Goal: Task Accomplishment & Management: Use online tool/utility

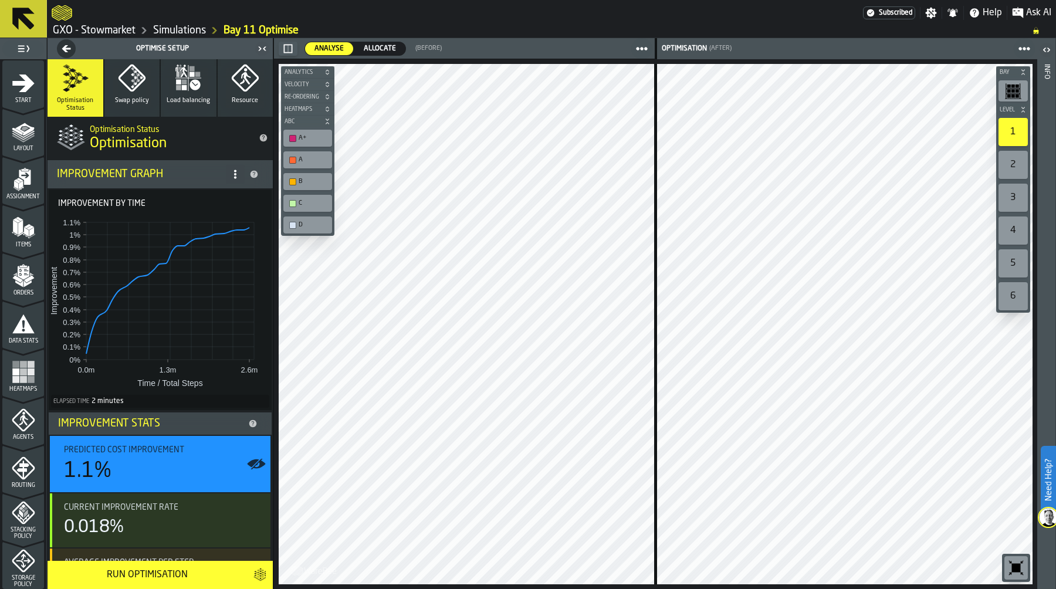
scroll to position [336, 0]
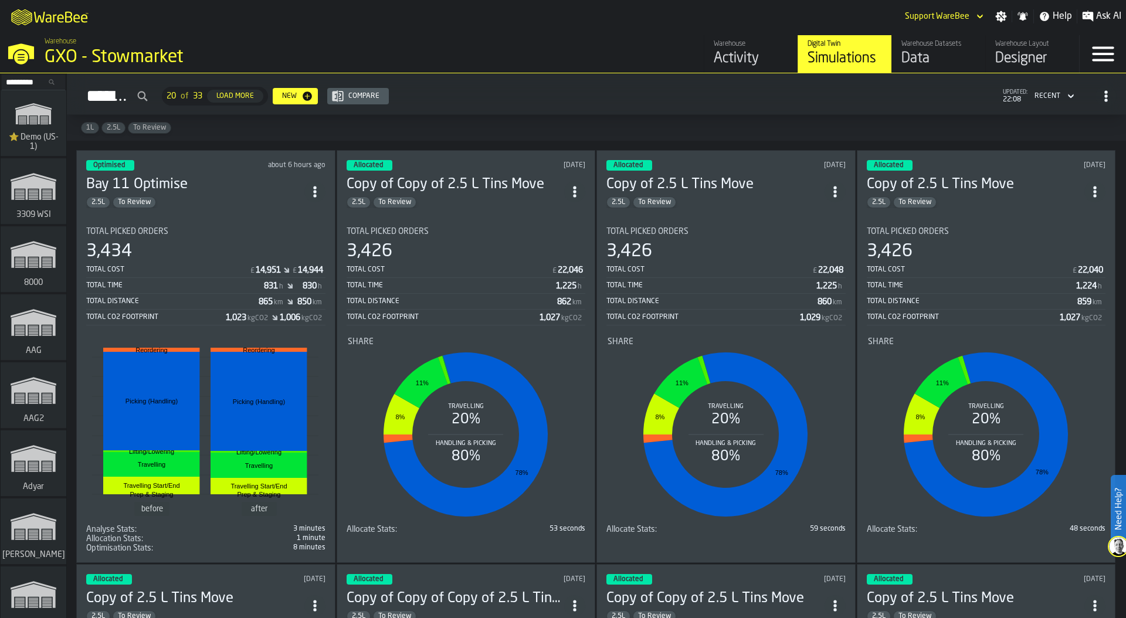
click at [21, 83] on input "Search..." at bounding box center [33, 82] width 61 height 13
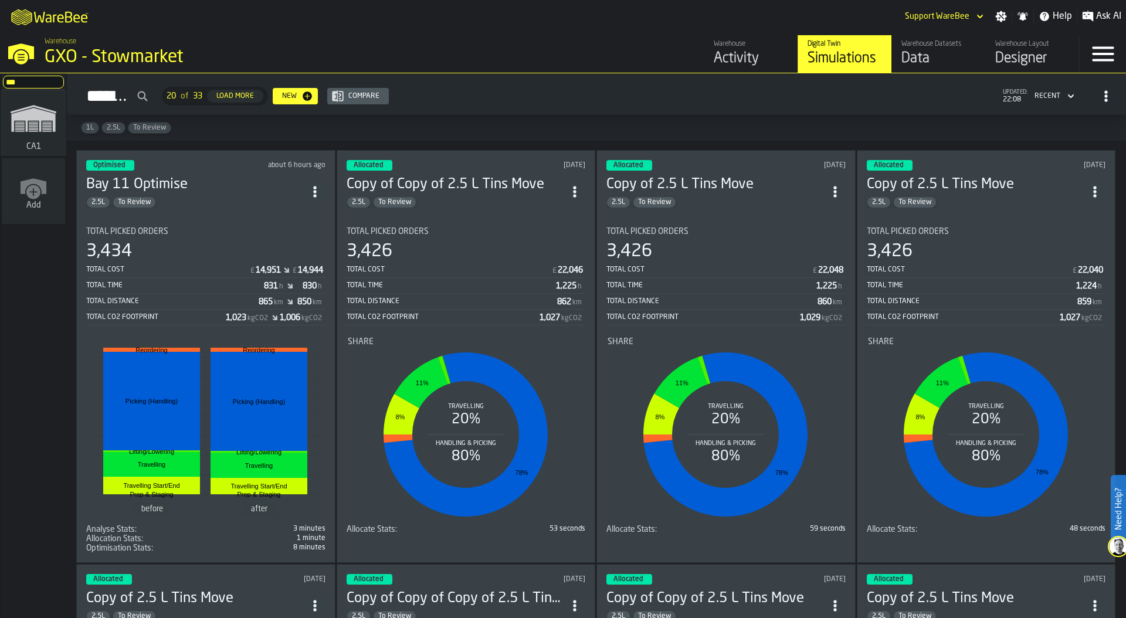
type input "***"
click at [26, 120] on polygon "link-to-/wh/i/76e2a128-1b54-4d66-80d4-05ae4c277723/simulations" at bounding box center [33, 120] width 44 height 24
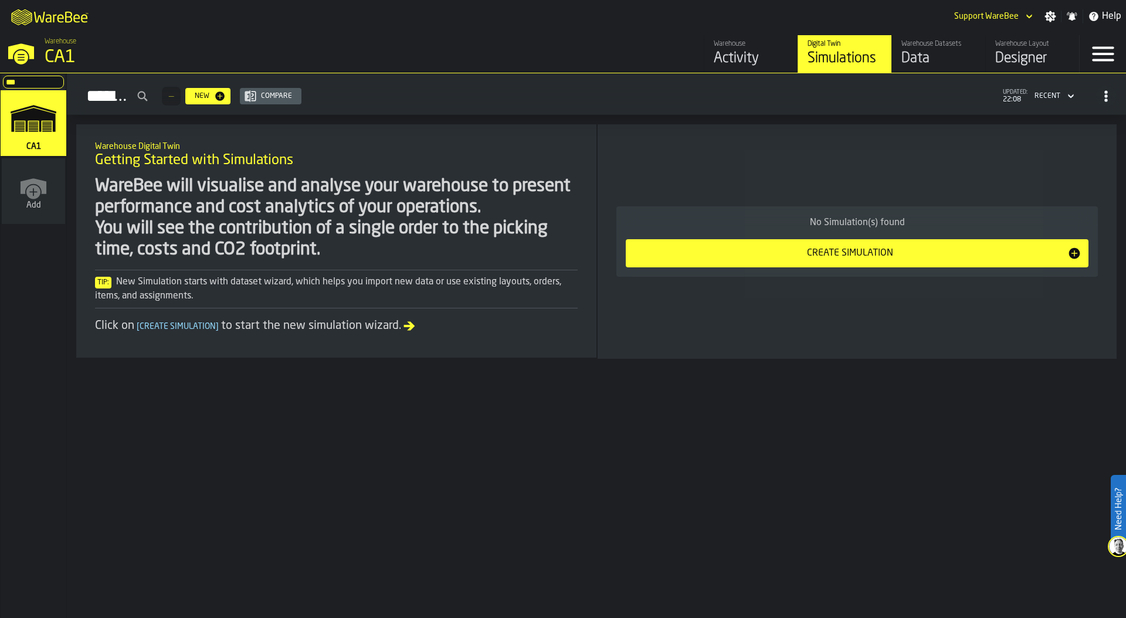
click at [1030, 58] on div "Designer" at bounding box center [1032, 58] width 74 height 19
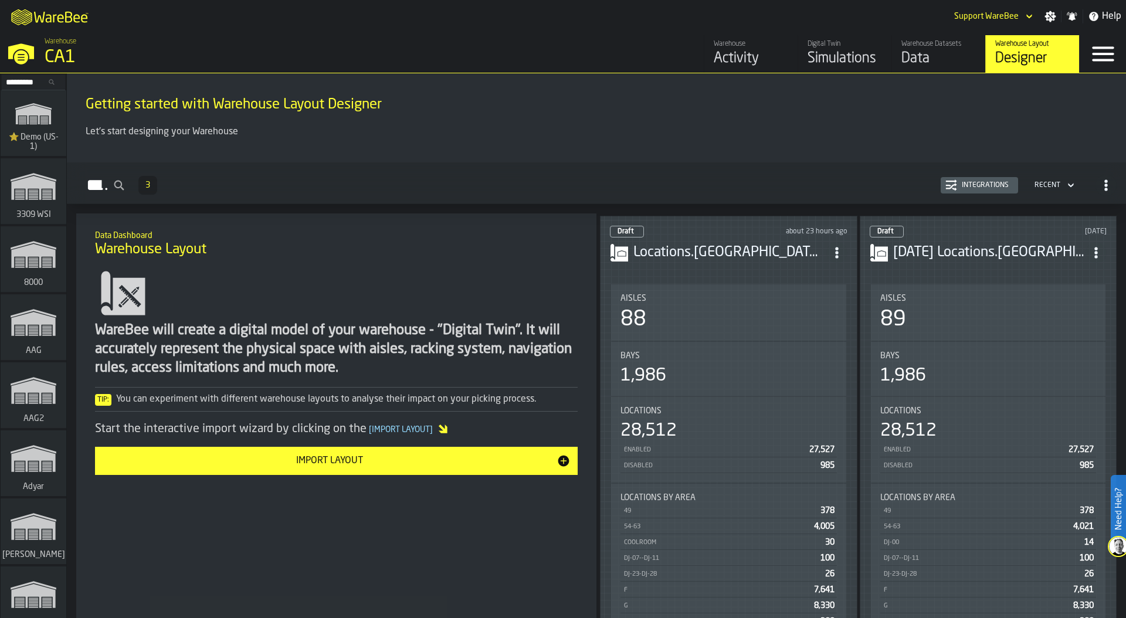
click at [67, 62] on div "CA1" at bounding box center [203, 57] width 317 height 21
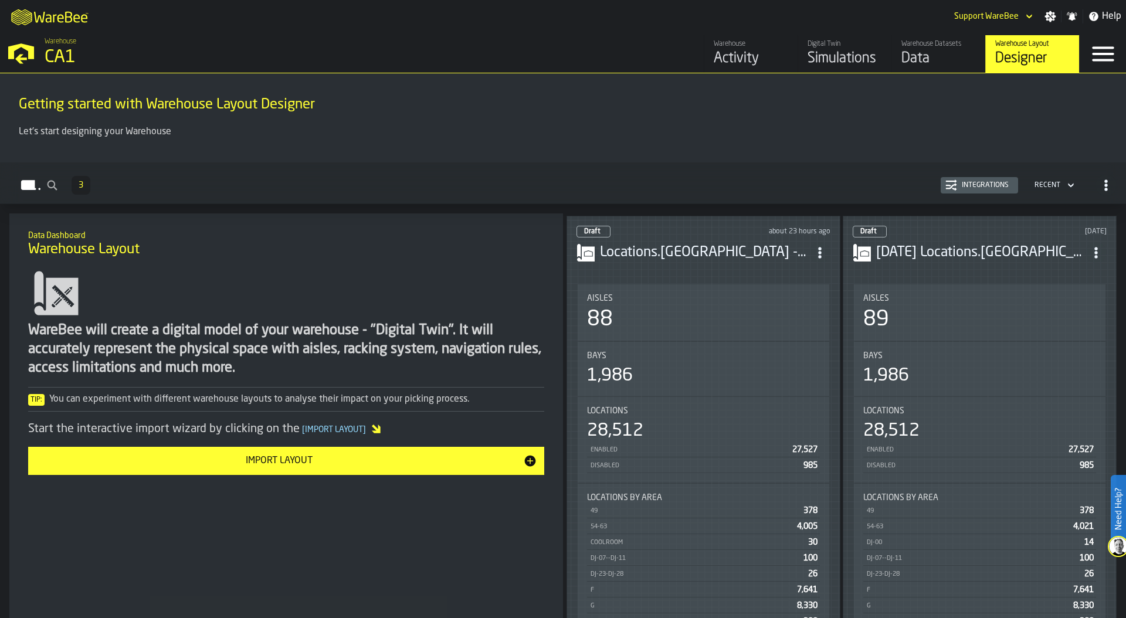
click at [579, 21] on div "M A K I N G W A R E H O U S E S M O R E EF F I C I E N T Support WareBee Settin…" at bounding box center [563, 16] width 1126 height 33
click at [715, 338] on li "Aisles 88 Bays 1,986 Locations 28,512 Enabled 27,527 Disabled 985 Locations by …" at bounding box center [703, 477] width 254 height 388
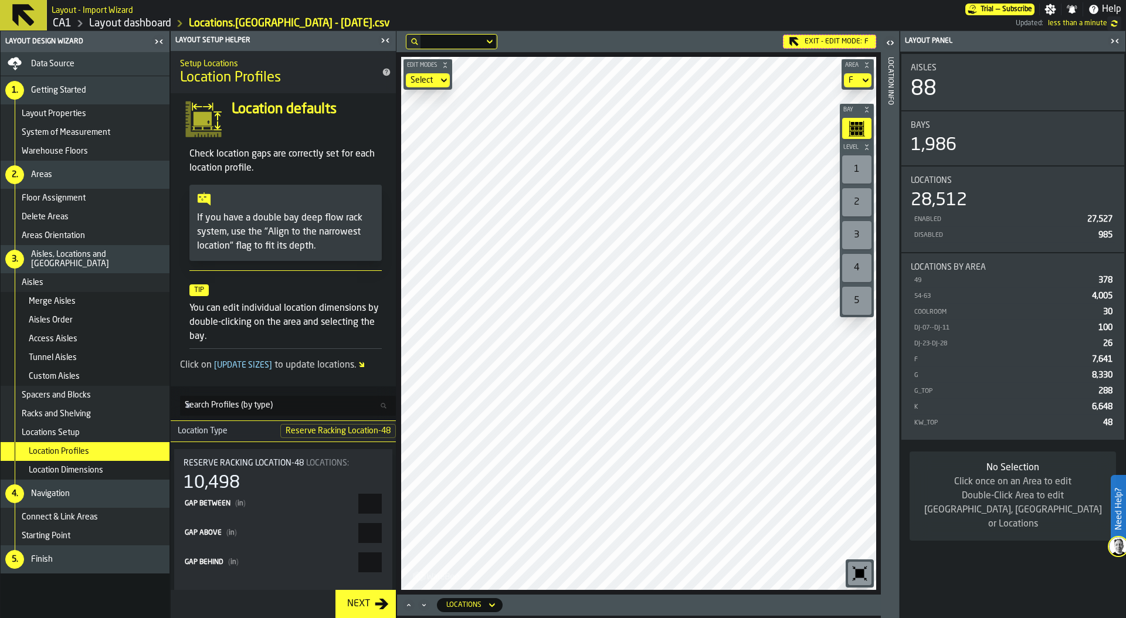
click at [1114, 40] on icon "button-toggle-Close me" at bounding box center [1115, 41] width 14 height 14
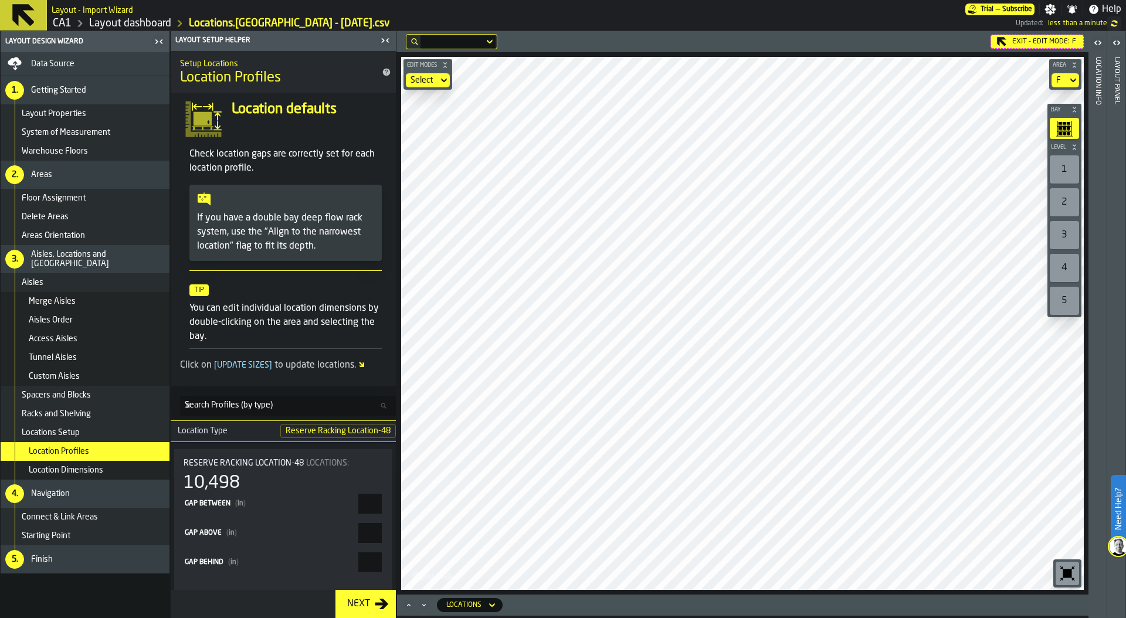
click at [384, 40] on icon "button-toggle-Close me" at bounding box center [382, 41] width 3 height 4
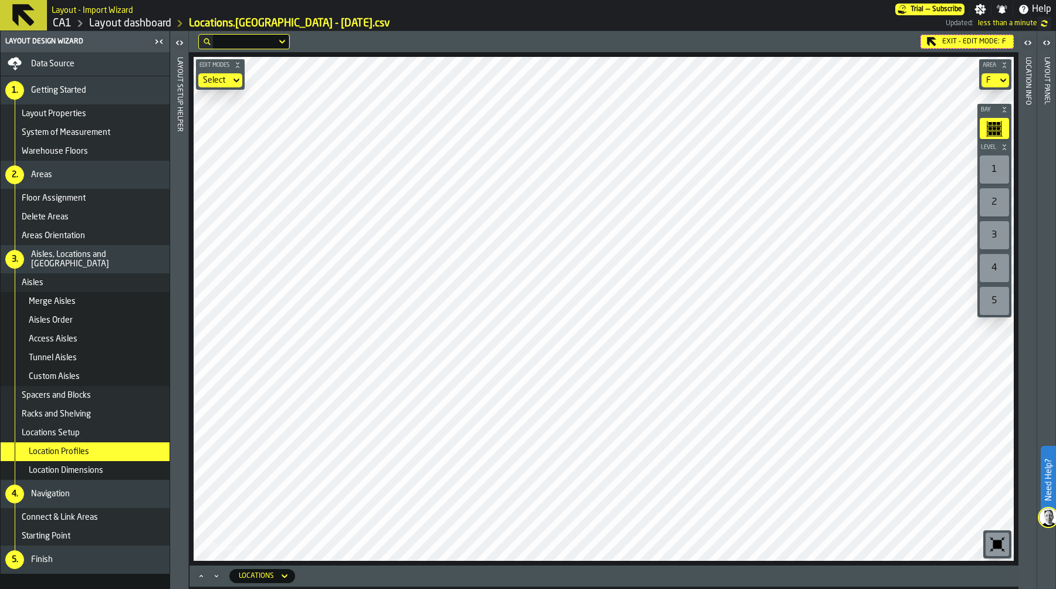
click at [65, 28] on link "CA1" at bounding box center [62, 23] width 19 height 13
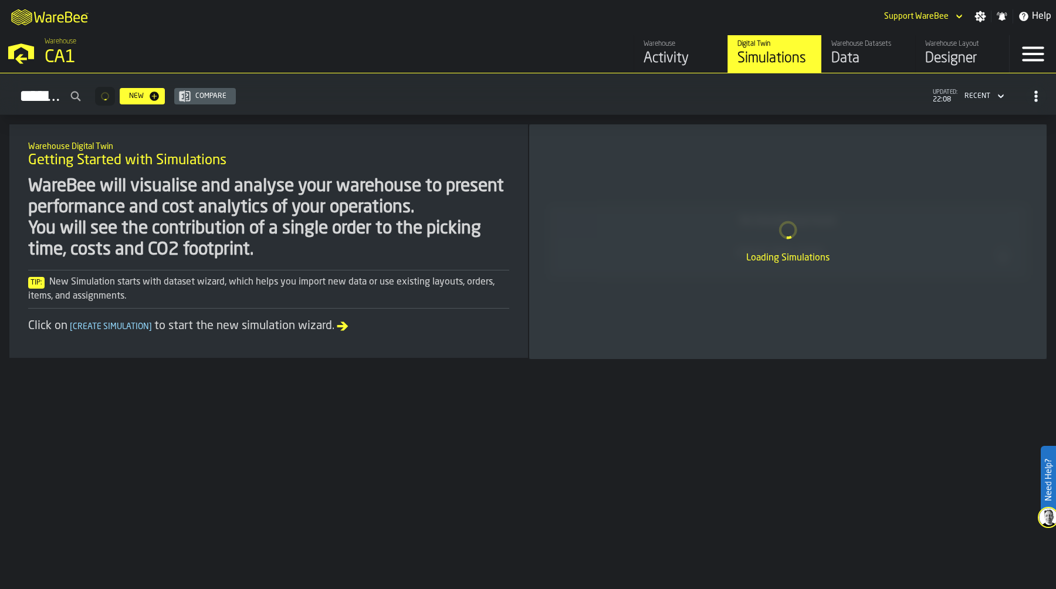
click at [820, 83] on div "Simulations New Compare updated: 22:08 Recent" at bounding box center [527, 96] width 1037 height 27
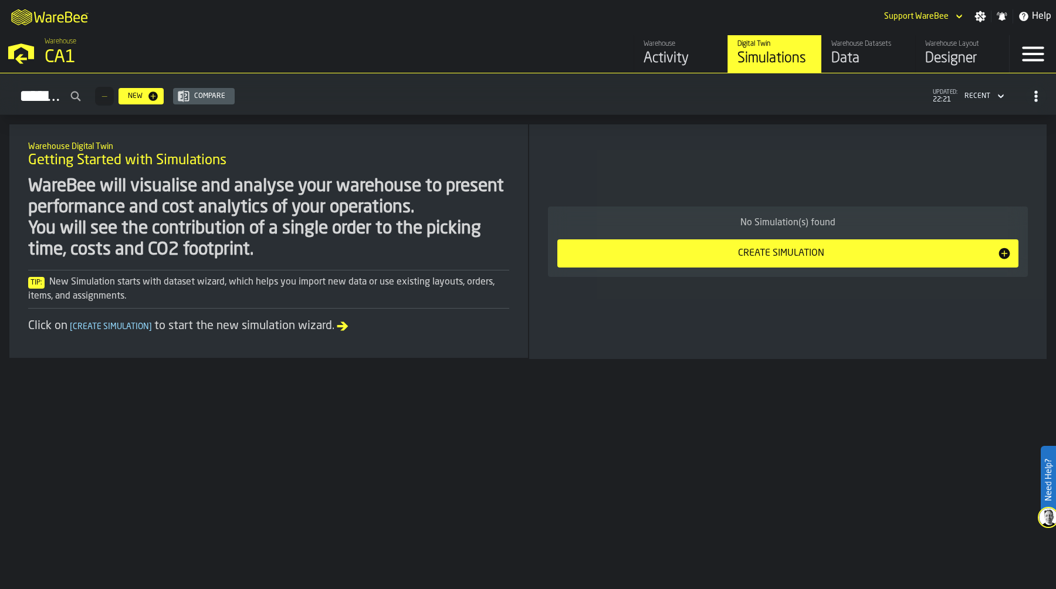
click at [952, 71] on link "Warehouse Layout Designer" at bounding box center [962, 54] width 94 height 38
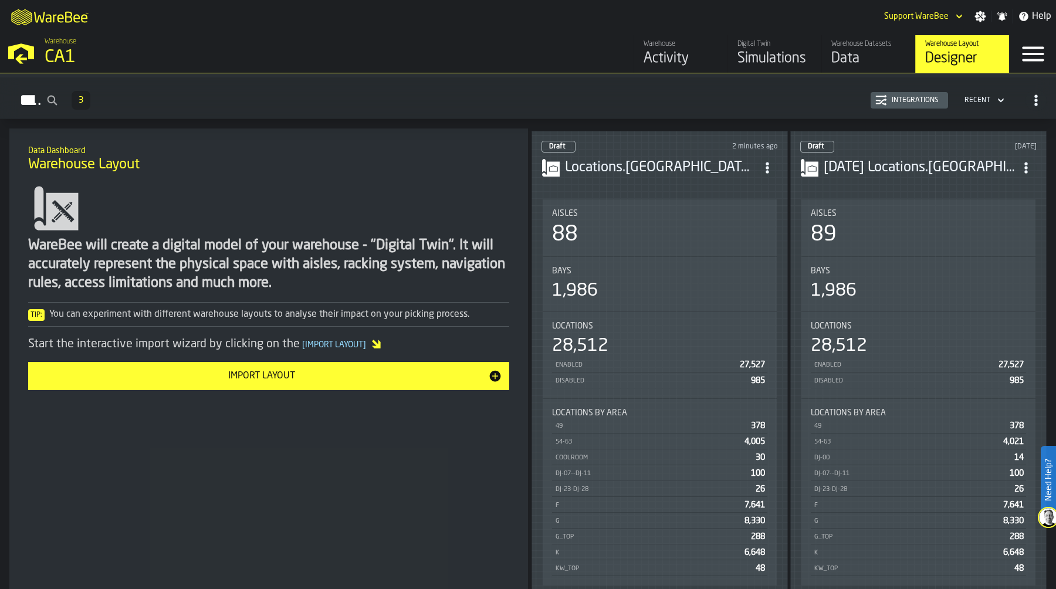
scroll to position [90, 0]
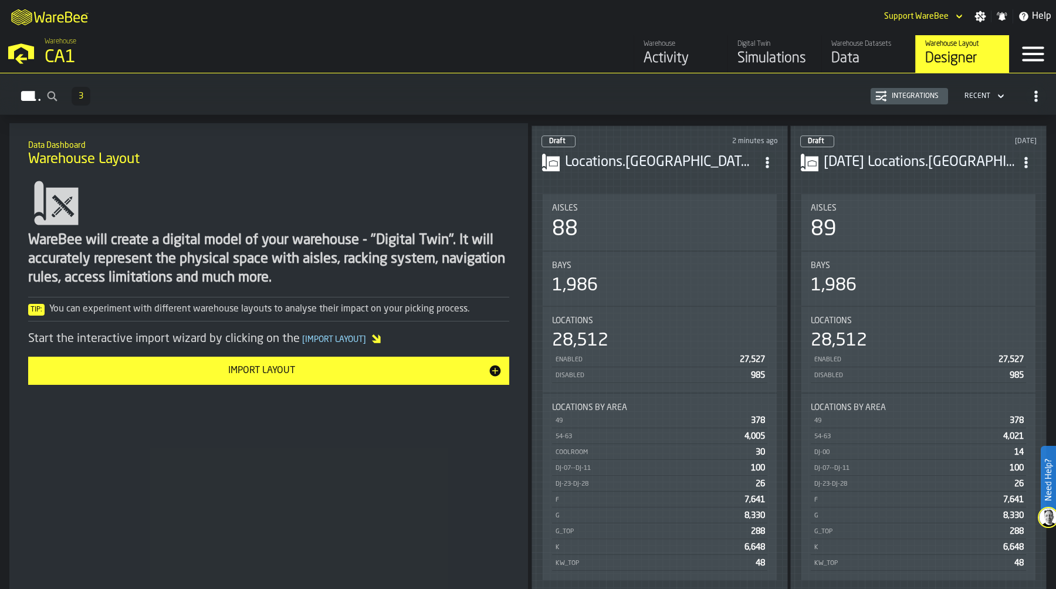
click at [914, 263] on div "Bays" at bounding box center [917, 265] width 215 height 9
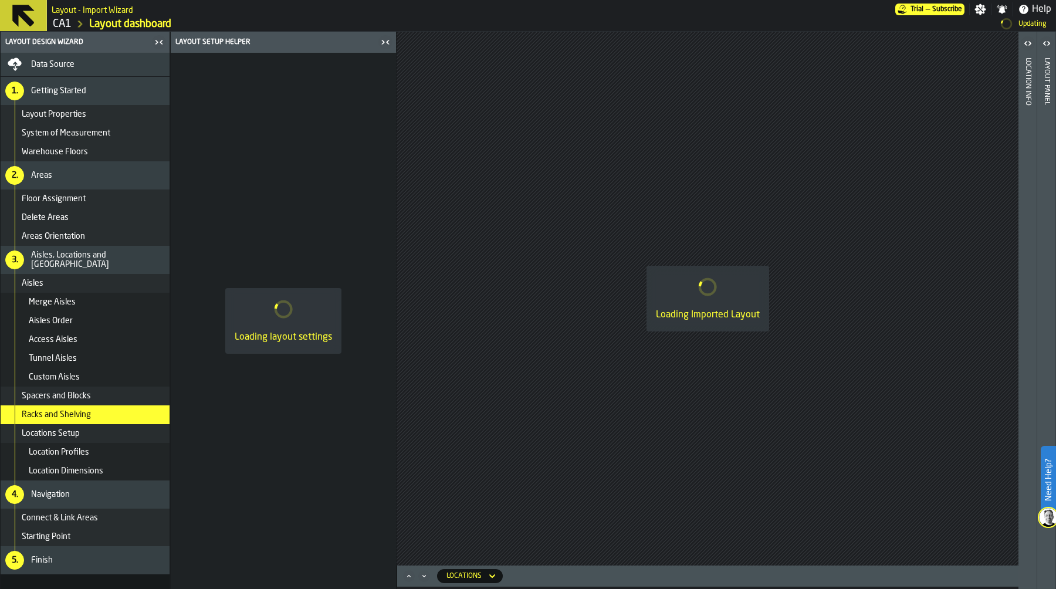
click at [101, 62] on div "Data Source" at bounding box center [98, 64] width 134 height 9
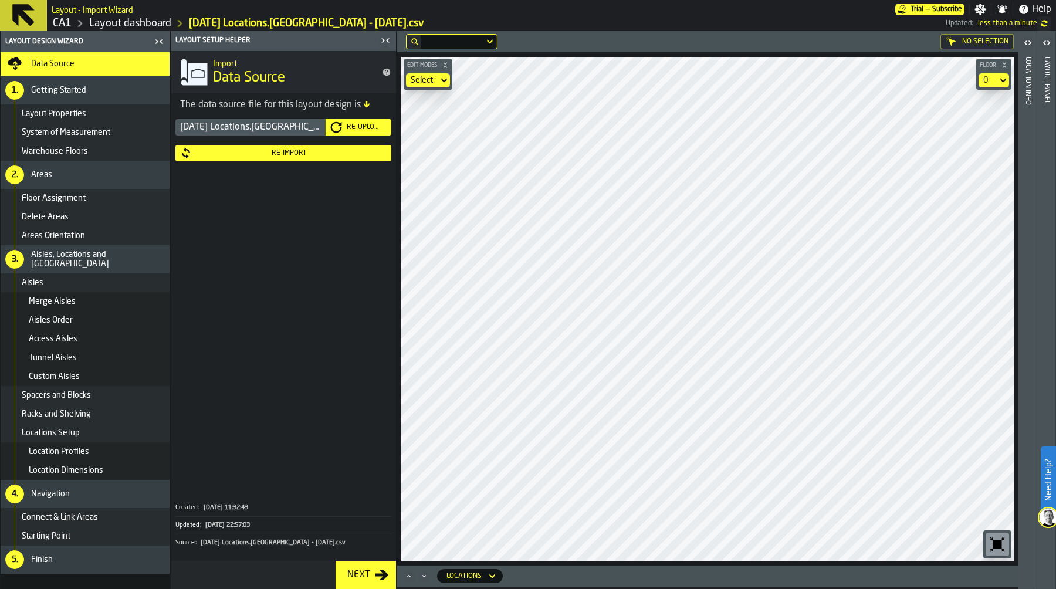
click at [290, 151] on div "Re-Import" at bounding box center [289, 153] width 195 height 8
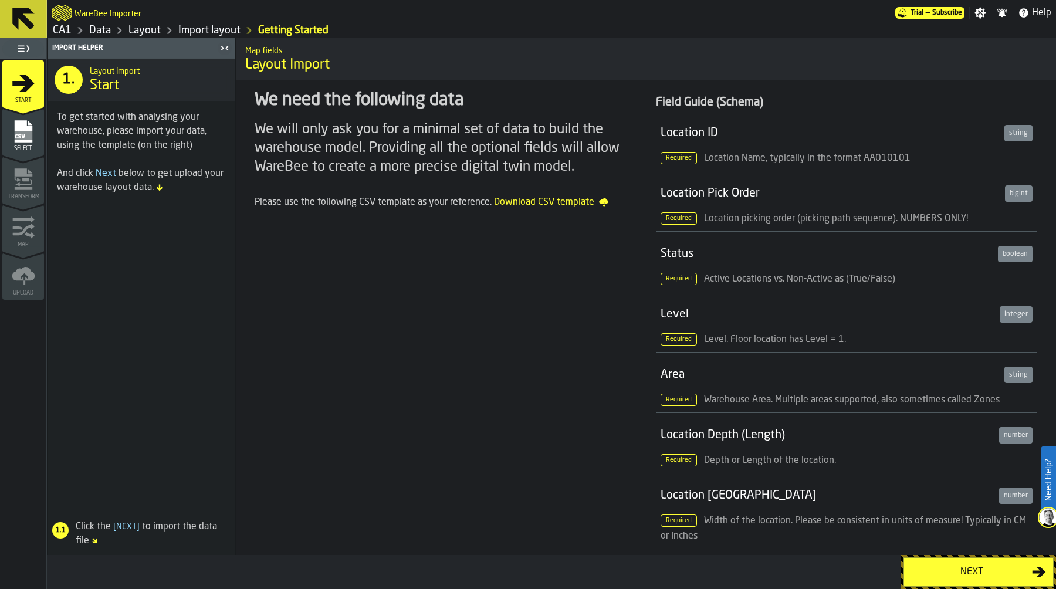
click at [972, 566] on div "Next" at bounding box center [971, 572] width 121 height 14
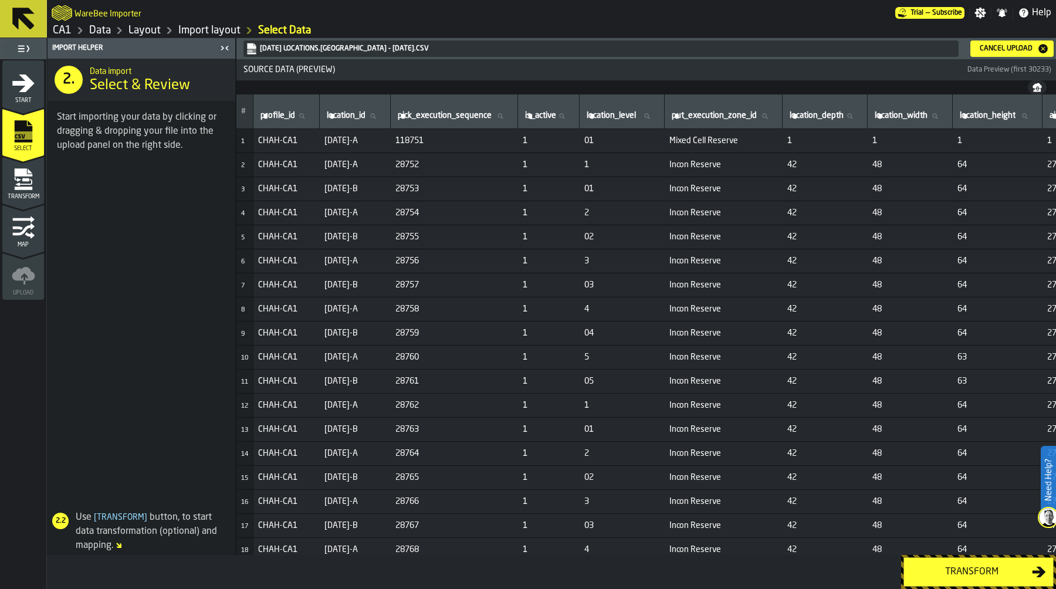
click at [970, 560] on button "Transform" at bounding box center [978, 571] width 150 height 29
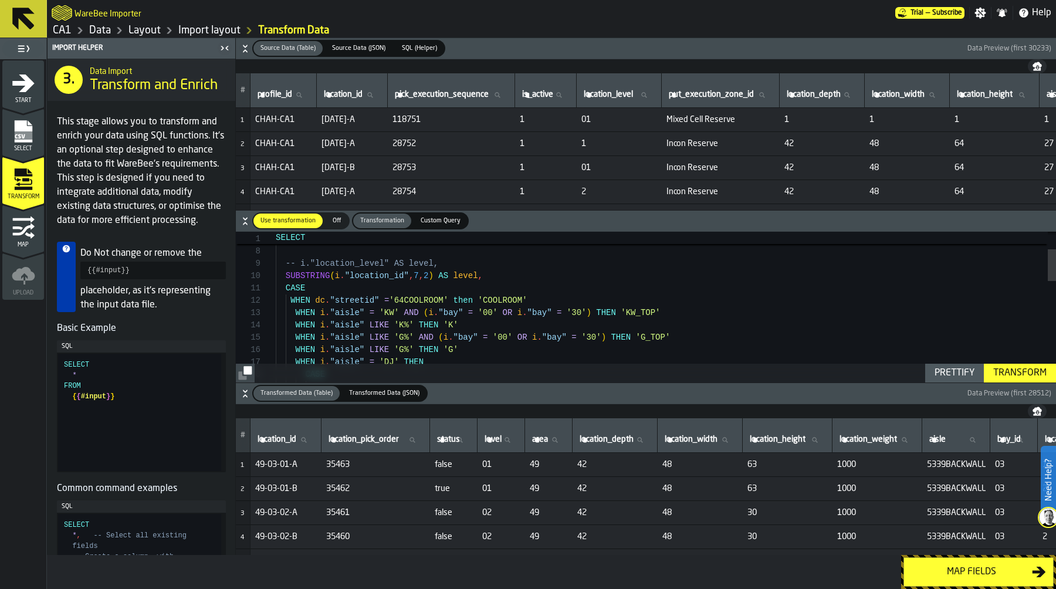
click at [248, 46] on icon "button-" at bounding box center [245, 49] width 12 height 12
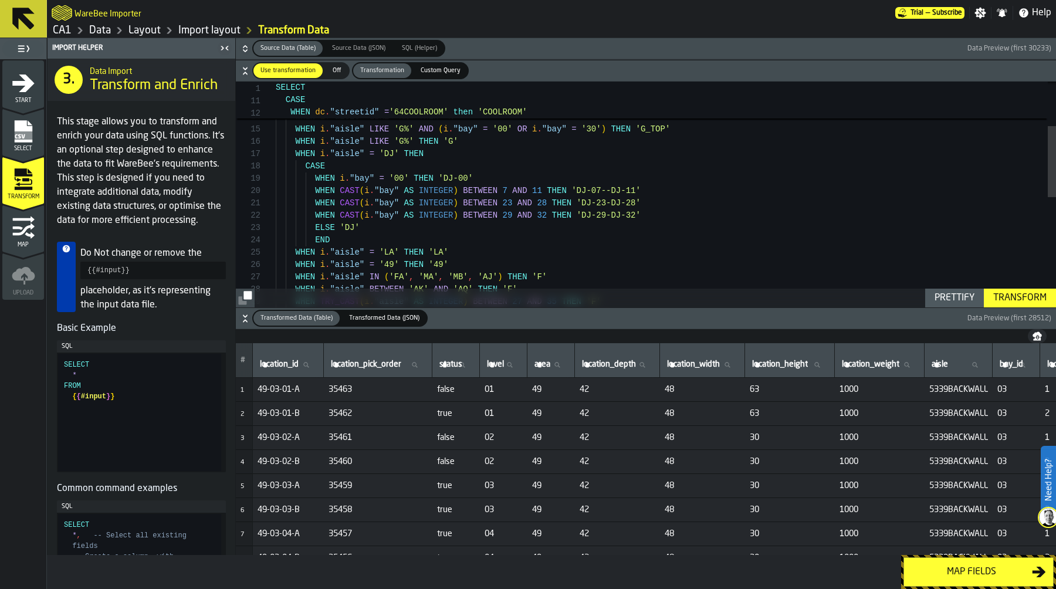
click at [506, 173] on div "CASE WHEN dc . "streetid" = '64COOLROOM' then 'COOLROOM' WHEN i . "aisle" = 'KW…" at bounding box center [666, 298] width 780 height 715
click at [472, 252] on div "CASE WHEN dc . "streetid" = '64COOLROOM' then 'COOLROOM' WHEN i . "aisle" = 'KW…" at bounding box center [666, 298] width 780 height 715
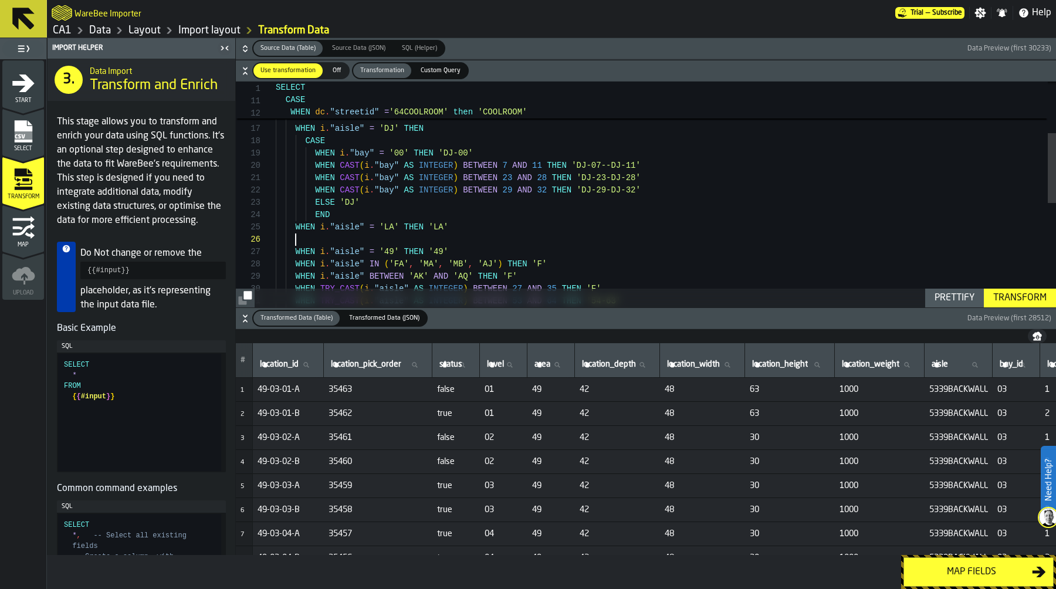
scroll to position [62, 0]
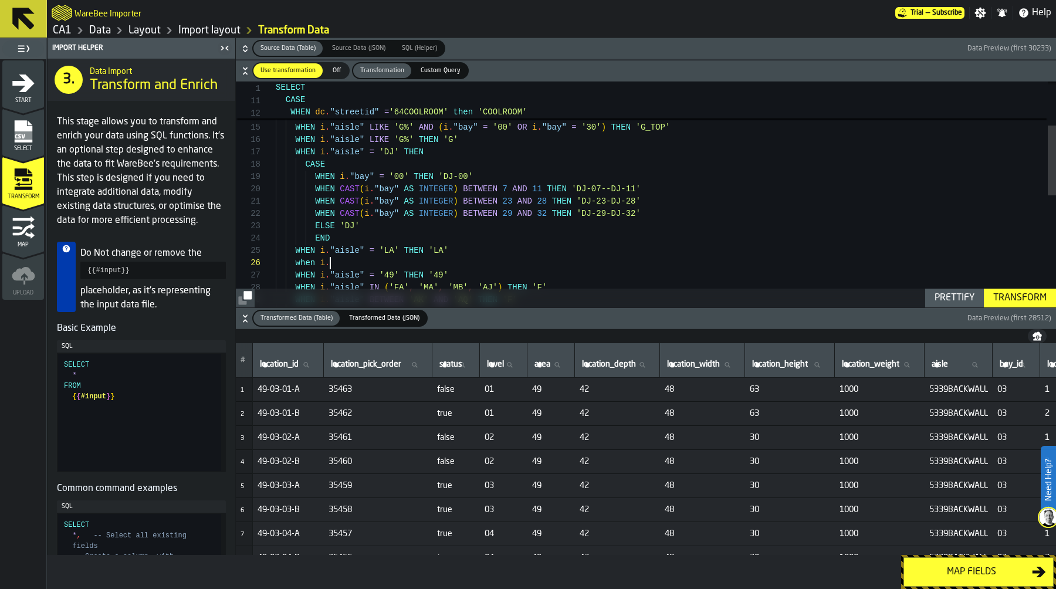
click at [340, 109] on span ""streetid"" at bounding box center [354, 111] width 49 height 9
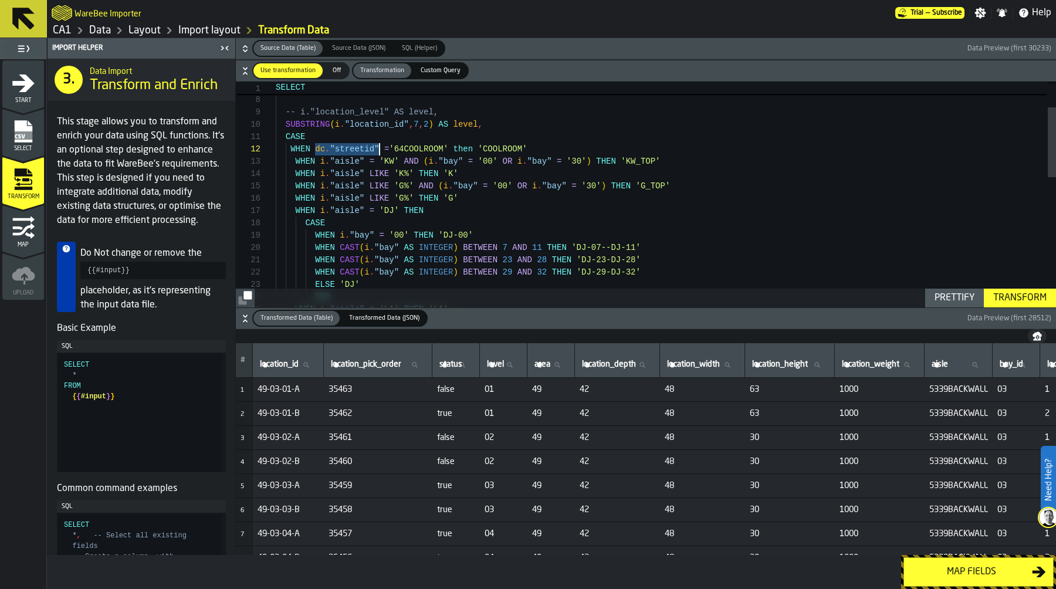
drag, startPoint x: 314, startPoint y: 149, endPoint x: 377, endPoint y: 151, distance: 63.4
click at [377, 151] on div "WHEN i . "aisle" = 'KW' AND ( i . "bay" = '00' OR i . "bay" = '30' ) THEN 'KW_T…" at bounding box center [666, 361] width 780 height 727
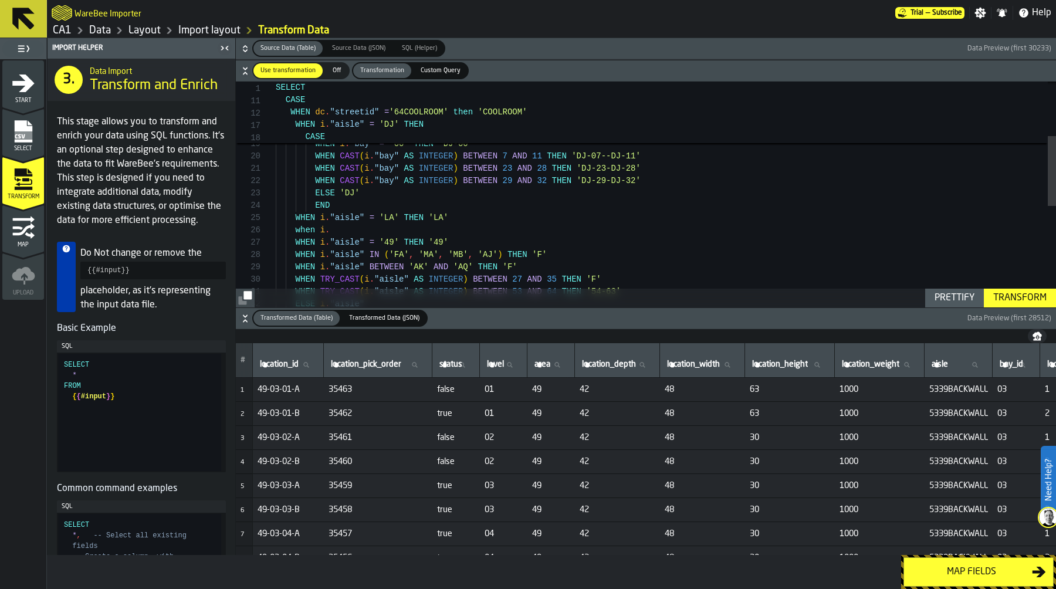
scroll to position [62, 0]
drag, startPoint x: 323, startPoint y: 229, endPoint x: 337, endPoint y: 230, distance: 14.1
click at [337, 230] on div "WHEN i . "aisle" = 'DJ' THEN CASE WHEN i . "bay" = '00' THEN 'DJ-00' WHEN CAST …" at bounding box center [666, 270] width 780 height 727
click at [324, 232] on div "WHEN i . "aisle" = 'DJ' THEN CASE WHEN i . "bay" = '00' THEN 'DJ-00' WHEN CAST …" at bounding box center [666, 270] width 780 height 727
drag, startPoint x: 320, startPoint y: 232, endPoint x: 334, endPoint y: 232, distance: 14.1
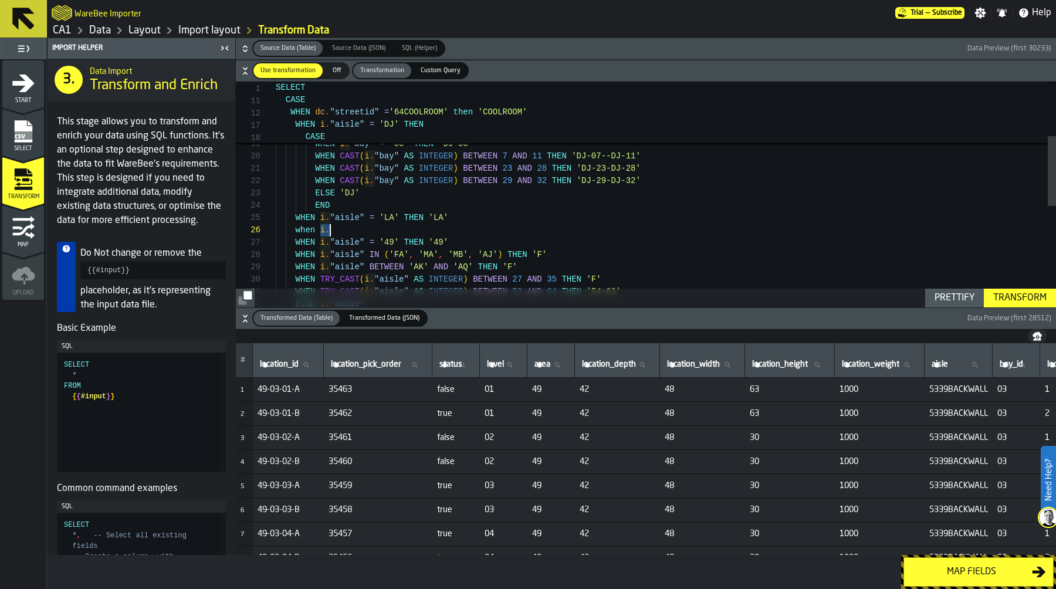
click at [334, 232] on div "WHEN i . "aisle" = 'DJ' THEN CASE WHEN i . "bay" = '00' THEN 'DJ-00' WHEN CAST …" at bounding box center [666, 270] width 780 height 727
drag, startPoint x: 540, startPoint y: 234, endPoint x: 256, endPoint y: 226, distance: 283.9
type textarea "**********"
click at [629, 232] on div "WHEN i . "aisle" = 'DJ' THEN CASE WHEN i . "bay" = '00' THEN 'DJ-00' WHEN CAST …" at bounding box center [666, 270] width 780 height 727
type textarea "*"
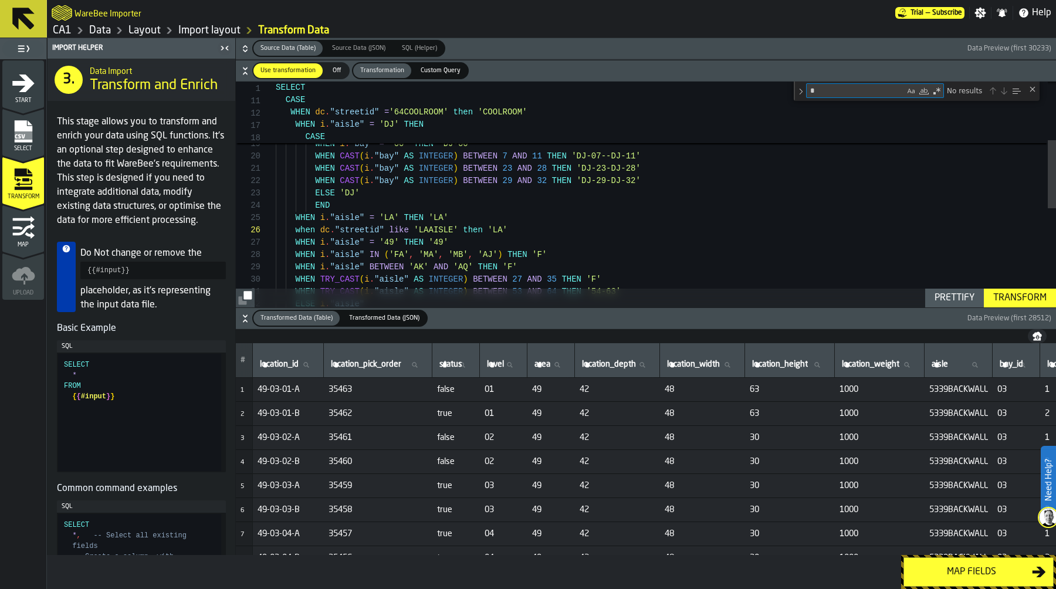
type textarea "**********"
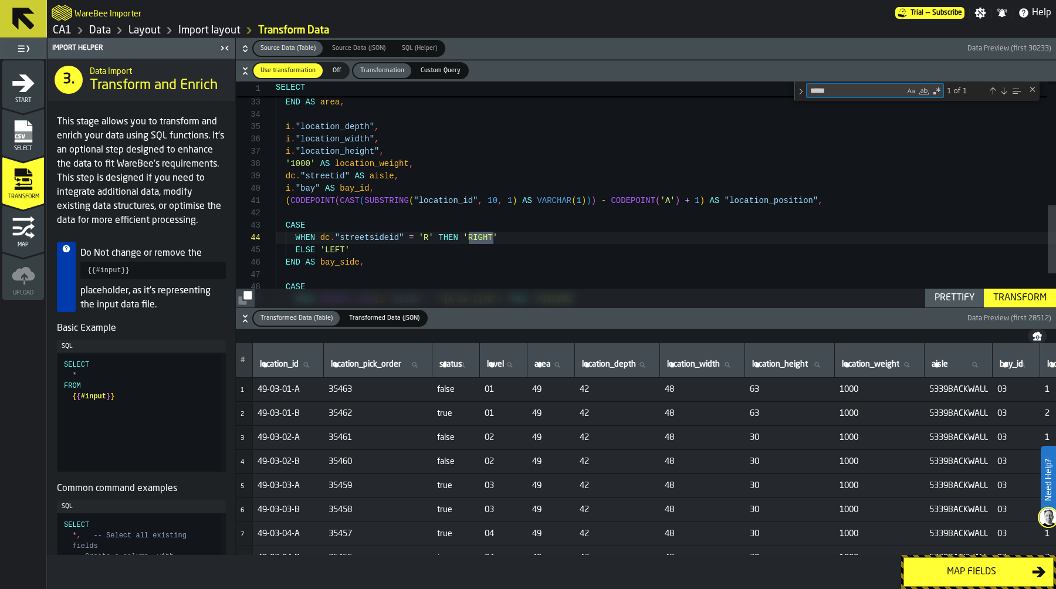
type textarea "*****"
click at [246, 50] on icon "button-" at bounding box center [245, 50] width 4 height 3
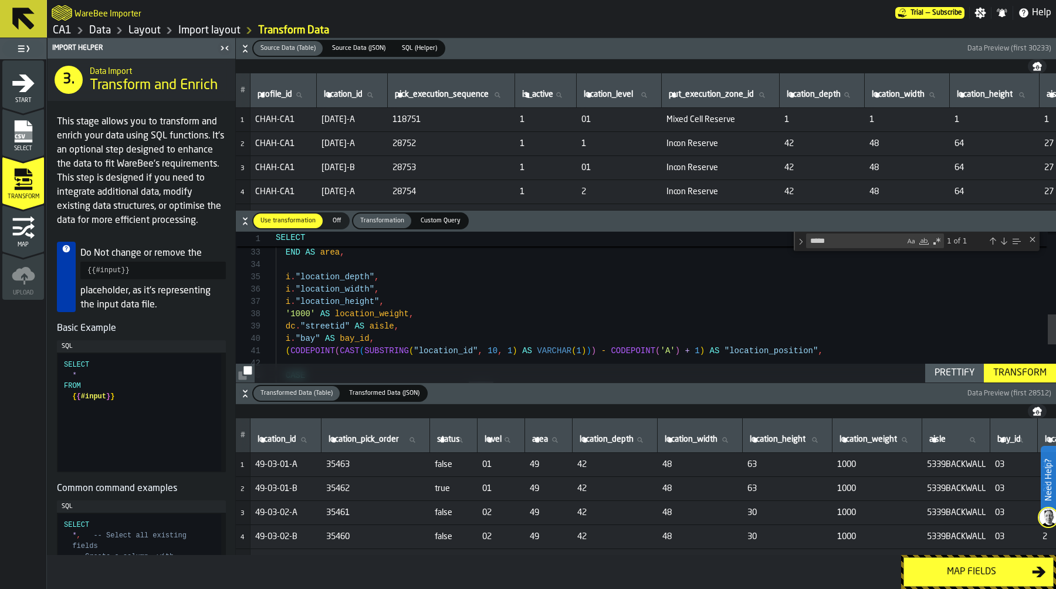
click at [338, 93] on span "location_id" at bounding box center [343, 94] width 39 height 9
click at [338, 93] on input "location_id location_id" at bounding box center [351, 94] width 61 height 15
type input "*****"
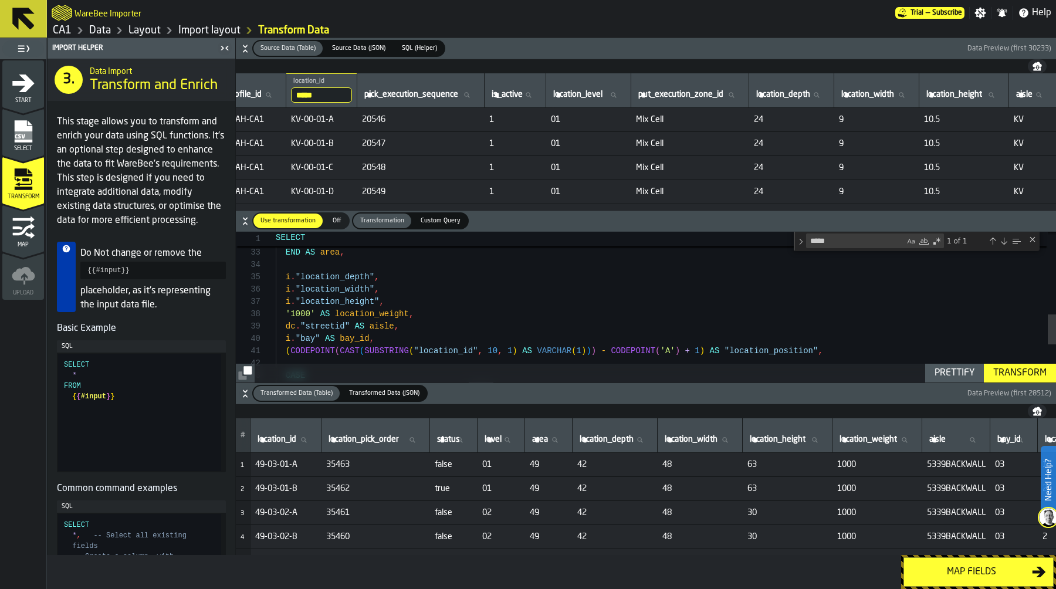
scroll to position [0, 0]
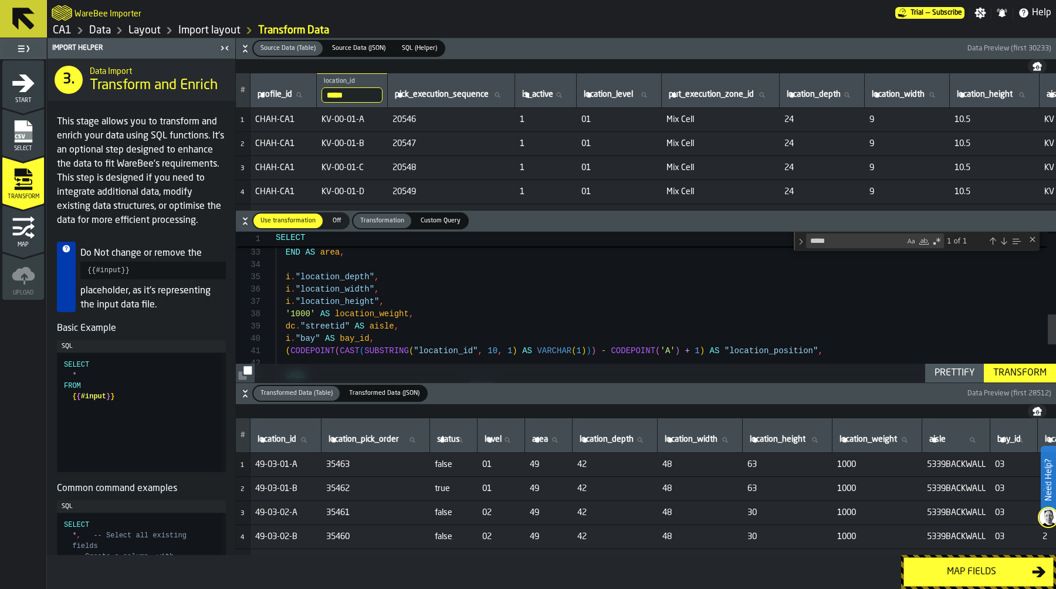
click at [263, 438] on label "location_id location_id" at bounding box center [285, 439] width 61 height 15
click at [263, 438] on input "location_id location_id" at bounding box center [285, 439] width 61 height 15
type input "*****"
type textarea "**********"
click at [483, 292] on div "WHEN TRY_CAST ( i . "aisle" AS INTEGER ) BETWEEN 53 AND 64 THEN '54-63' ELSE i …" at bounding box center [666, 196] width 780 height 746
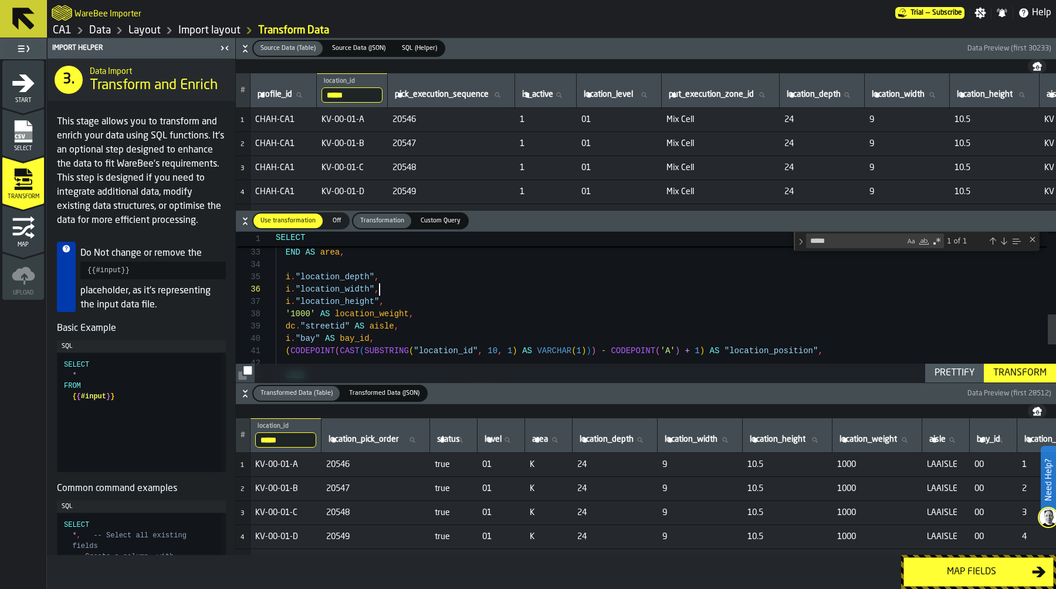
scroll to position [62, 0]
type textarea "********"
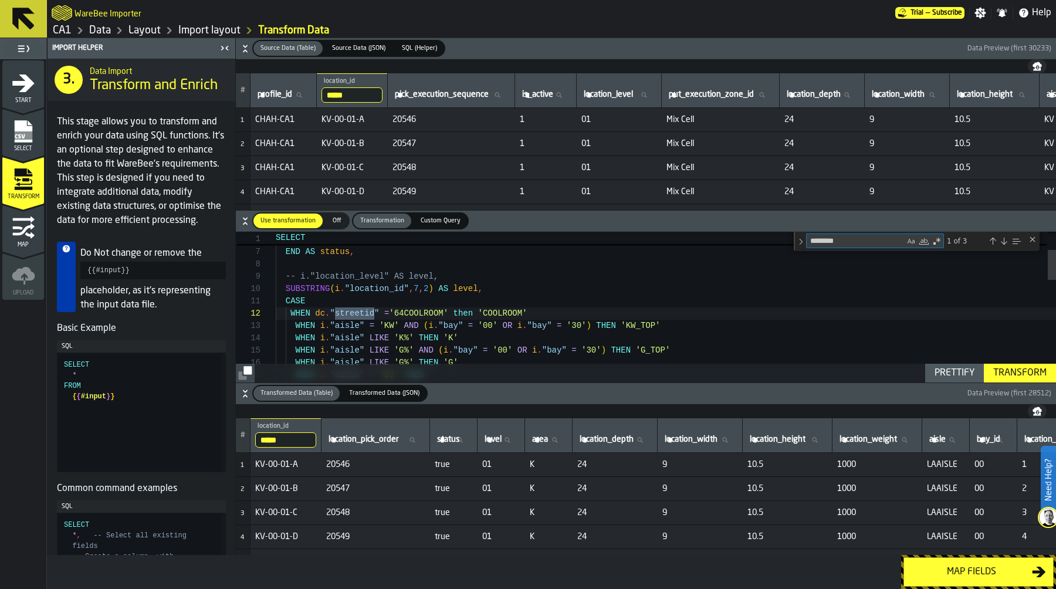
scroll to position [123, 0]
type textarea "**********"
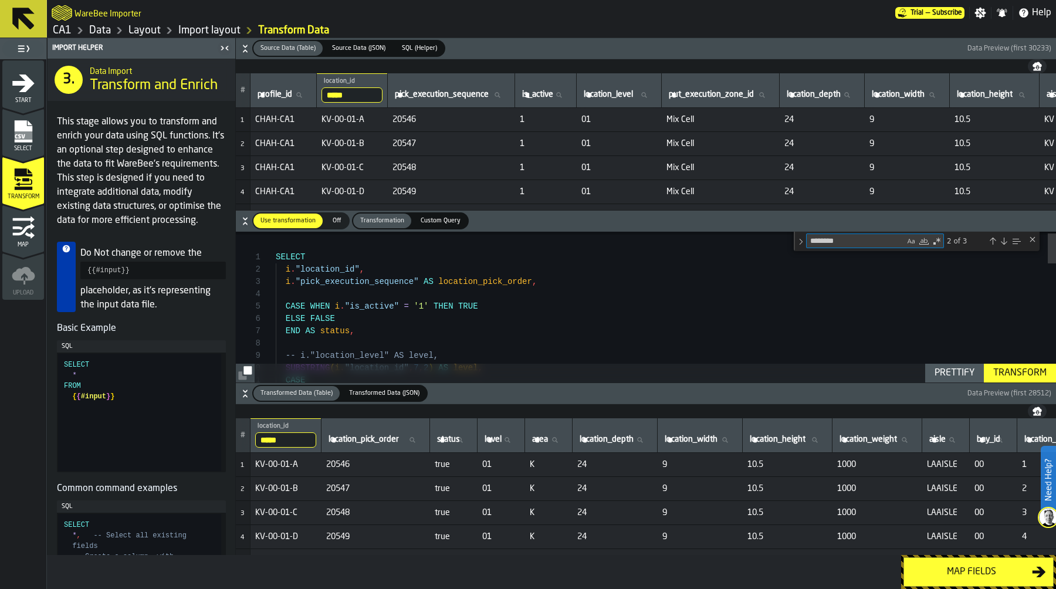
type textarea "********"
click at [995, 240] on div "Previous Match (⇧Enter)" at bounding box center [992, 240] width 9 height 9
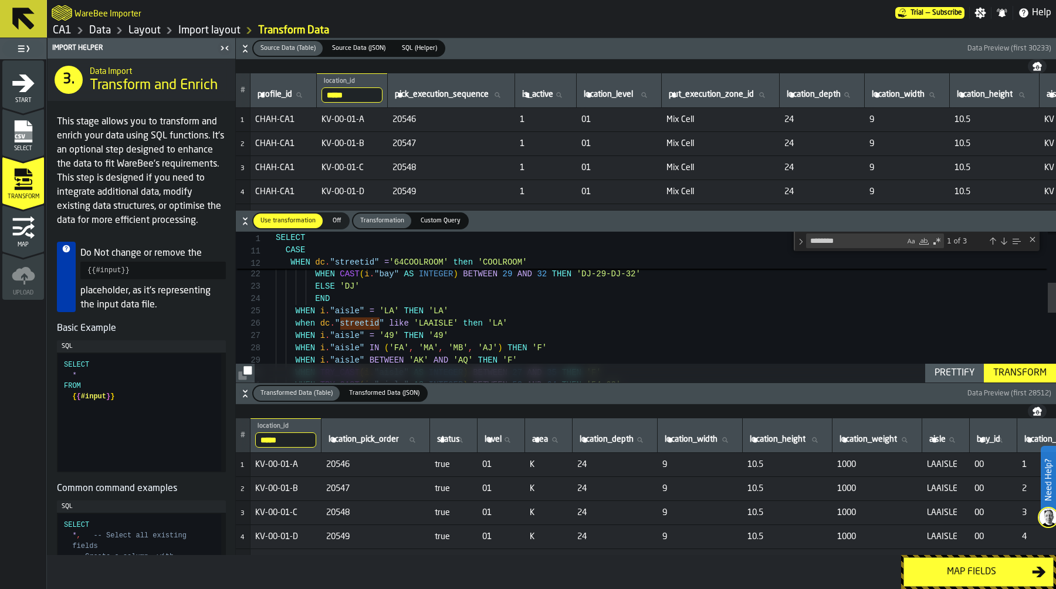
scroll to position [62, 0]
drag, startPoint x: 532, startPoint y: 325, endPoint x: 244, endPoint y: 321, distance: 288.5
click at [276, 321] on div "WHEN i . "bay" = '00' THEN 'DJ-00' WHEN CAST ( i . "bay" AS INTEGER ) BETWEEN 7…" at bounding box center [666, 354] width 780 height 746
type textarea "**********"
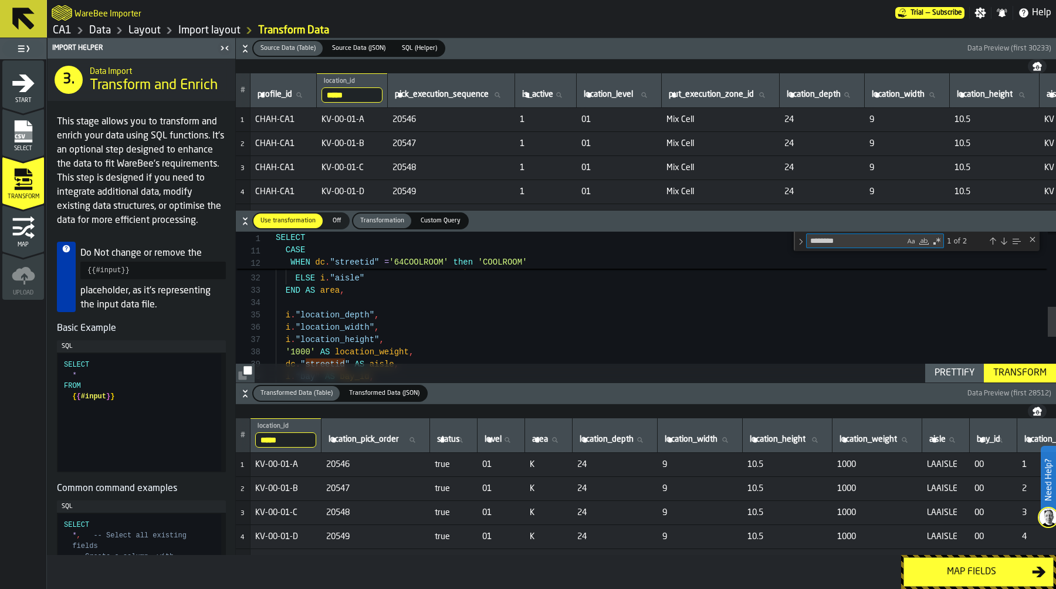
drag, startPoint x: 850, startPoint y: 242, endPoint x: 751, endPoint y: 242, distance: 98.5
click at [751, 232] on div "1 11 12 SELECT CASE WHEN dc . " streetid " = '64COOLROOM' then 'COOLROOM' *****…" at bounding box center [646, 232] width 820 height 0
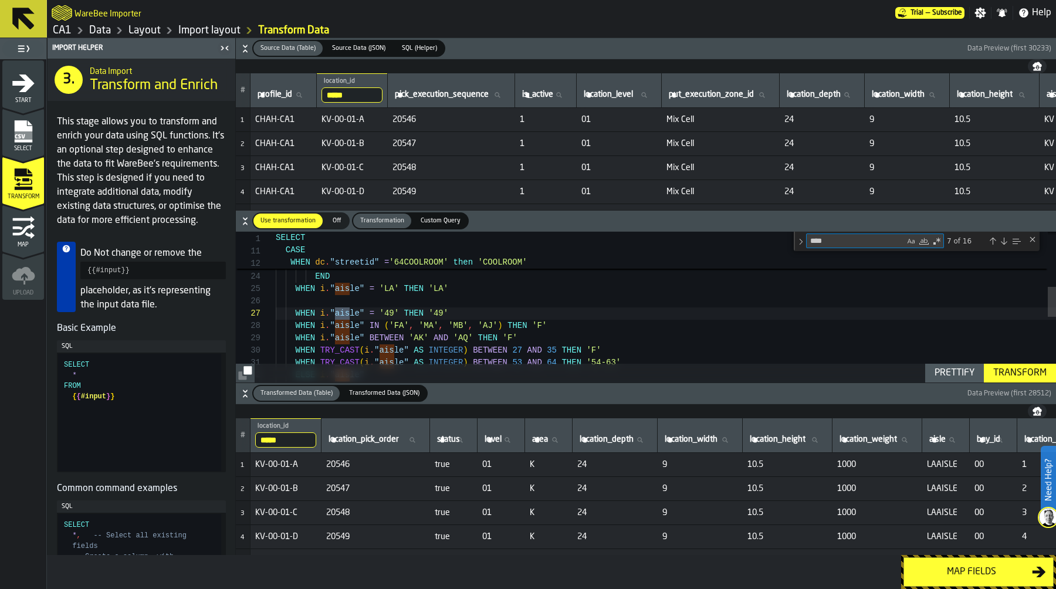
type textarea "*****"
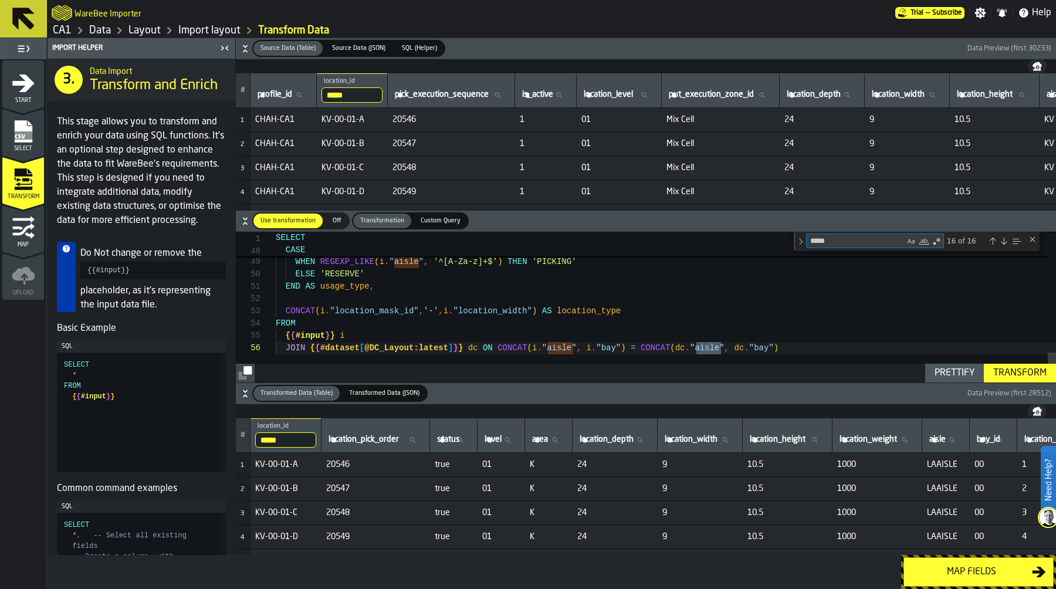
type textarea "**********"
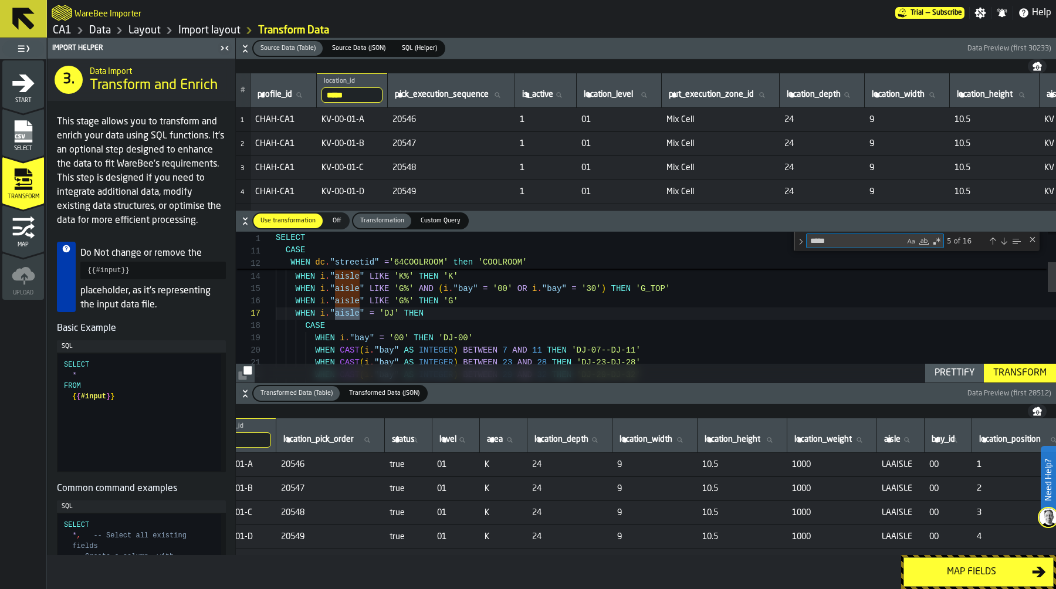
scroll to position [0, 0]
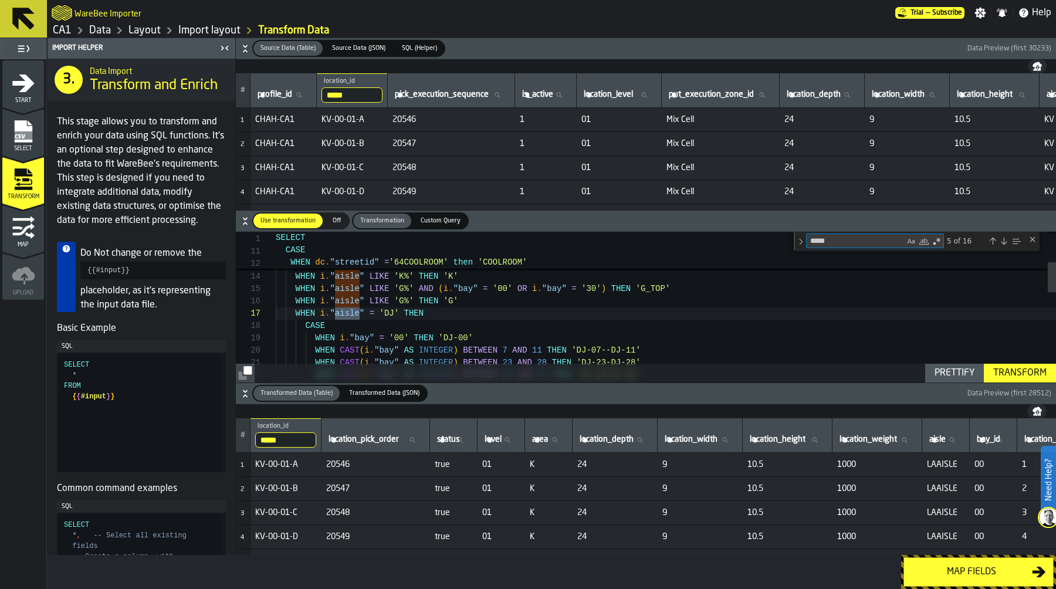
type textarea "*****"
click at [267, 439] on input "*****" at bounding box center [285, 439] width 61 height 15
type input "*****"
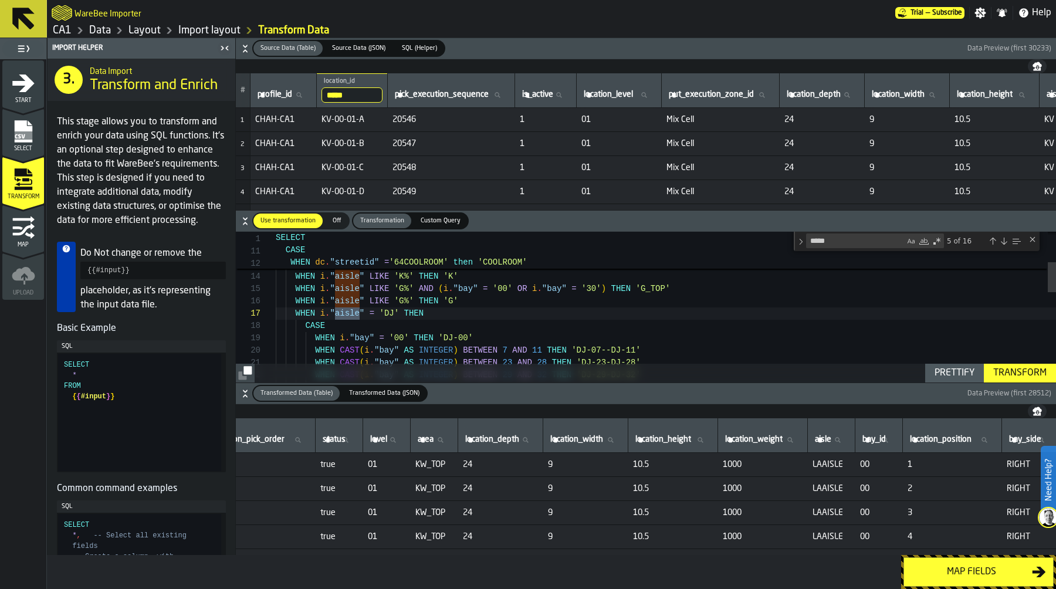
scroll to position [0, 114]
click at [244, 47] on icon "button-" at bounding box center [245, 49] width 12 height 12
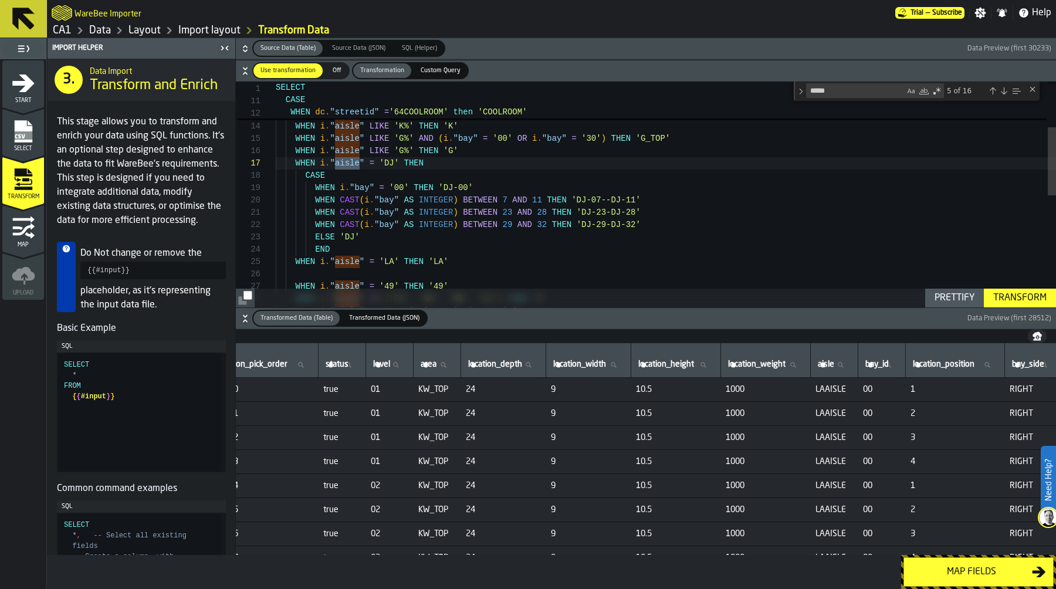
type textarea "**********"
click at [539, 239] on div "SUBSTRING ( i . "location_id" , 7 , 2 ) AS level , CASE WHEN dc . "streetid" = …" at bounding box center [666, 304] width 780 height 746
type textarea "**"
type textarea "**********"
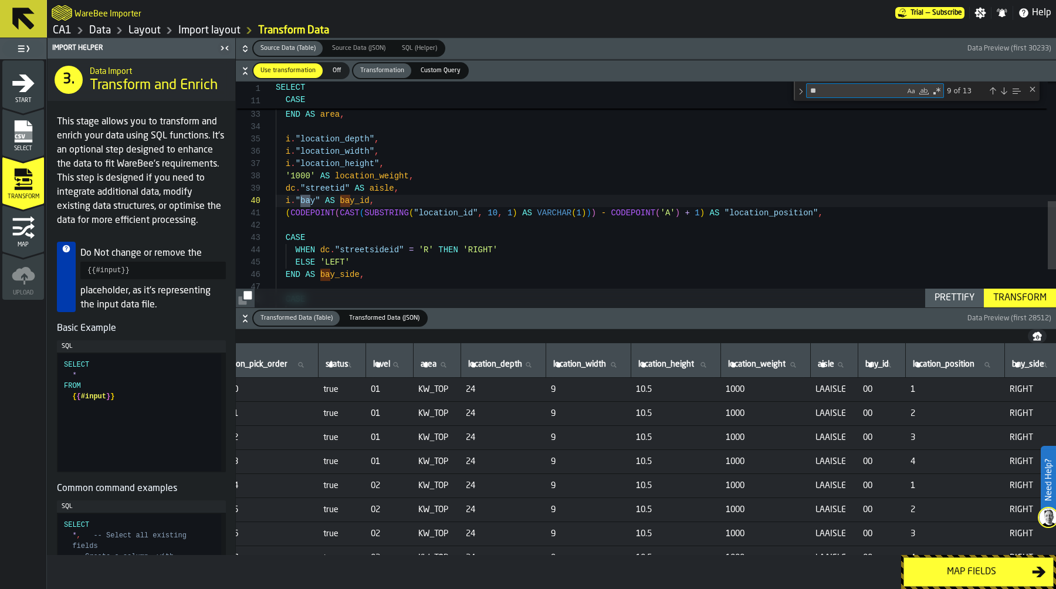
scroll to position [123, 0]
type textarea "***"
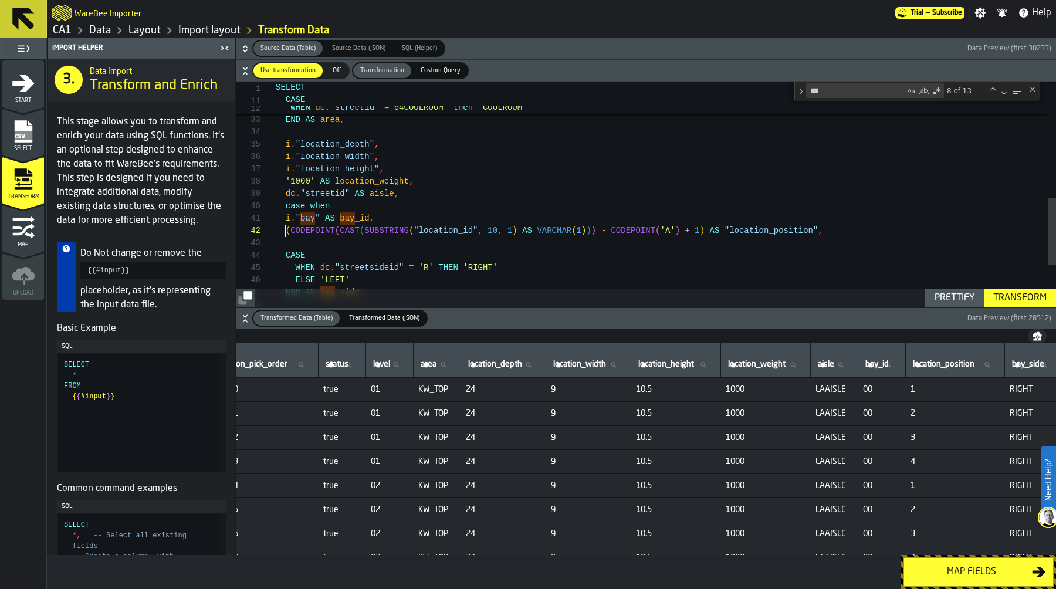
scroll to position [12, 0]
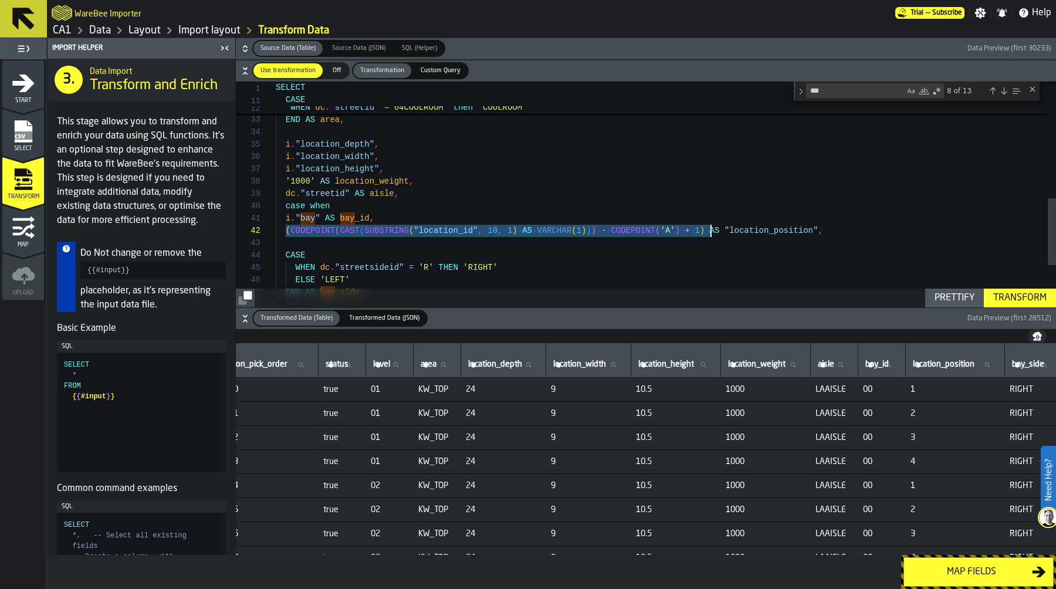
drag, startPoint x: 285, startPoint y: 229, endPoint x: 708, endPoint y: 232, distance: 422.8
click at [708, 232] on div "WHEN TRY_CAST ( i . "aisle" AS INTEGER ) BETWEEN 27 AND 35 THEN 'F' WHEN TRY_CA…" at bounding box center [666, 70] width 780 height 759
click at [513, 257] on div "WHEN TRY_CAST ( i . "aisle" AS INTEGER ) BETWEEN 27 AND 35 THEN 'F' WHEN TRY_CA…" at bounding box center [666, 70] width 780 height 759
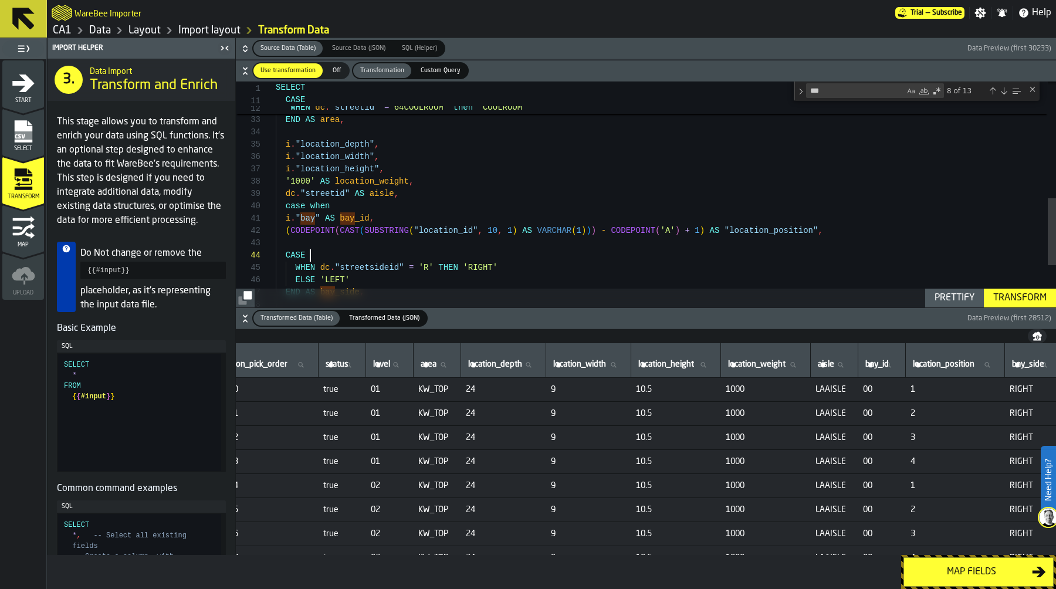
scroll to position [111, 0]
drag, startPoint x: 341, startPoint y: 209, endPoint x: 280, endPoint y: 210, distance: 60.4
click at [280, 210] on div "WHEN TRY_CAST ( i . "aisle" AS INTEGER ) BETWEEN 27 AND 35 THEN 'F' WHEN TRY_CA…" at bounding box center [666, 70] width 780 height 759
click at [369, 208] on div "WHEN TRY_CAST ( i . "aisle" AS INTEGER ) BETWEEN 27 AND 35 THEN 'F' WHEN TRY_CA…" at bounding box center [666, 70] width 780 height 759
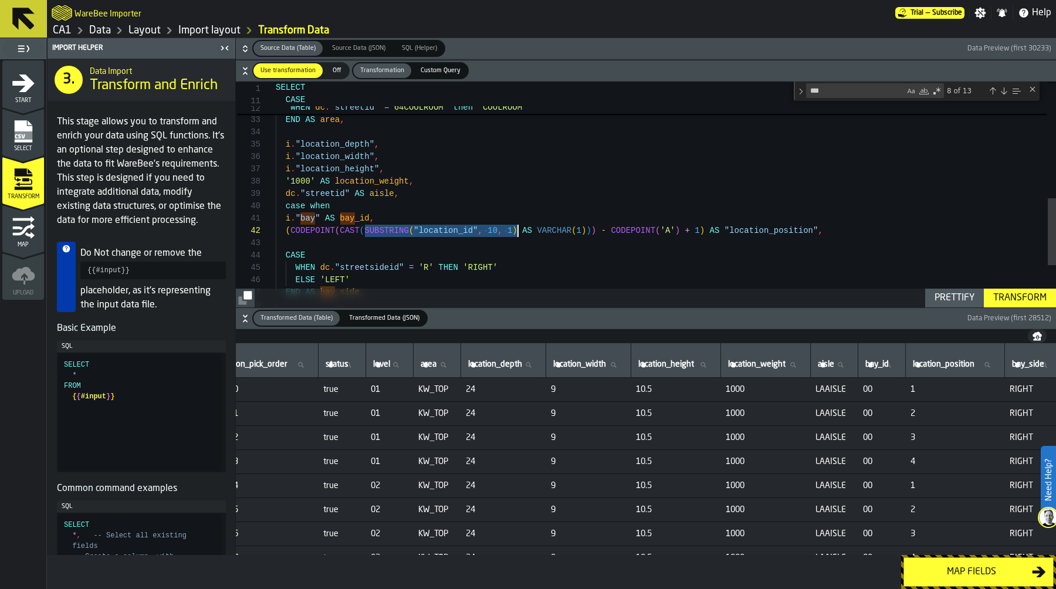
drag, startPoint x: 364, startPoint y: 231, endPoint x: 517, endPoint y: 228, distance: 153.7
click at [517, 228] on div "WHEN TRY_CAST ( i . "aisle" AS INTEGER ) BETWEEN 27 AND 35 THEN 'F' WHEN TRY_CA…" at bounding box center [666, 70] width 780 height 759
click at [361, 203] on div "WHEN TRY_CAST ( i . "aisle" AS INTEGER ) BETWEEN 27 AND 35 THEN 'F' WHEN TRY_CA…" at bounding box center [666, 70] width 780 height 759
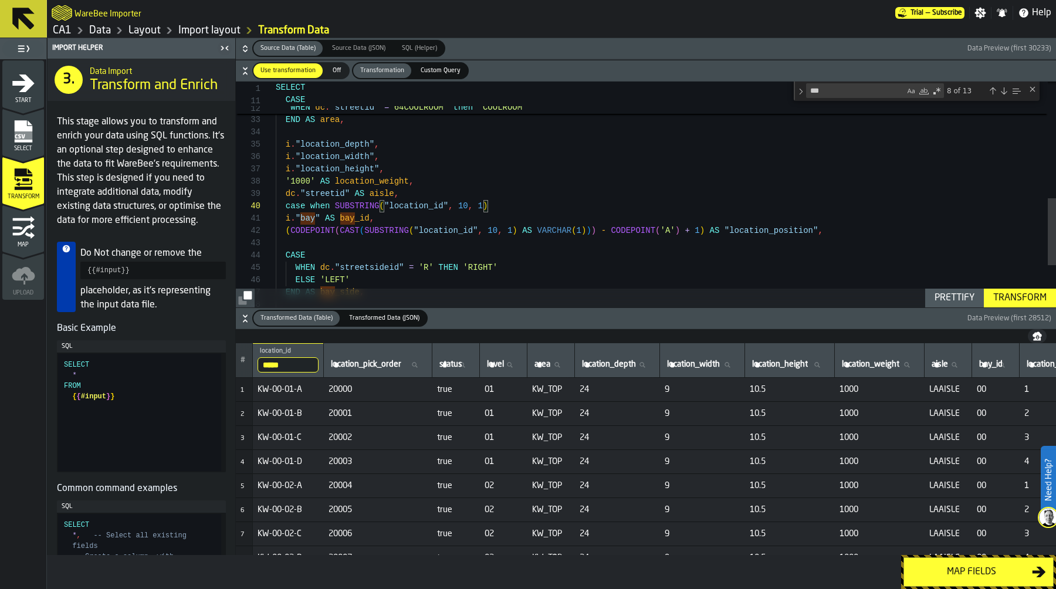
click at [462, 207] on div "WHEN TRY_CAST ( i . "aisle" AS INTEGER ) BETWEEN 27 AND 35 THEN 'F' WHEN TRY_CA…" at bounding box center [666, 70] width 780 height 759
click at [478, 206] on div "WHEN TRY_CAST ( i . "aisle" AS INTEGER ) BETWEEN 27 AND 35 THEN 'F' WHEN TRY_CA…" at bounding box center [666, 70] width 780 height 759
click at [505, 204] on div "WHEN TRY_CAST ( i . "aisle" AS INTEGER ) BETWEEN 27 AND 35 THEN 'F' WHEN TRY_CA…" at bounding box center [666, 70] width 780 height 759
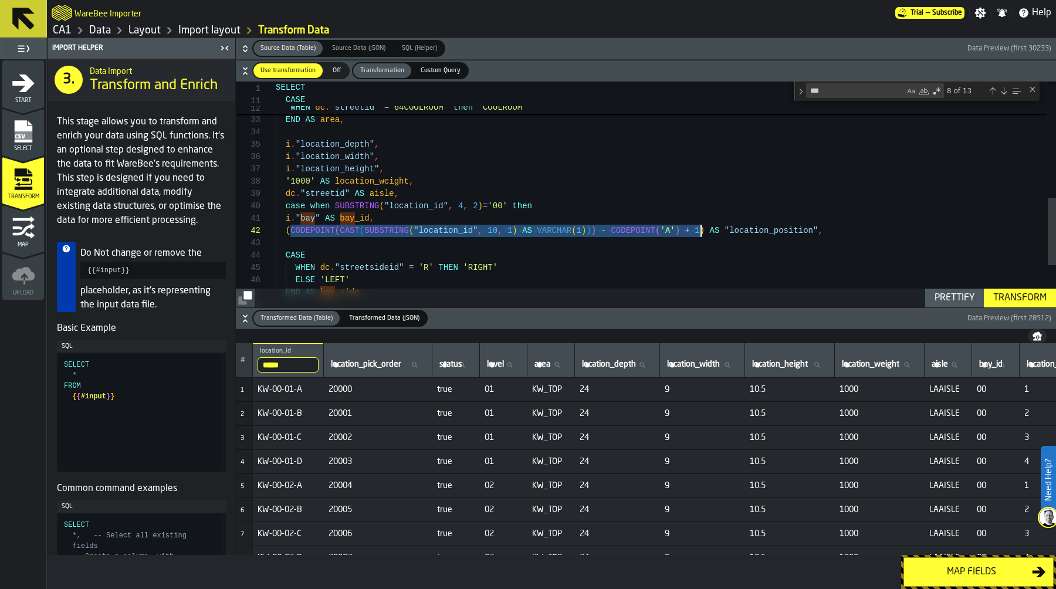
drag, startPoint x: 290, startPoint y: 229, endPoint x: 702, endPoint y: 235, distance: 412.3
click at [702, 235] on div "WHEN TRY_CAST ( i . "aisle" AS INTEGER ) BETWEEN 27 AND 35 THEN 'F' WHEN TRY_CA…" at bounding box center [666, 70] width 780 height 759
click at [576, 208] on div "WHEN TRY_CAST ( i . "aisle" AS INTEGER ) BETWEEN 27 AND 35 THEN 'F' WHEN TRY_CA…" at bounding box center [666, 70] width 780 height 759
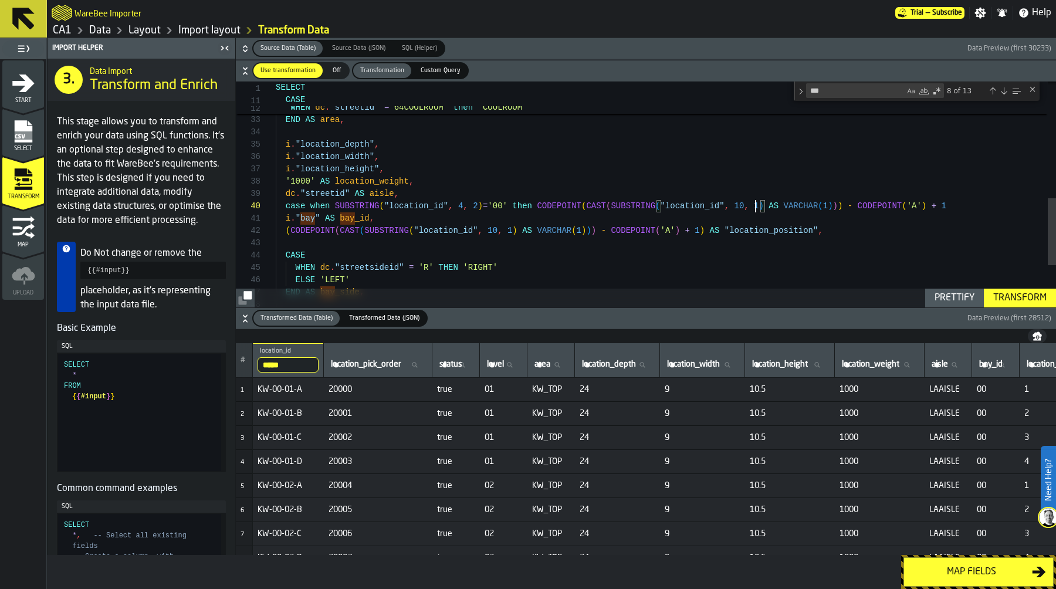
click at [756, 205] on div "WHEN TRY_CAST ( i . "aisle" AS INTEGER ) BETWEEN 27 AND 35 THEN 'F' WHEN TRY_CA…" at bounding box center [666, 70] width 780 height 759
click at [739, 206] on div "WHEN TRY_CAST ( i . "aisle" AS INTEGER ) BETWEEN 27 AND 35 THEN 'F' WHEN TRY_CA…" at bounding box center [666, 70] width 780 height 759
click at [952, 205] on div "WHEN TRY_CAST ( i . "aisle" AS INTEGER ) BETWEEN 27 AND 35 THEN 'F' WHEN TRY_CA…" at bounding box center [666, 70] width 780 height 759
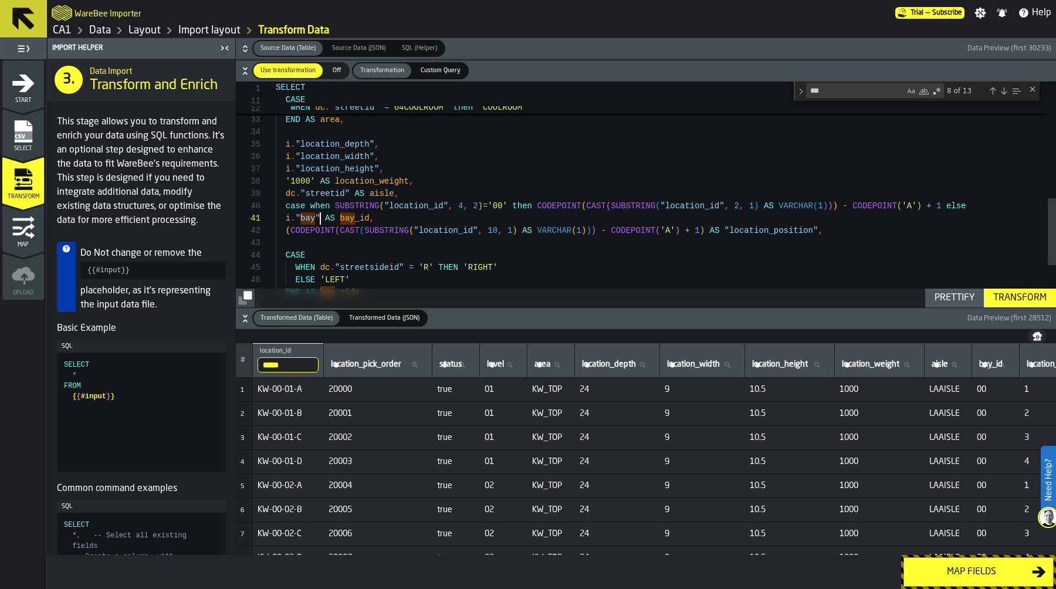
click at [322, 217] on div "WHEN TRY_CAST ( i . "aisle" AS INTEGER ) BETWEEN 27 AND 35 THEN 'F' WHEN TRY_CA…" at bounding box center [666, 70] width 780 height 759
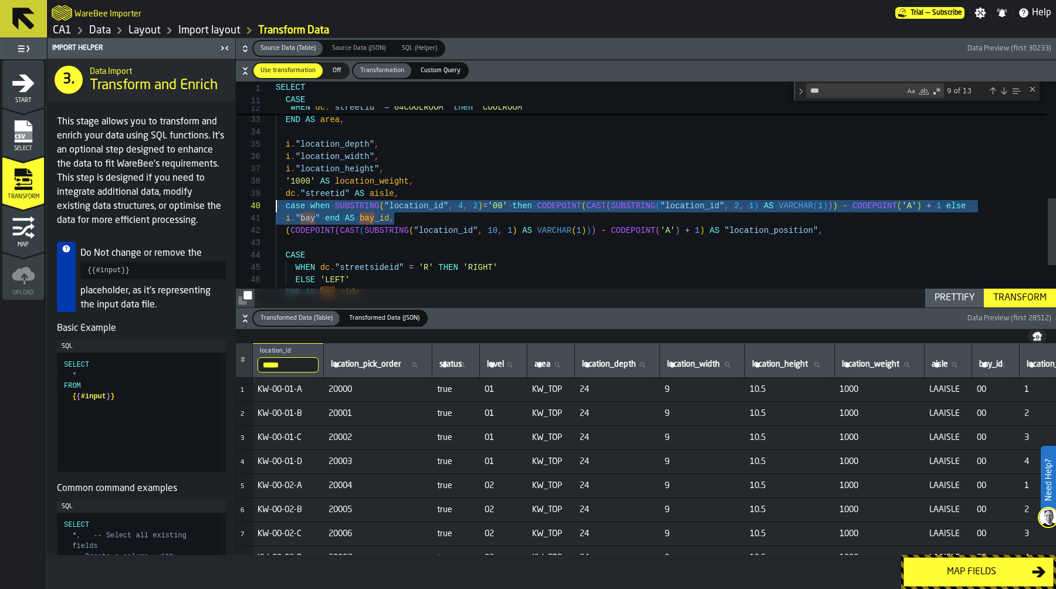
drag, startPoint x: 406, startPoint y: 216, endPoint x: 272, endPoint y: 206, distance: 135.3
click at [276, 206] on div "WHEN TRY_CAST ( i . "aisle" AS INTEGER ) BETWEEN 27 AND 35 THEN 'F' WHEN TRY_CA…" at bounding box center [666, 70] width 780 height 759
click at [946, 298] on div "Prettify" at bounding box center [953, 298] width 49 height 14
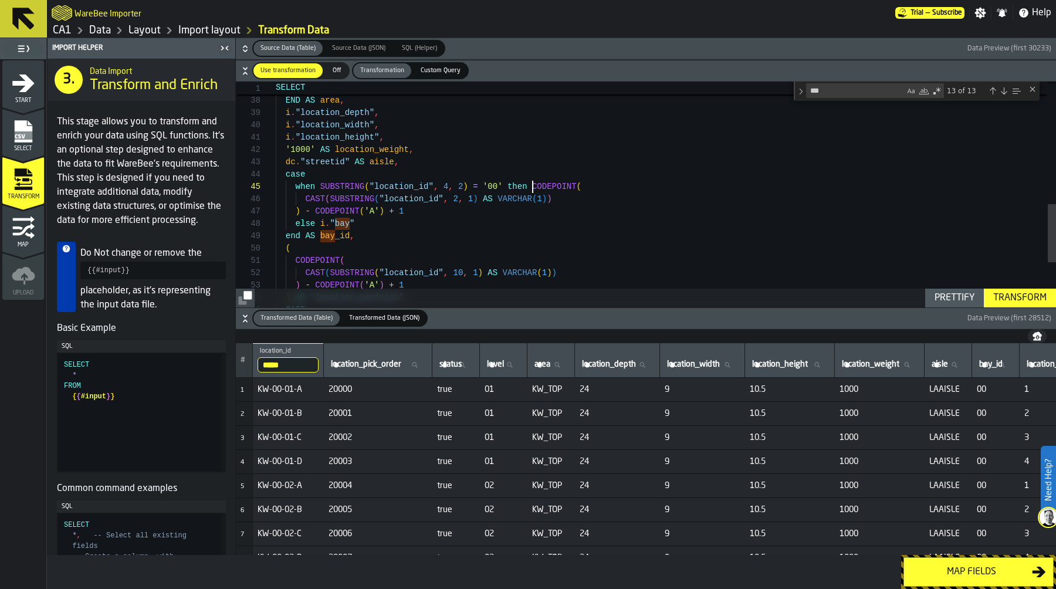
scroll to position [49, 0]
click at [533, 189] on div "WHEN TRY_CAST ( i . "aisle" AS INTEGER ) BETWEEN 53 AND 64 THEN '54-63' ELSE i …" at bounding box center [666, 45] width 780 height 870
click at [319, 222] on div "WHEN TRY_CAST ( i . "aisle" AS INTEGER ) BETWEEN 53 AND 64 THEN '54-63' ELSE i …" at bounding box center [666, 45] width 780 height 870
click at [530, 185] on div "WHEN TRY_CAST ( i . "aisle" AS INTEGER ) BETWEEN 53 AND 64 THEN '54-63' ELSE i …" at bounding box center [666, 45] width 780 height 870
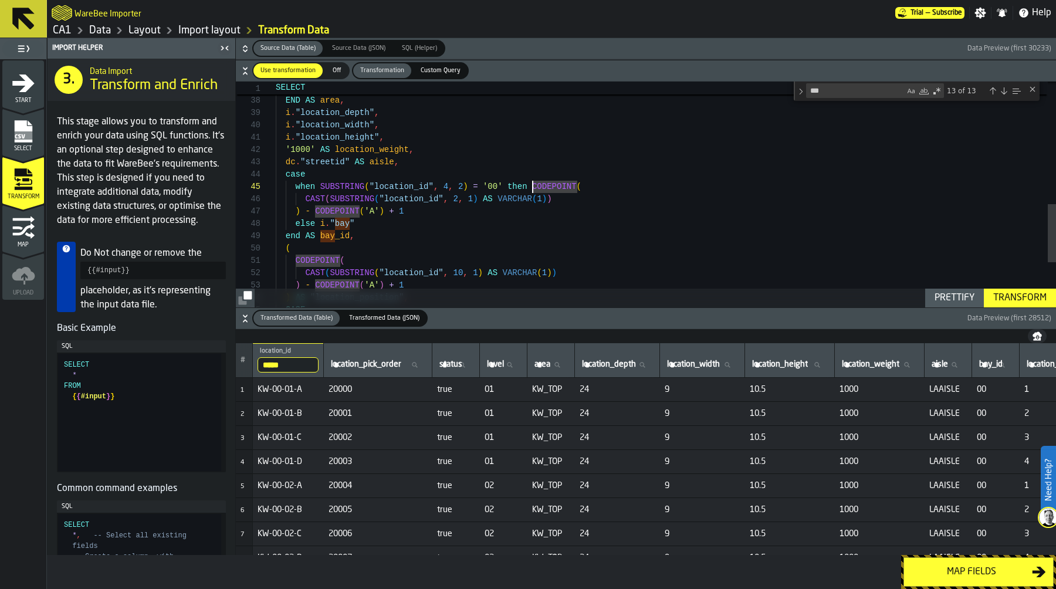
click at [318, 227] on div "WHEN TRY_CAST ( i . "aisle" AS INTEGER ) BETWEEN 53 AND 64 THEN '54-63' ELSE i …" at bounding box center [666, 45] width 780 height 870
click at [406, 223] on div "WHEN TRY_CAST ( i . "aisle" AS INTEGER ) BETWEEN 53 AND 64 THEN '54-63' ELSE i …" at bounding box center [666, 45] width 780 height 870
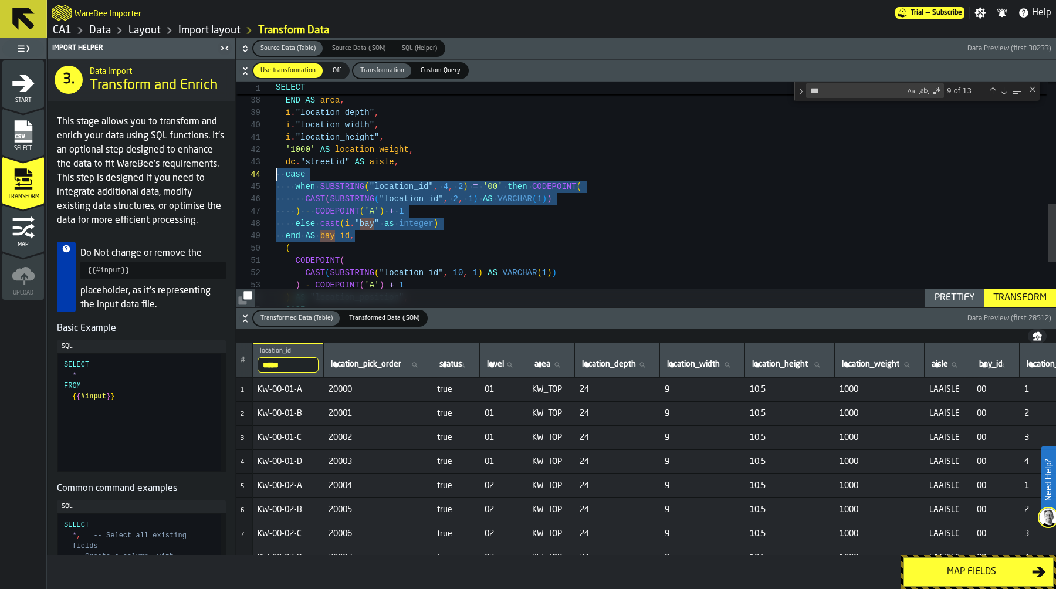
drag, startPoint x: 360, startPoint y: 239, endPoint x: 179, endPoint y: 164, distance: 195.4
click at [276, 166] on div "WHEN TRY_CAST ( i . "aisle" AS INTEGER ) BETWEEN 53 AND 64 THEN '54-63' ELSE i …" at bounding box center [666, 45] width 780 height 870
click at [398, 203] on div "WHEN TRY_CAST ( i . "aisle" AS INTEGER ) BETWEEN 53 AND 64 THEN '54-63' ELSE i …" at bounding box center [666, 45] width 780 height 870
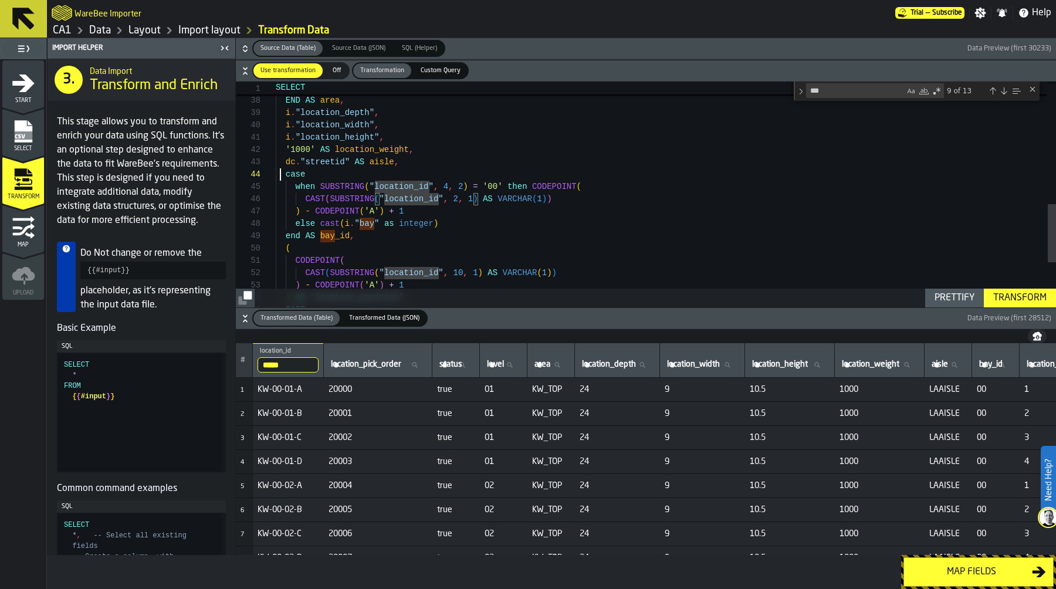
scroll to position [37, 0]
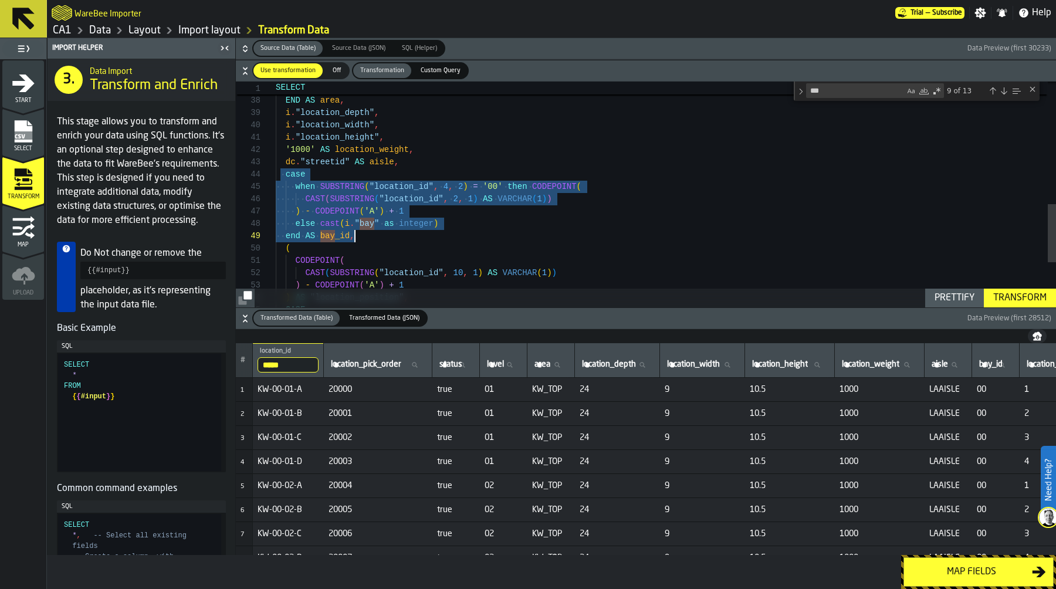
drag, startPoint x: 279, startPoint y: 172, endPoint x: 437, endPoint y: 235, distance: 170.6
click at [437, 236] on div "WHEN TRY_CAST ( i . "aisle" AS INTEGER ) BETWEEN 53 AND 64 THEN '54-63' ELSE i …" at bounding box center [666, 45] width 780 height 870
type textarea "**********"
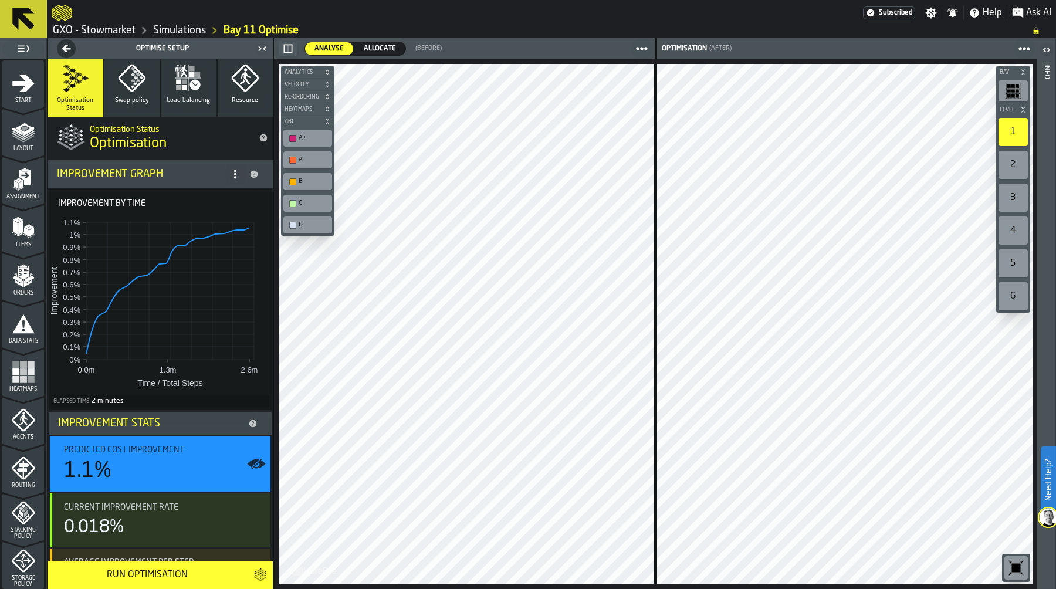
scroll to position [336, 0]
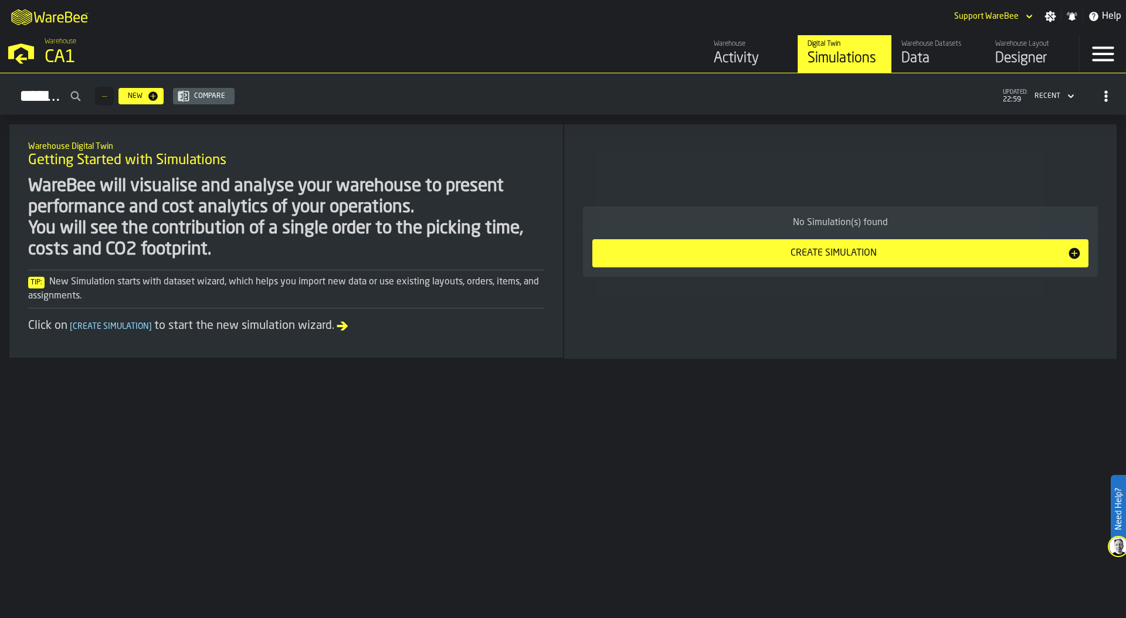
click at [54, 50] on div "CA1" at bounding box center [203, 57] width 317 height 21
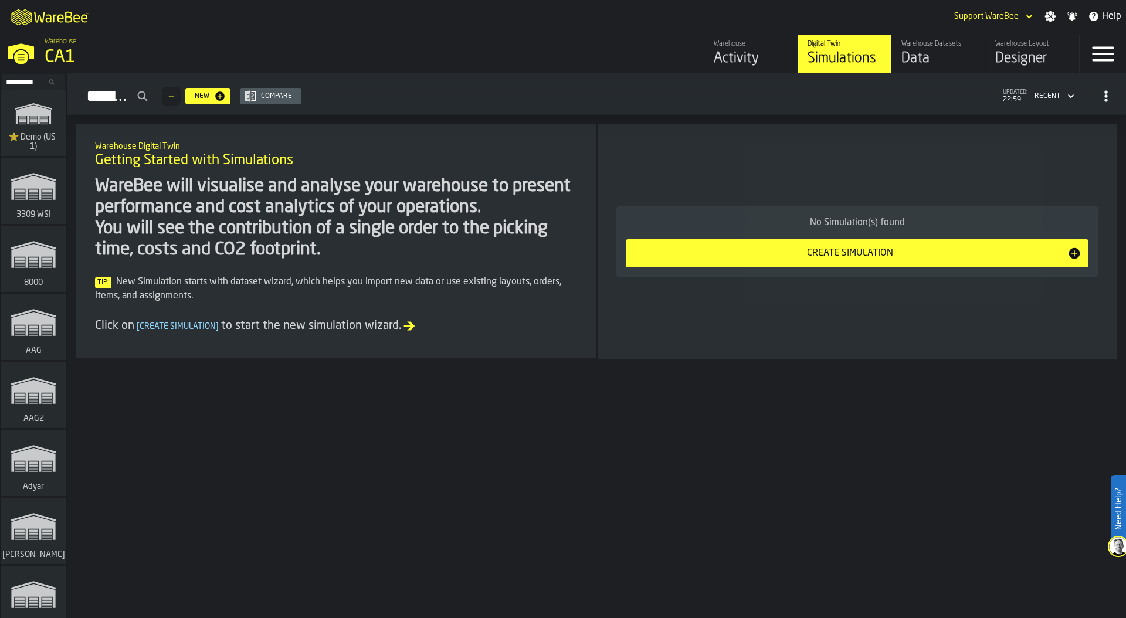
click at [25, 82] on input "Search..." at bounding box center [33, 82] width 61 height 13
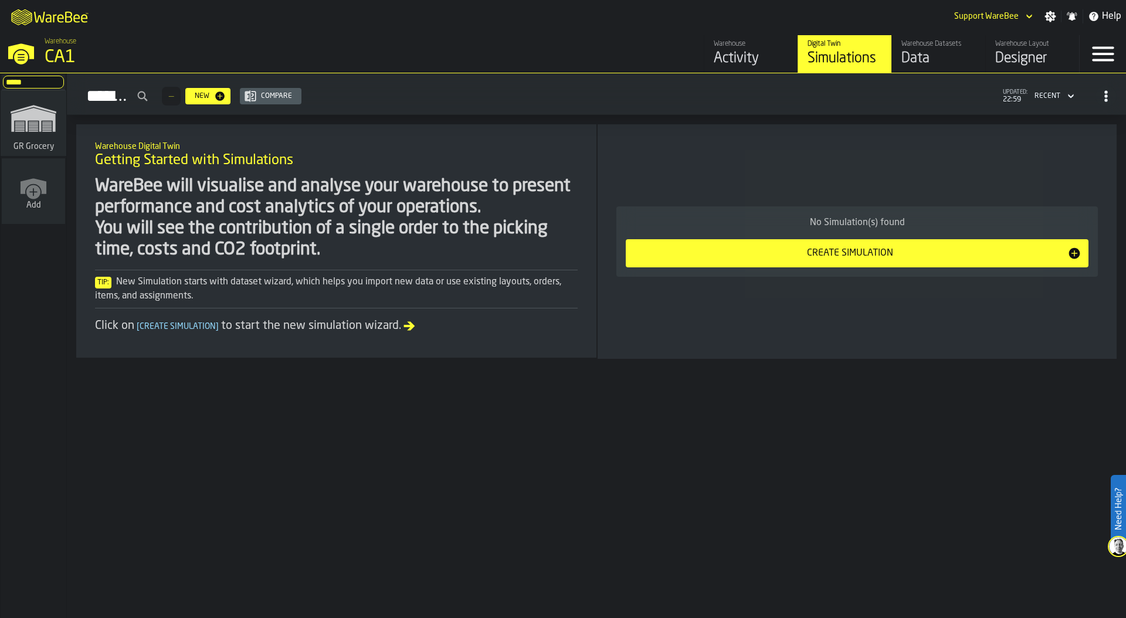
type input "*****"
click at [30, 122] on rect "link-to-/wh/i/e451d98b-95f6-4604-91ff-c80219f9c36d/simulations" at bounding box center [33, 121] width 9 height 1
click at [283, 414] on div "Simulations — New Compare updated: 22:59 Recent Warehouse Digital Twin Getting …" at bounding box center [596, 345] width 1059 height 545
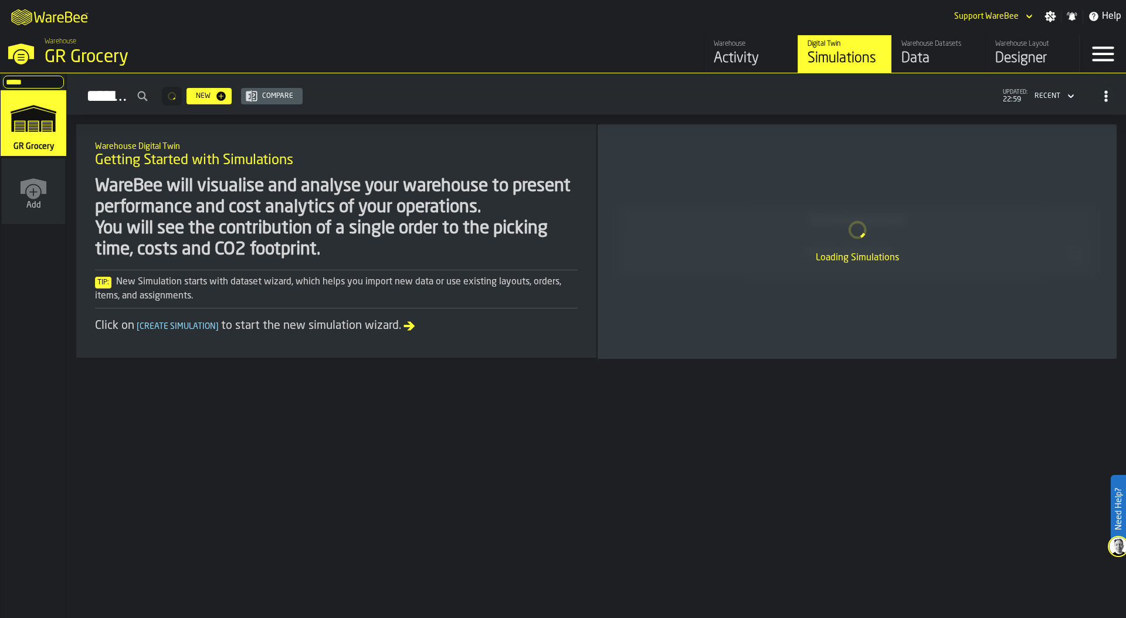
click at [1003, 66] on div "Designer" at bounding box center [1032, 58] width 74 height 19
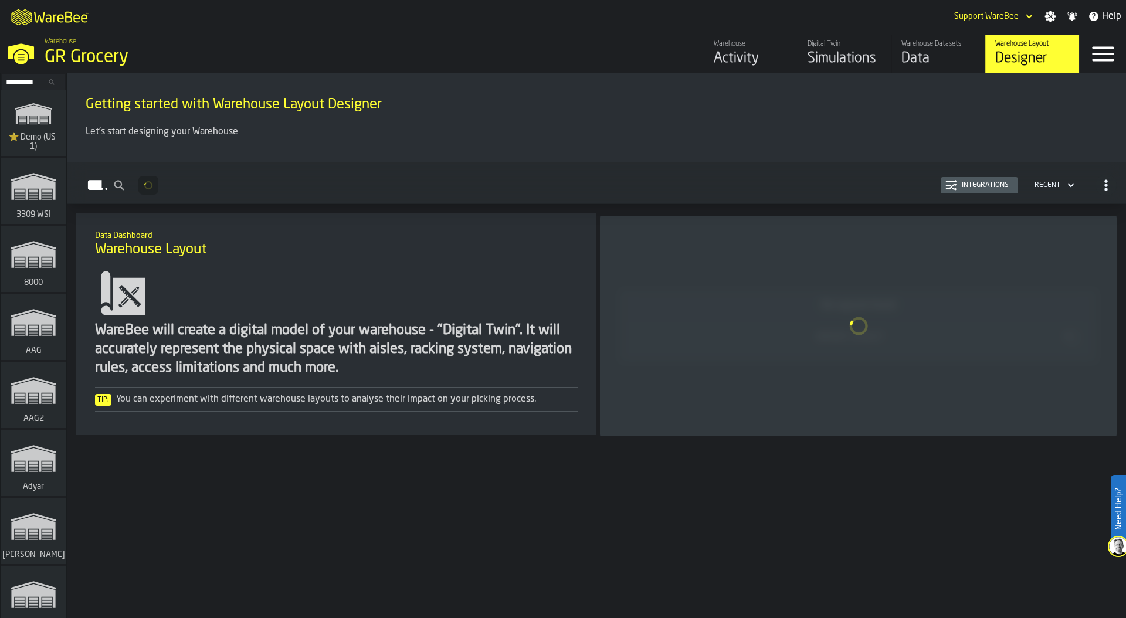
click at [123, 54] on div "GR Grocery" at bounding box center [203, 57] width 317 height 21
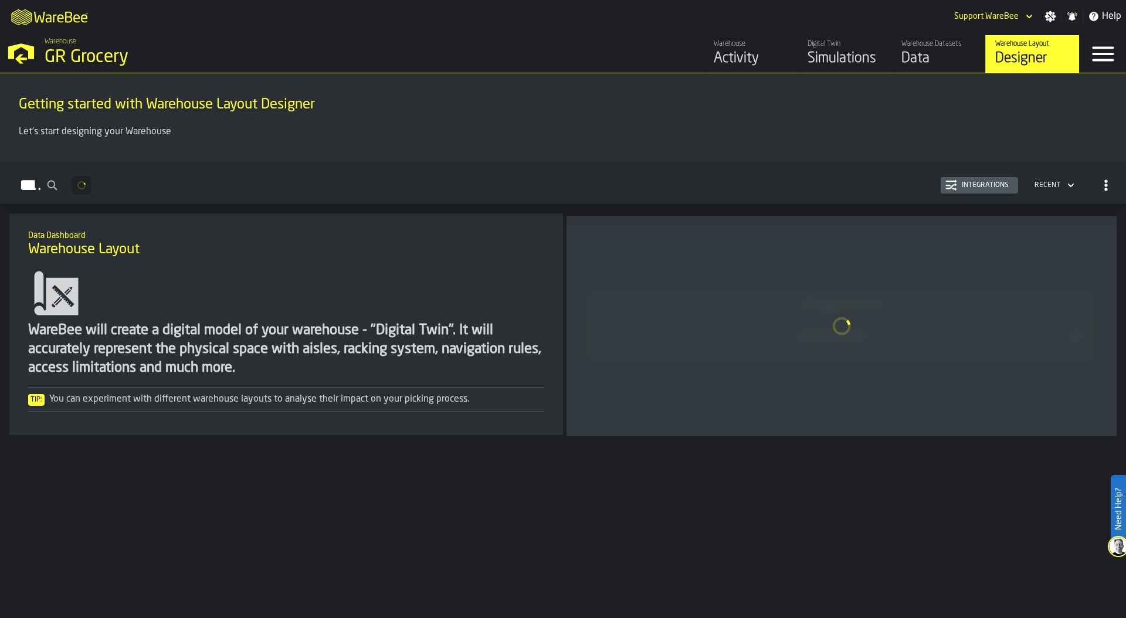
click at [895, 494] on main "Getting started with Warehouse Layout Designer Let's start designing your Wareh…" at bounding box center [563, 345] width 1126 height 545
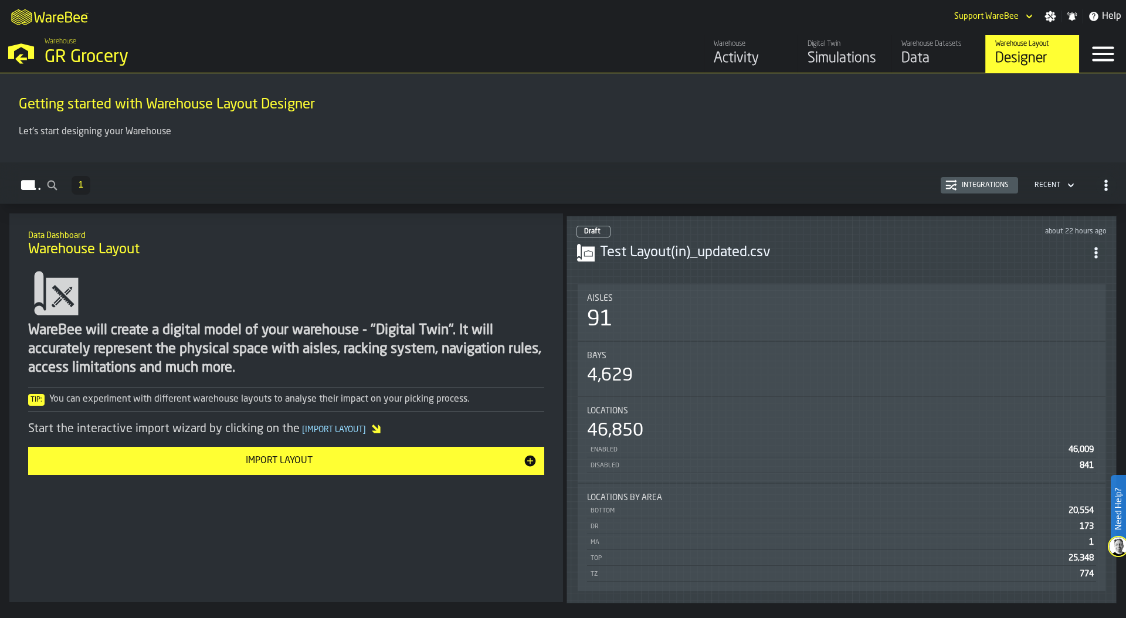
click at [840, 336] on div "Aisles 91" at bounding box center [842, 312] width 528 height 56
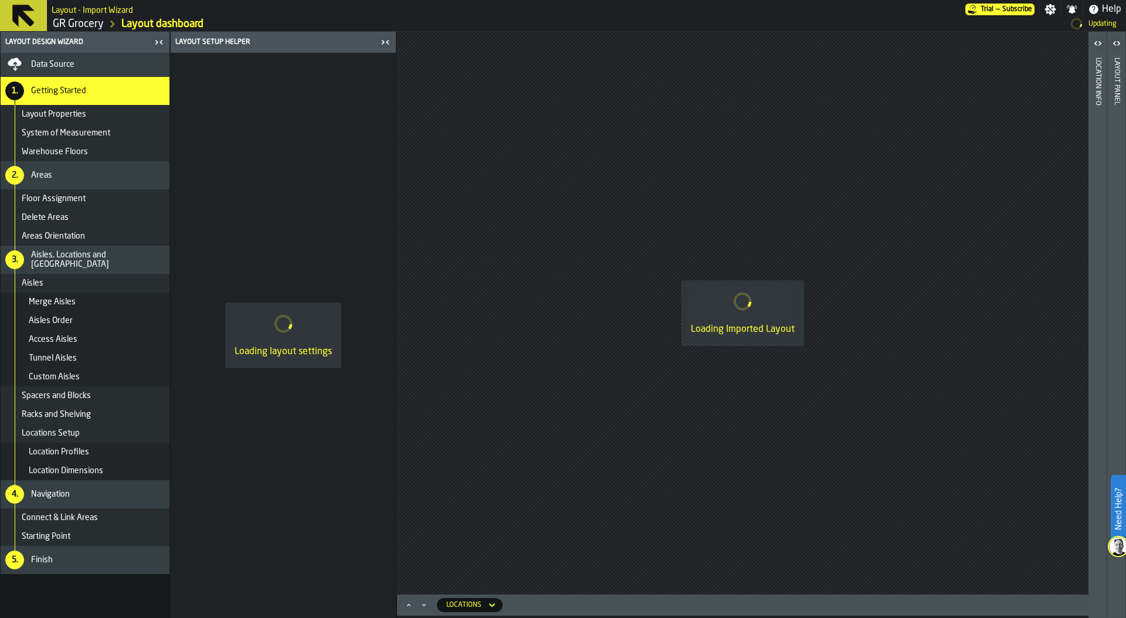
click at [384, 43] on icon "button-toggle-Close me" at bounding box center [385, 42] width 14 height 14
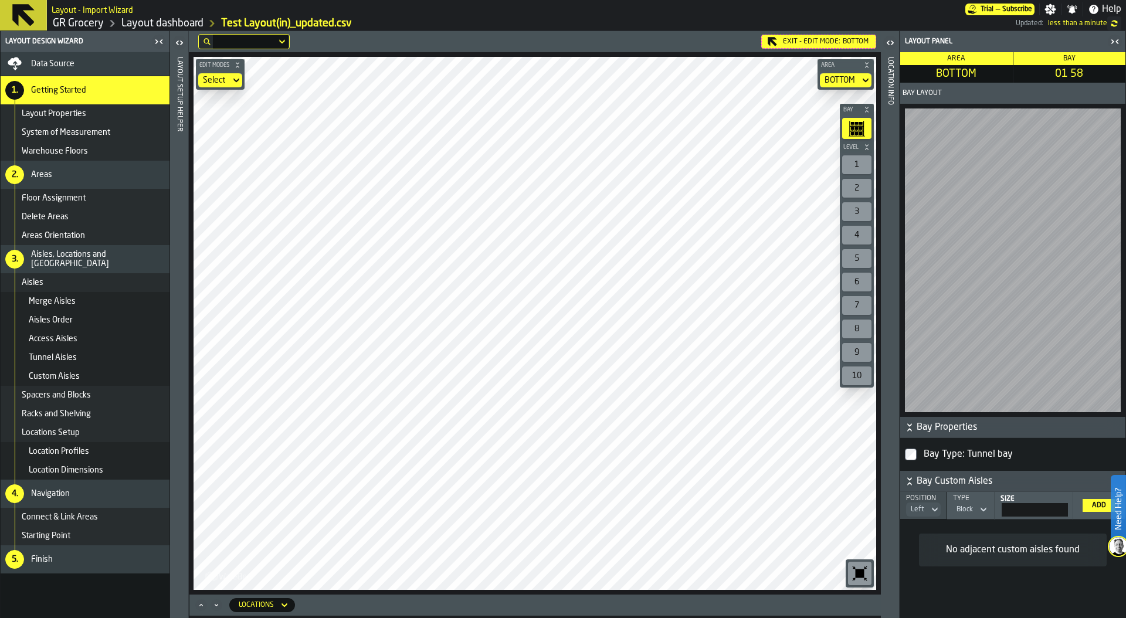
click at [854, 574] on icon "button-toolbar-undefined" at bounding box center [859, 573] width 19 height 19
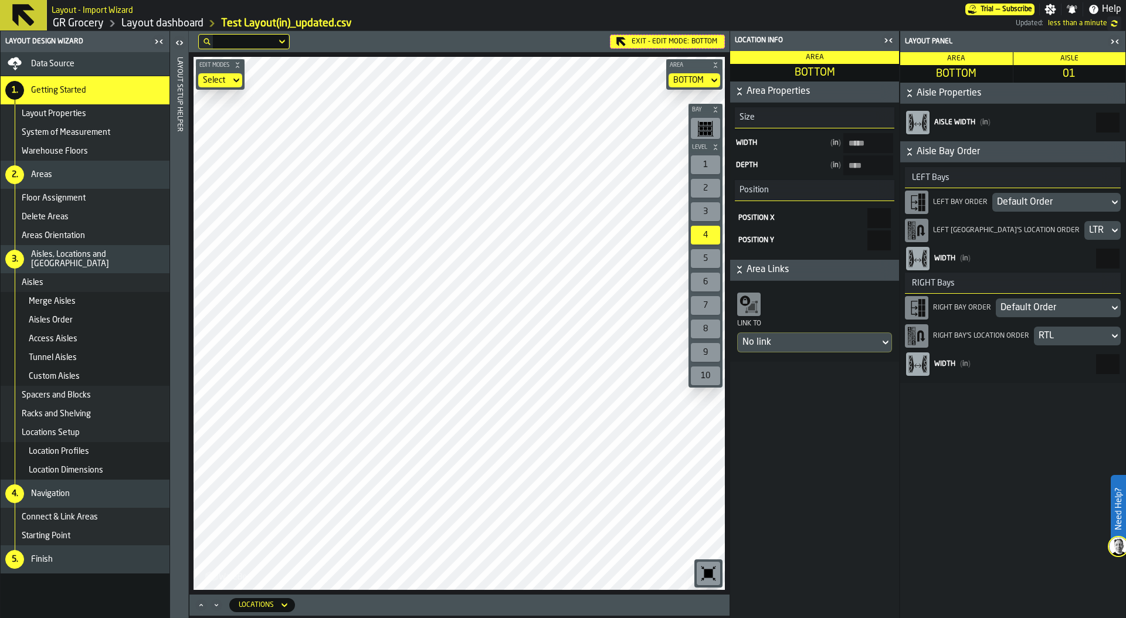
click at [889, 41] on icon "button-toggle-Close me" at bounding box center [888, 40] width 14 height 14
click at [1022, 202] on div "Default Order" at bounding box center [1050, 202] width 107 height 14
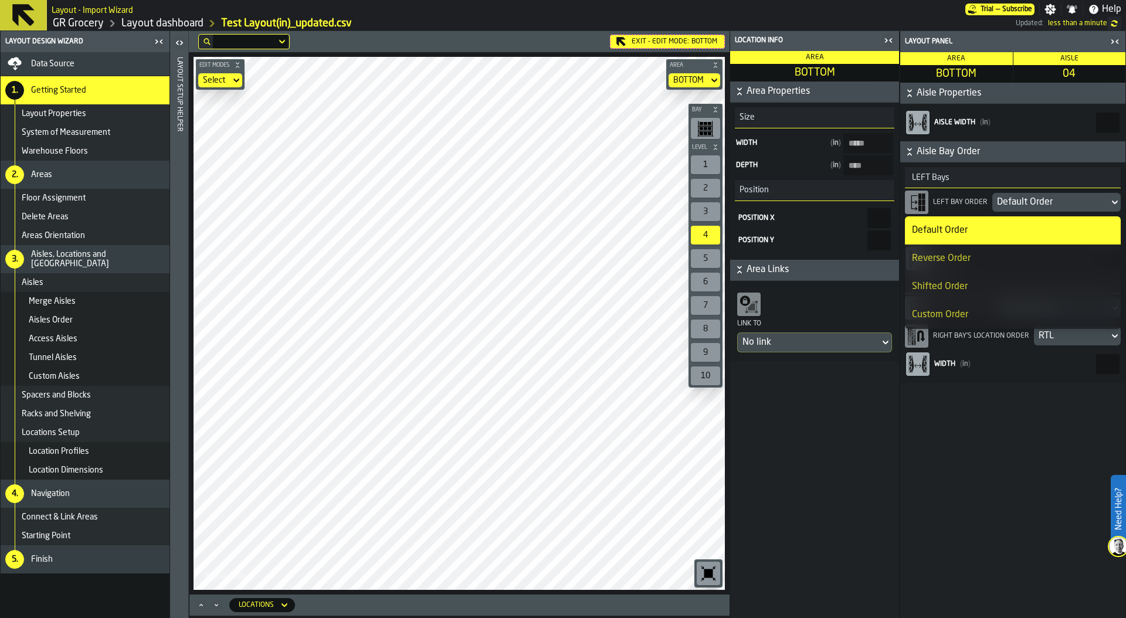
click at [1014, 250] on li "Reverse Order" at bounding box center [1013, 259] width 216 height 28
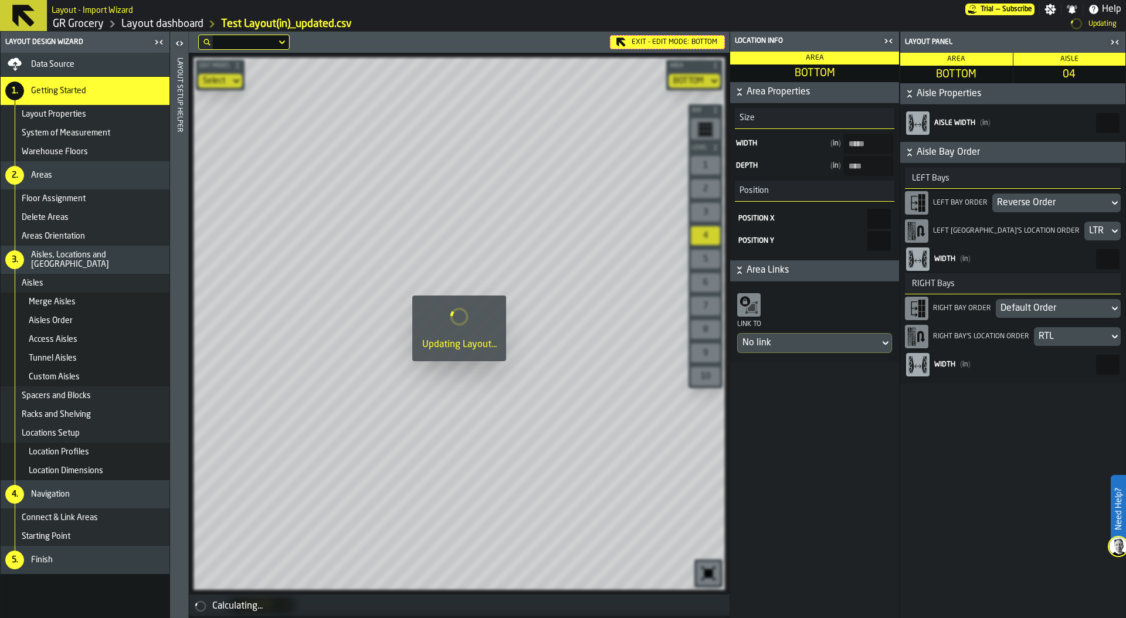
click at [1028, 309] on div "Default Order" at bounding box center [1052, 308] width 104 height 14
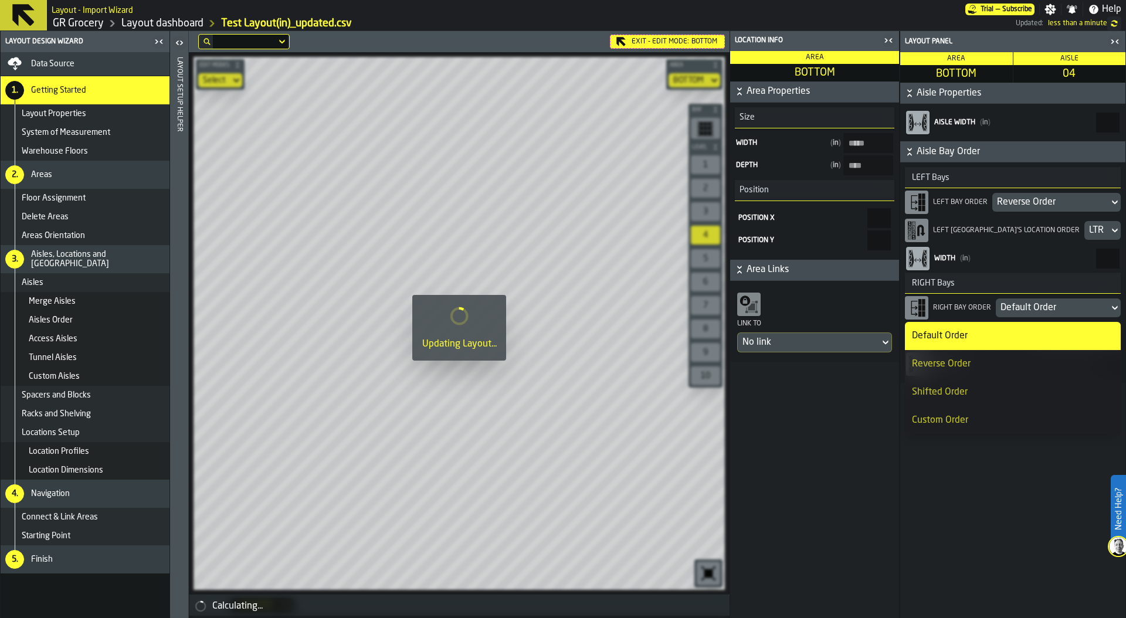
click at [1012, 359] on div "Reverse Order" at bounding box center [1013, 364] width 202 height 14
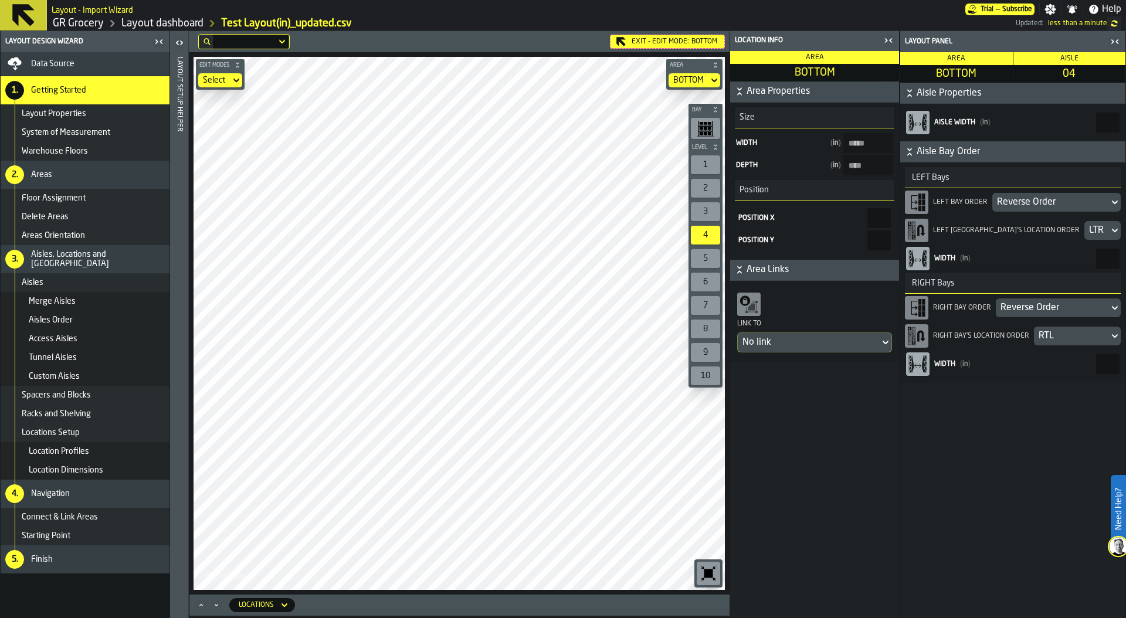
click at [891, 42] on icon "button-toggle-Close me" at bounding box center [890, 41] width 3 height 4
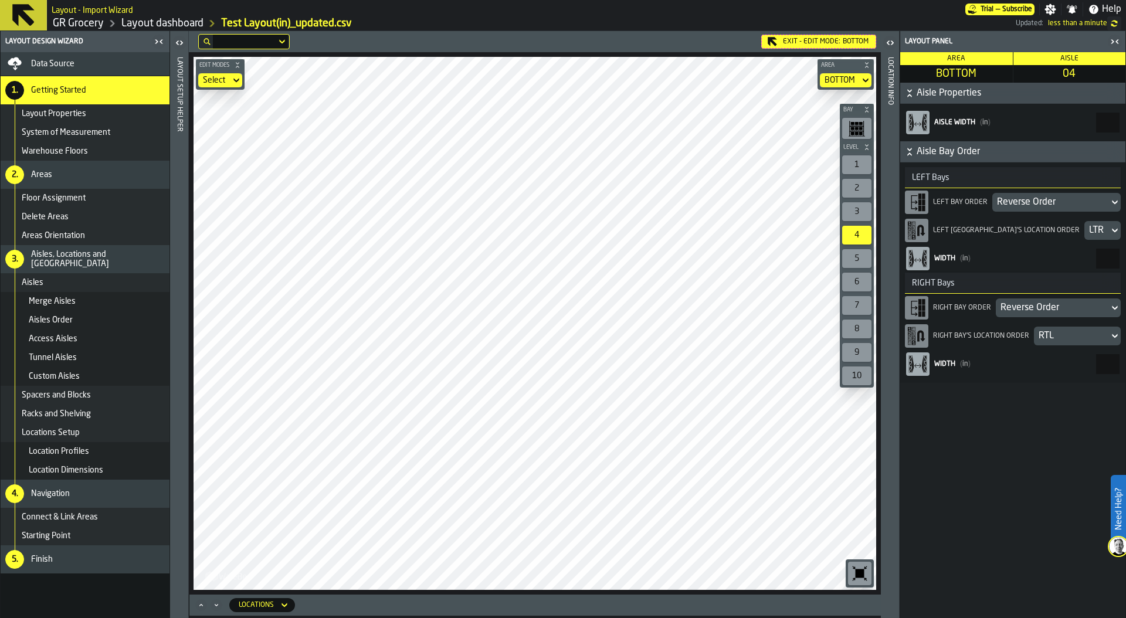
click at [1117, 45] on icon "button-toggle-Close me" at bounding box center [1115, 42] width 14 height 14
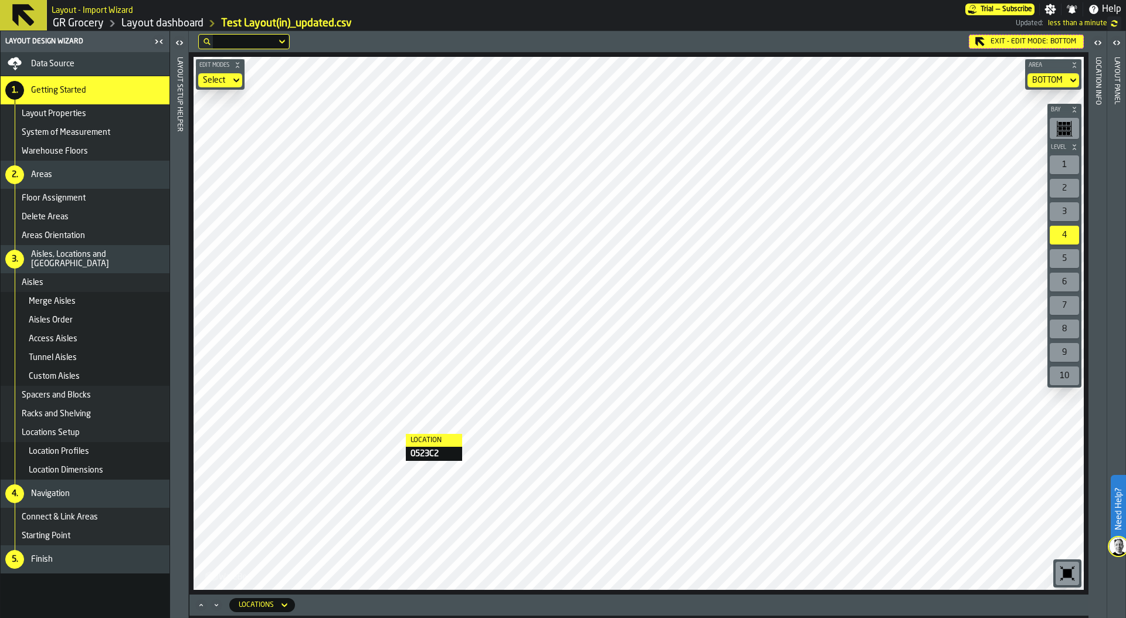
click at [394, 435] on div "Edit Modes Select Area BOTTOM Bay Level 1 2 3 4 5 6 7 8 9 10 M A K I N G W A R …" at bounding box center [639, 323] width 900 height 542
click at [198, 602] on icon "Maximize" at bounding box center [201, 605] width 12 height 12
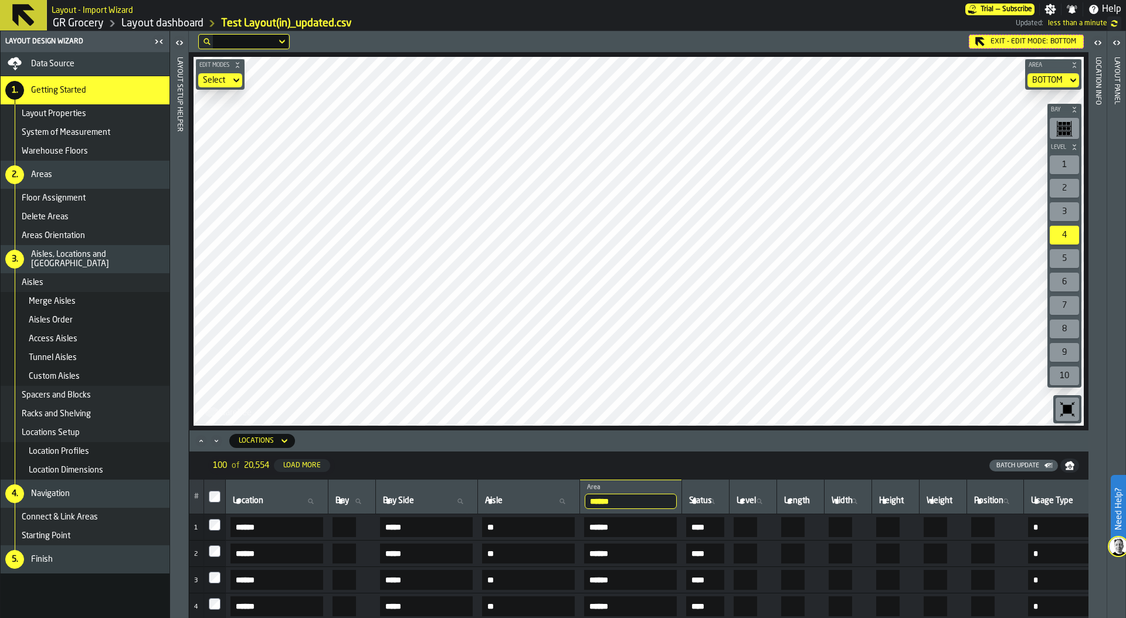
click at [201, 443] on icon "Maximize" at bounding box center [201, 441] width 12 height 12
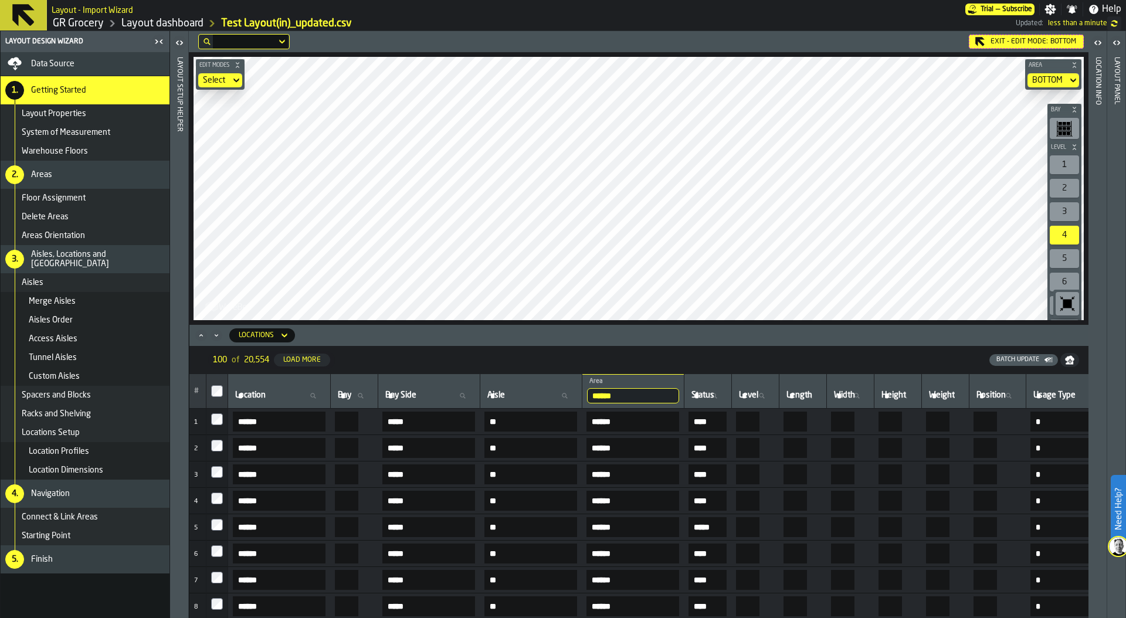
click at [263, 334] on div "Locations" at bounding box center [256, 335] width 35 height 8
click at [260, 446] on div "Aisles" at bounding box center [266, 441] width 61 height 14
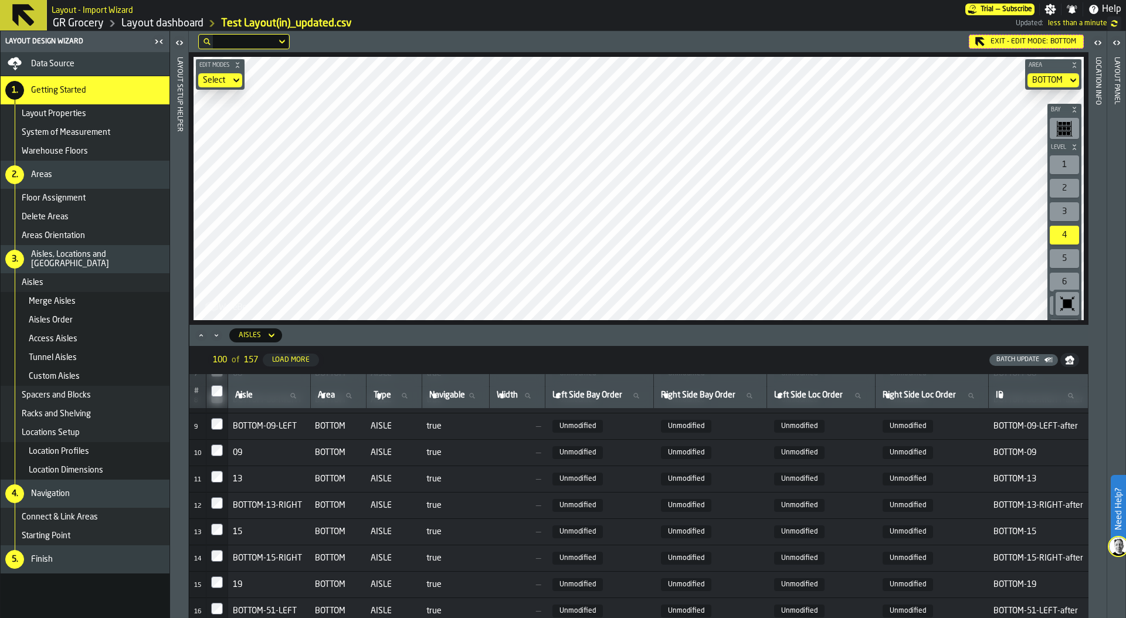
scroll to position [208, 0]
click at [1034, 357] on div "Batch Update" at bounding box center [1018, 360] width 52 height 8
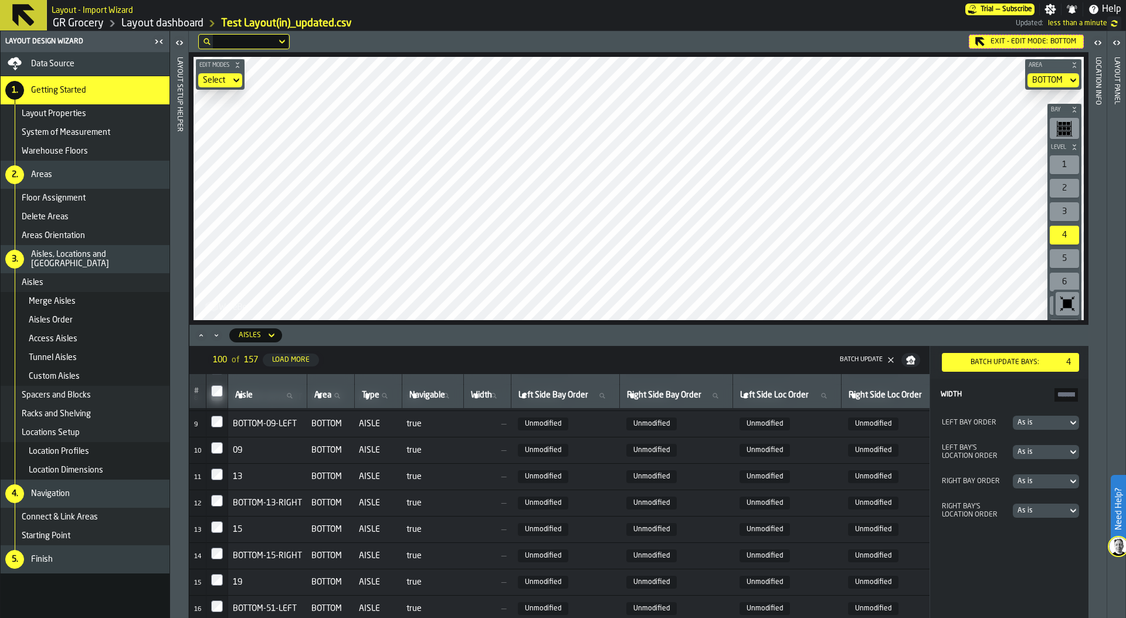
click at [1048, 422] on div "As is" at bounding box center [1039, 423] width 45 height 8
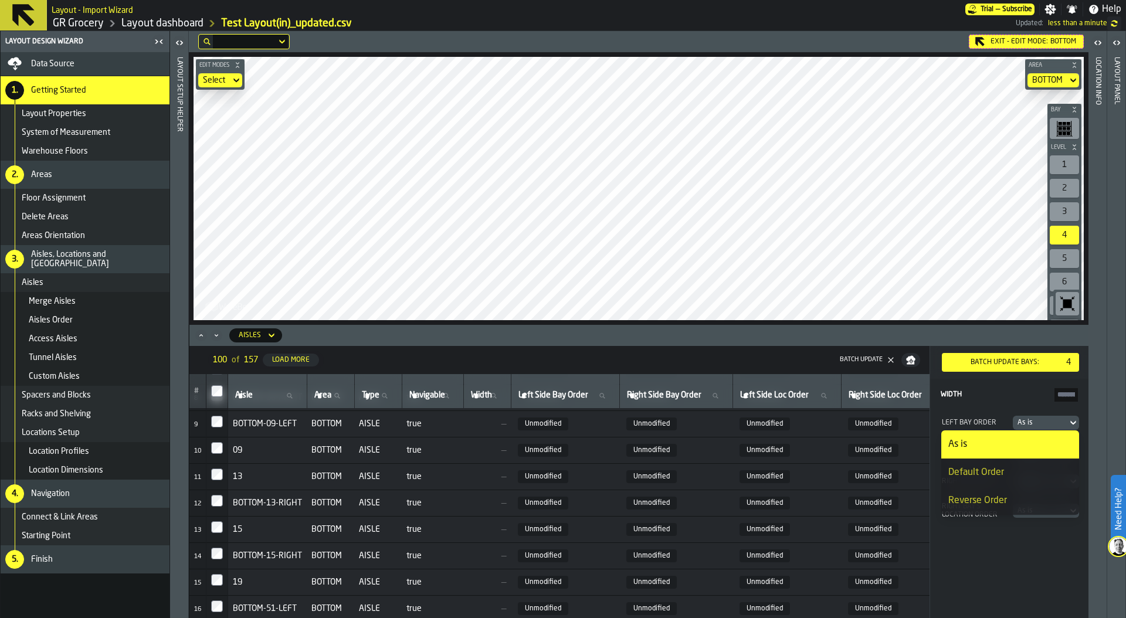
click at [1009, 500] on div "Reverse Order" at bounding box center [1010, 501] width 124 height 14
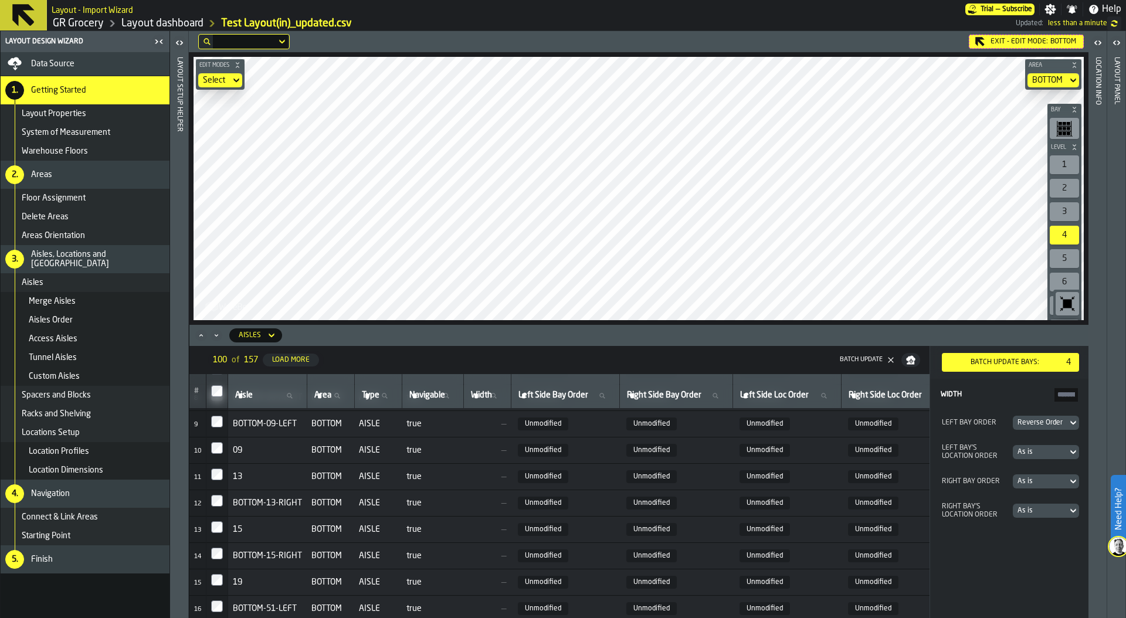
click at [1035, 446] on div "As is" at bounding box center [1040, 452] width 55 height 13
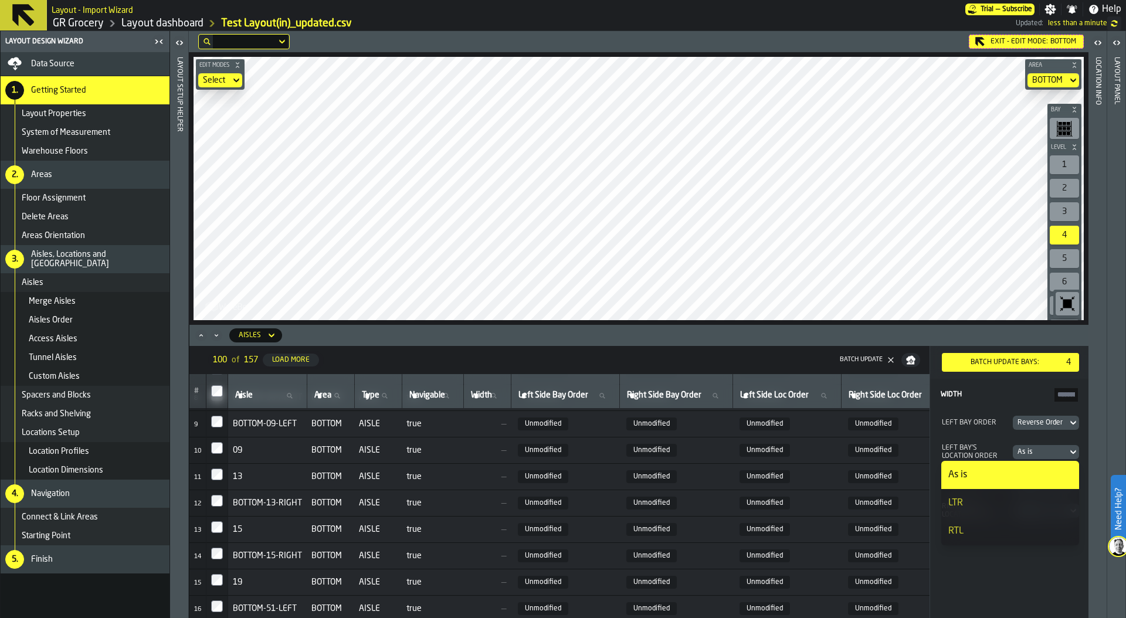
click at [992, 532] on div "RTL" at bounding box center [1010, 531] width 124 height 14
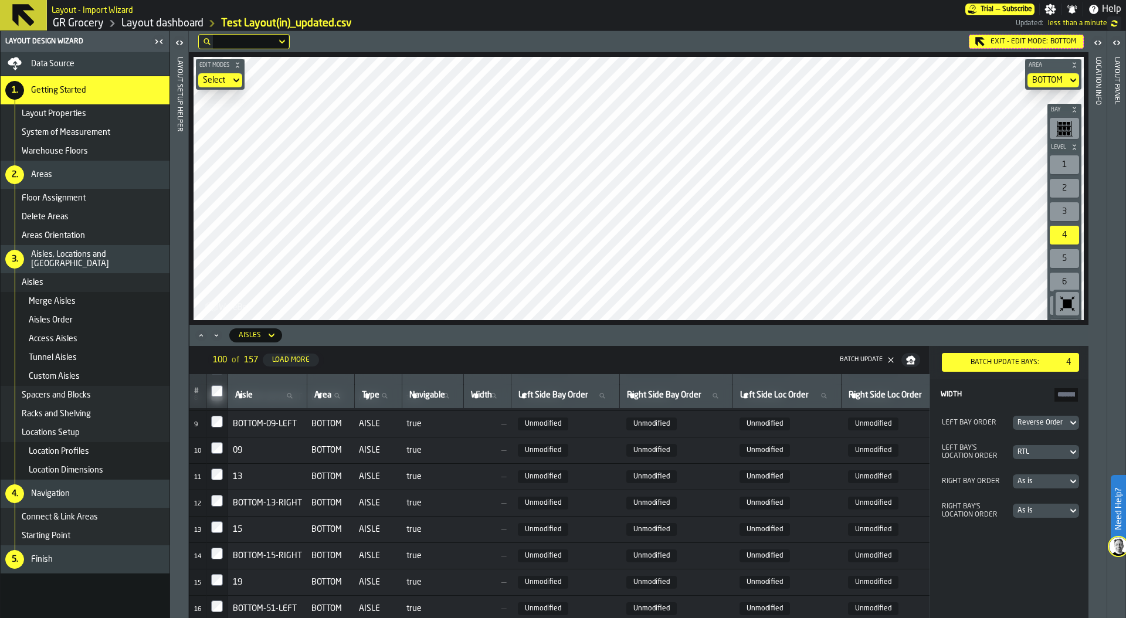
click at [1043, 474] on div "As is" at bounding box center [1046, 481] width 66 height 14
click at [1001, 556] on div "Reverse Order" at bounding box center [1010, 559] width 124 height 14
click at [1044, 510] on div "As is" at bounding box center [1039, 511] width 45 height 8
click at [987, 560] on div "LTR" at bounding box center [1010, 562] width 124 height 14
click at [1006, 362] on div "Batch Update bays:" at bounding box center [1006, 362] width 113 height 8
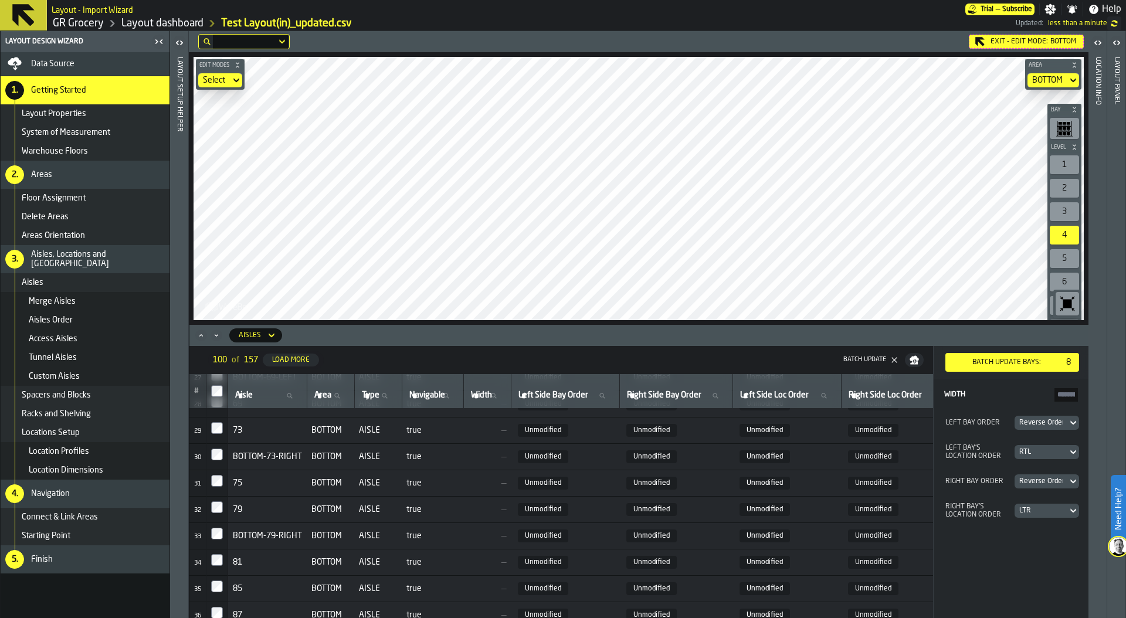
scroll to position [730, 0]
click at [207, 506] on td at bounding box center [217, 509] width 22 height 26
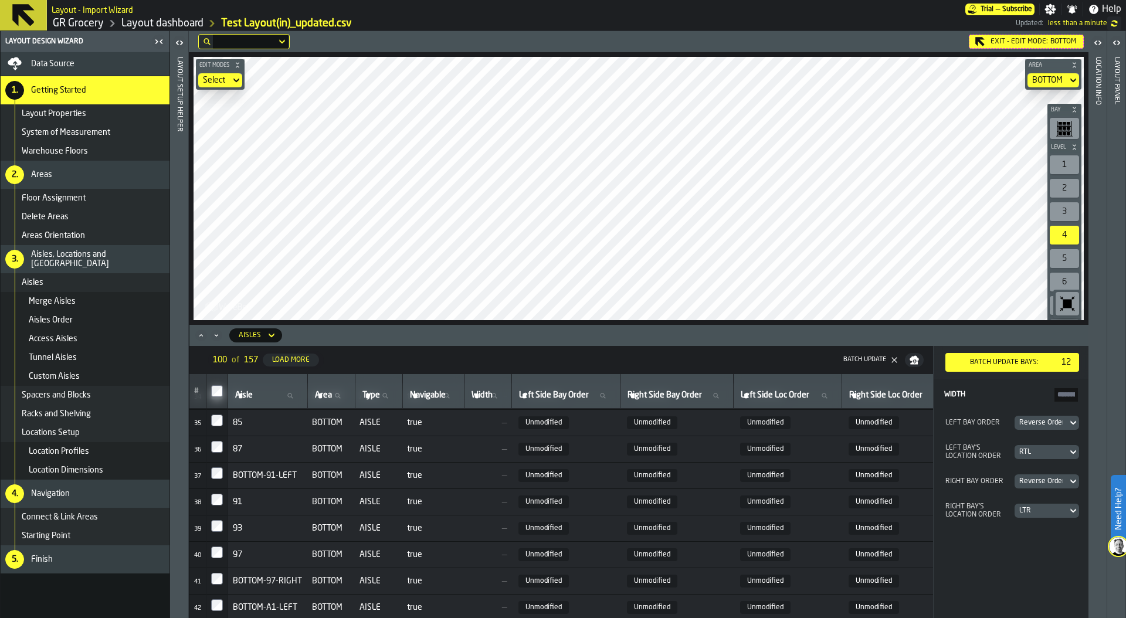
scroll to position [839, 0]
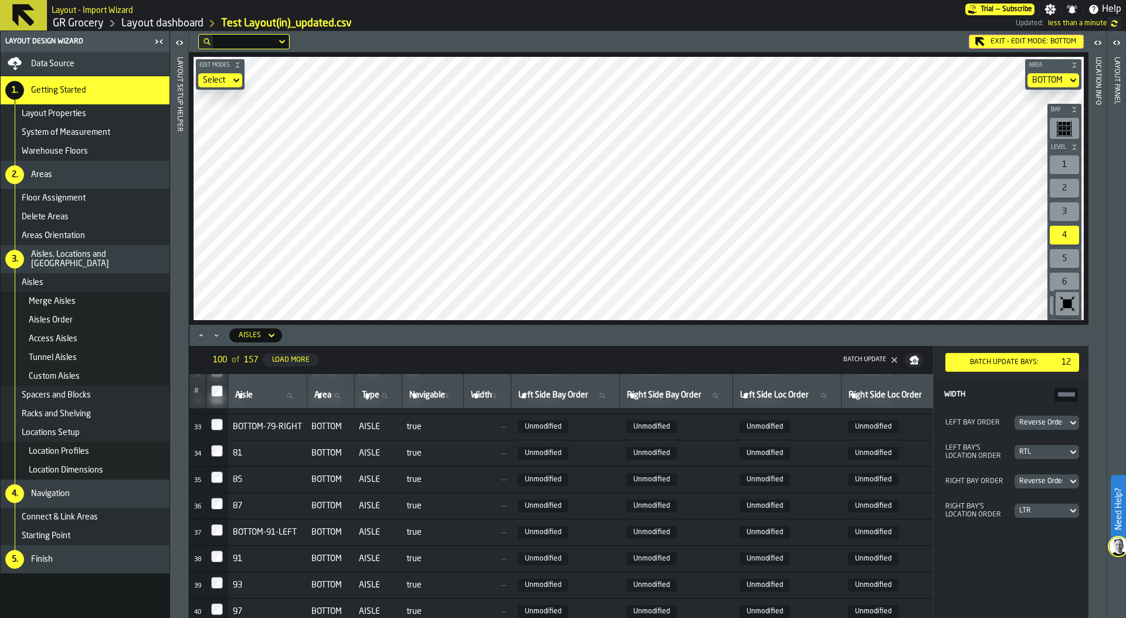
click at [1027, 358] on div "Batch Update bays:" at bounding box center [1004, 362] width 108 height 8
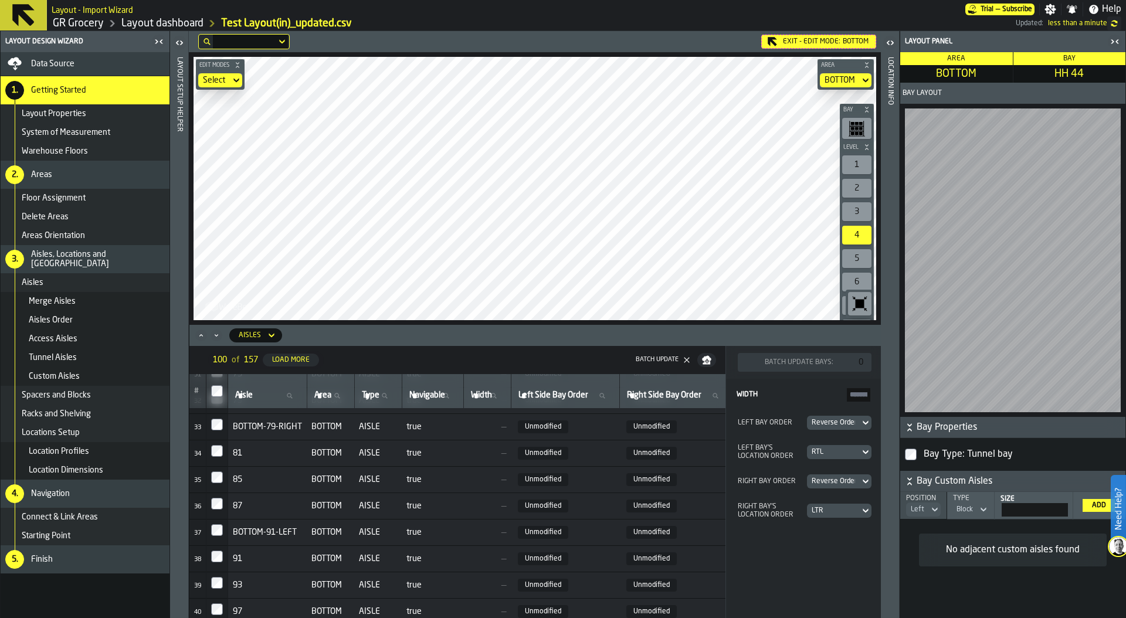
click at [578, 328] on div "Exit - Edit Mode: BOTTOM Edit Modes Select Area BOTTOM Bay Level 1 2 3 4 5 6 7 …" at bounding box center [535, 324] width 692 height 587
click at [854, 301] on icon "button-toolbar-undefined" at bounding box center [859, 303] width 19 height 19
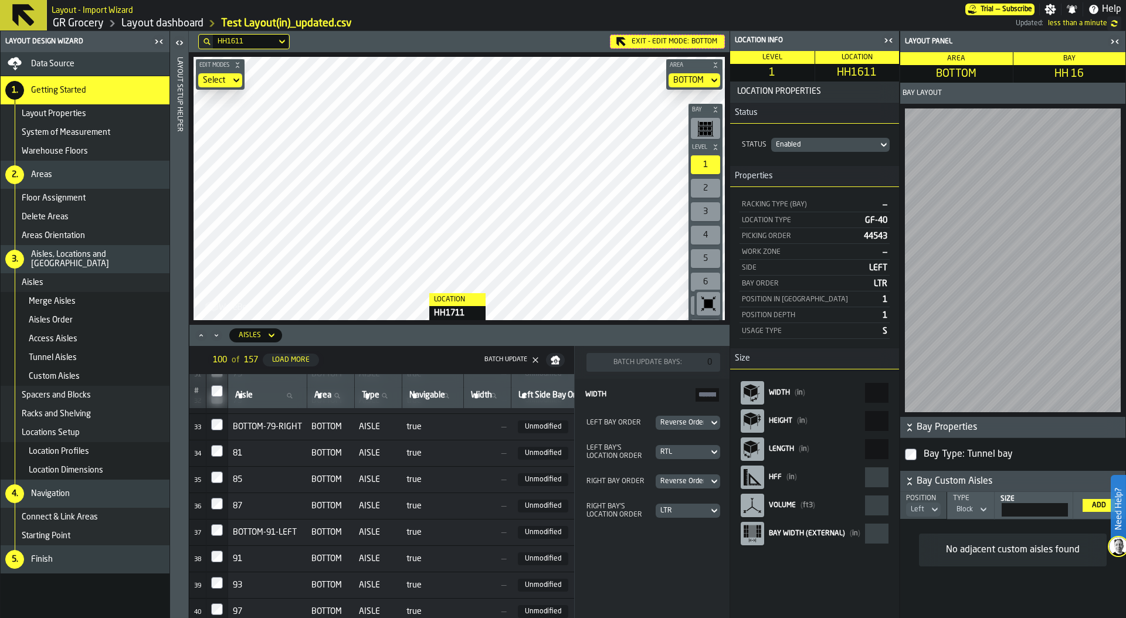
click at [417, 368] on div "HH1611 Exit - Edit Mode: BOTTOM Edit Modes Select Area BOTTOM Bay Level 1 2 3 4…" at bounding box center [459, 324] width 541 height 587
click at [220, 332] on icon "Minimize" at bounding box center [217, 336] width 12 height 12
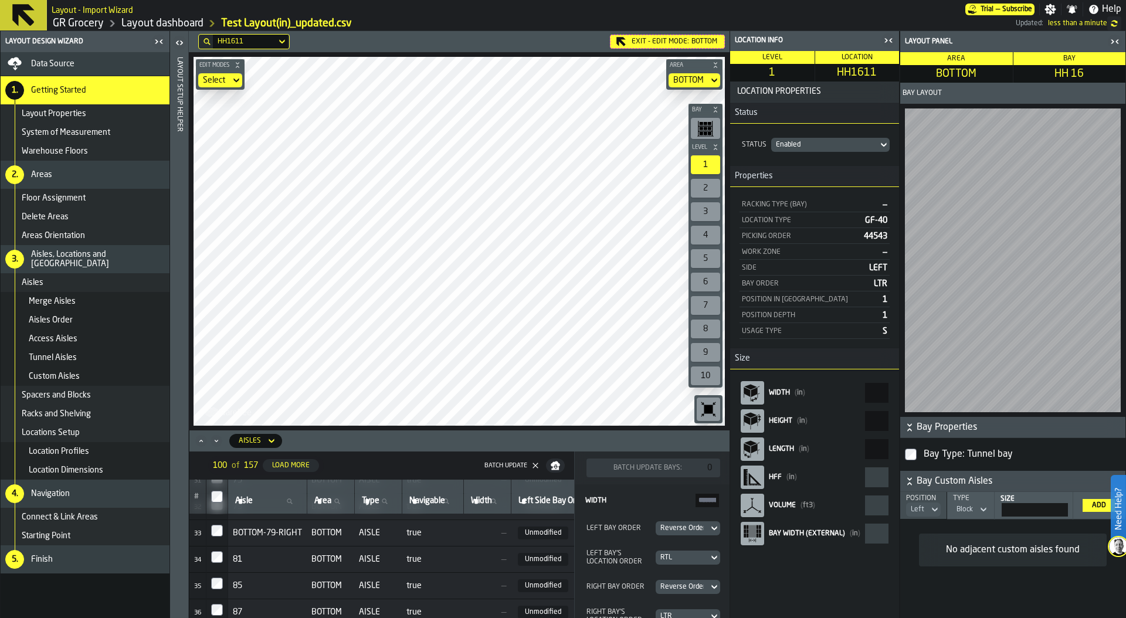
click at [218, 441] on icon "Minimize" at bounding box center [217, 441] width 12 height 12
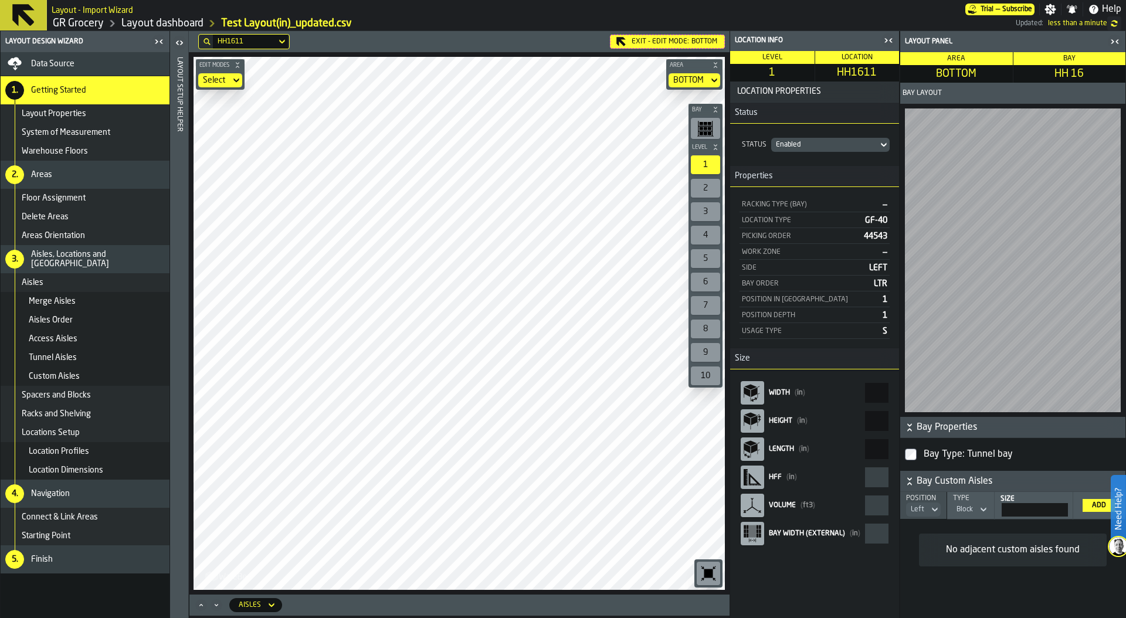
click at [642, 42] on div "Exit - Edit Mode: BOTTOM" at bounding box center [667, 42] width 115 height 14
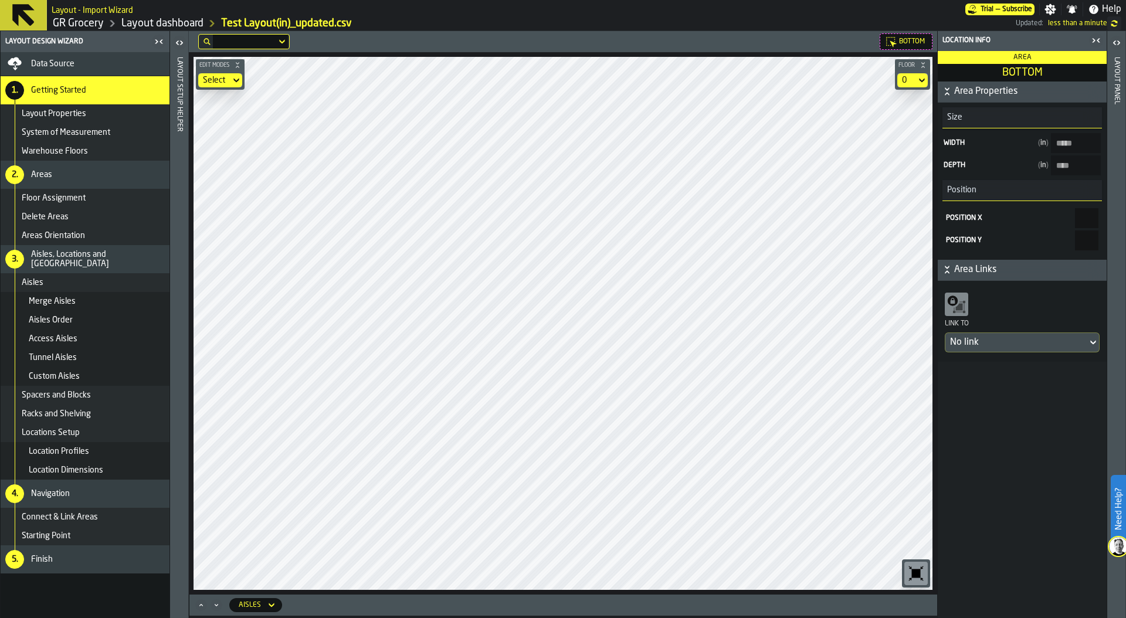
click at [1120, 198] on header "Layout panel" at bounding box center [1116, 324] width 18 height 587
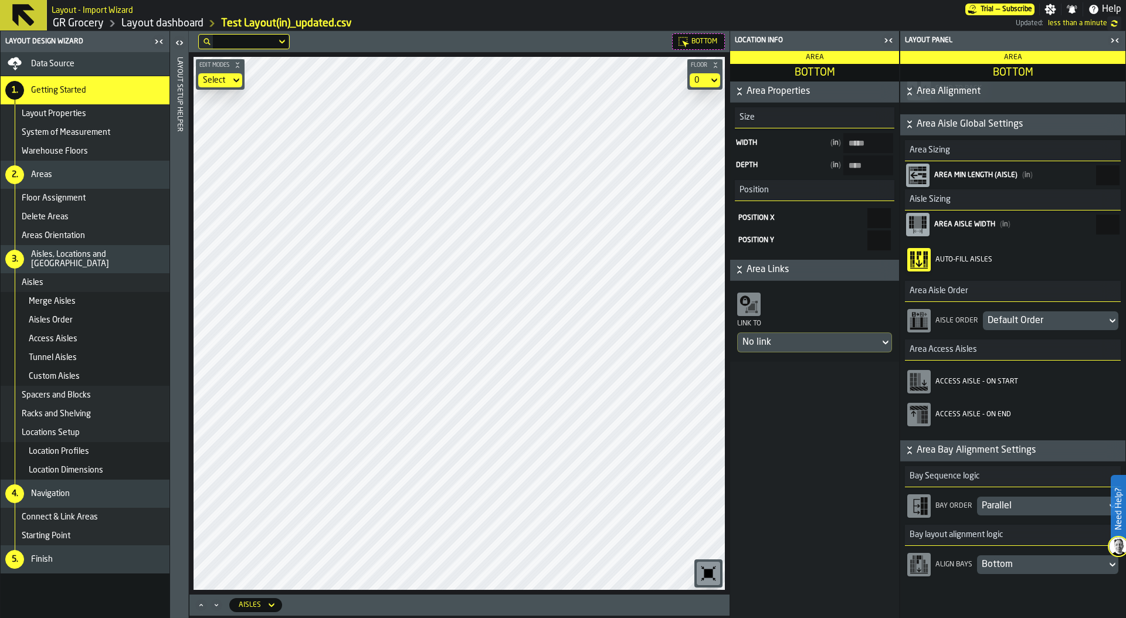
scroll to position [235, 0]
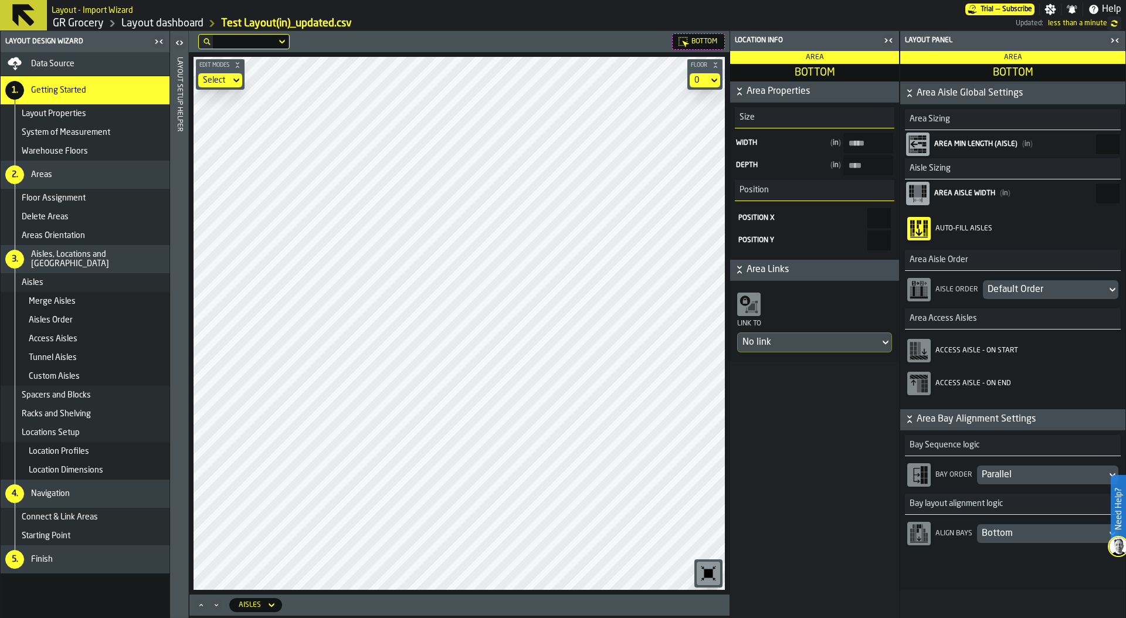
click at [1043, 290] on div "Default Order" at bounding box center [1045, 290] width 114 height 14
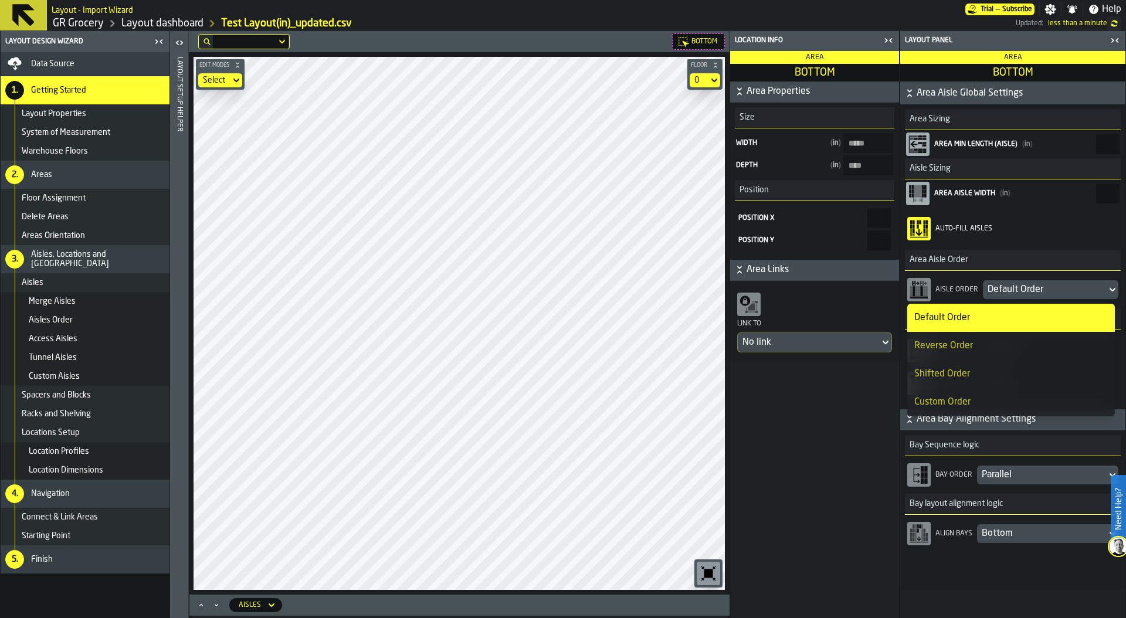
click at [992, 403] on div "Custom Order" at bounding box center [1011, 402] width 194 height 14
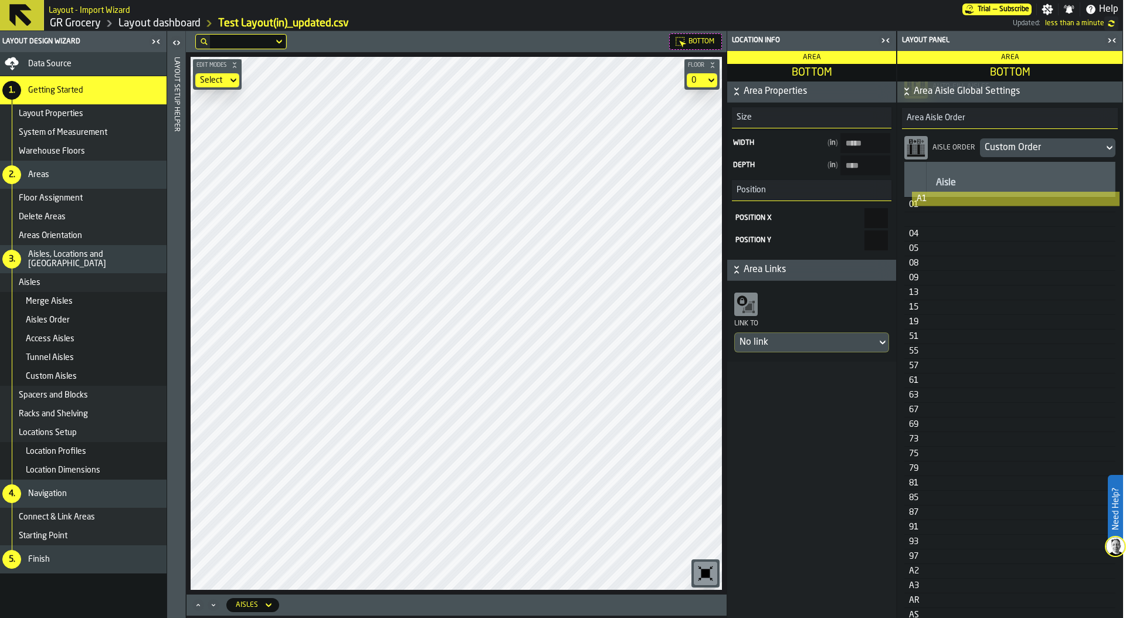
scroll to position [375, 0]
drag, startPoint x: 918, startPoint y: 527, endPoint x: 922, endPoint y: 221, distance: 305.5
click at [922, 221] on table "Aisle 01 04 05 08 09 13 15 19 51 55 57 61 63 67 69 73 75 79 81 85 87 91 93 97 A…" at bounding box center [1009, 497] width 211 height 666
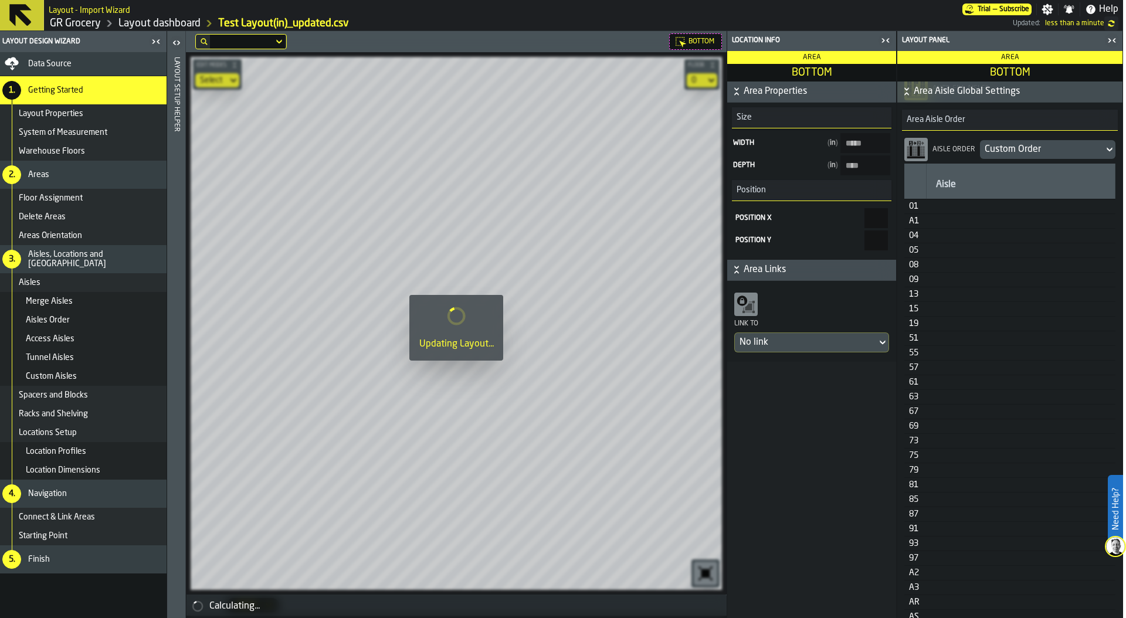
scroll to position [373, 0]
drag, startPoint x: 914, startPoint y: 208, endPoint x: 918, endPoint y: 236, distance: 29.0
click at [918, 236] on table "Aisle 01 A1 04 05 08 09 13 15 19 51 55 57 61 63 67 69 73 75 79 81 85 87 91 93 9…" at bounding box center [1009, 499] width 211 height 666
drag, startPoint x: 918, startPoint y: 240, endPoint x: 918, endPoint y: 231, distance: 8.8
click at [918, 231] on table "Aisle A1 04 01 05 08 09 13 15 19 51 55 57 61 63 67 69 73 75 79 81 85 87 91 93 9…" at bounding box center [1009, 499] width 211 height 666
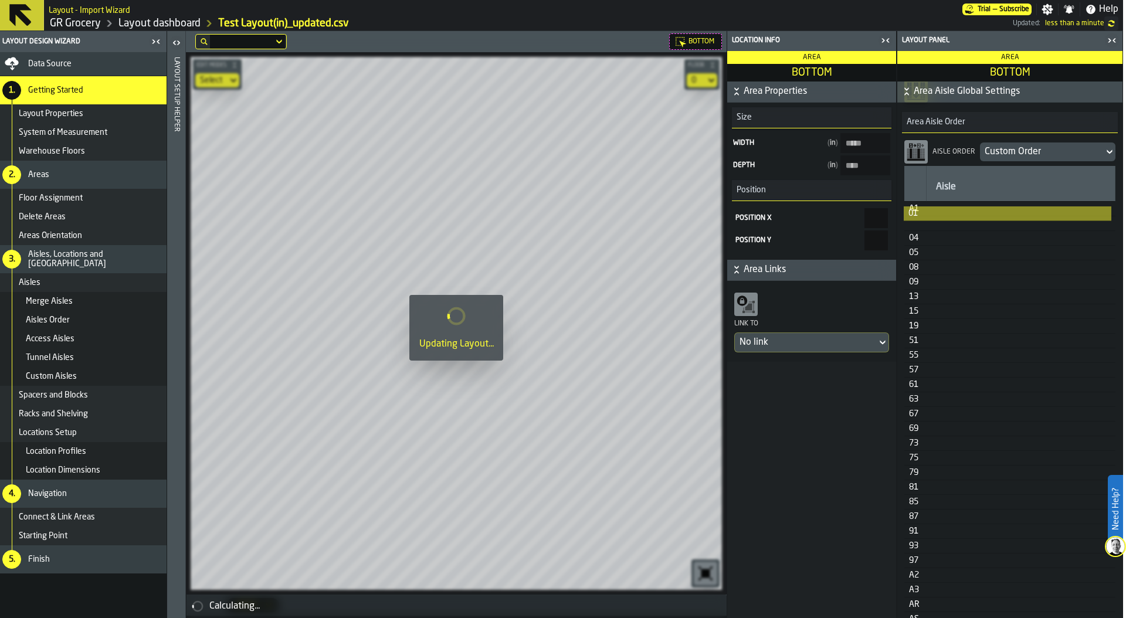
drag, startPoint x: 916, startPoint y: 240, endPoint x: 915, endPoint y: 229, distance: 11.2
click at [915, 229] on table "Aisle A1 04 01 05 08 09 13 15 19 51 55 57 61 63 67 69 73 75 79 81 85 87 91 93 9…" at bounding box center [1009, 499] width 211 height 666
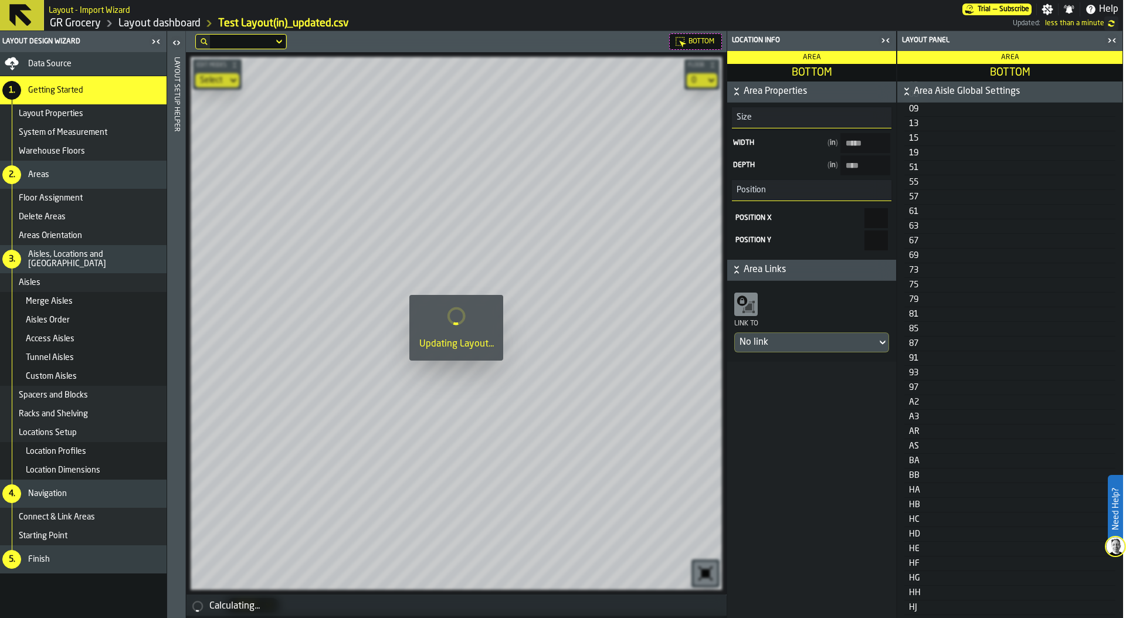
scroll to position [551, 0]
click at [916, 398] on div "A2" at bounding box center [915, 396] width 12 height 9
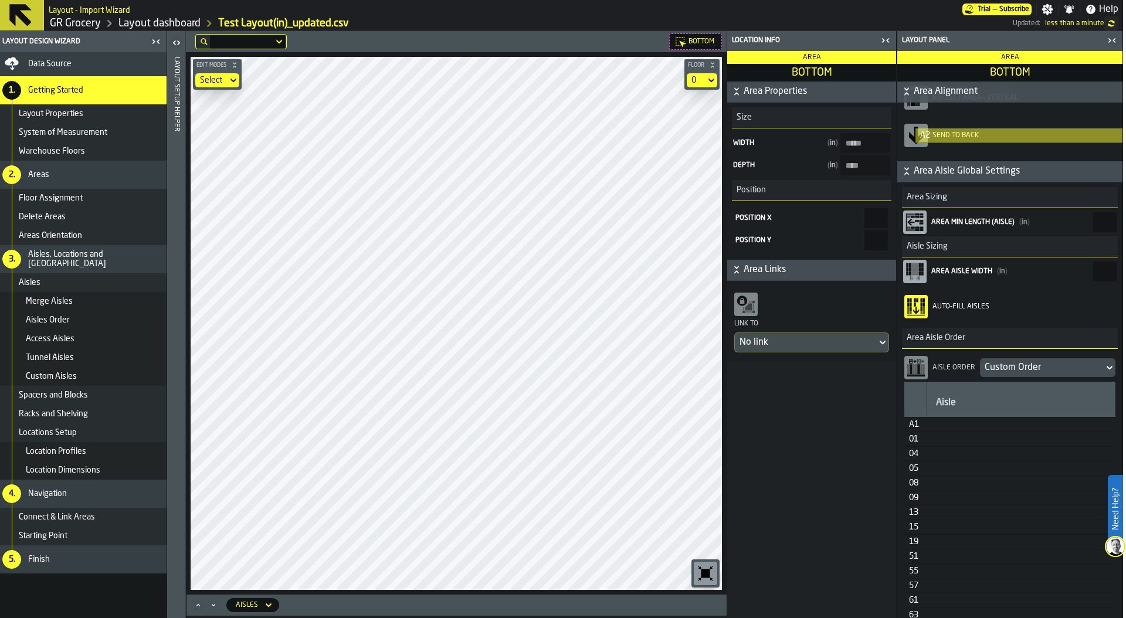
scroll to position [156, 0]
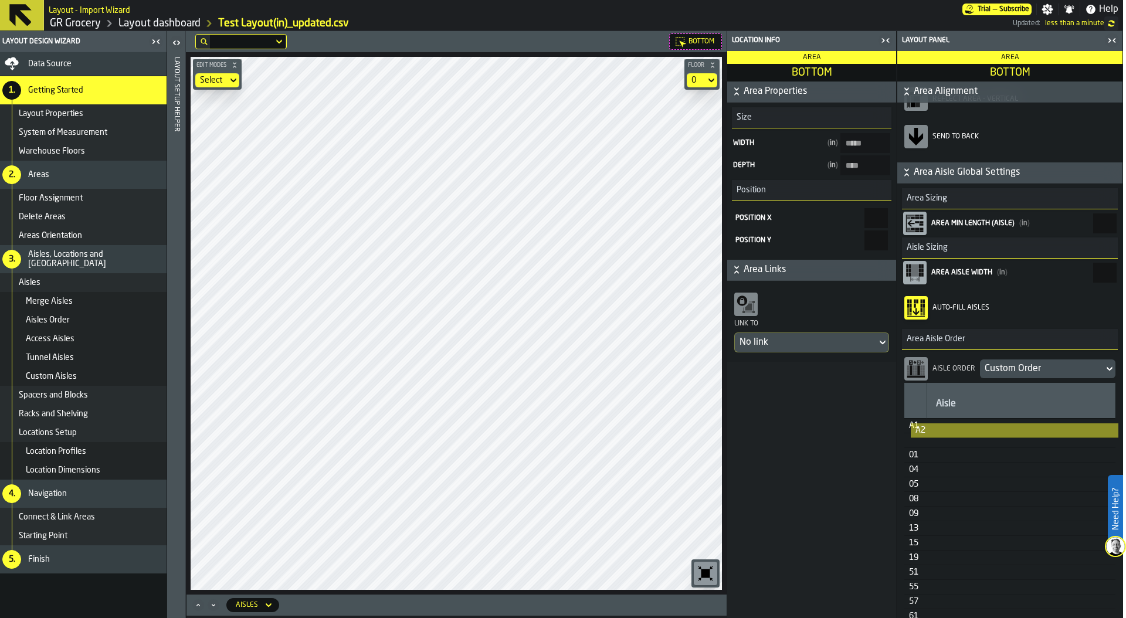
drag, startPoint x: 917, startPoint y: 438, endPoint x: 923, endPoint y: 442, distance: 7.6
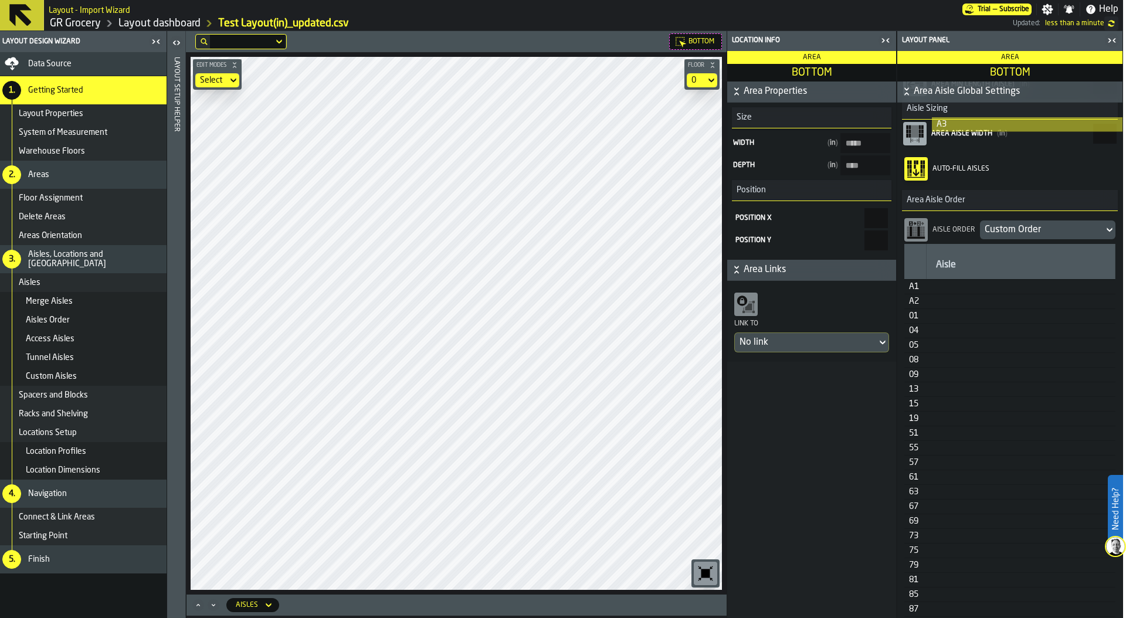
scroll to position [290, 0]
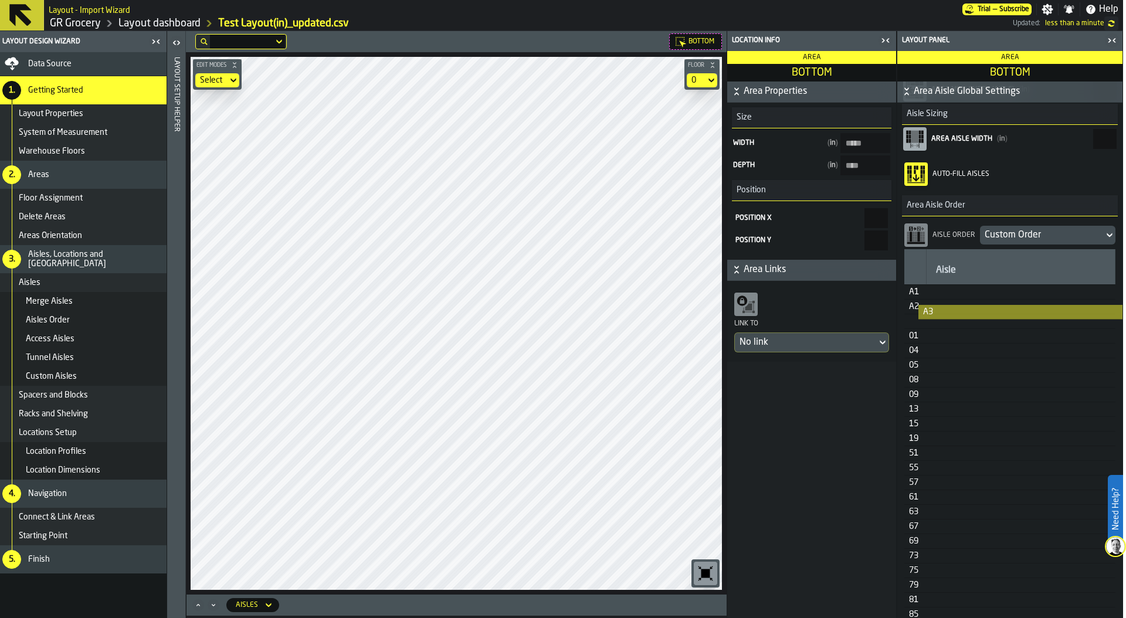
drag, startPoint x: 919, startPoint y: 398, endPoint x: 933, endPoint y: 328, distance: 71.2
click at [933, 328] on table "Aisle A1 A2 01 04 05 08 09 13 15 19 51 55 57 61 63 67 69 73 75 79 81 85 87 91 9…" at bounding box center [1009, 582] width 211 height 666
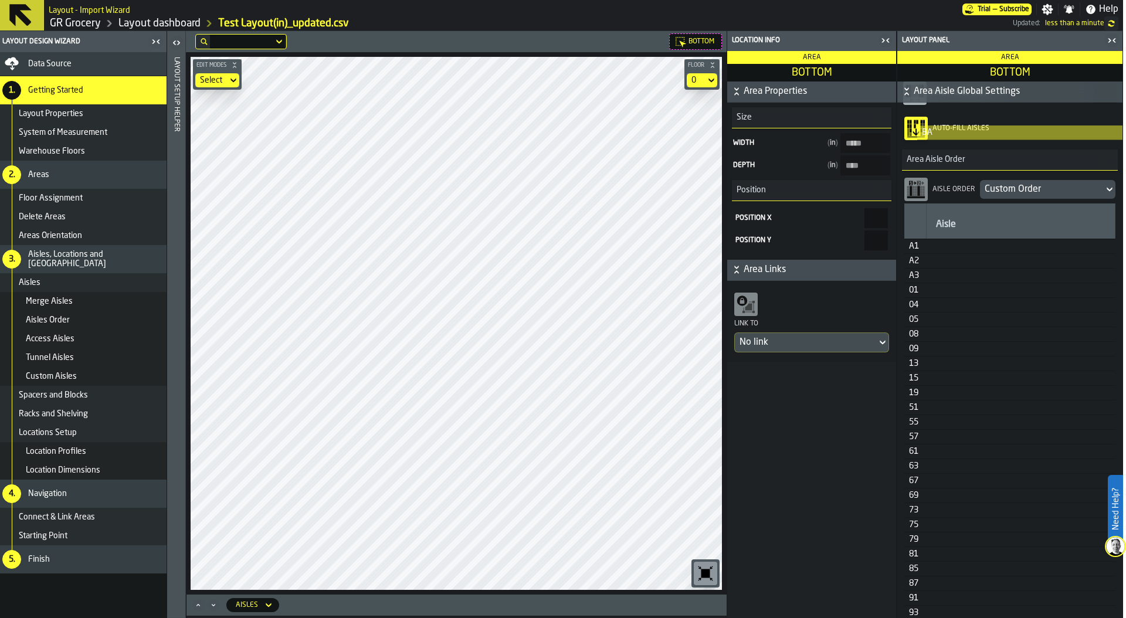
scroll to position [326, 0]
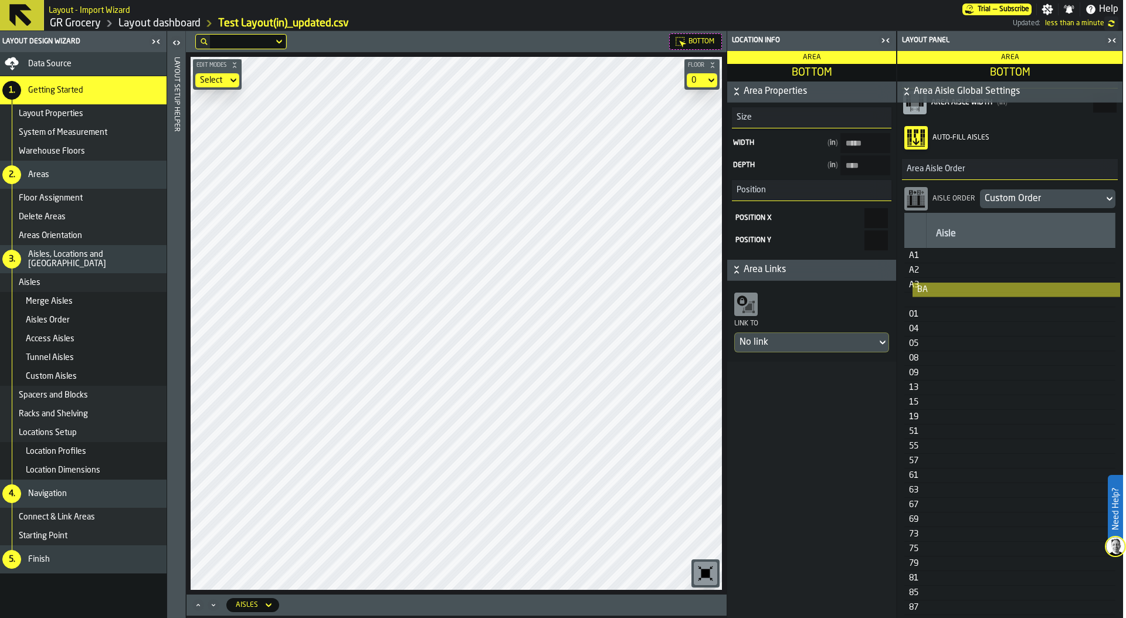
drag, startPoint x: 915, startPoint y: 412, endPoint x: 923, endPoint y: 299, distance: 112.9
click at [923, 299] on table "Aisle A1 A2 A3 01 04 05 08 09 13 15 19 51 55 57 61 63 67 69 73 75 79 81 85 87 9…" at bounding box center [1009, 546] width 211 height 666
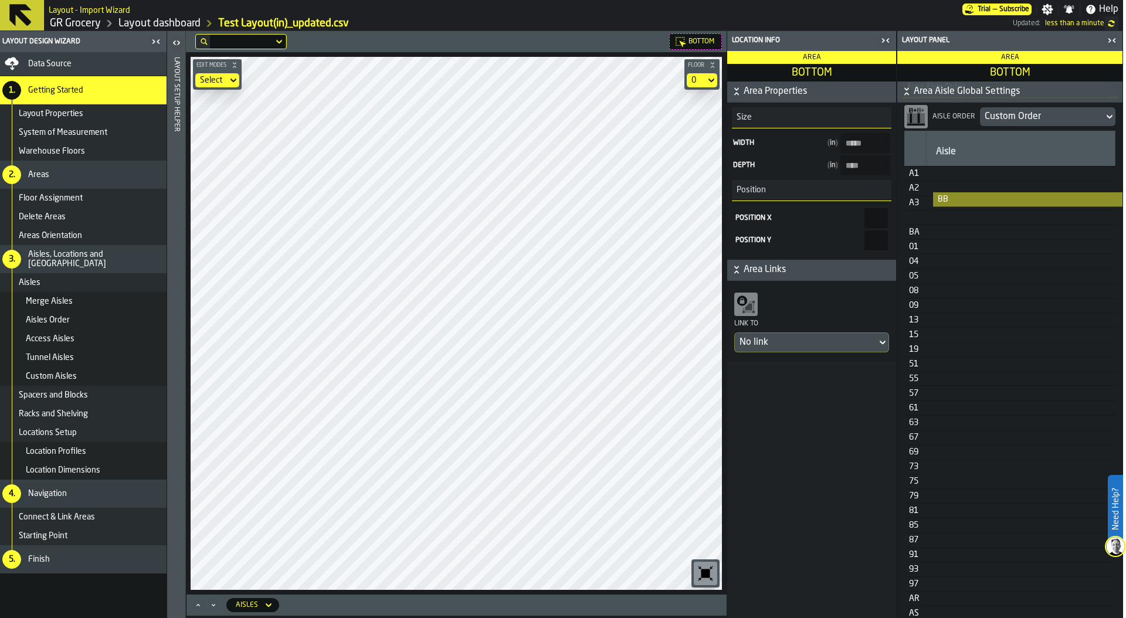
scroll to position [408, 0]
drag, startPoint x: 917, startPoint y: 262, endPoint x: 927, endPoint y: 235, distance: 28.8
click at [927, 236] on table "Aisle A1 A2 A3 BA 01 04 05 08 09 13 15 19 51 55 57 61 63 67 69 73 75 79 81 85 8…" at bounding box center [1009, 464] width 211 height 666
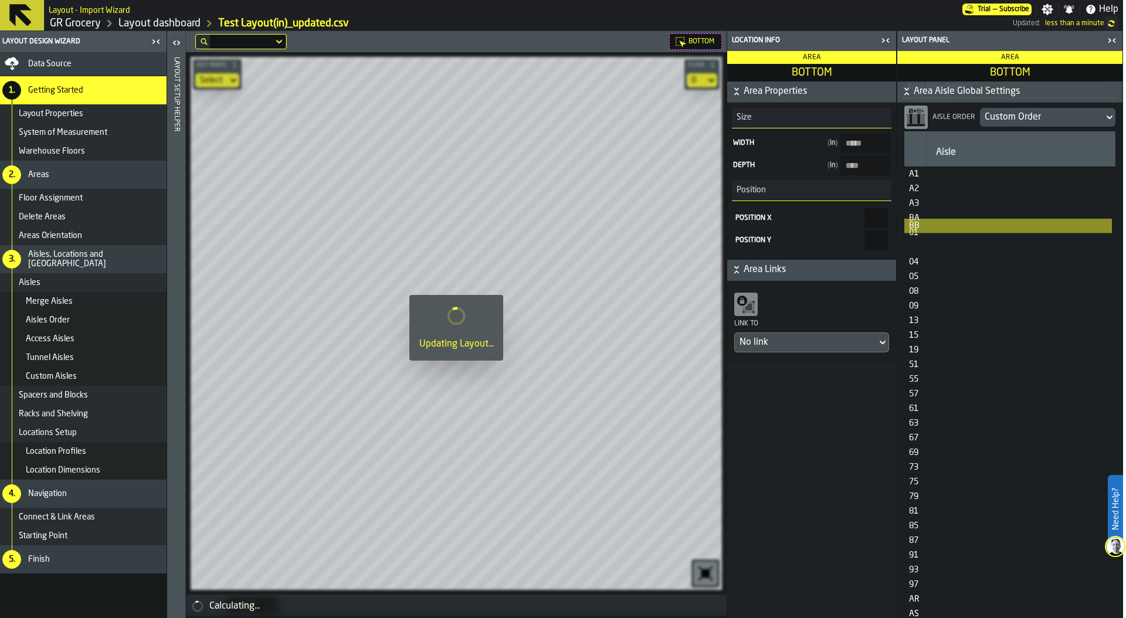
drag, startPoint x: 918, startPoint y: 247, endPoint x: 918, endPoint y: 240, distance: 7.6
click at [918, 240] on table "Aisle A1 A2 A3 BA 01 BB 04 05 08 09 13 15 19 51 55 57 61 63 67 69 73 75 79 81 8…" at bounding box center [1009, 464] width 211 height 666
drag, startPoint x: 914, startPoint y: 248, endPoint x: 915, endPoint y: 231, distance: 17.0
click at [915, 231] on table "Aisle A1 A2 A3 BA 01 BB 04 05 08 09 13 15 19 51 55 57 61 63 67 69 73 75 79 81 8…" at bounding box center [1009, 464] width 211 height 666
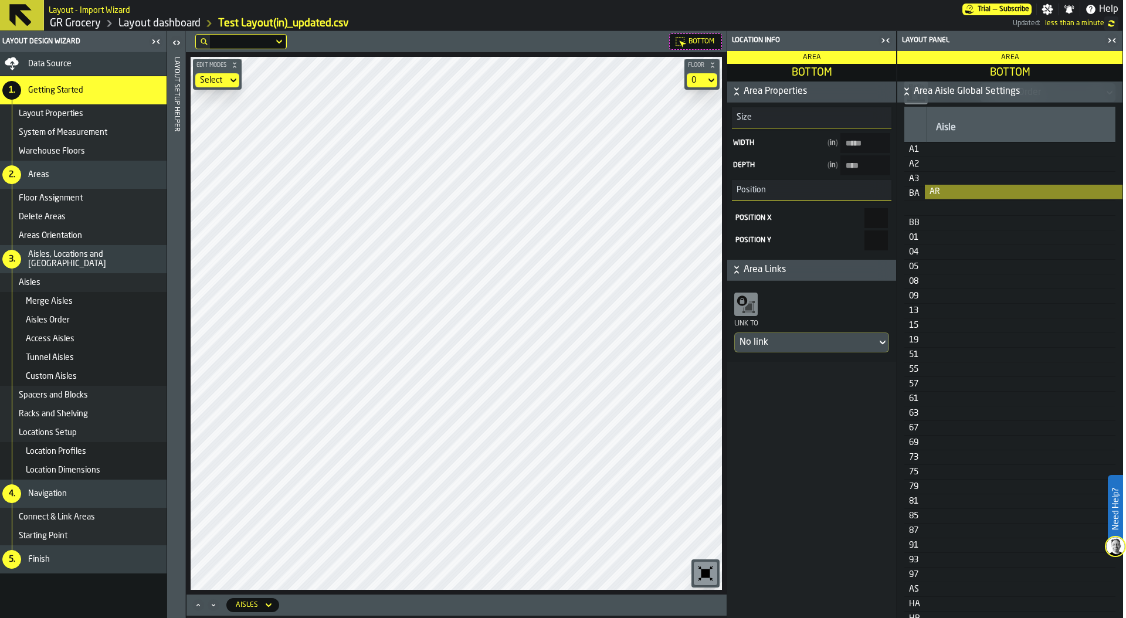
scroll to position [430, 0]
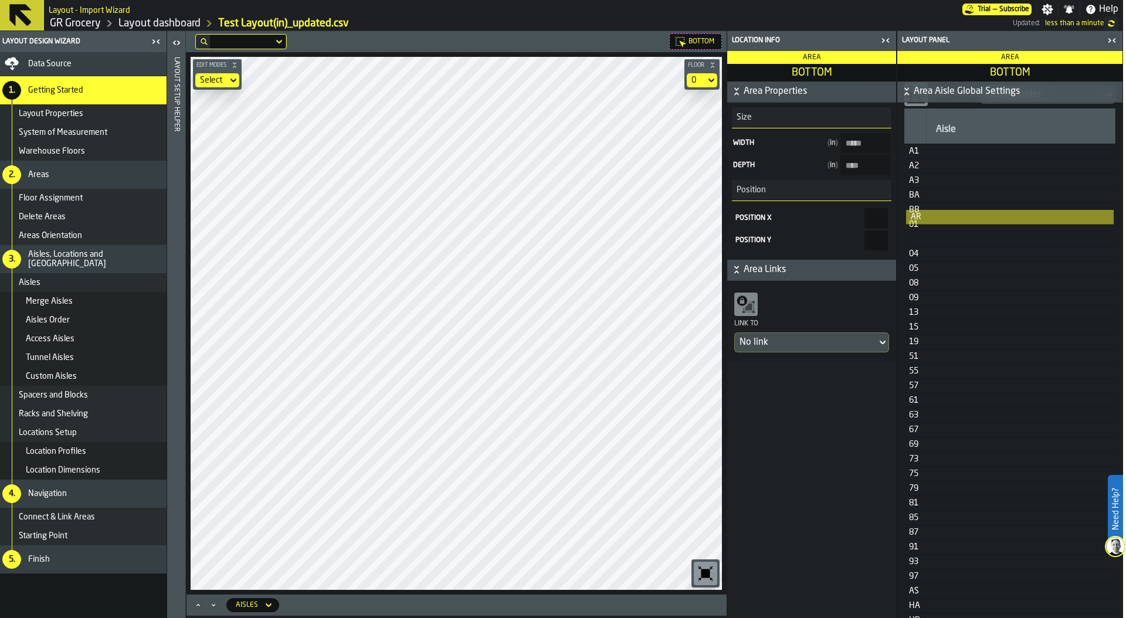
drag, startPoint x: 920, startPoint y: 420, endPoint x: 922, endPoint y: 232, distance: 188.8
click at [922, 232] on table "Aisle A1 A2 A3 BA BB 01 04 05 08 09 13 15 19 51 55 57 61 63 67 69 73 75 79 81 8…" at bounding box center [1009, 441] width 211 height 666
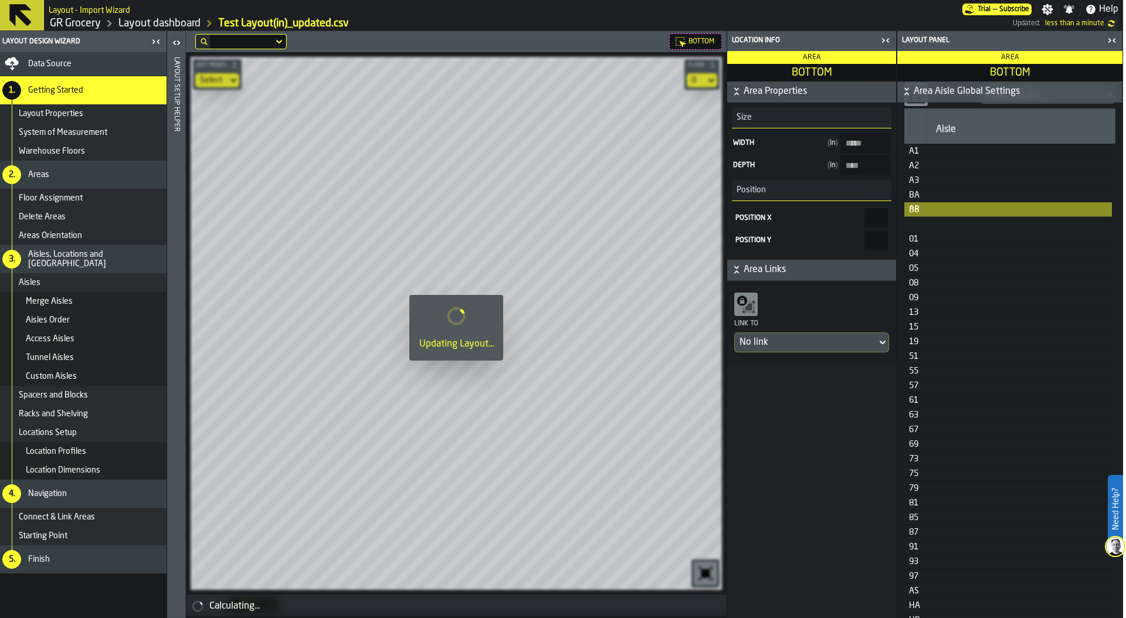
drag, startPoint x: 919, startPoint y: 240, endPoint x: 919, endPoint y: 222, distance: 17.6
click at [919, 222] on table "Aisle A1 A2 A3 BA BB 01 AR 04 05 08 09 13 15 19 51 55 57 61 63 67 69 73 75 79 8…" at bounding box center [1009, 441] width 211 height 666
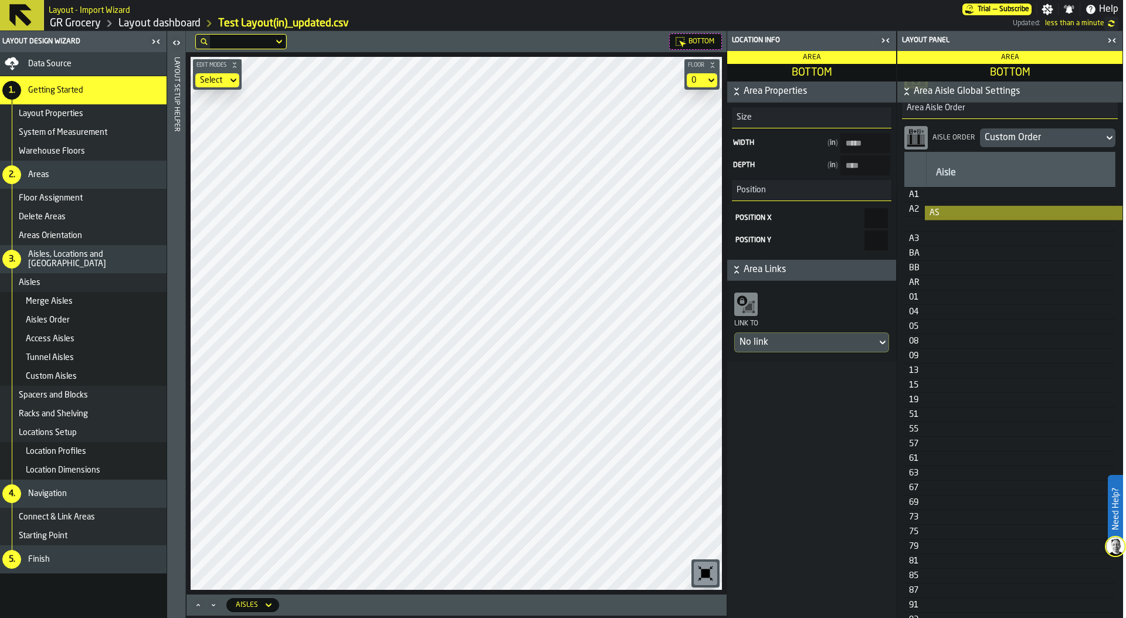
scroll to position [386, 0]
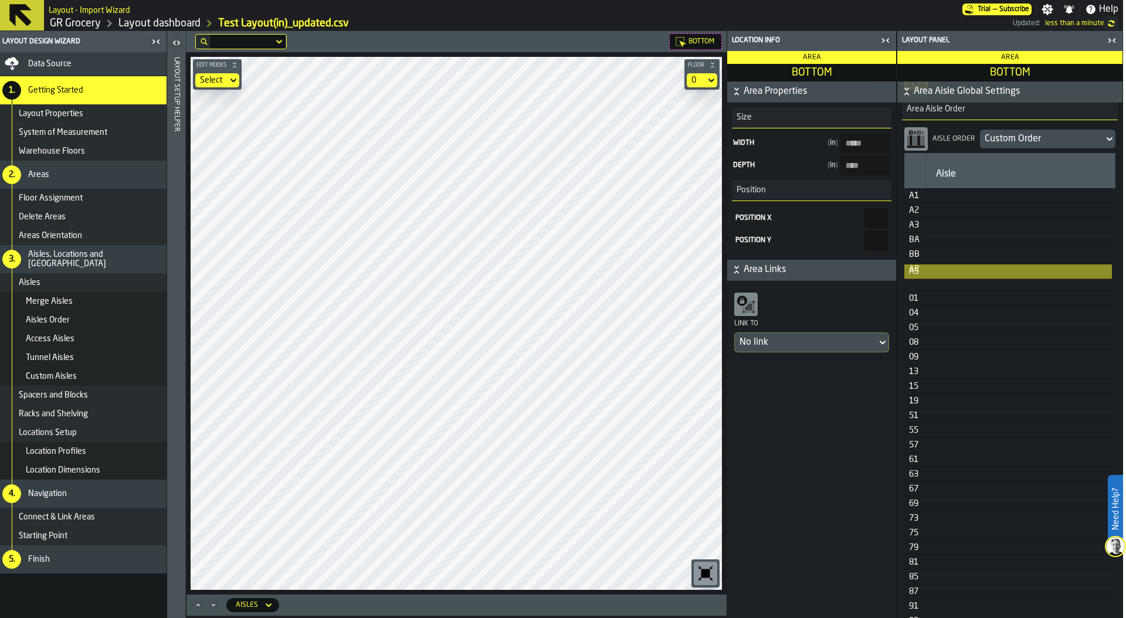
drag, startPoint x: 918, startPoint y: 363, endPoint x: 919, endPoint y: 280, distance: 83.3
click at [919, 280] on table "Aisle A1 A2 A3 BA BB AR 01 04 05 08 09 13 15 19 51 55 57 61 63 67 69 73 75 79 8…" at bounding box center [1009, 486] width 211 height 666
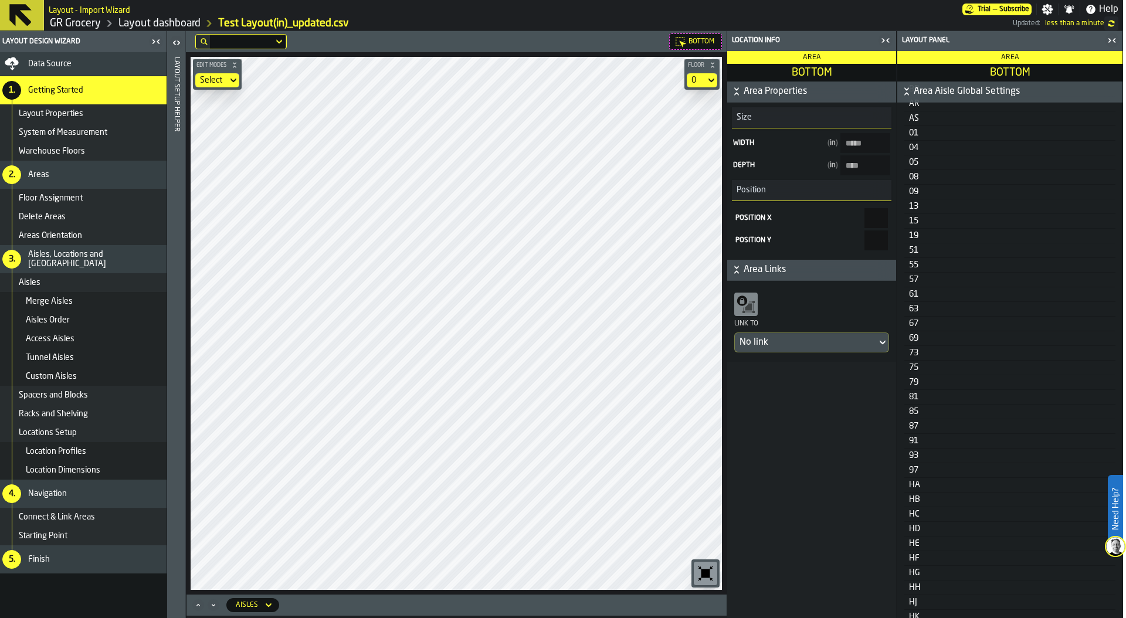
scroll to position [555, 0]
drag, startPoint x: 916, startPoint y: 485, endPoint x: 921, endPoint y: 242, distance: 242.8
click at [921, 242] on table "Aisle A1 A2 A3 BA BB AR AS 01 04 05 08 09 13 15 19 51 55 57 61 63 67 69 73 75 7…" at bounding box center [1009, 317] width 211 height 666
drag, startPoint x: 918, startPoint y: 497, endPoint x: 919, endPoint y: 257, distance: 240.4
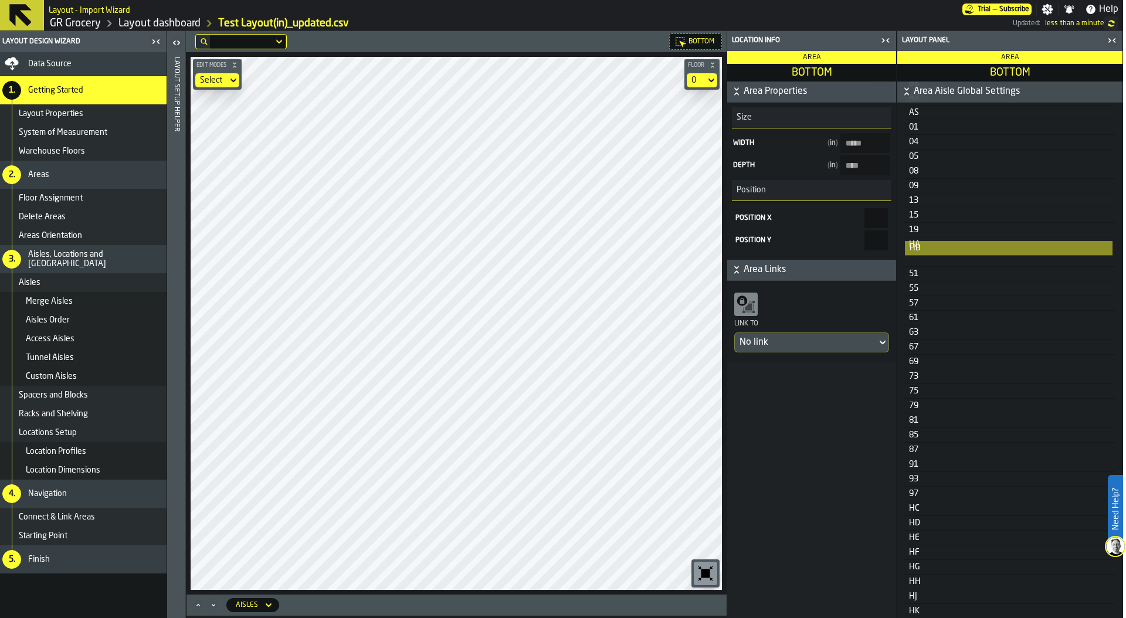
click at [919, 257] on table "Aisle A1 A2 A3 BA BB AR AS 01 04 05 08 09 13 15 19 HA 51 55 57 61 63 67 69 73 7…" at bounding box center [1009, 315] width 211 height 666
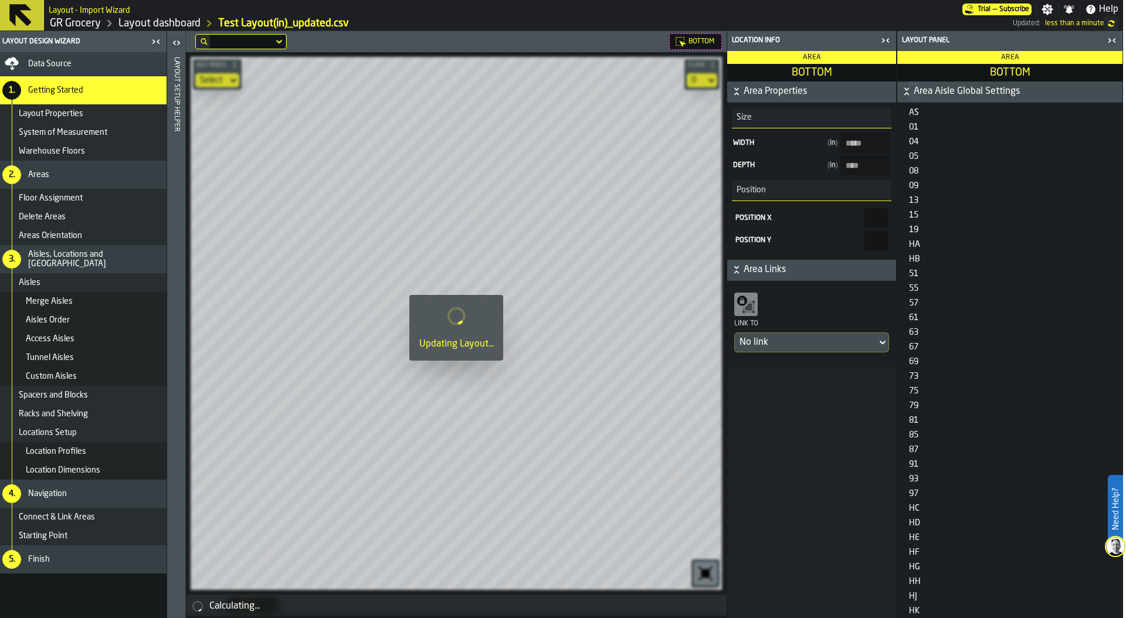
scroll to position [558, 0]
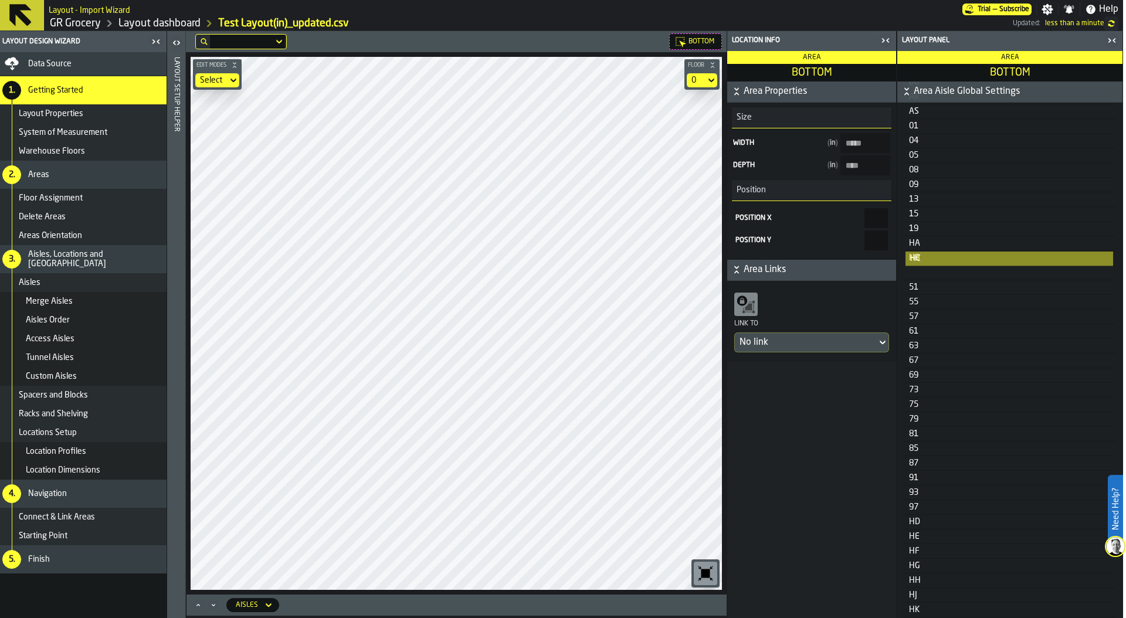
drag, startPoint x: 914, startPoint y: 510, endPoint x: 916, endPoint y: 271, distance: 239.3
click at [916, 271] on table "Aisle A1 A2 A3 BA BB AR AS 01 04 05 08 09 13 15 19 HA HB 51 55 57 61 63 67 69 7…" at bounding box center [1009, 314] width 211 height 666
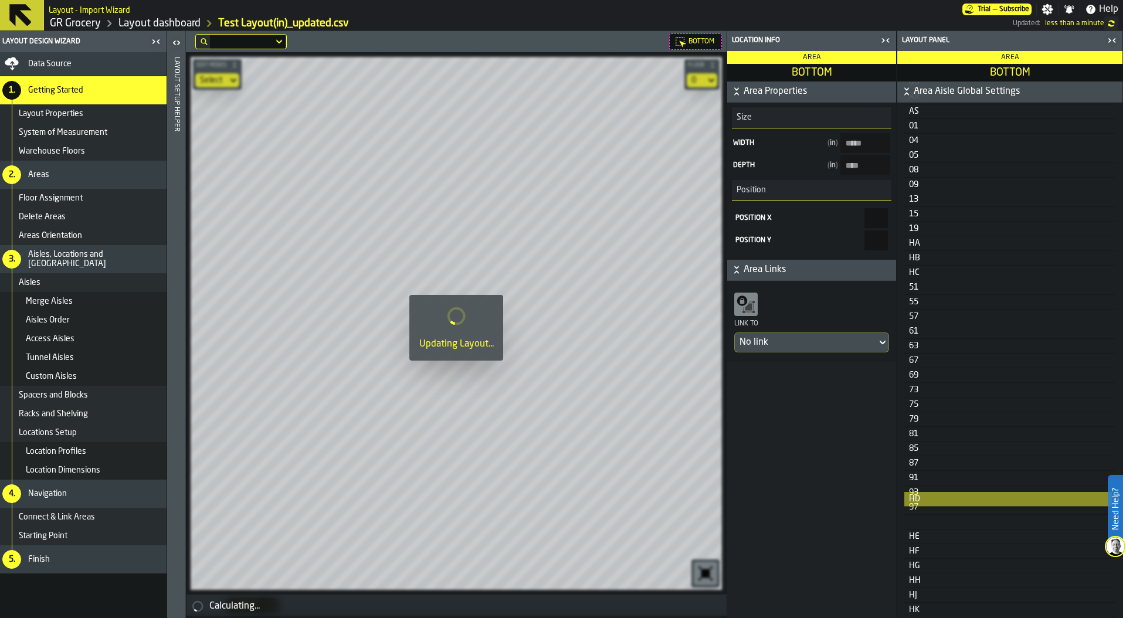
scroll to position [561, 0]
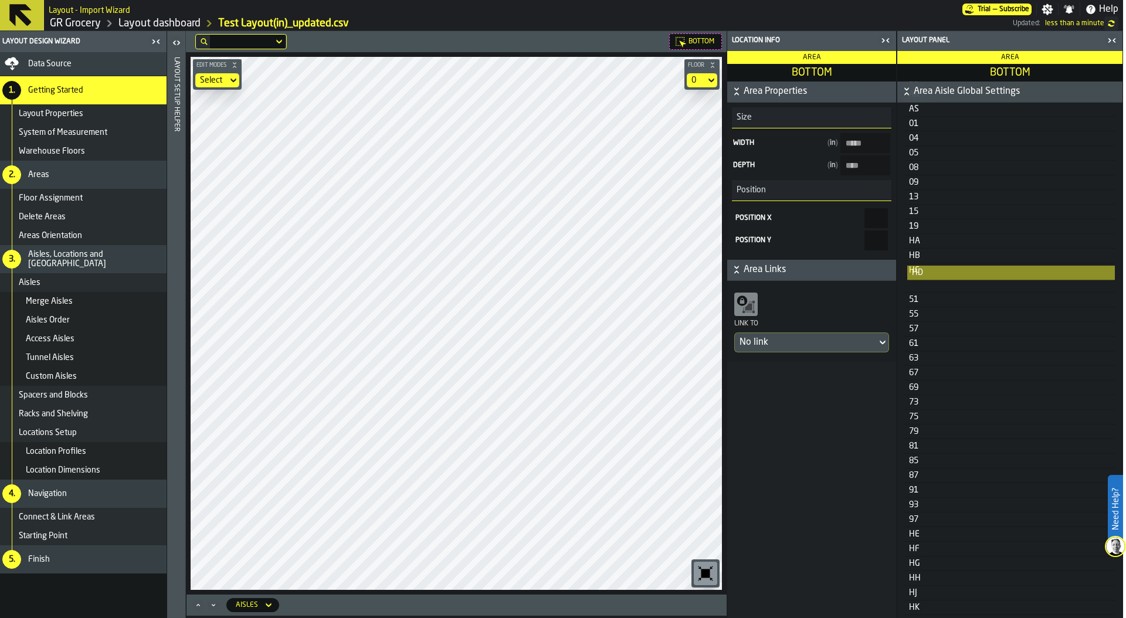
drag, startPoint x: 915, startPoint y: 527, endPoint x: 918, endPoint y: 288, distance: 238.7
click at [918, 288] on table "Aisle A1 A2 A3 BA BB AR AS 01 04 05 08 09 13 15 19 HA HB HC 51 55 57 61 63 67 6…" at bounding box center [1009, 311] width 211 height 666
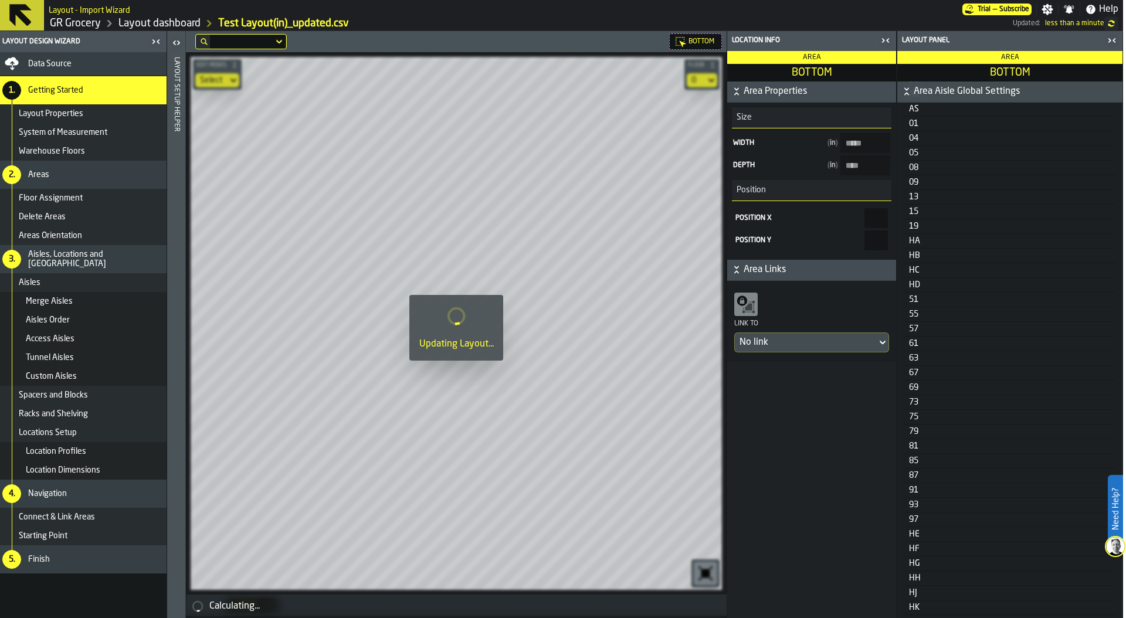
scroll to position [564, 0]
drag, startPoint x: 917, startPoint y: 537, endPoint x: 919, endPoint y: 301, distance: 235.2
click at [919, 301] on table "Aisle A1 A2 A3 BA BB AR AS 01 04 05 08 09 13 15 19 HA HB HC HD 51 55 57 61 63 6…" at bounding box center [1009, 308] width 211 height 666
drag, startPoint x: 918, startPoint y: 549, endPoint x: 918, endPoint y: 311, distance: 238.7
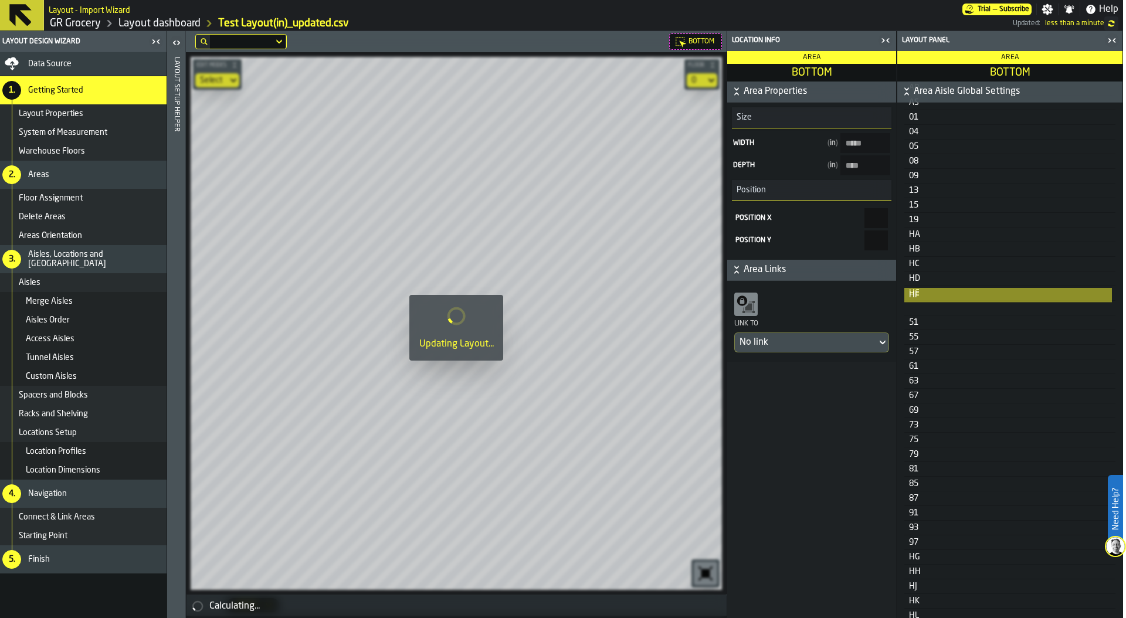
click at [918, 311] on table "Aisle A1 A2 A3 BA BB AR AS 01 04 05 08 09 13 15 19 HA HB HC HD HE 51 55 57 61 6…" at bounding box center [1009, 305] width 211 height 666
drag, startPoint x: 916, startPoint y: 559, endPoint x: 914, endPoint y: 323, distance: 236.9
click at [914, 322] on table "Aisle A1 A2 A3 BA BB AR AS 01 04 05 08 09 13 15 19 HA HB HC HD HE HF 51 55 57 6…" at bounding box center [1009, 302] width 211 height 666
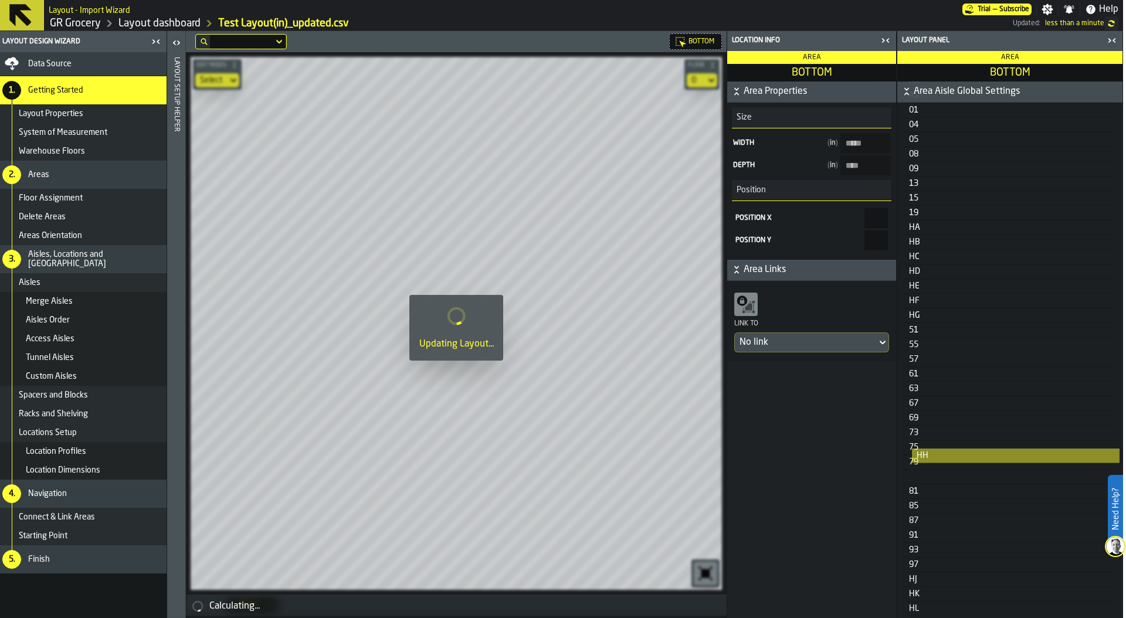
scroll to position [576, 0]
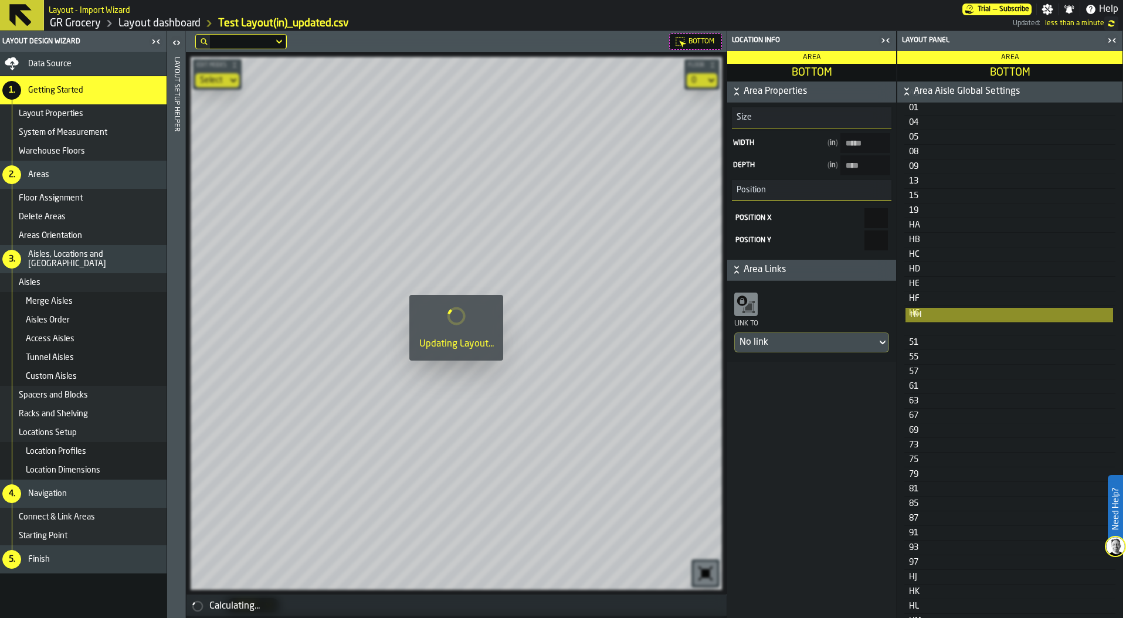
drag, startPoint x: 919, startPoint y: 574, endPoint x: 920, endPoint y: 332, distance: 242.2
click at [920, 332] on table "Aisle A1 A2 A3 BA BB AR AS 01 04 05 08 09 13 15 19 HA HB HC HD HE HF HG 51 55 5…" at bounding box center [1009, 295] width 211 height 666
drag, startPoint x: 914, startPoint y: 581, endPoint x: 919, endPoint y: 343, distance: 237.6
click at [919, 343] on table "Aisle A1 A2 A3 BA BB AR AS 01 04 05 08 09 13 15 19 HA HB HC HD HE HF HG HH 51 5…" at bounding box center [1009, 292] width 211 height 666
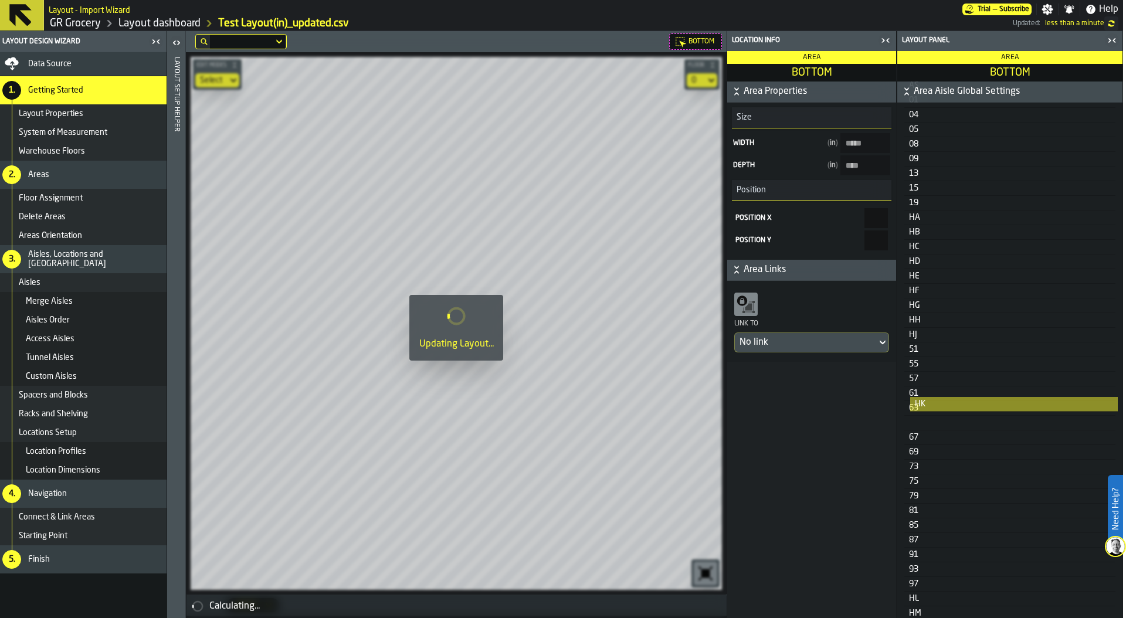
scroll to position [585, 0]
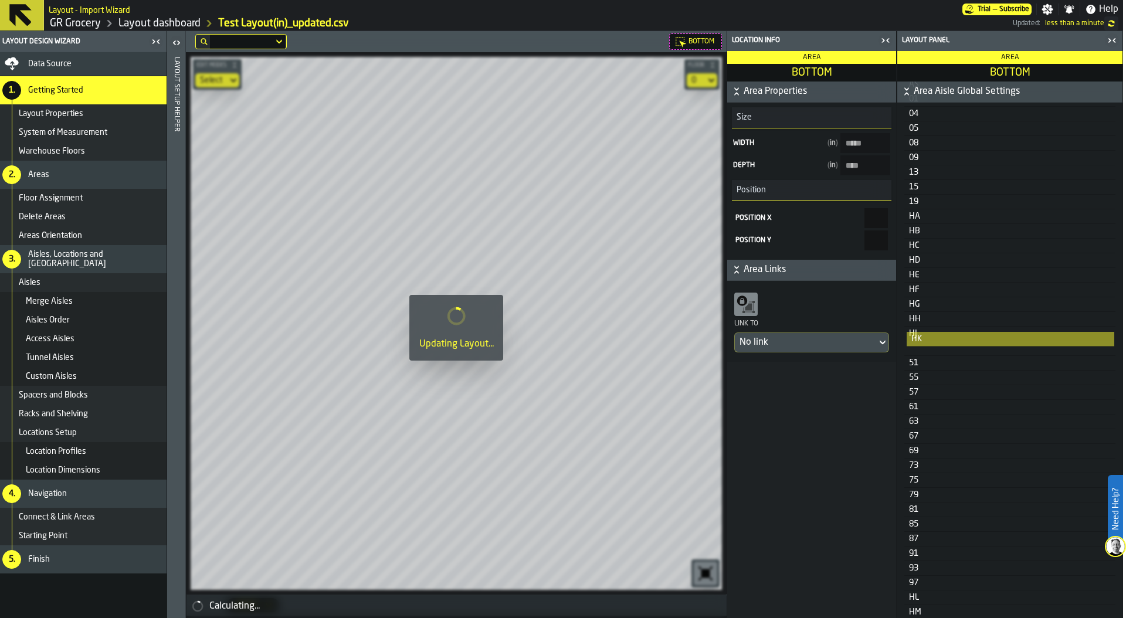
drag, startPoint x: 917, startPoint y: 592, endPoint x: 919, endPoint y: 355, distance: 236.3
click at [919, 355] on table "Aisle A1 A2 A3 BA BB AR AS 01 04 05 08 09 13 15 19 HA HB HC HD HE HF HG HH HJ 5…" at bounding box center [1009, 287] width 211 height 666
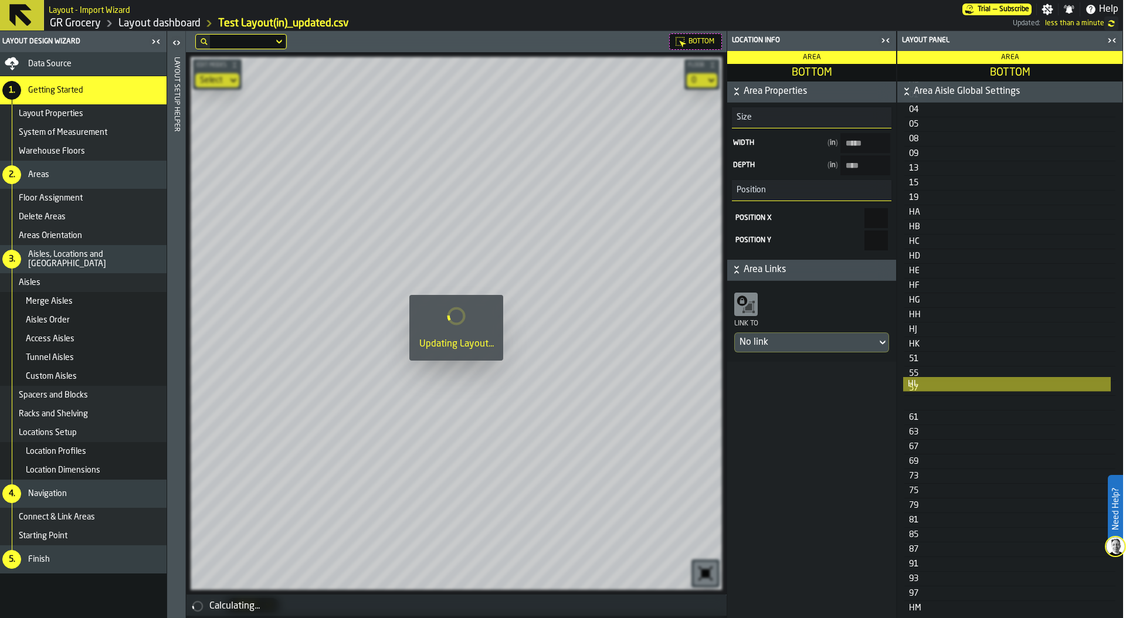
scroll to position [590, 0]
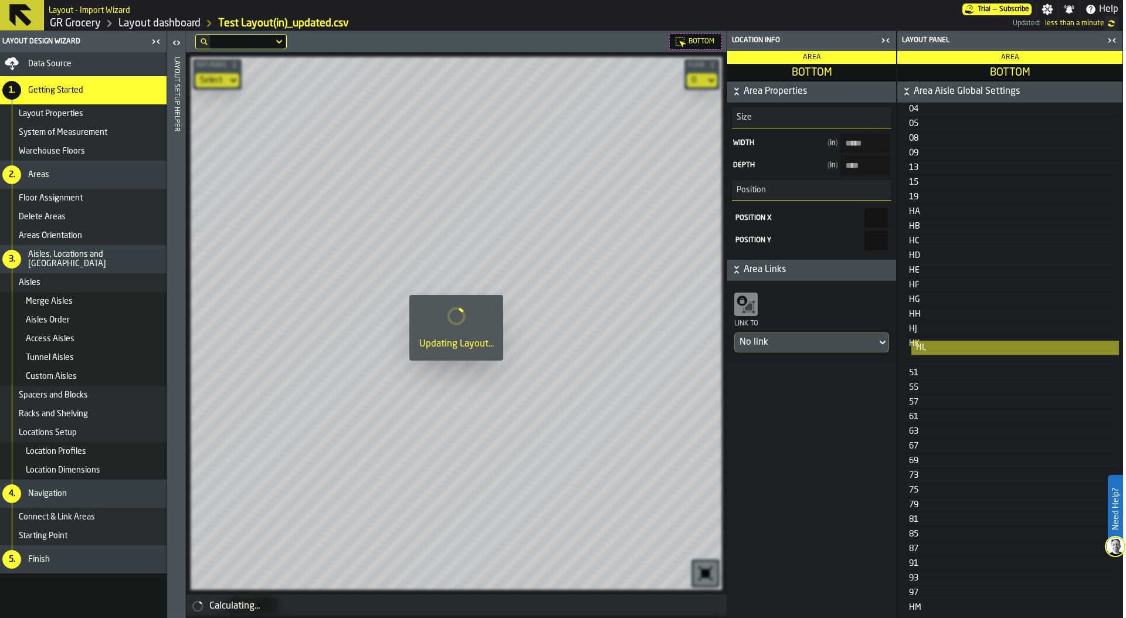
drag, startPoint x: 916, startPoint y: 603, endPoint x: 923, endPoint y: 364, distance: 238.8
click at [923, 364] on table "Aisle A1 A2 A3 BA BB AR AS 01 04 05 08 09 13 15 19 HA HB HC HD HE HF HG HH HJ H…" at bounding box center [1009, 282] width 211 height 666
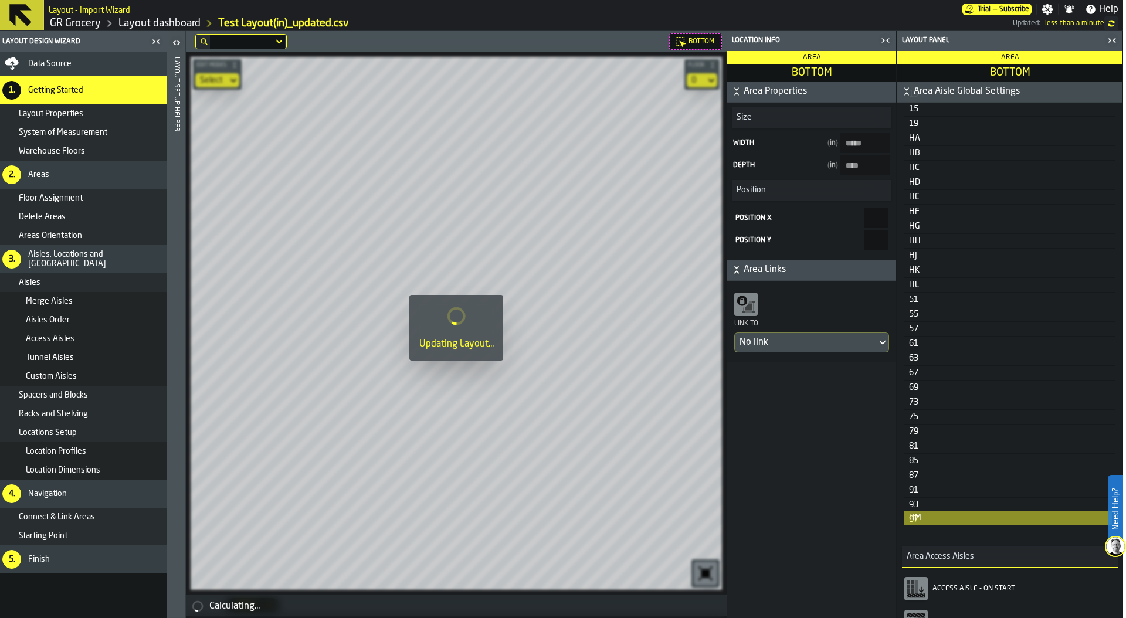
scroll to position [666, 0]
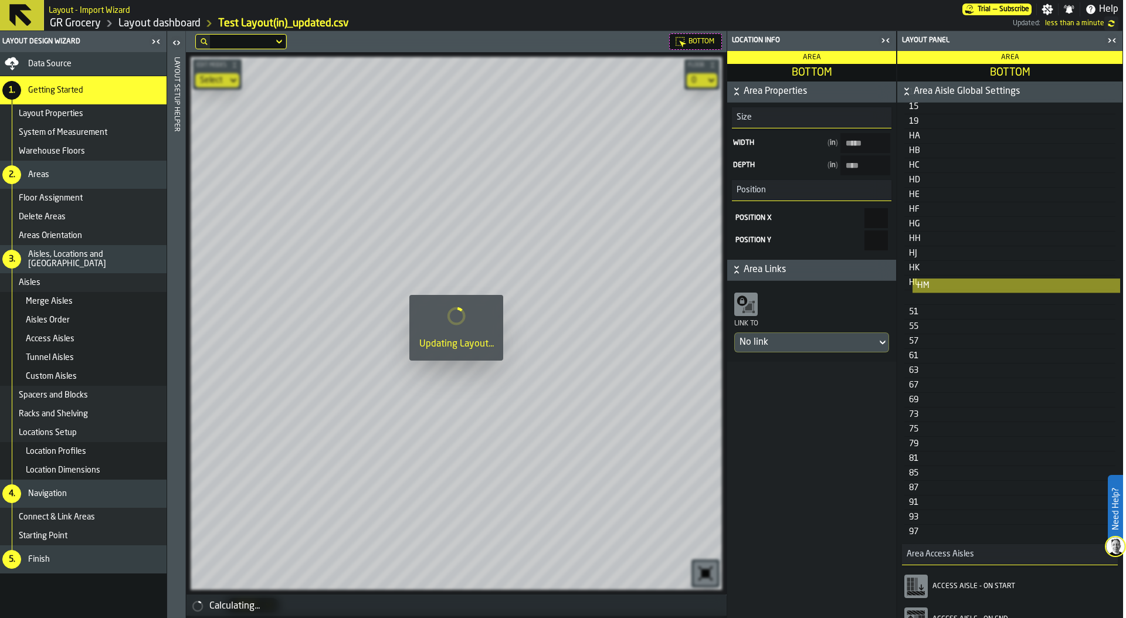
drag, startPoint x: 919, startPoint y: 538, endPoint x: 928, endPoint y: 298, distance: 240.6
click at [928, 298] on table "Aisle A1 A2 A3 BA BB AR AS 01 04 05 08 09 13 15 19 HA HB HC HD HE HF HG HH HJ H…" at bounding box center [1009, 206] width 211 height 666
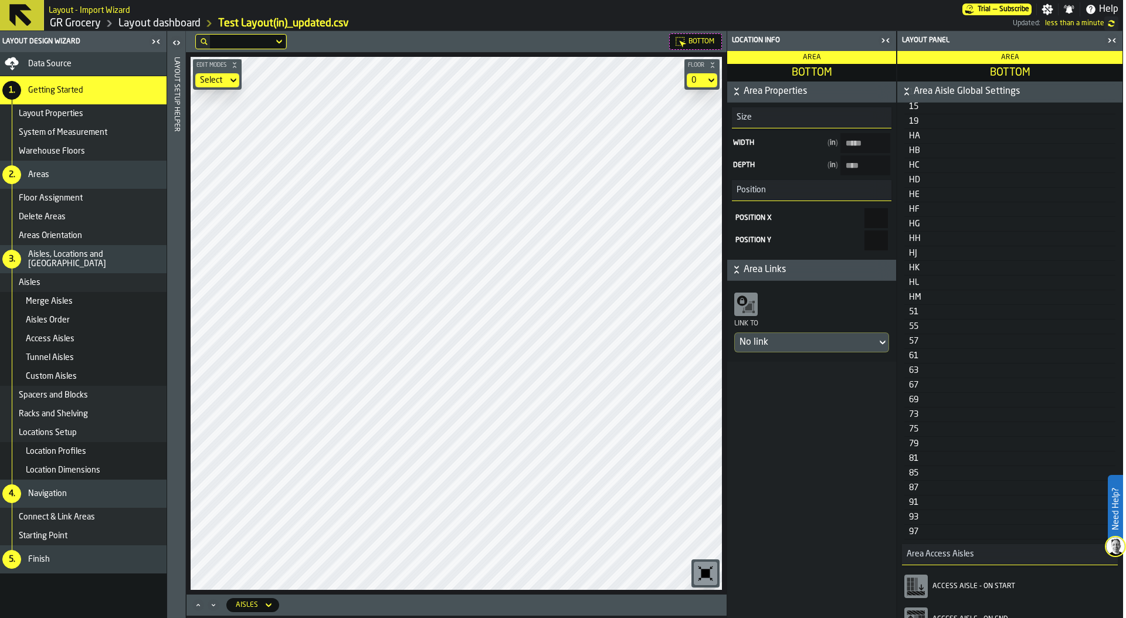
click at [887, 40] on icon "button-toggle-Close me" at bounding box center [885, 40] width 14 height 14
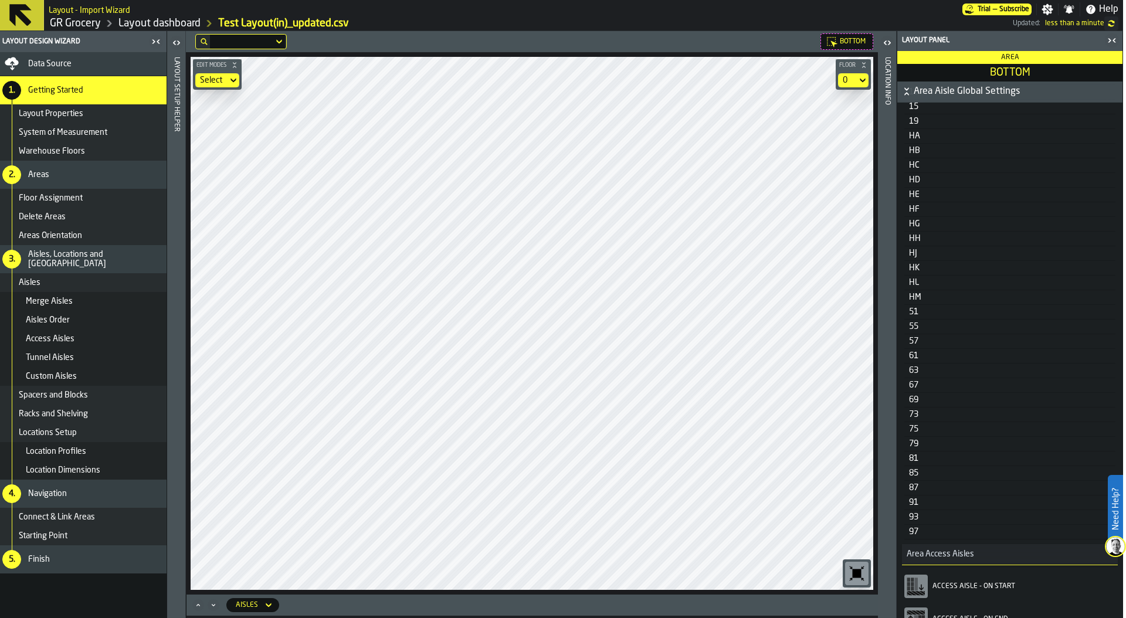
click at [1112, 42] on icon "button-toggle-Close me" at bounding box center [1112, 40] width 14 height 14
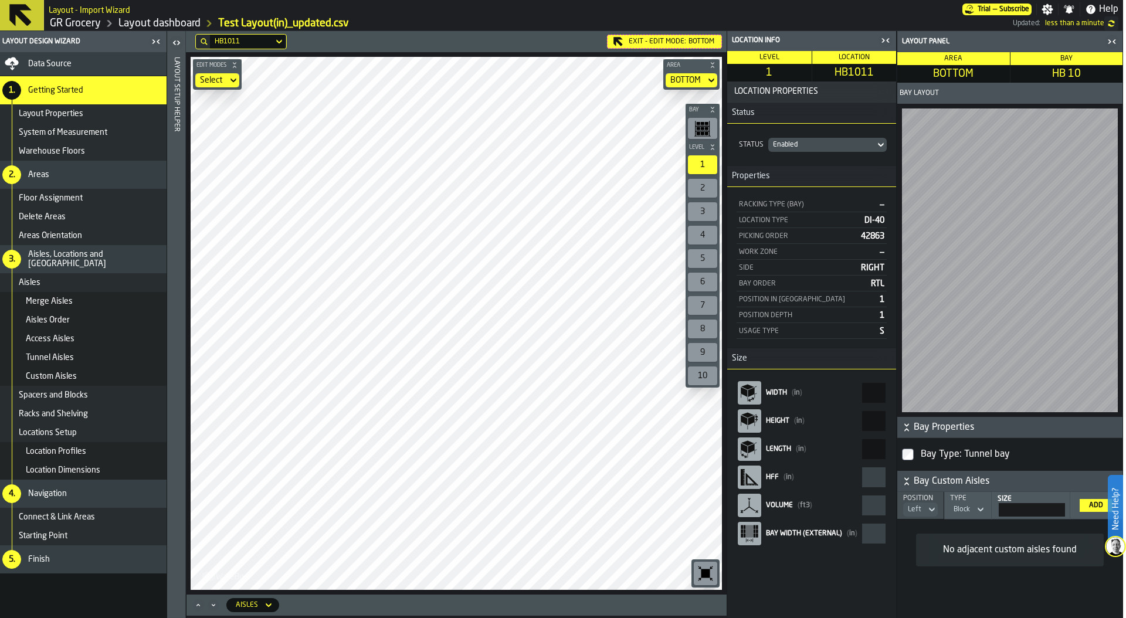
click at [907, 449] on aside "Location Info Level 1 Location HB1011 Location Properties Status Status Enabled…" at bounding box center [925, 324] width 396 height 587
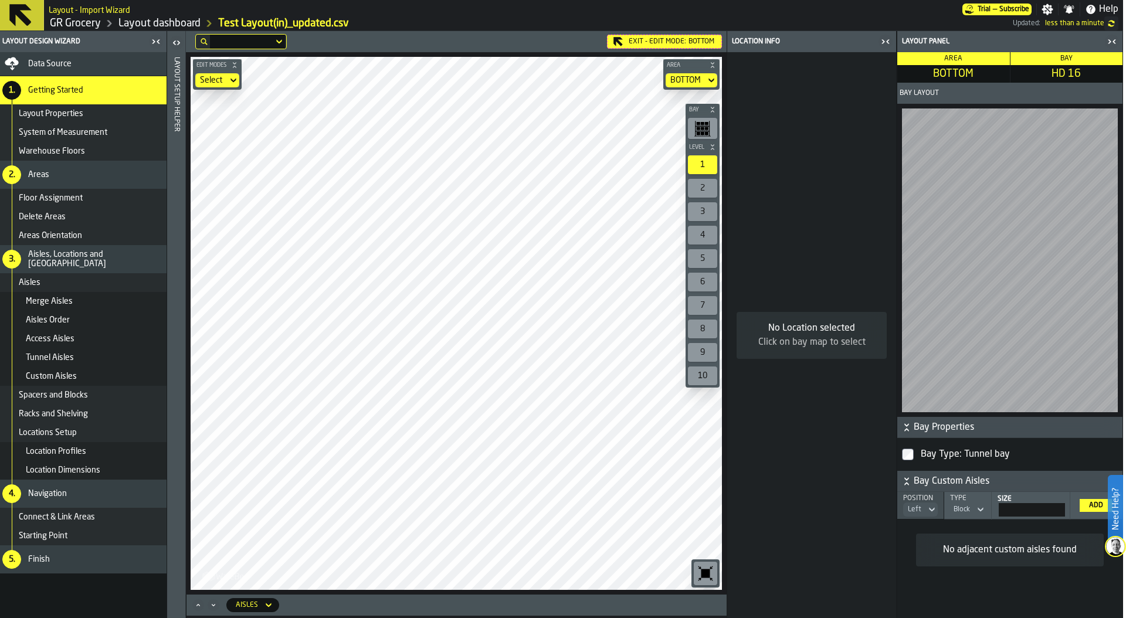
click at [69, 434] on span "Locations Setup" at bounding box center [48, 432] width 58 height 9
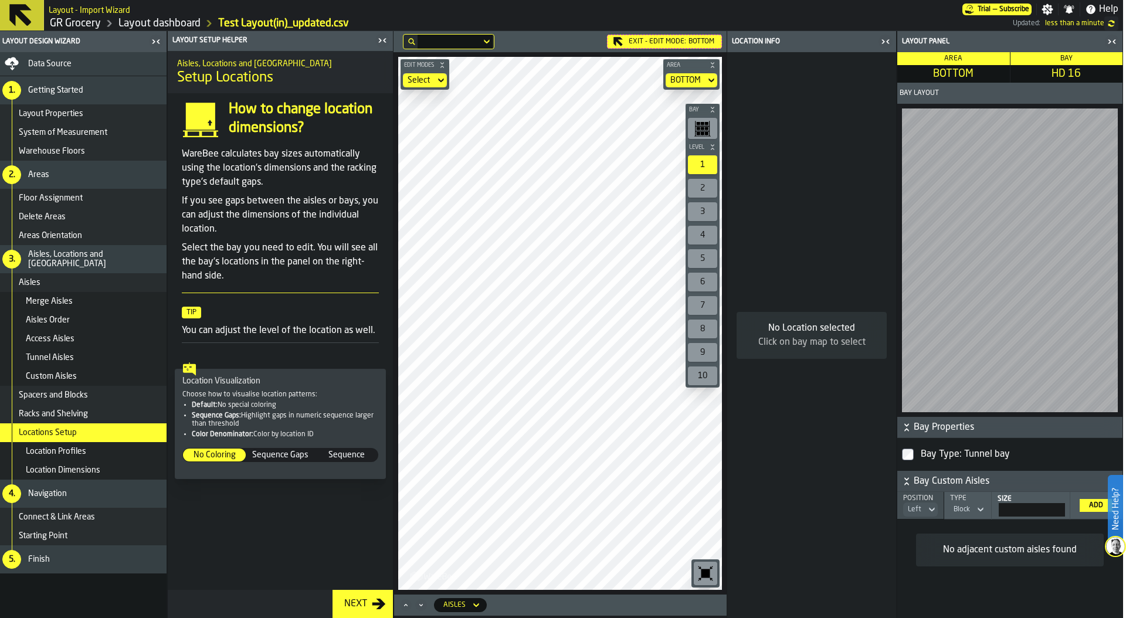
click at [82, 413] on span "Racks and Shelving" at bounding box center [53, 413] width 69 height 9
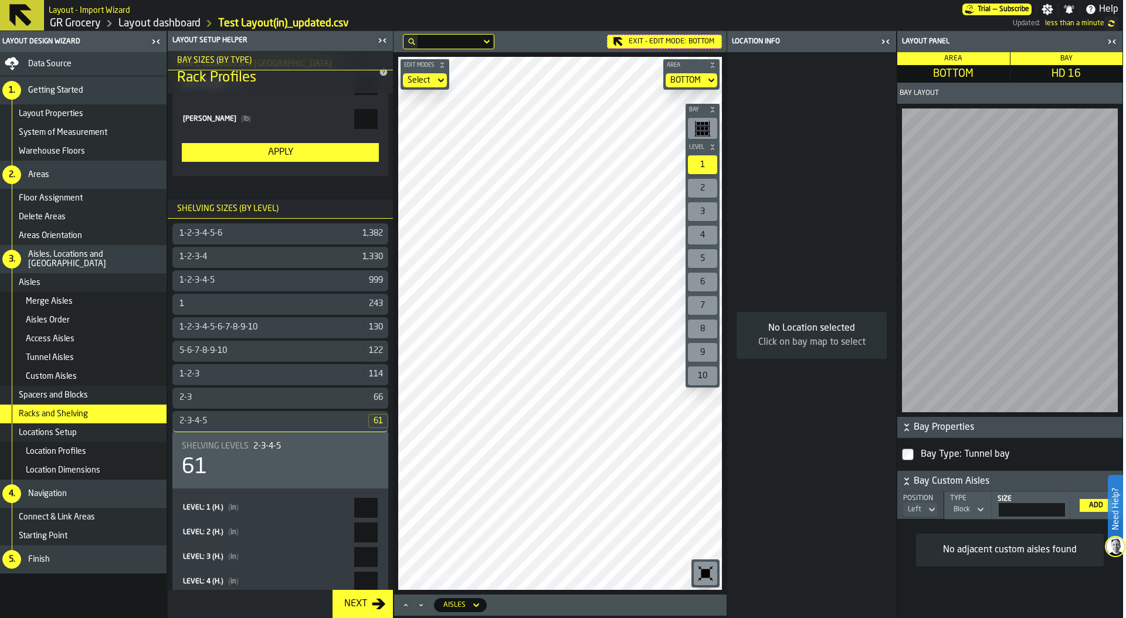
scroll to position [333, 0]
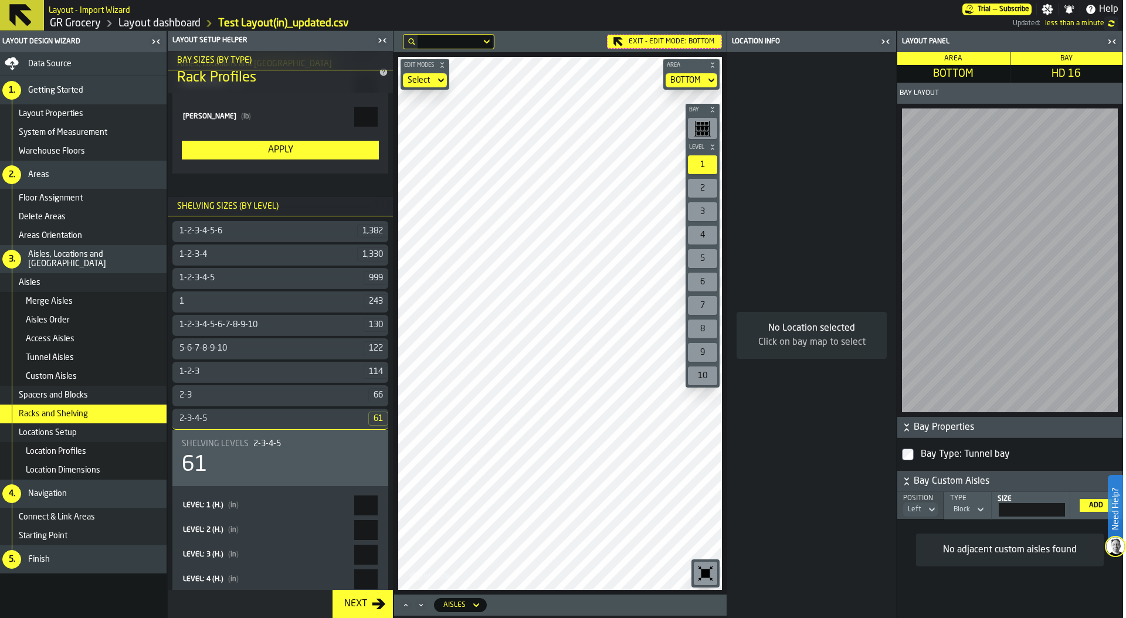
click at [249, 459] on div "61" at bounding box center [280, 464] width 197 height 23
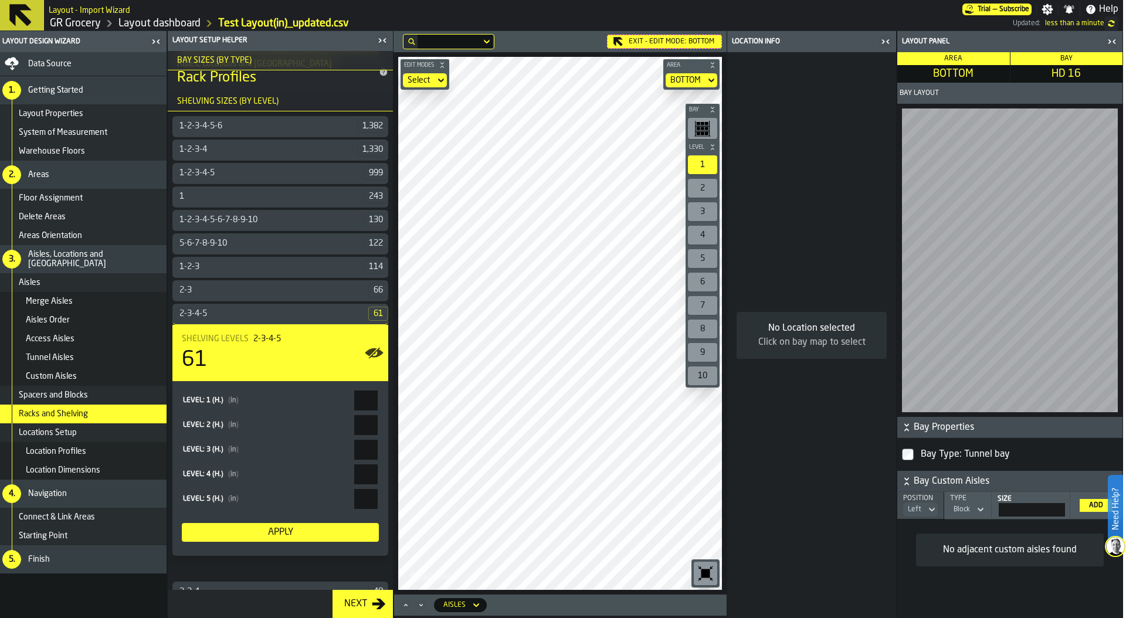
scroll to position [477, 0]
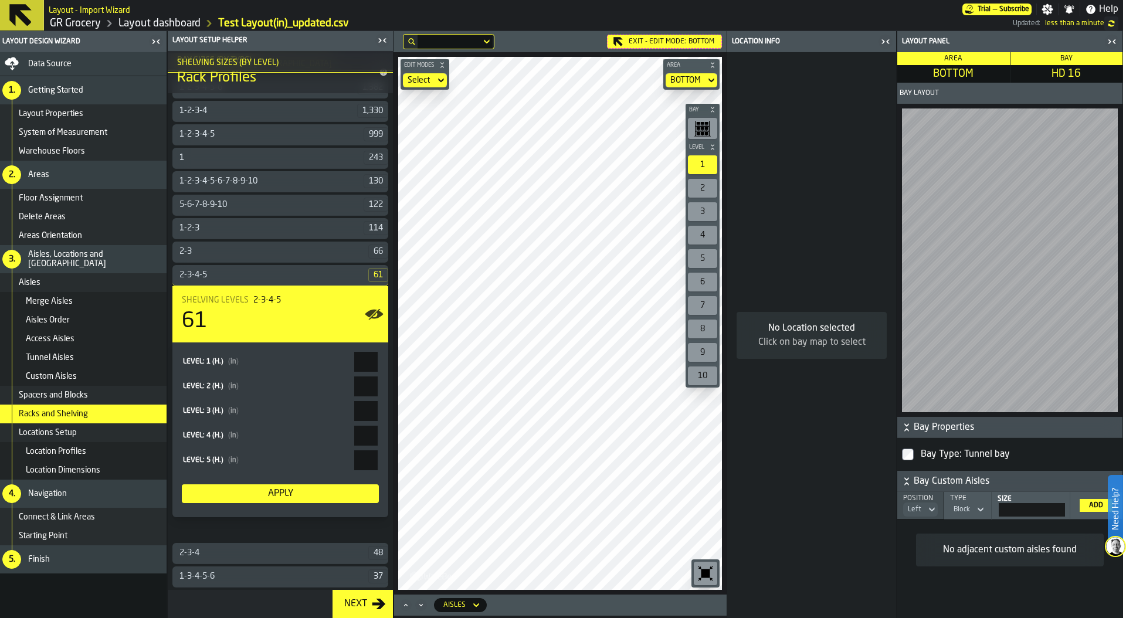
click at [403, 361] on main "Layout Design Wizard Data Source 1. Getting Started Layout Properties System of…" at bounding box center [560, 324] width 1126 height 587
type input "**"
click at [297, 492] on div "Apply" at bounding box center [280, 494] width 188 height 14
drag, startPoint x: 340, startPoint y: 361, endPoint x: 393, endPoint y: 361, distance: 53.4
click at [393, 361] on div "Layout Setup Helper Aisles, Locations and Bays Rack Profiles Configure your rac…" at bounding box center [280, 324] width 226 height 587
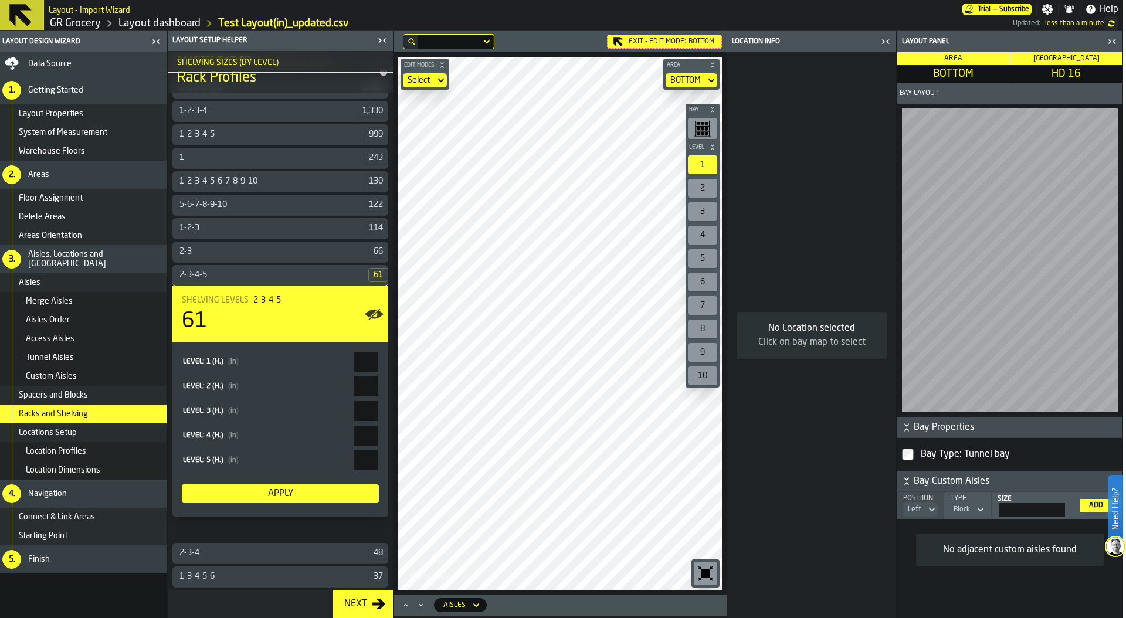
click at [286, 298] on div "Shelving Levels 2-3-4-5" at bounding box center [280, 300] width 197 height 9
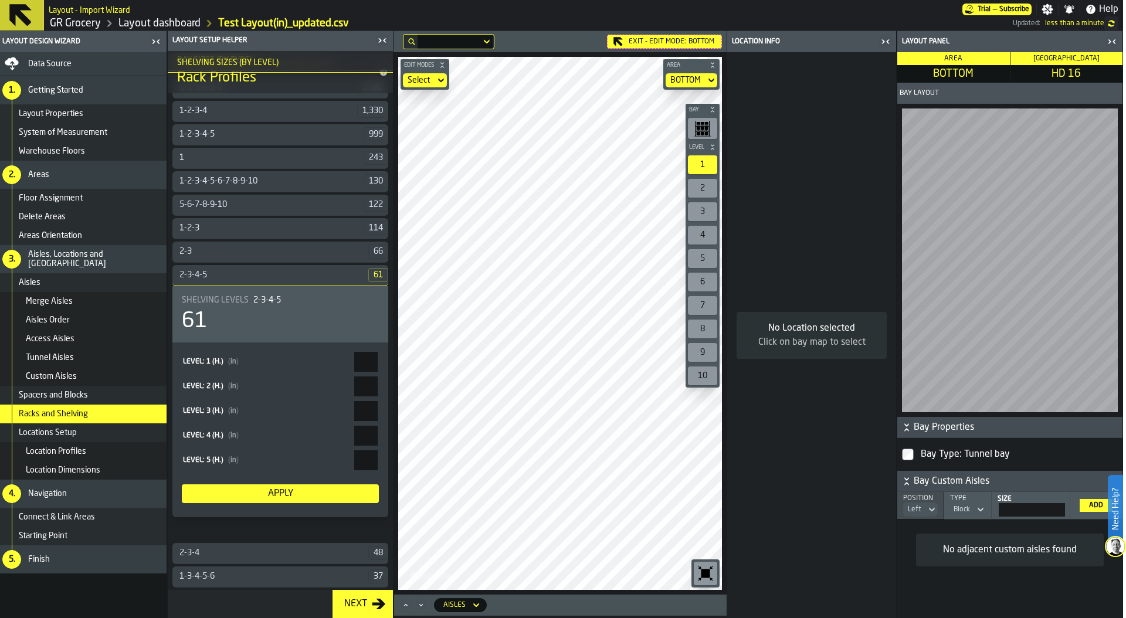
click at [233, 270] on div "2-3-4-5" at bounding box center [270, 274] width 196 height 9
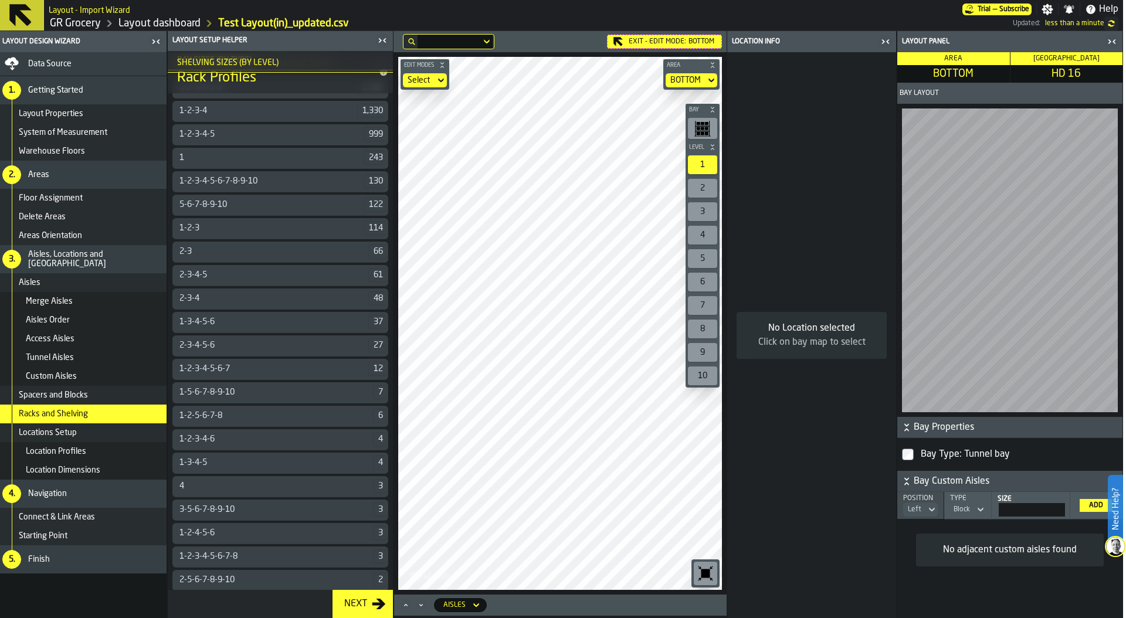
click at [253, 249] on div "2-3" at bounding box center [270, 251] width 196 height 9
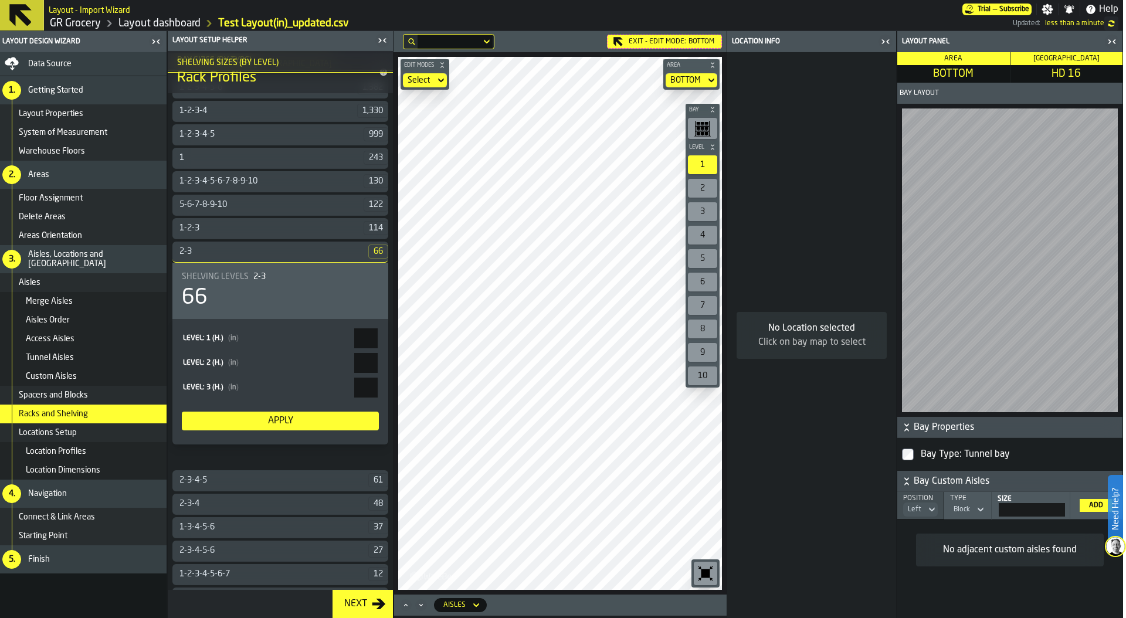
click at [418, 340] on main "Layout Design Wizard Data Source 1. Getting Started Layout Properties System of…" at bounding box center [560, 324] width 1126 height 587
type input "**"
click at [279, 420] on div "Apply" at bounding box center [280, 421] width 188 height 14
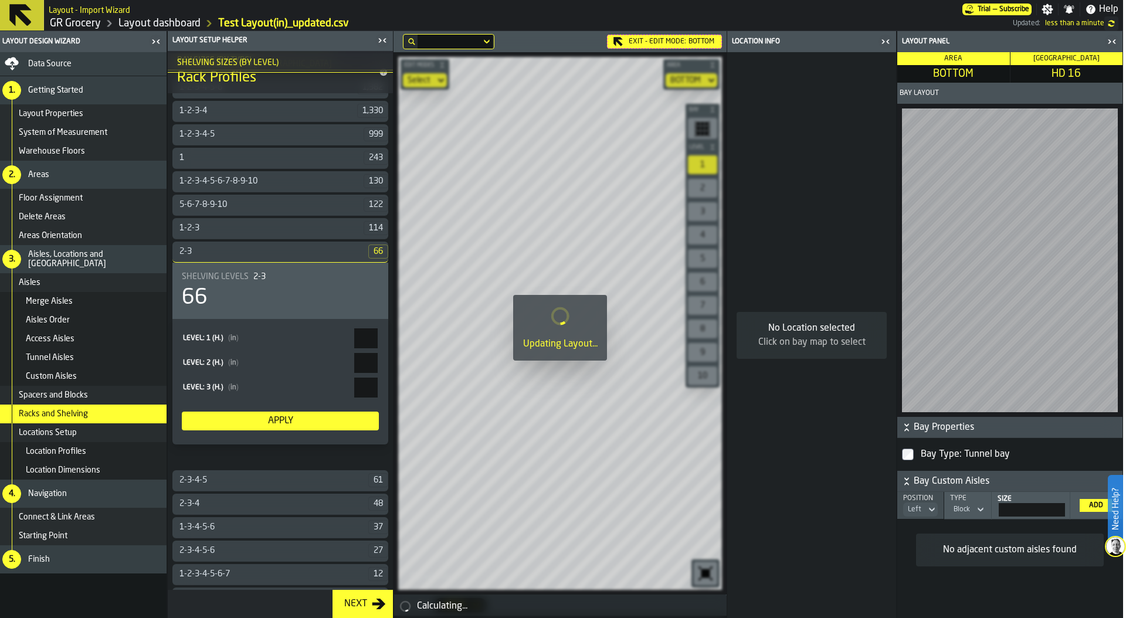
click at [276, 300] on div "66" at bounding box center [280, 297] width 197 height 23
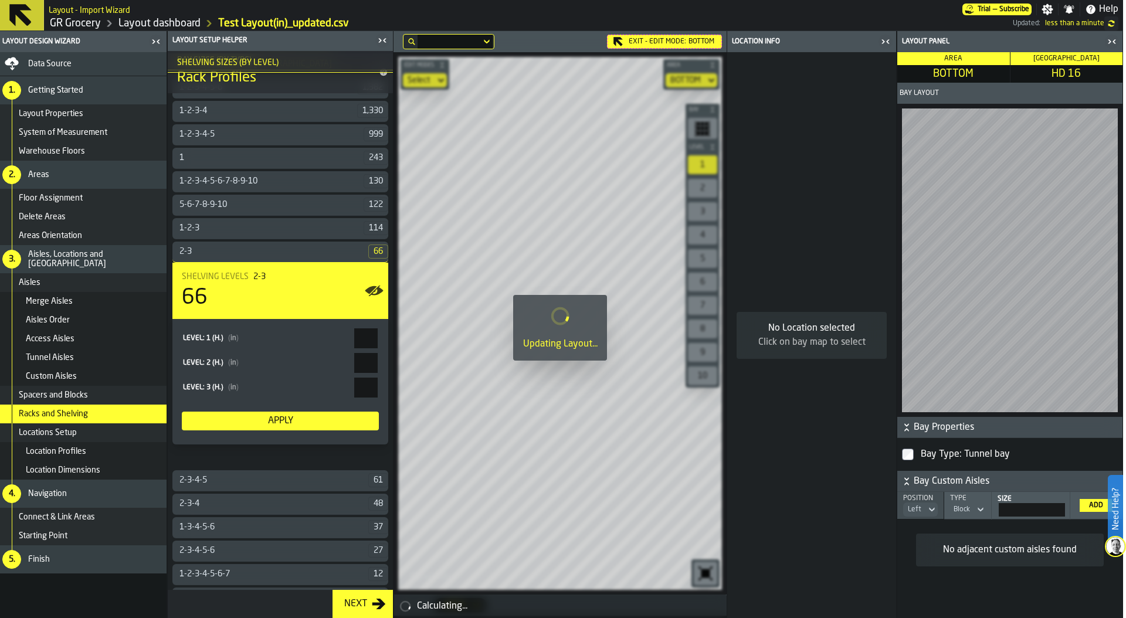
click at [884, 41] on icon "button-toggle-Close me" at bounding box center [885, 42] width 14 height 14
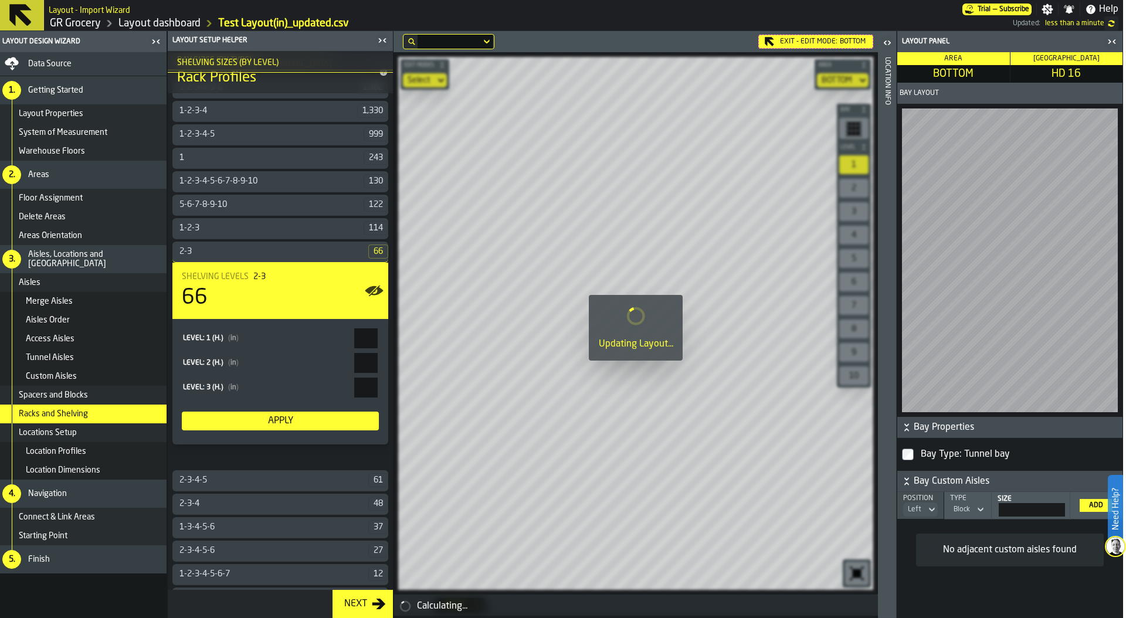
click at [1109, 40] on icon "button-toggle-Close me" at bounding box center [1109, 41] width 3 height 4
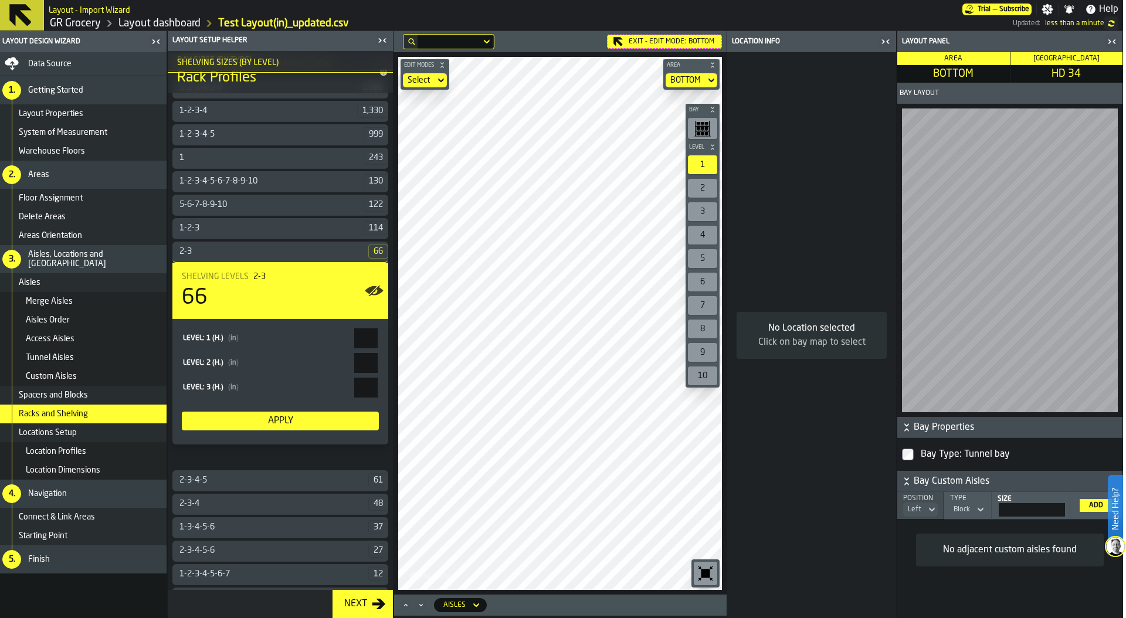
click at [890, 30] on h1 "GR Grocery Layout dashboard Test Layout(in)_updated.csv Updated: less than a mi…" at bounding box center [584, 23] width 1070 height 14
click at [882, 48] on header "Location Info" at bounding box center [811, 41] width 169 height 21
click at [888, 39] on icon "button-toggle-Close me" at bounding box center [887, 41] width 3 height 4
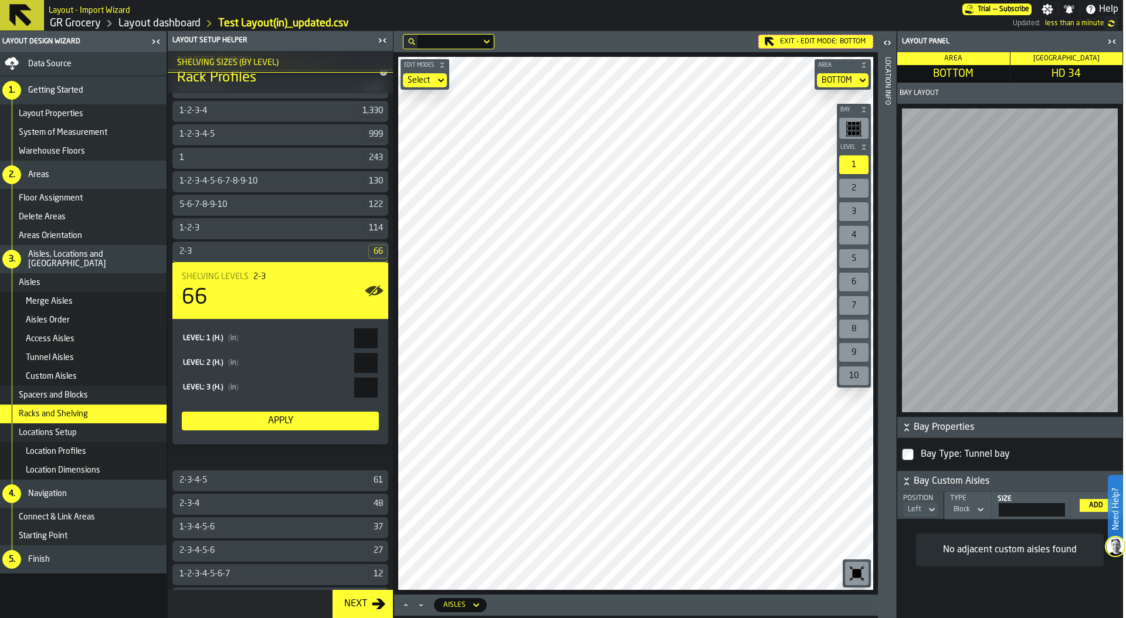
click at [1111, 43] on icon "button-toggle-Close me" at bounding box center [1112, 42] width 14 height 14
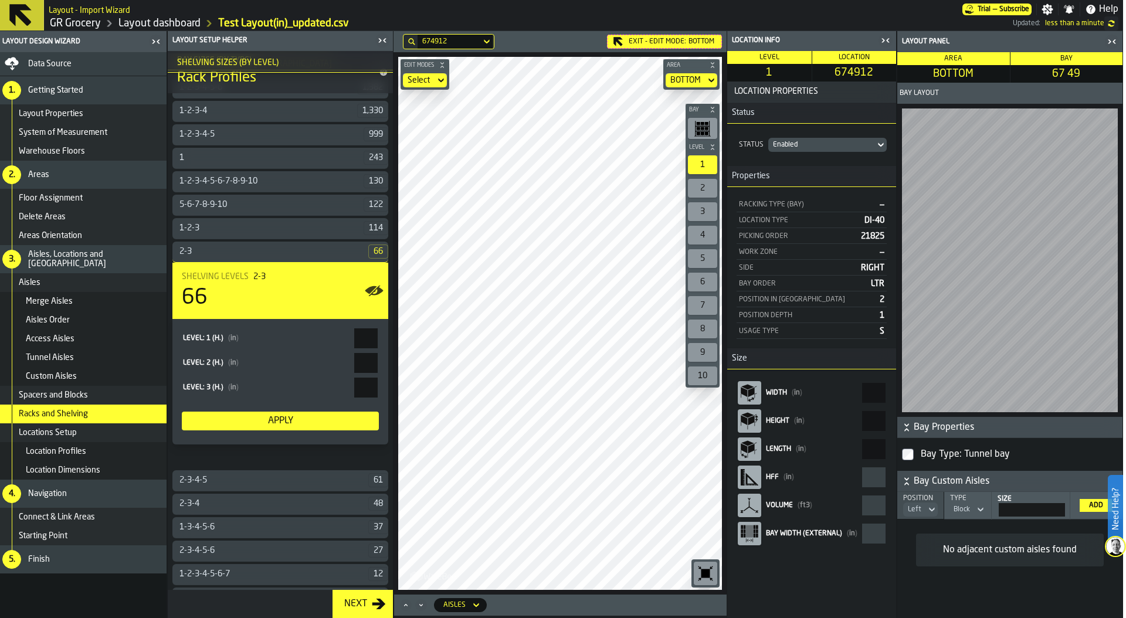
click at [264, 286] on div "66" at bounding box center [280, 297] width 197 height 23
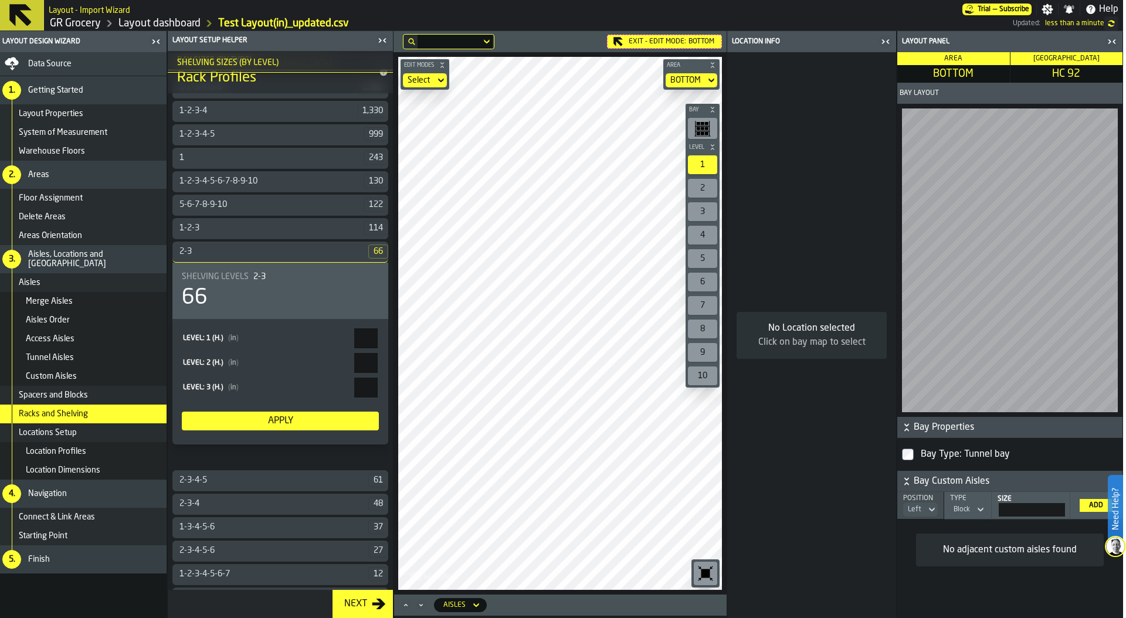
click at [882, 42] on icon "button-toggle-Close me" at bounding box center [882, 41] width 3 height 4
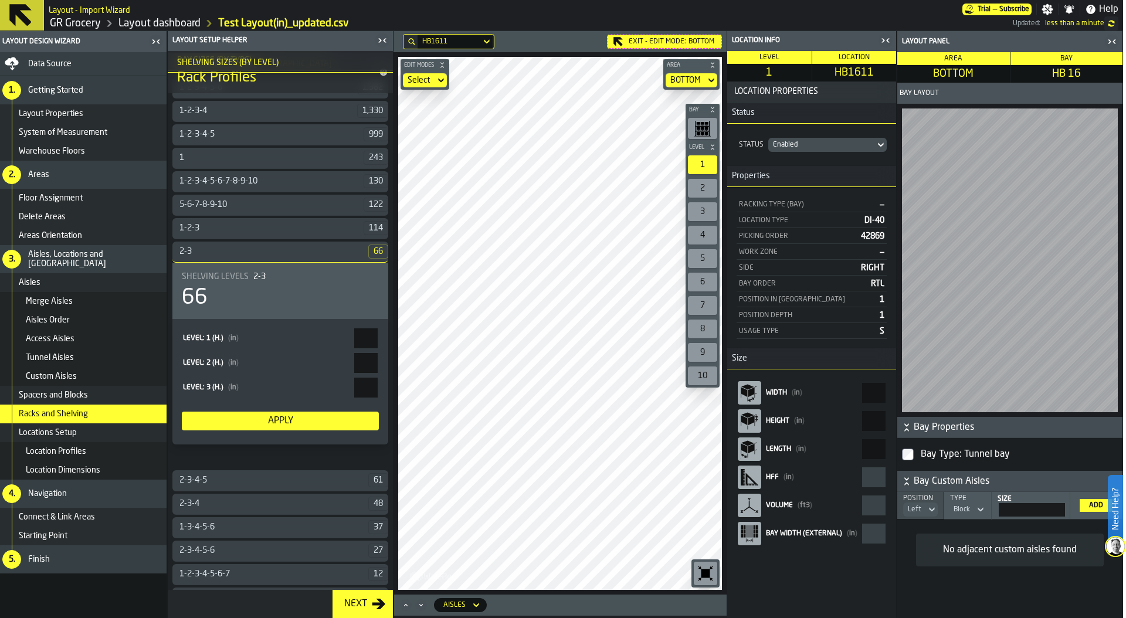
click at [883, 42] on icon "button-toggle-Close me" at bounding box center [882, 41] width 3 height 4
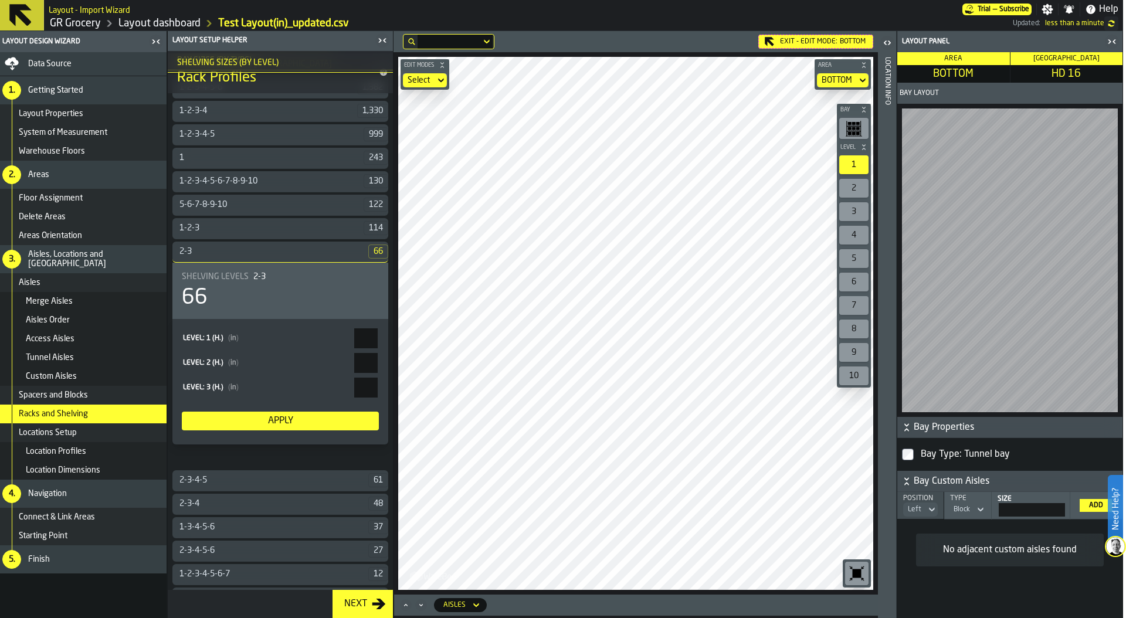
click at [857, 184] on div "2" at bounding box center [853, 188] width 29 height 19
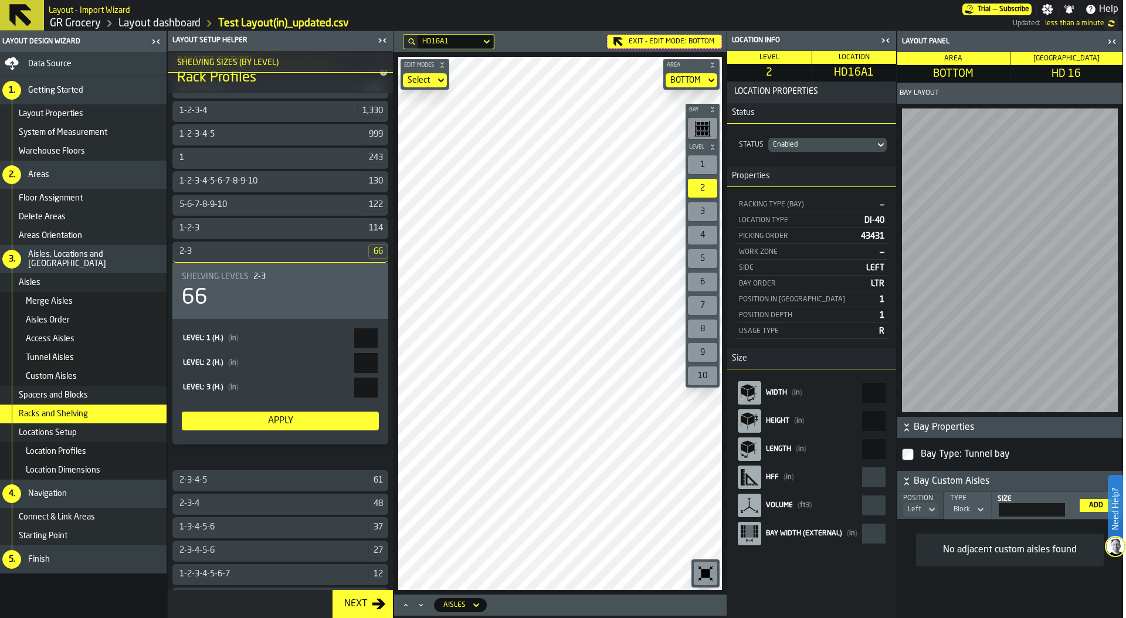
drag, startPoint x: 868, startPoint y: 450, endPoint x: 896, endPoint y: 450, distance: 28.1
click at [895, 450] on div "Width ( in ) ** Height ( in ) ** Length ( in ) ** HFF ( in ) ** Volume ( ft3 ) …" at bounding box center [811, 463] width 169 height 188
click at [885, 45] on icon "button-toggle-Close me" at bounding box center [885, 40] width 14 height 14
drag, startPoint x: 869, startPoint y: 450, endPoint x: 899, endPoint y: 450, distance: 29.9
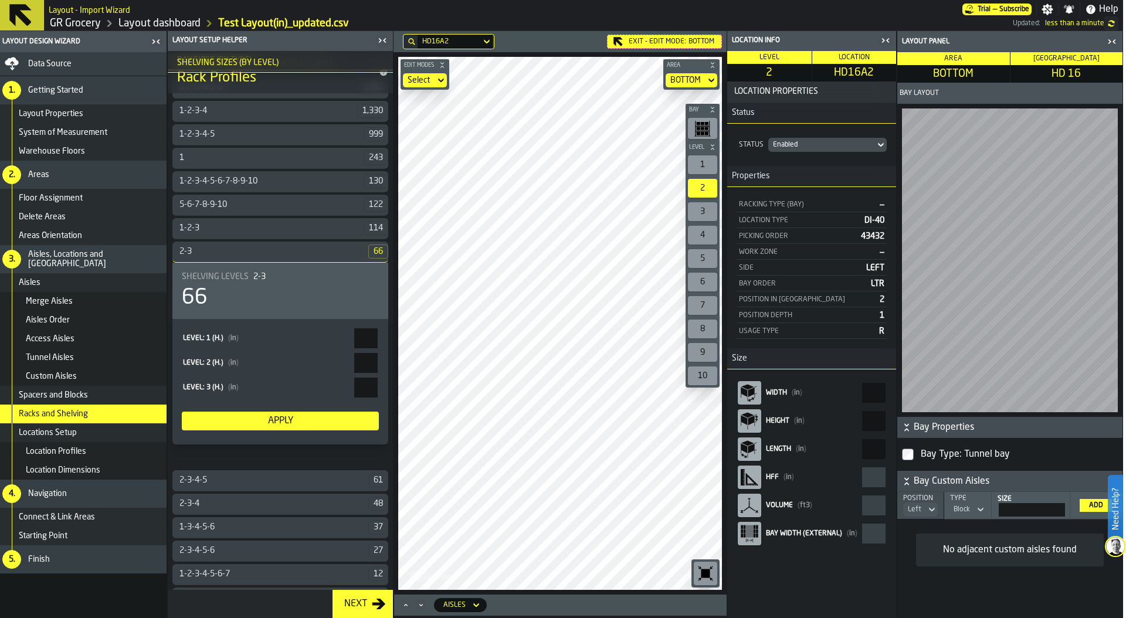
click at [899, 450] on aside "Location Info Level 2 Location HD16A2 Location Properties Status Status Enabled…" at bounding box center [925, 324] width 396 height 587
click at [403, 603] on icon "Maximize" at bounding box center [406, 605] width 12 height 12
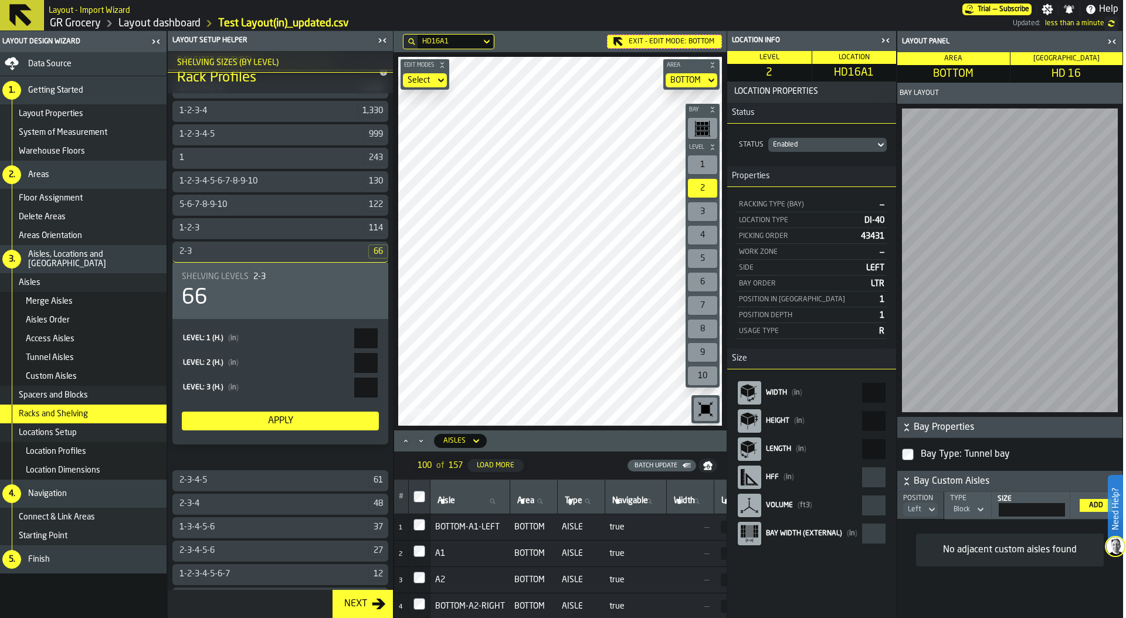
click at [882, 41] on icon "button-toggle-Close me" at bounding box center [885, 40] width 14 height 14
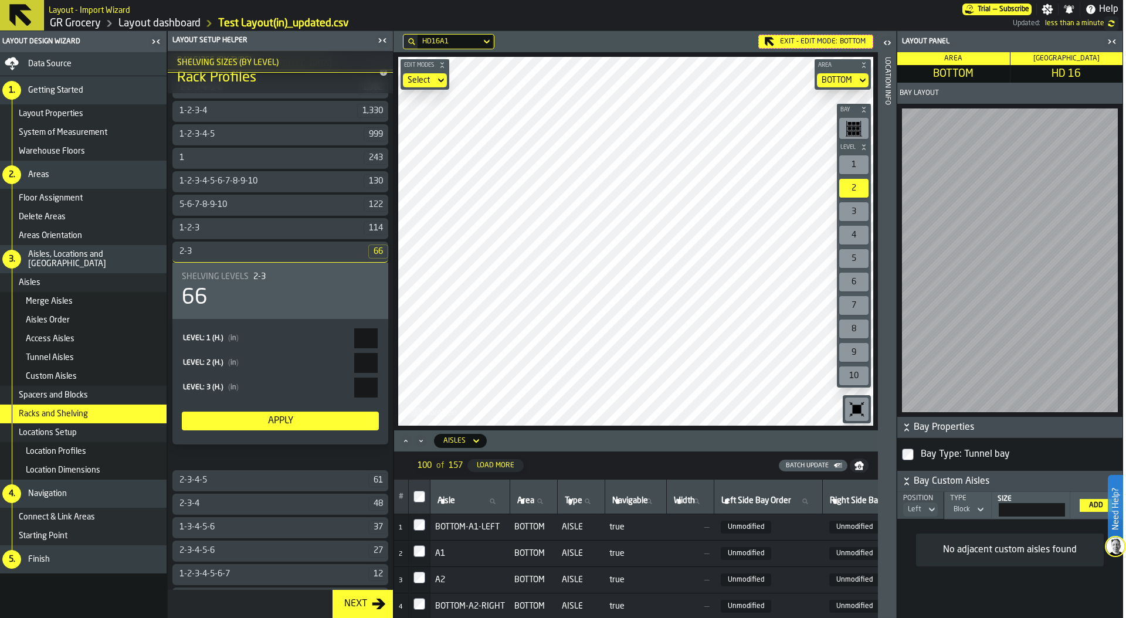
click at [473, 432] on h6 "Aisles" at bounding box center [445, 440] width 93 height 21
click at [470, 439] on icon at bounding box center [476, 441] width 12 height 14
click at [476, 462] on div "Locations" at bounding box center [474, 462] width 61 height 14
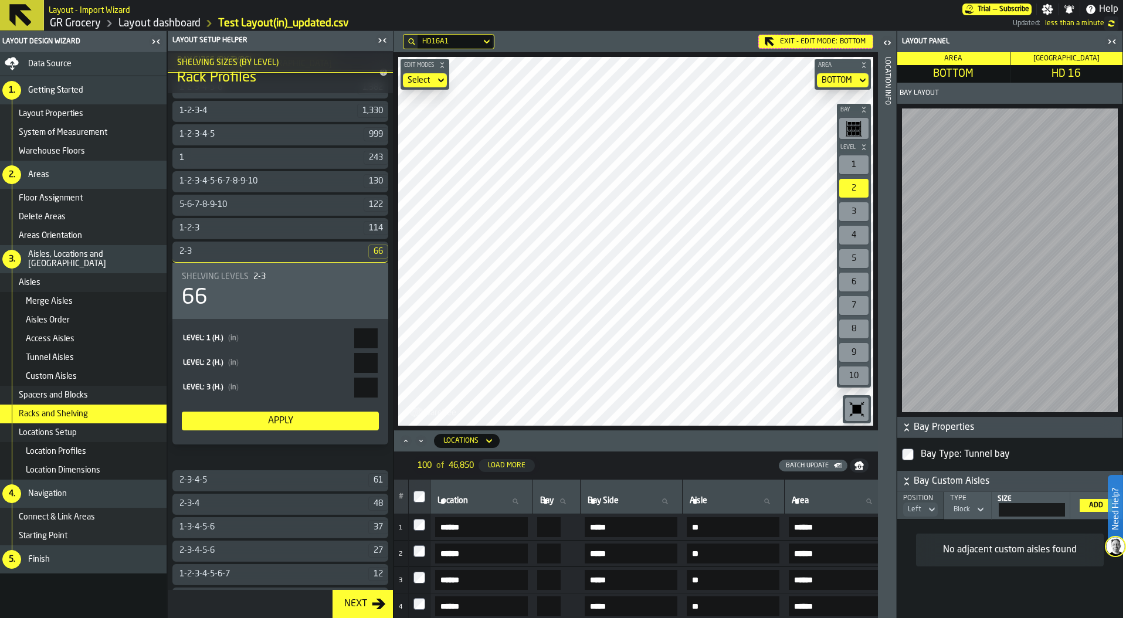
click at [739, 507] on input "Aisle Aisle" at bounding box center [733, 501] width 92 height 15
type input "**"
click at [559, 503] on label "Bay Bay" at bounding box center [557, 501] width 38 height 15
click at [559, 503] on input "Bay Bay" at bounding box center [557, 501] width 38 height 15
type input "**"
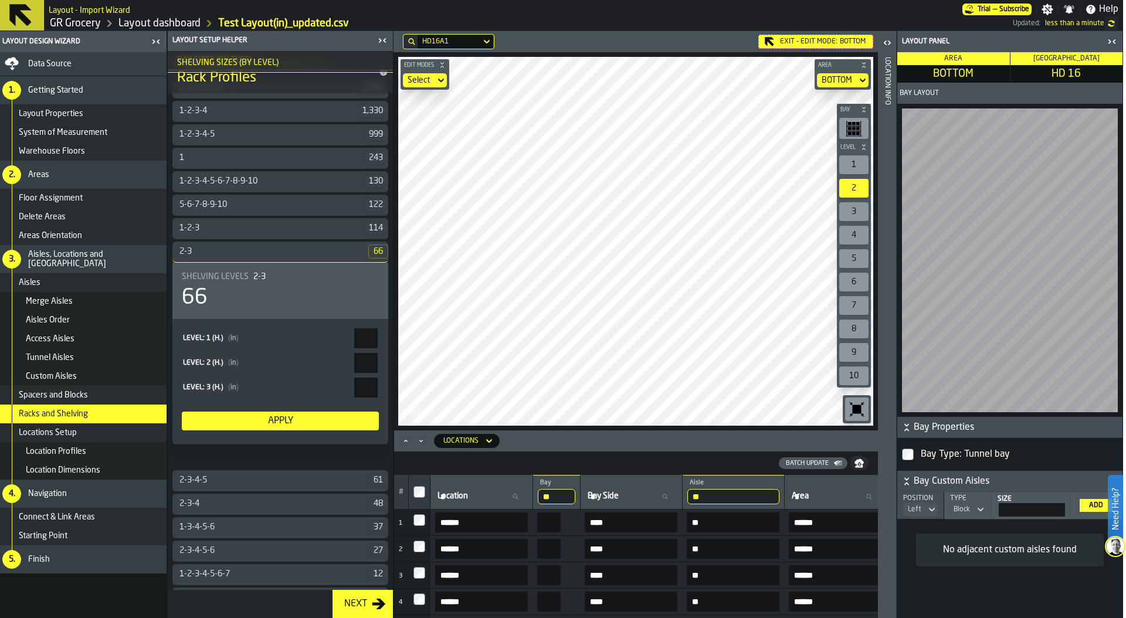
click at [823, 464] on div "Batch Update" at bounding box center [807, 464] width 52 height 8
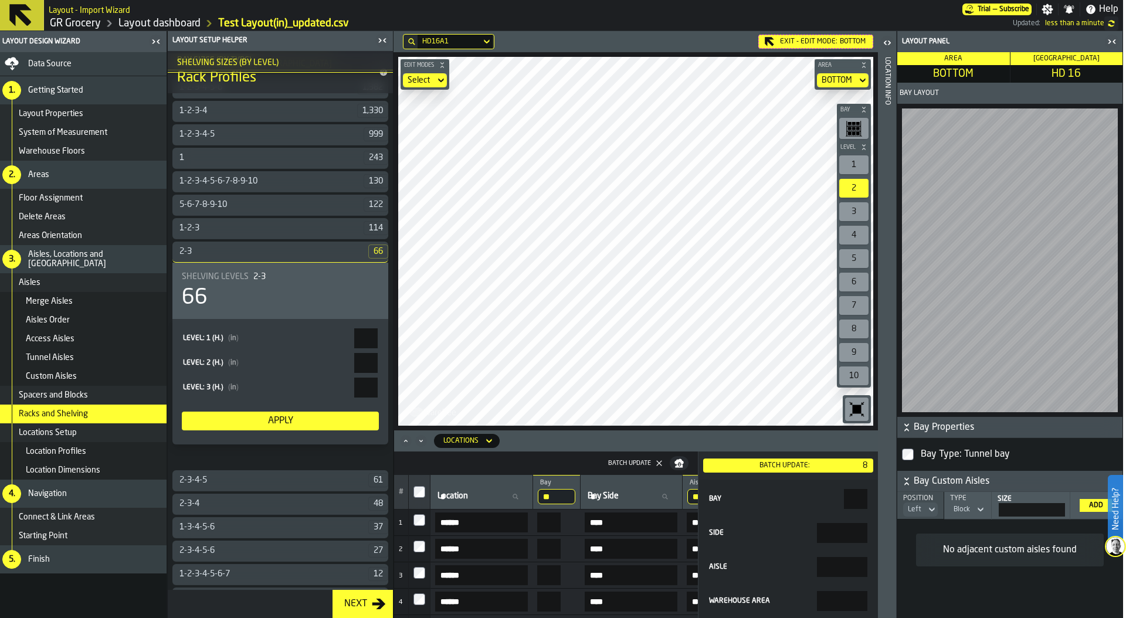
click at [836, 538] on input "Side" at bounding box center [842, 533] width 50 height 20
type input "*****"
click at [789, 462] on div "Batch Update:" at bounding box center [785, 466] width 154 height 8
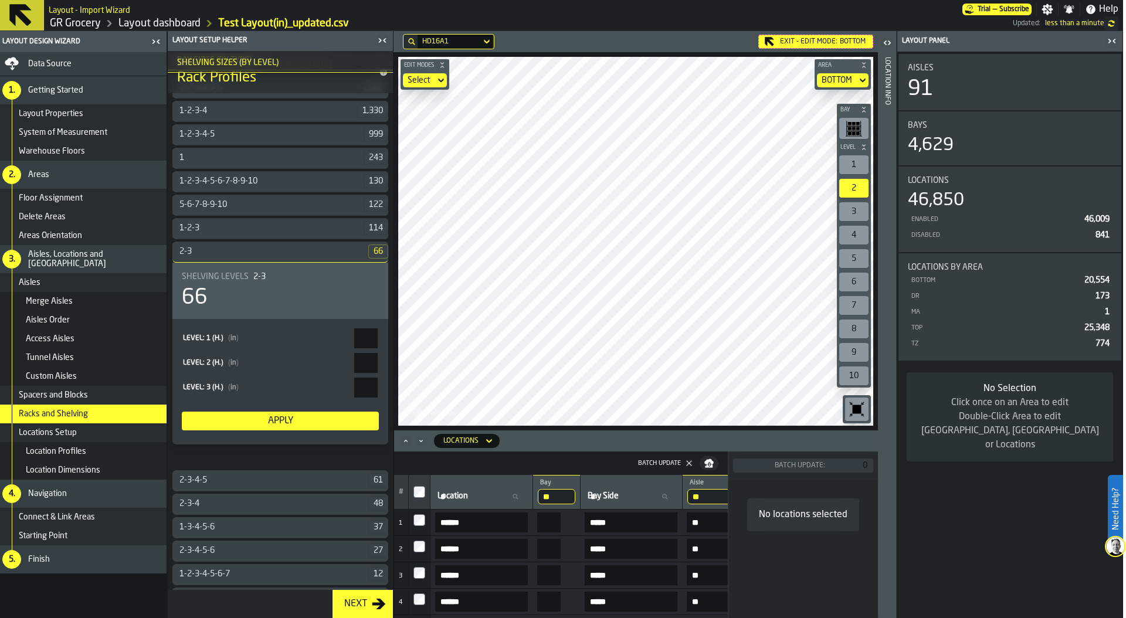
click at [1111, 42] on icon "button-toggle-Close me" at bounding box center [1112, 41] width 14 height 14
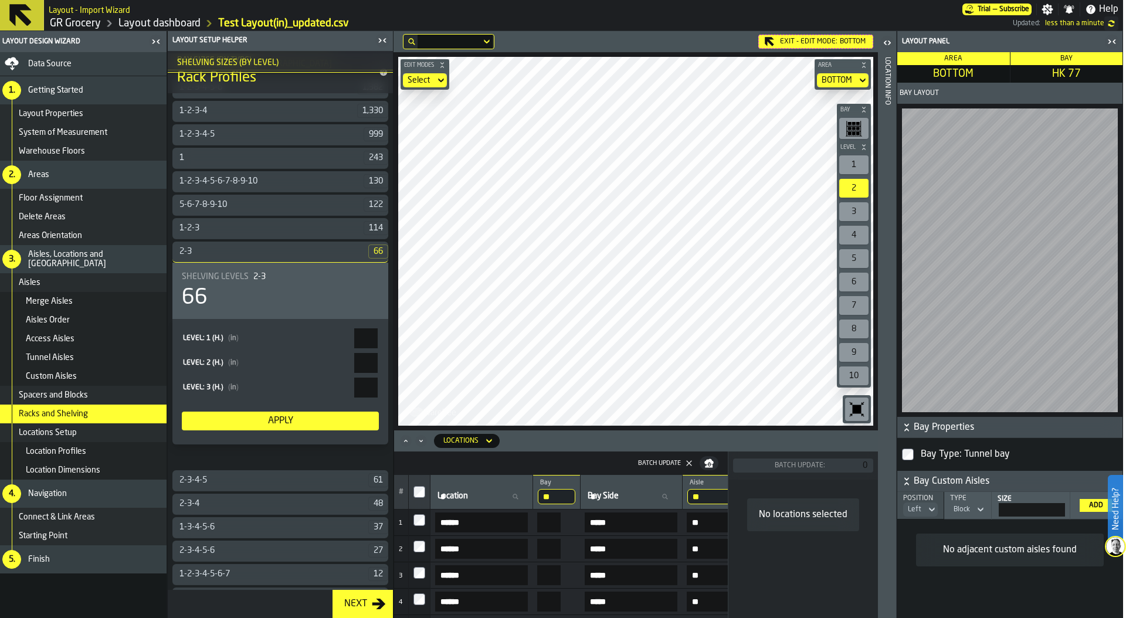
click at [860, 402] on icon "button-toolbar-undefined" at bounding box center [856, 409] width 19 height 19
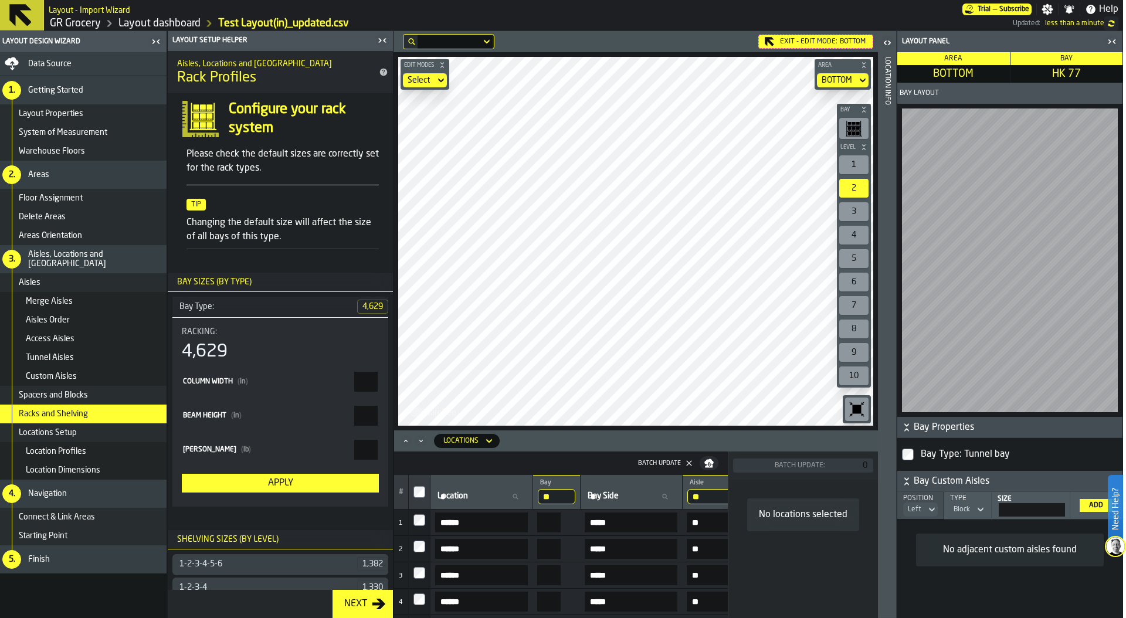
scroll to position [477, 0]
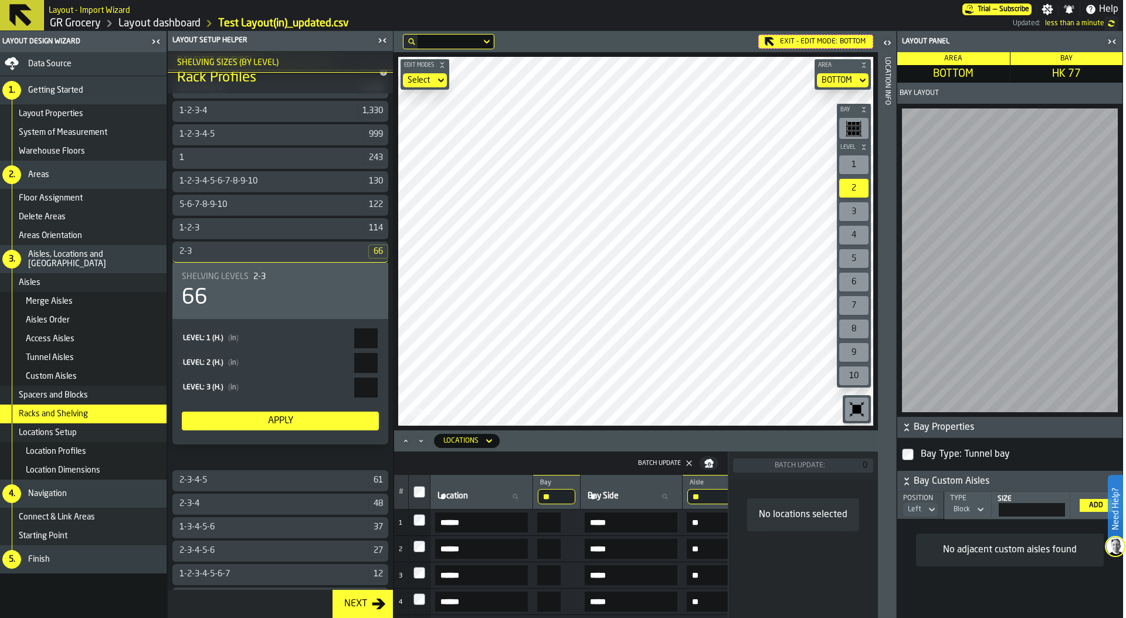
click at [851, 162] on div "1" at bounding box center [853, 164] width 29 height 19
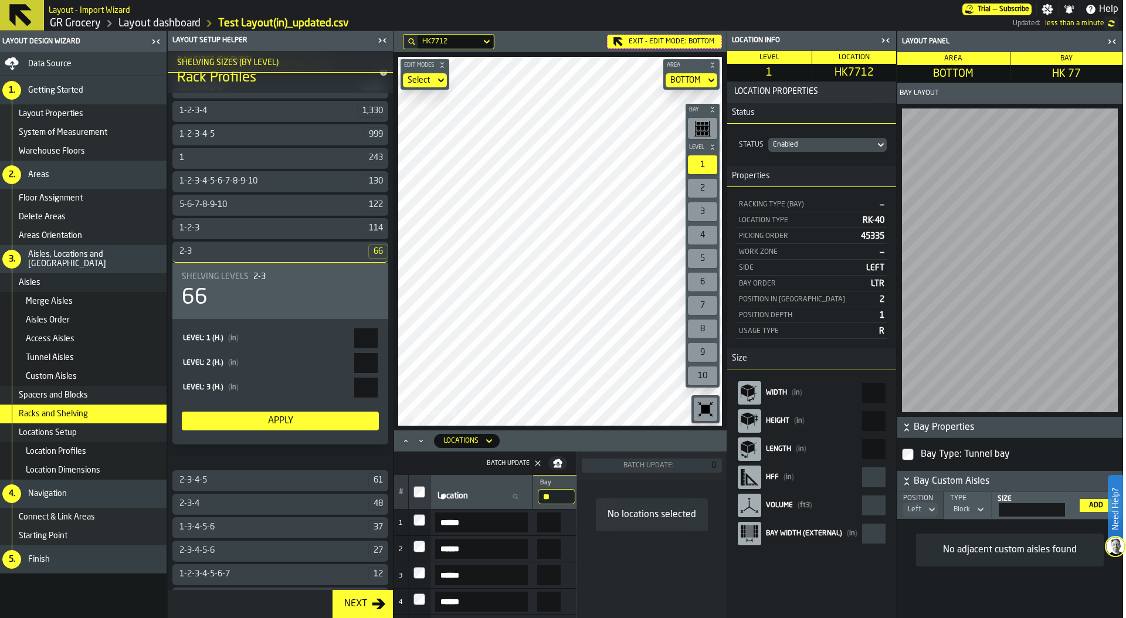
click at [704, 410] on icon "button-toolbar-undefined" at bounding box center [705, 409] width 9 height 9
click at [885, 40] on icon "button-toggle-Close me" at bounding box center [885, 40] width 14 height 14
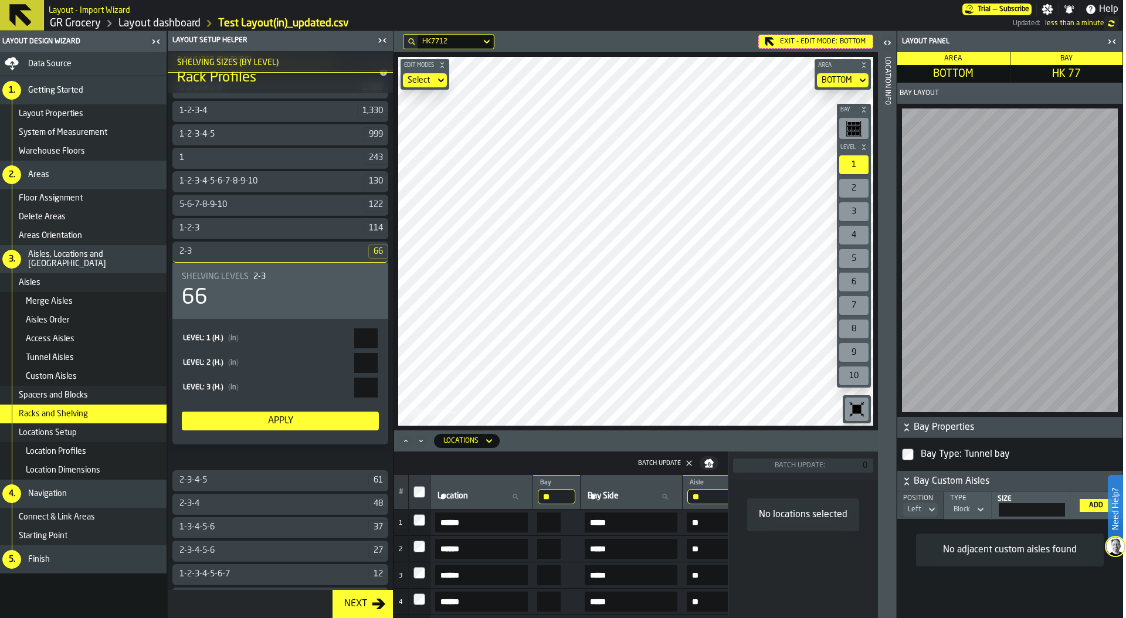
click at [387, 45] on icon "button-toggle-Close me" at bounding box center [382, 40] width 14 height 14
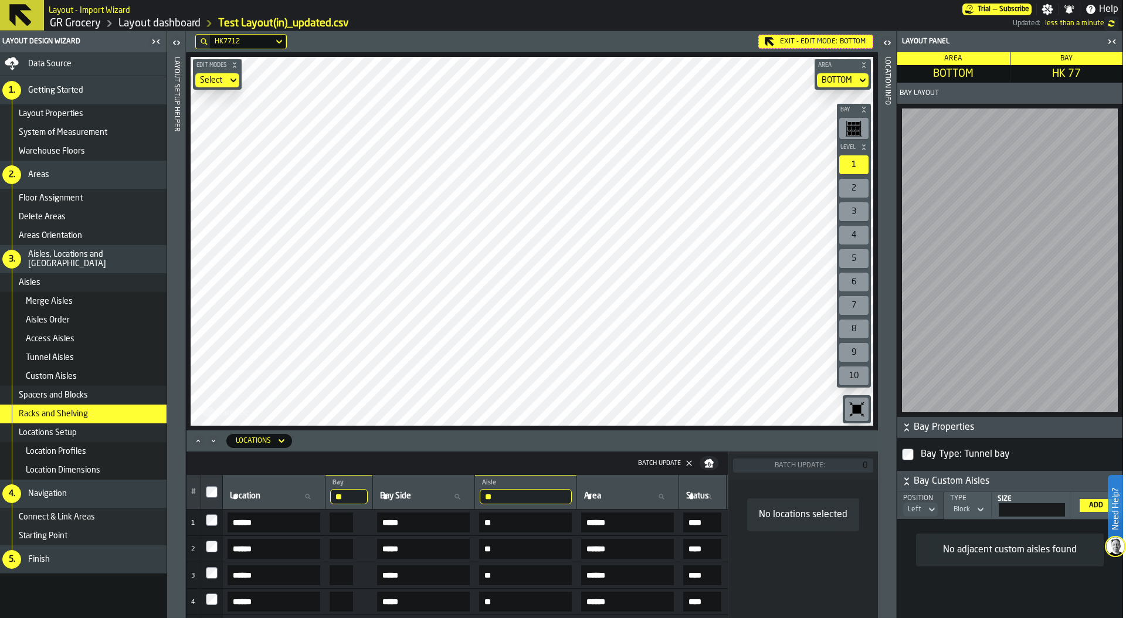
click at [155, 39] on icon "button-toggle-Close me" at bounding box center [156, 42] width 14 height 14
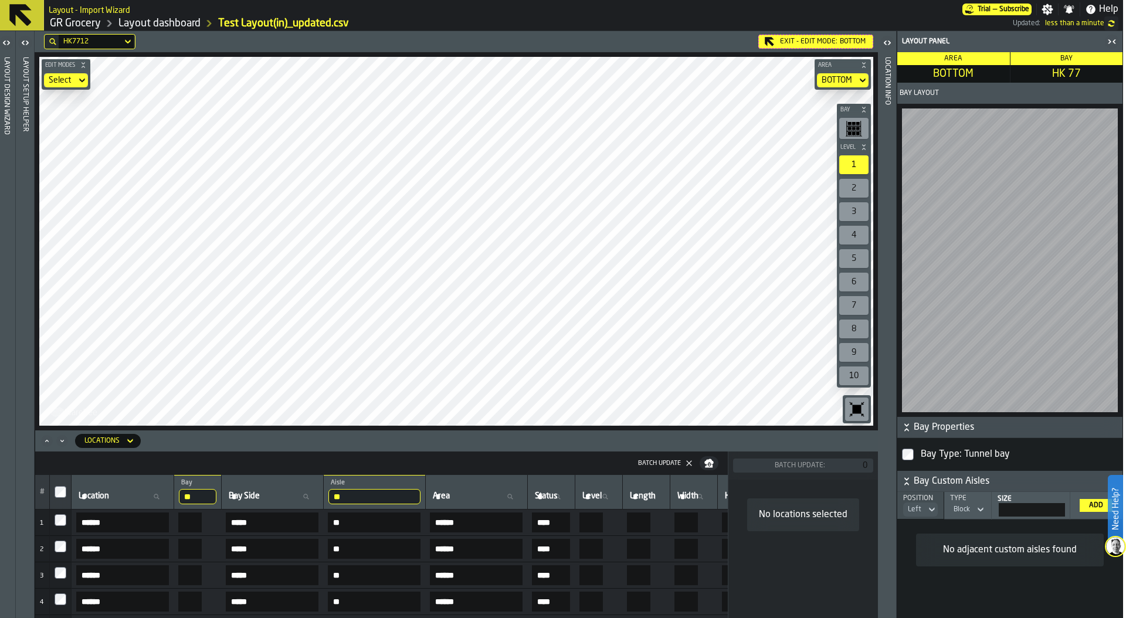
drag, startPoint x: 212, startPoint y: 493, endPoint x: 141, endPoint y: 493, distance: 71.5
click at [141, 493] on tr "# Location Location ** Bay [GEOGRAPHIC_DATA] Side ** Aisle HD Area Area Status …" at bounding box center [643, 492] width 1216 height 35
drag, startPoint x: 378, startPoint y: 493, endPoint x: 290, endPoint y: 493, distance: 88.5
click at [290, 493] on tr "# Location Location ** Bay [GEOGRAPHIC_DATA] Side ** Aisle HD Area Area Status …" at bounding box center [643, 492] width 1216 height 35
type input "**"
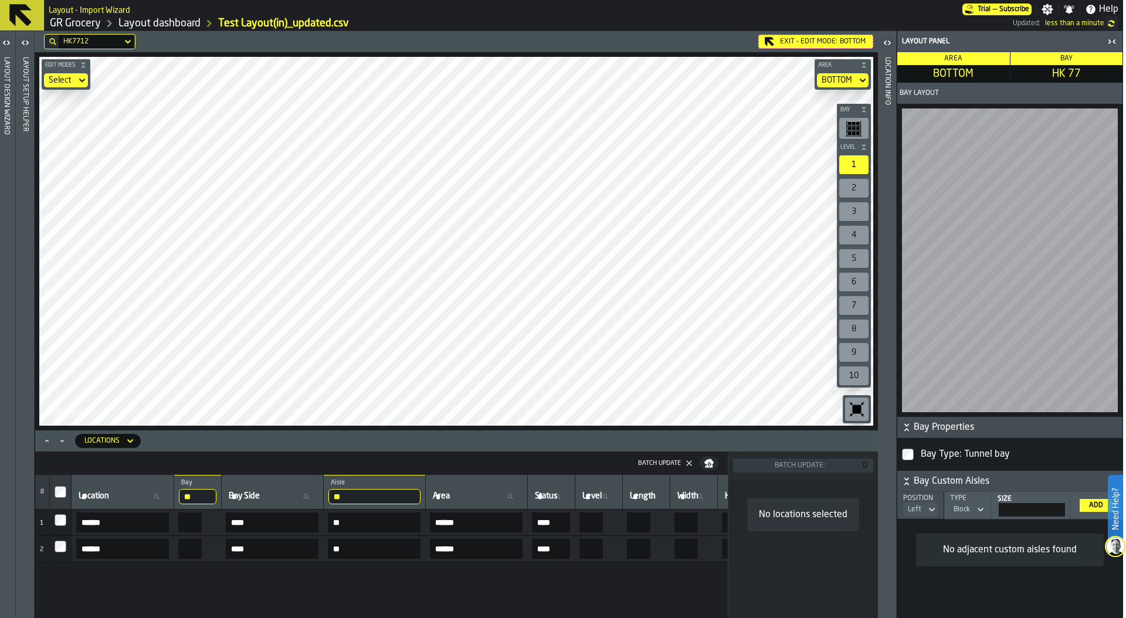
click at [216, 493] on input "**" at bounding box center [198, 496] width 38 height 15
click at [216, 497] on input "**" at bounding box center [198, 496] width 38 height 15
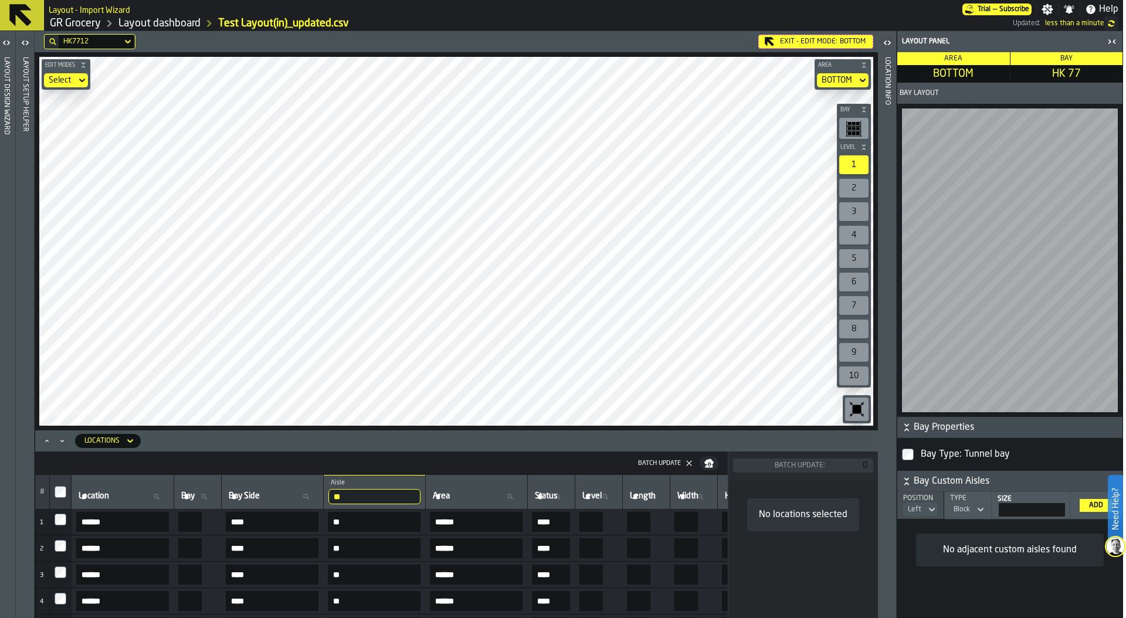
scroll to position [0, 0]
click at [103, 441] on div "Locations" at bounding box center [101, 441] width 35 height 8
click at [117, 488] on div "Bays" at bounding box center [115, 490] width 61 height 14
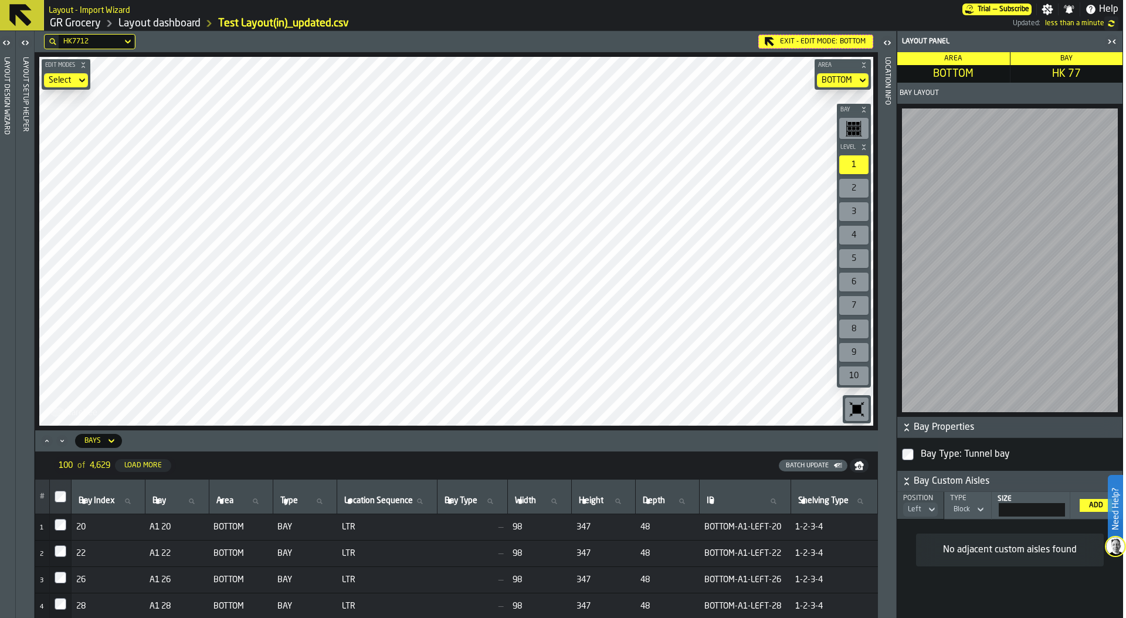
click at [812, 473] on nav "100 of 4,629 Load More Batch Update" at bounding box center [456, 466] width 843 height 28
click at [812, 469] on div "Batch Update" at bounding box center [812, 465] width 62 height 9
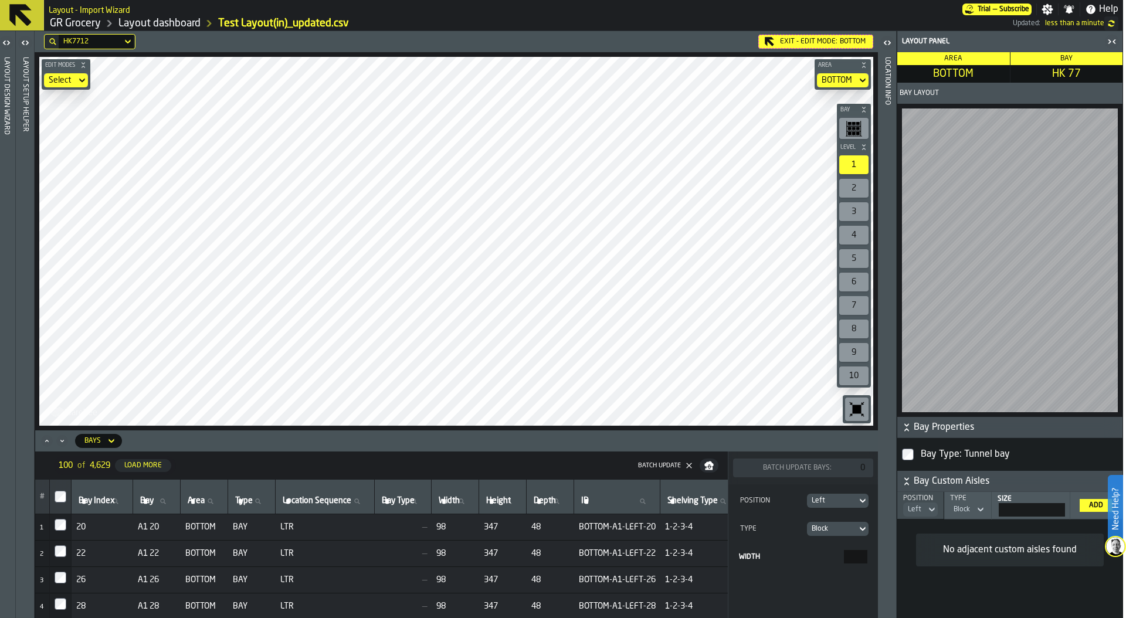
click at [106, 444] on icon at bounding box center [112, 441] width 12 height 14
click at [117, 458] on div "Locations" at bounding box center [115, 462] width 61 height 14
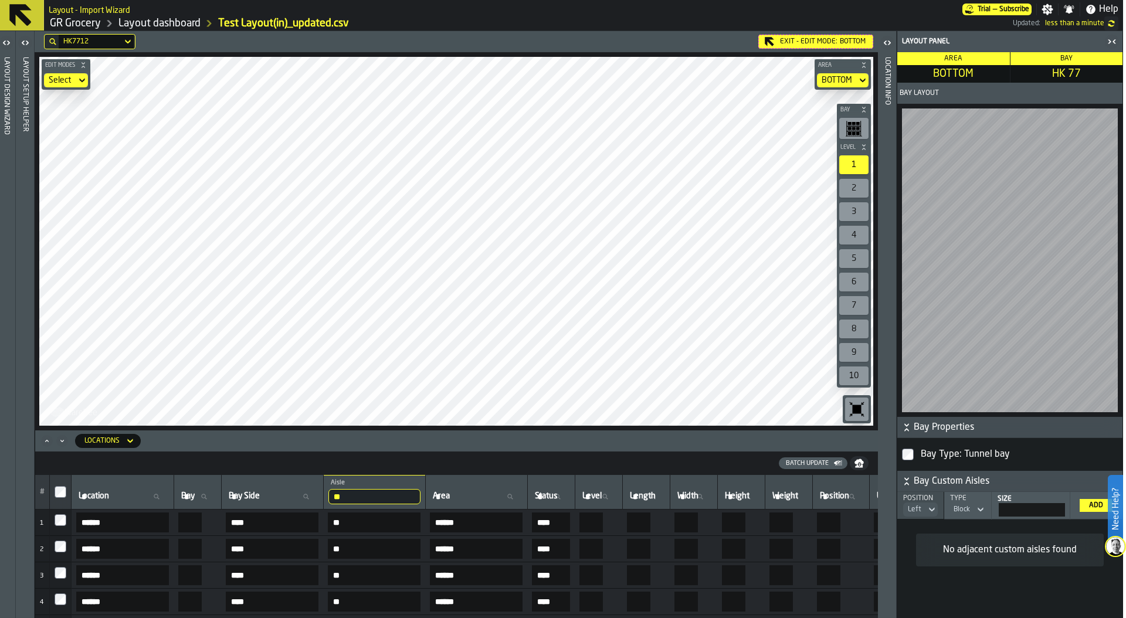
click at [851, 412] on icon "button-toolbar-undefined" at bounding box center [856, 409] width 19 height 19
click at [484, 522] on div "HK7712 Exit - Edit Mode: BOTTOM Edit Modes Select Area BOTTOM Bay Level 1 2 3 4…" at bounding box center [456, 324] width 843 height 587
click at [851, 405] on icon "button-toolbar-undefined" at bounding box center [850, 403] width 3 height 3
click at [203, 500] on label "Bay Bay" at bounding box center [198, 496] width 38 height 15
click at [203, 500] on input "Bay Bay" at bounding box center [198, 496] width 38 height 15
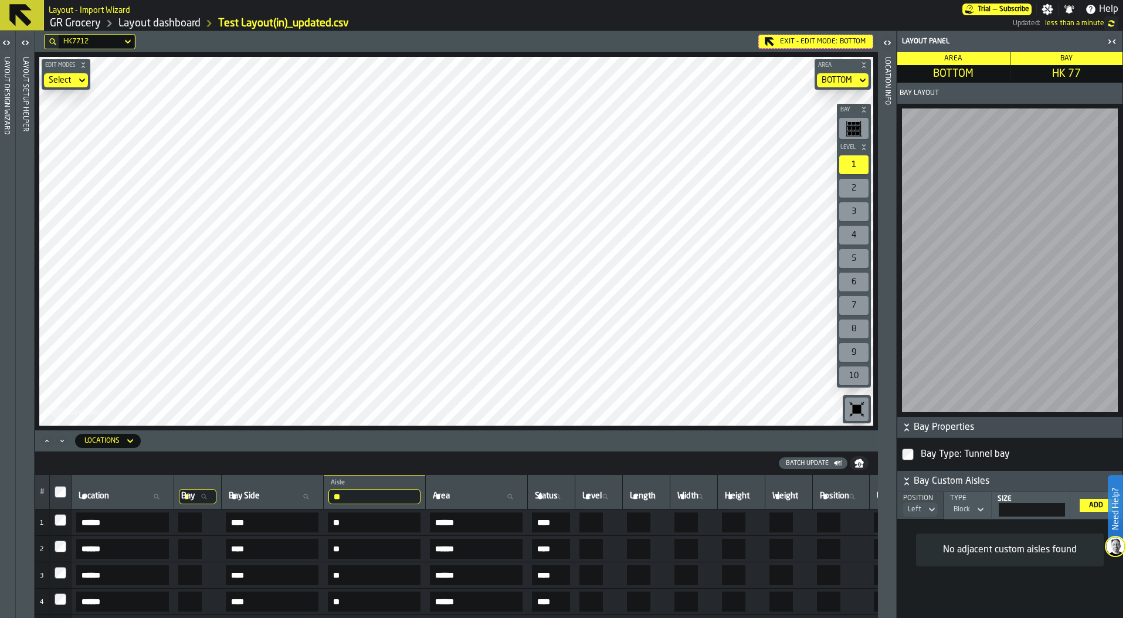
type input "**"
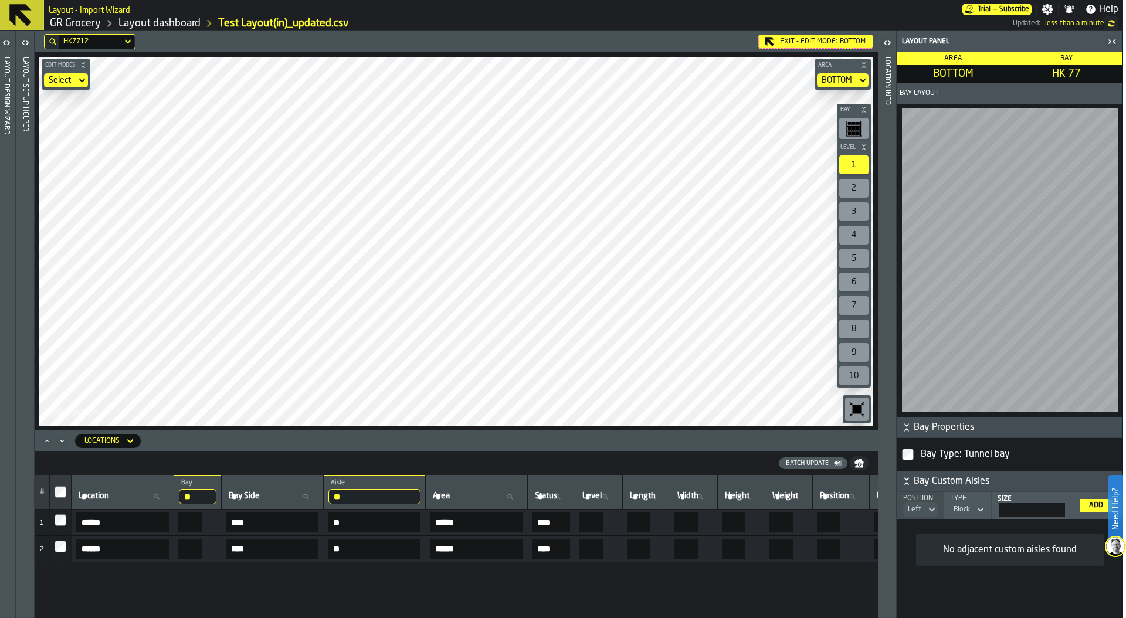
click at [1112, 43] on icon "button-toggle-Close me" at bounding box center [1112, 42] width 14 height 14
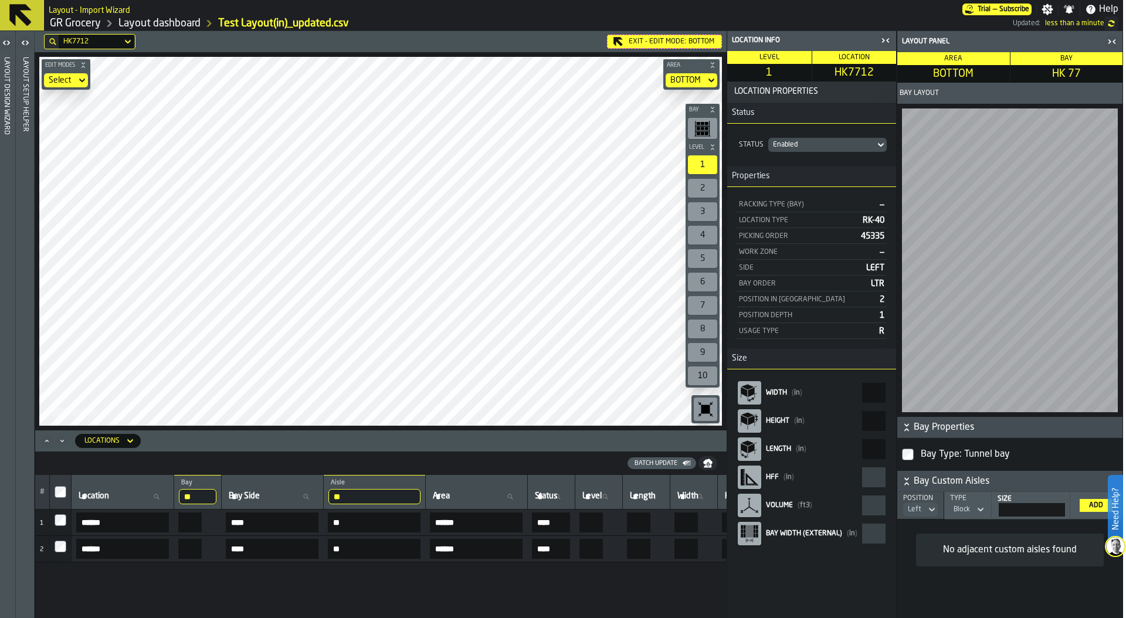
drag, startPoint x: 867, startPoint y: 450, endPoint x: 926, endPoint y: 450, distance: 58.6
click at [926, 450] on aside "Location Info Level 1 Location HK7712 Location Properties Status Status Enabled…" at bounding box center [925, 324] width 396 height 587
type input "**"
type input "******"
type input "**"
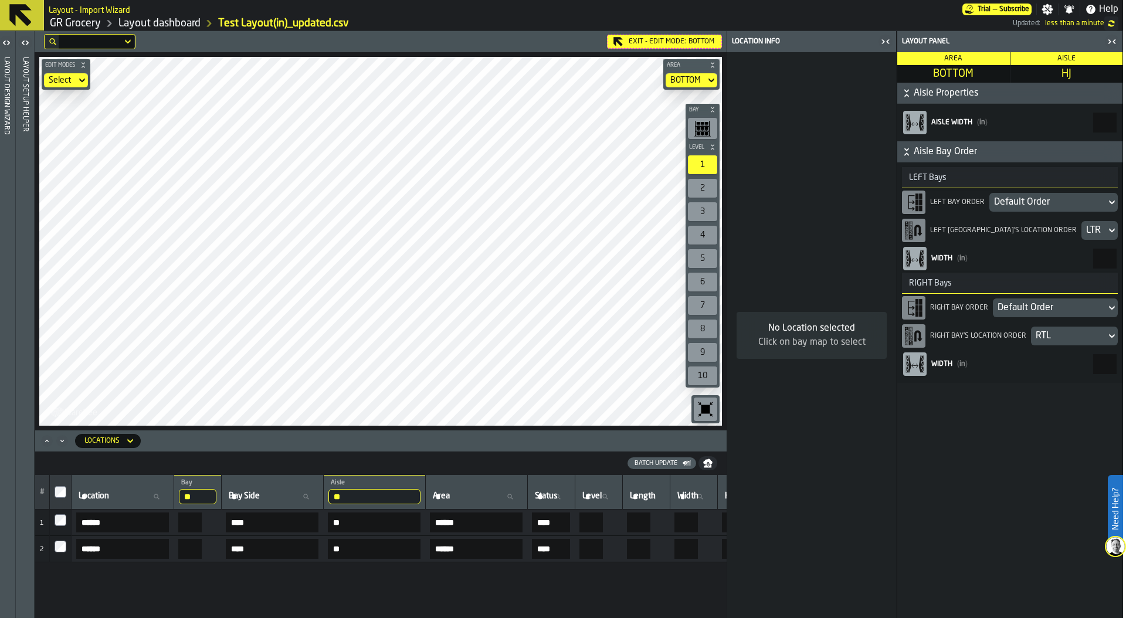
click at [1036, 202] on div "Default Order" at bounding box center [1047, 202] width 107 height 14
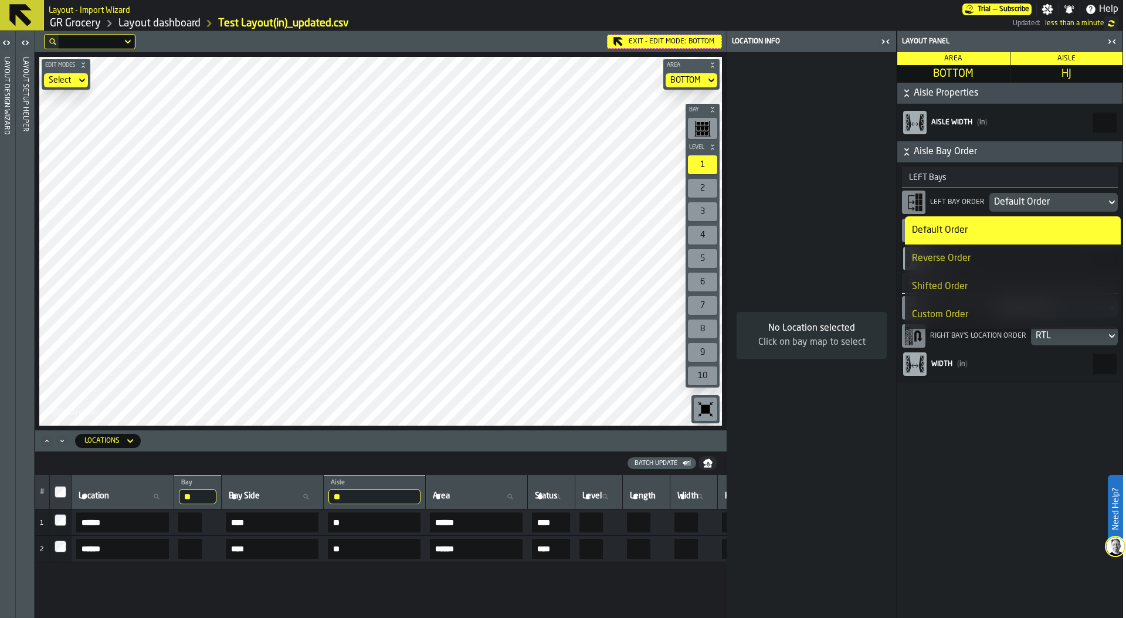
click at [1003, 263] on div "Reverse Order" at bounding box center [1013, 259] width 202 height 14
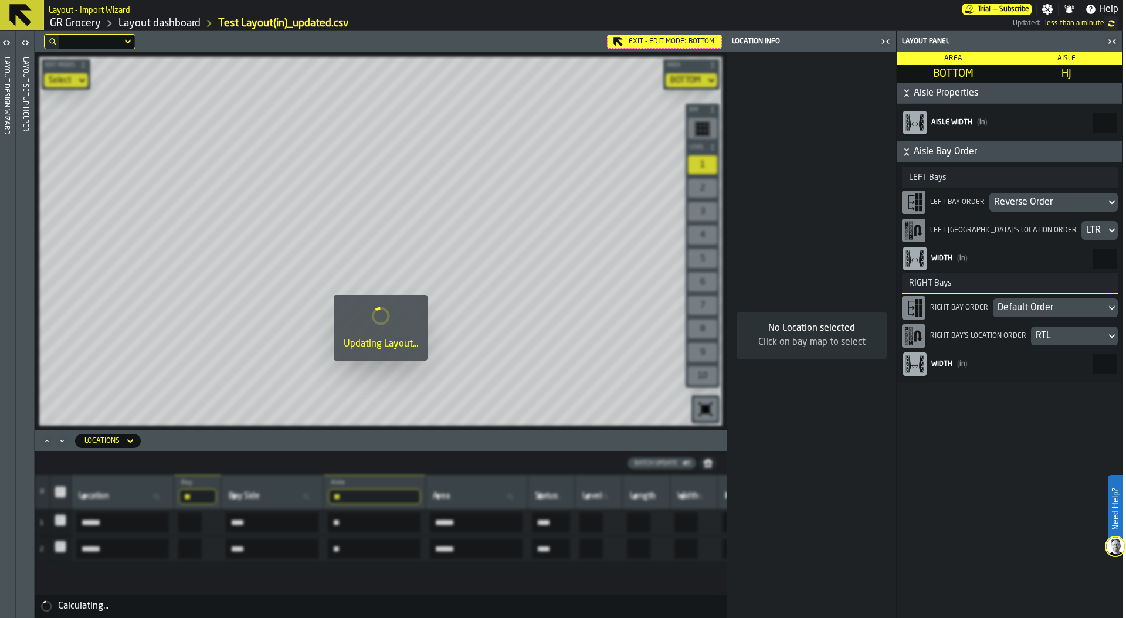
click at [1086, 230] on div "LTR" at bounding box center [1093, 230] width 15 height 14
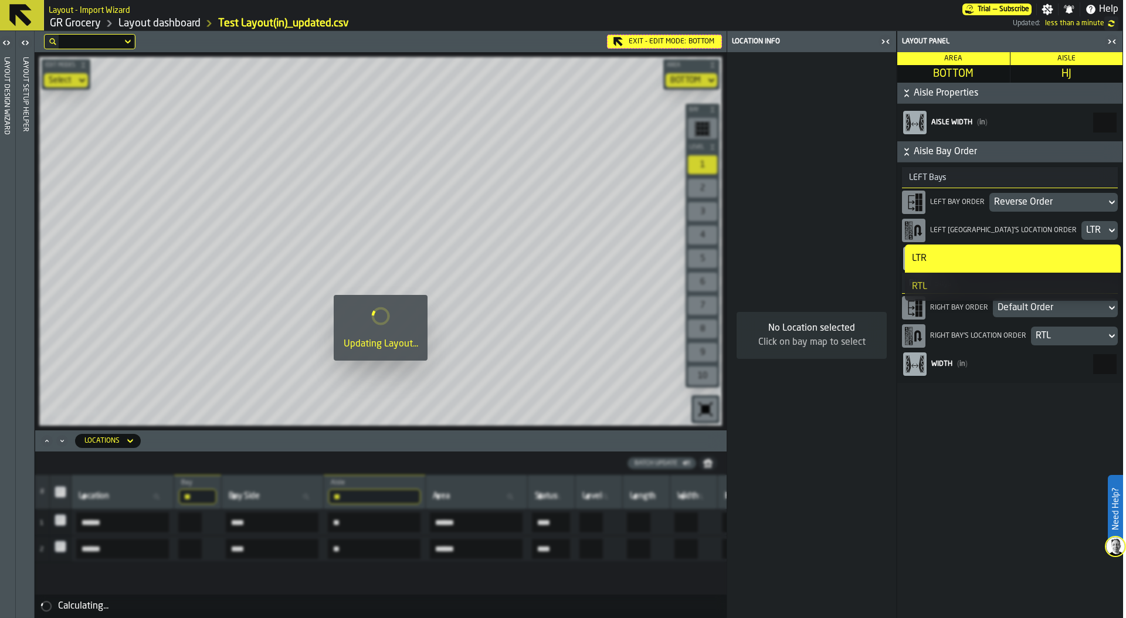
click at [1023, 290] on div "RTL" at bounding box center [1013, 287] width 202 height 14
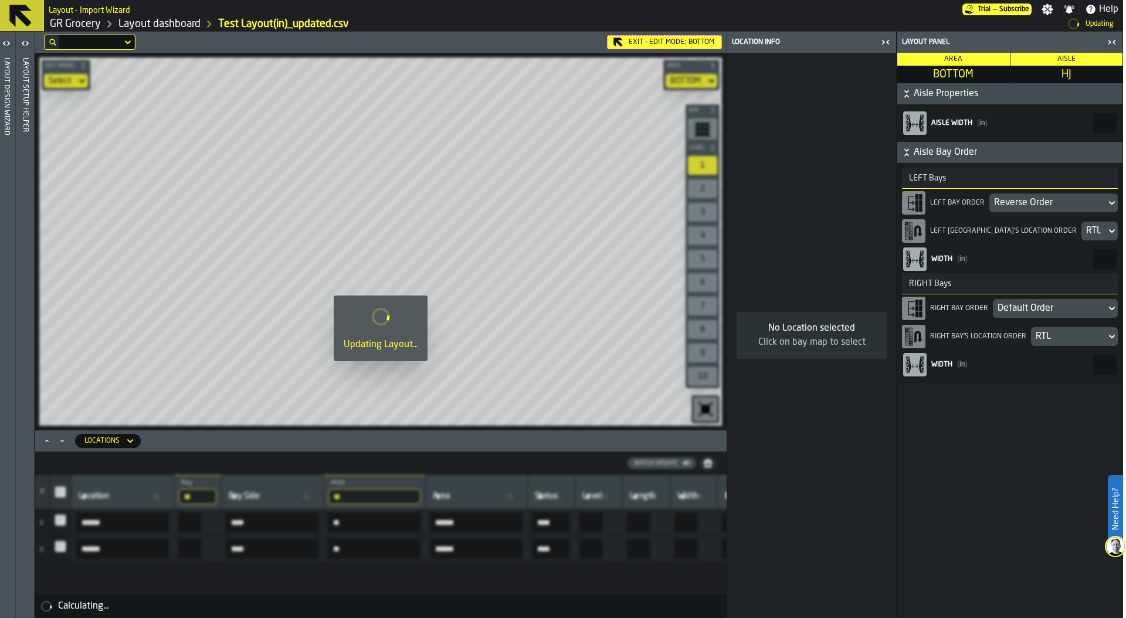
click at [1026, 310] on div "Default Order" at bounding box center [1049, 308] width 104 height 14
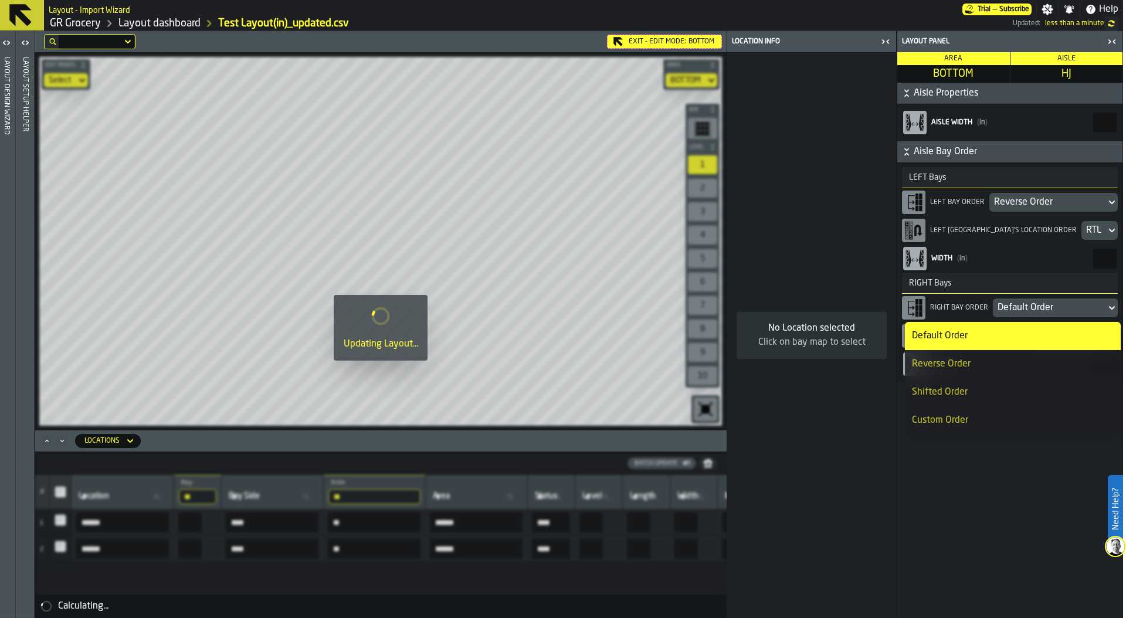
click at [1006, 361] on div "Reverse Order" at bounding box center [1013, 364] width 202 height 14
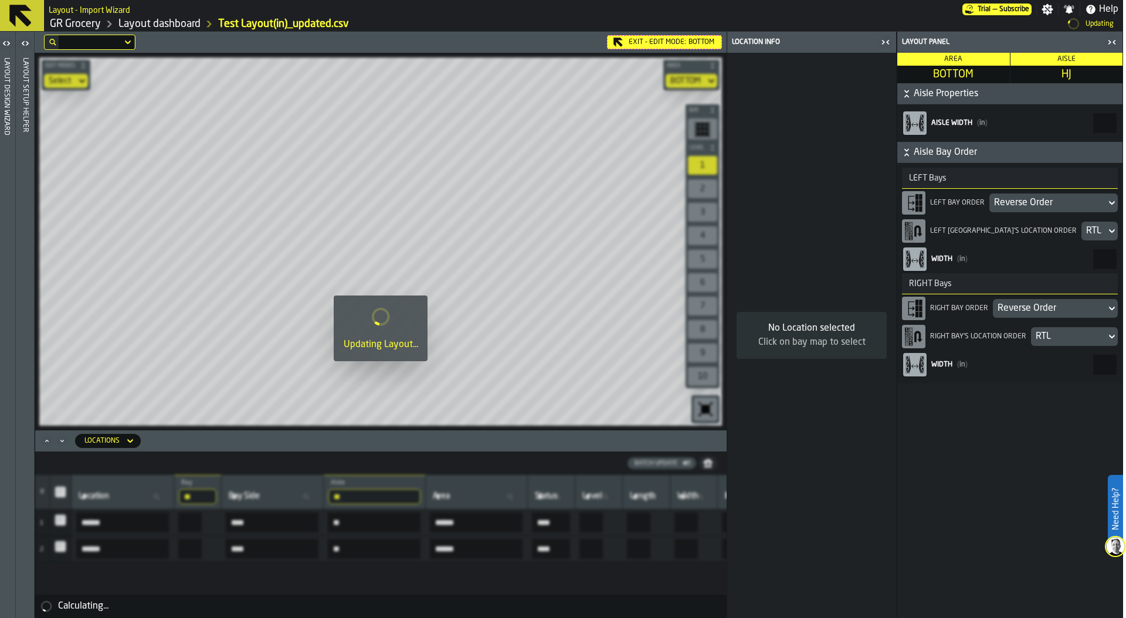
click at [1044, 335] on div "RTL" at bounding box center [1069, 337] width 66 height 14
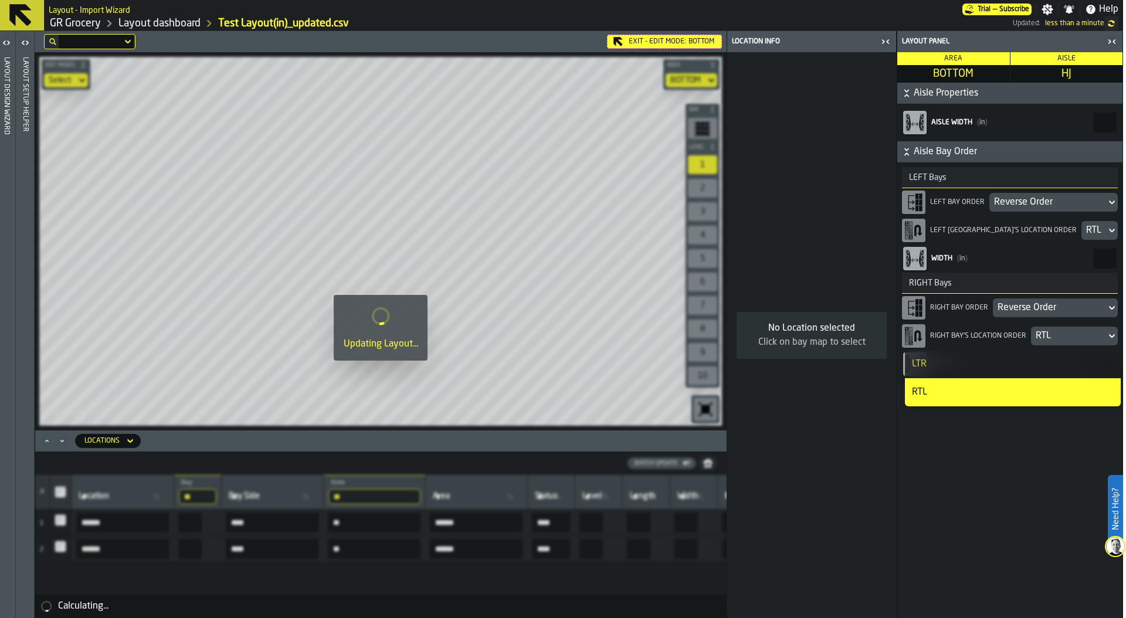
click at [1010, 359] on div "LTR" at bounding box center [1013, 364] width 202 height 14
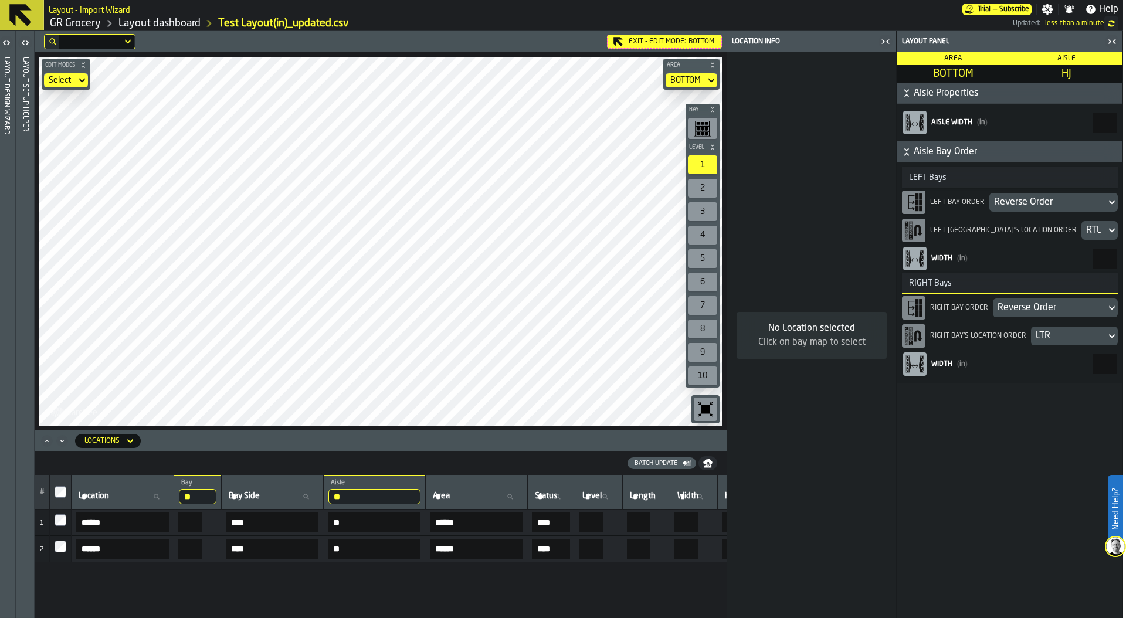
click at [417, 444] on div "Exit - Edit Mode: BOTTOM Edit Modes Select Area BOTTOM Bay Level 1 2 3 4 5 6 7 …" at bounding box center [381, 324] width 692 height 587
click at [704, 410] on icon "button-toolbar-undefined" at bounding box center [705, 409] width 9 height 9
click at [1113, 39] on icon "button-toggle-Close me" at bounding box center [1112, 42] width 14 height 14
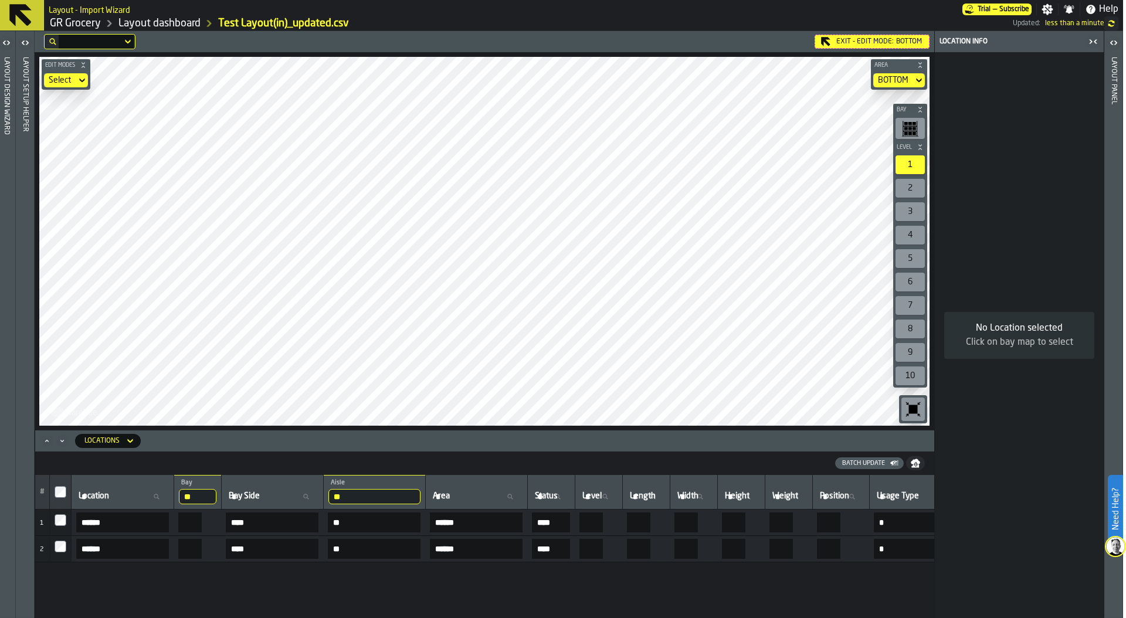
click at [1090, 42] on icon "button-toggle-Close me" at bounding box center [1093, 42] width 14 height 14
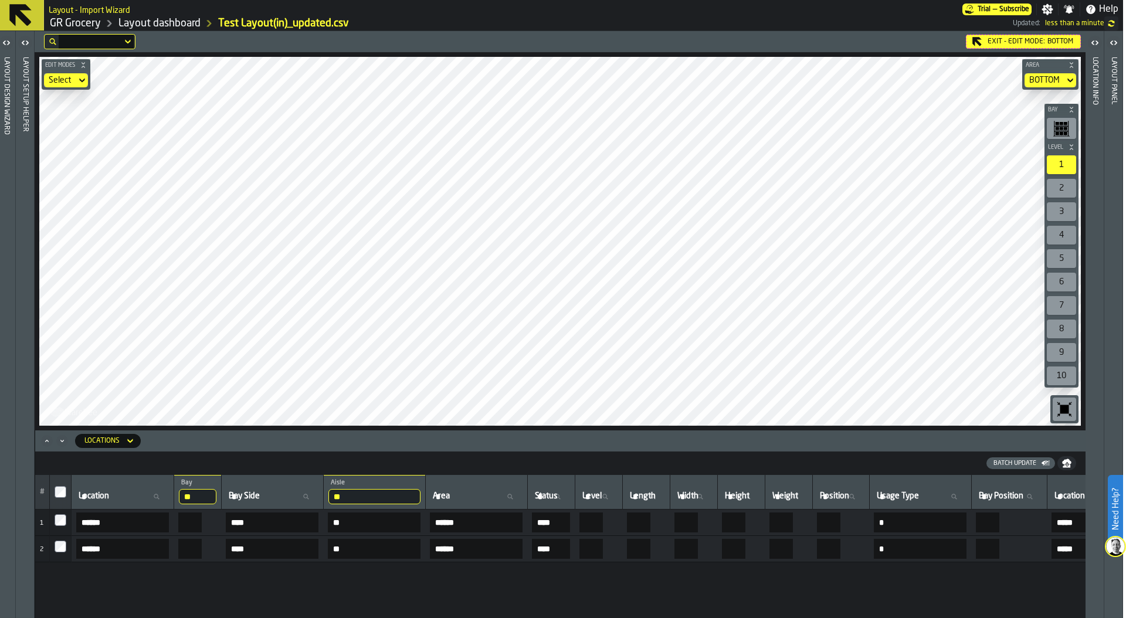
click at [1070, 405] on icon "button-toolbar-undefined" at bounding box center [1064, 409] width 19 height 19
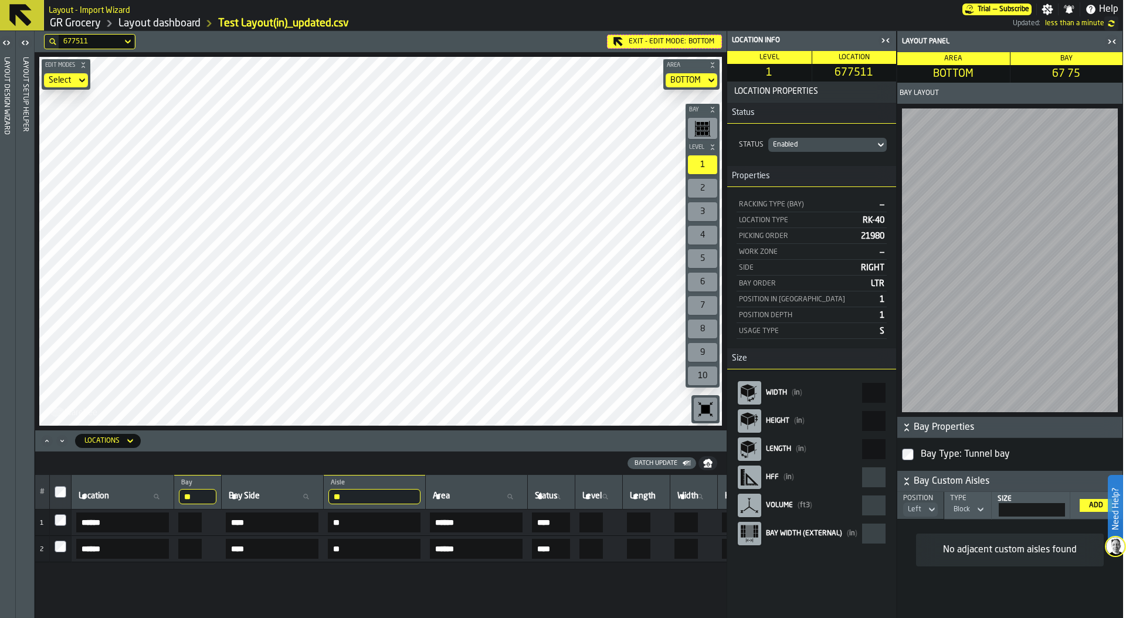
click at [0, 0] on icon at bounding box center [0, 0] width 0 height 0
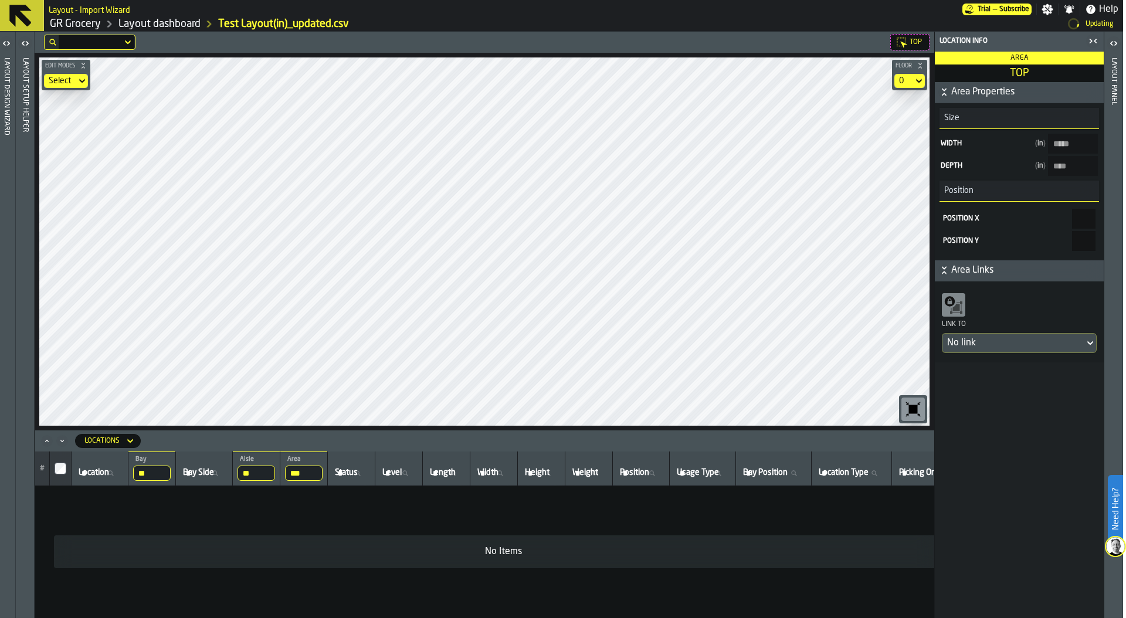
type input "*****"
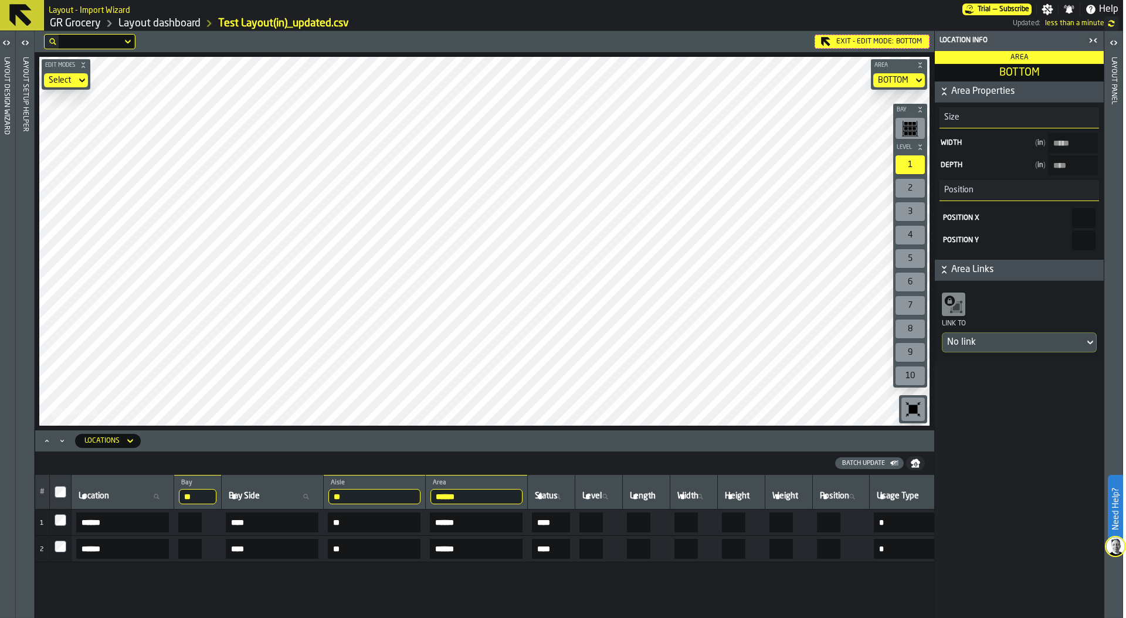
type input "*****"
type input "****"
click at [908, 128] on icon "button-toolbar-undefined" at bounding box center [910, 128] width 16 height 16
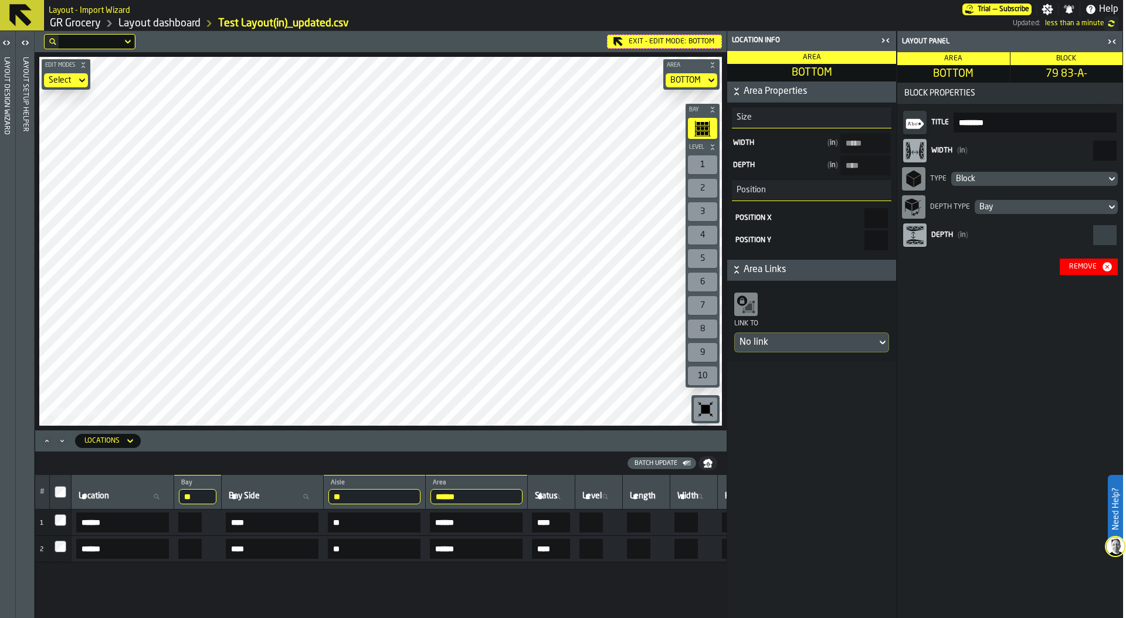
drag, startPoint x: 1090, startPoint y: 152, endPoint x: 1125, endPoint y: 148, distance: 35.4
click at [1123, 148] on html "Need Help? Layout - Import Wizard Trial — Subscribe Settings Notifications Help…" at bounding box center [560, 309] width 1126 height 618
click at [1093, 147] on input "**" at bounding box center [1104, 151] width 23 height 20
type input "**"
drag, startPoint x: 1097, startPoint y: 151, endPoint x: 1125, endPoint y: 151, distance: 28.1
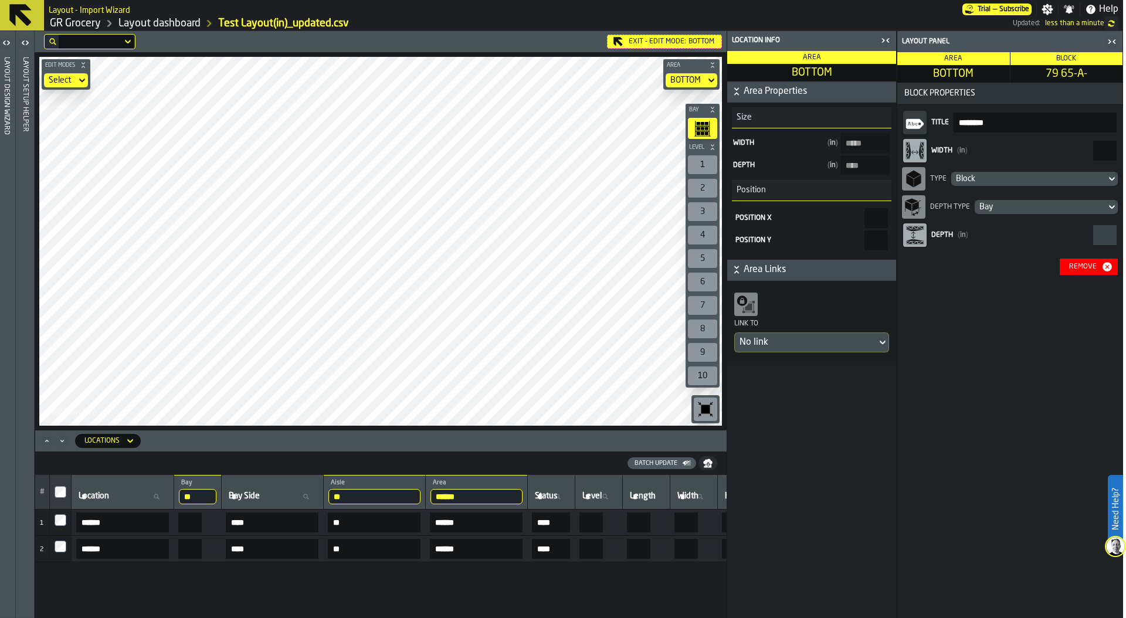
click at [1123, 151] on html "Need Help? Layout - Import Wizard Trial — Subscribe Settings Notifications Help…" at bounding box center [560, 309] width 1126 height 618
type input "**"
click at [507, 470] on div "Exit - Edit Mode: BOTTOM Edit Modes Select Area BOTTOM Bay Level 1 2 3 4 5 6 7 …" at bounding box center [381, 324] width 692 height 587
click at [498, 492] on div "Exit - Edit Mode: BOTTOM Edit Modes Select Area BOTTOM Bay Level 1 2 3 4 5 6 7 …" at bounding box center [381, 324] width 692 height 587
drag, startPoint x: 1088, startPoint y: 151, endPoint x: 1125, endPoint y: 151, distance: 36.9
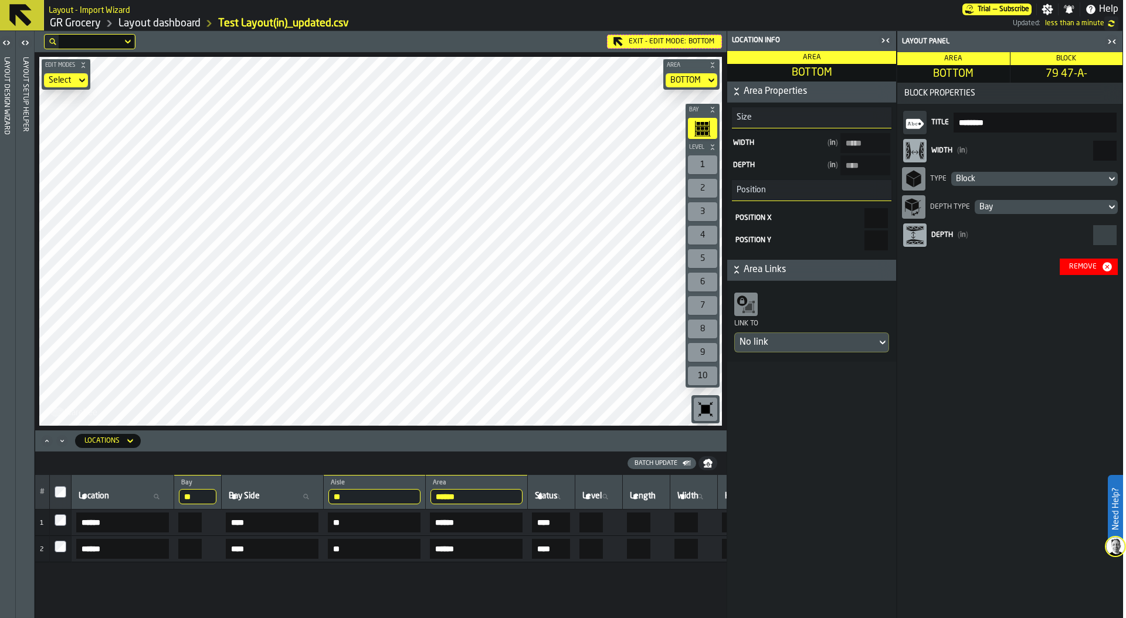
click at [1123, 151] on html "Need Help? Layout - Import Wizard Trial — Subscribe Settings Notifications Help…" at bounding box center [560, 309] width 1126 height 618
type input "**"
click at [1112, 40] on icon "button-toggle-Close me" at bounding box center [1112, 42] width 14 height 14
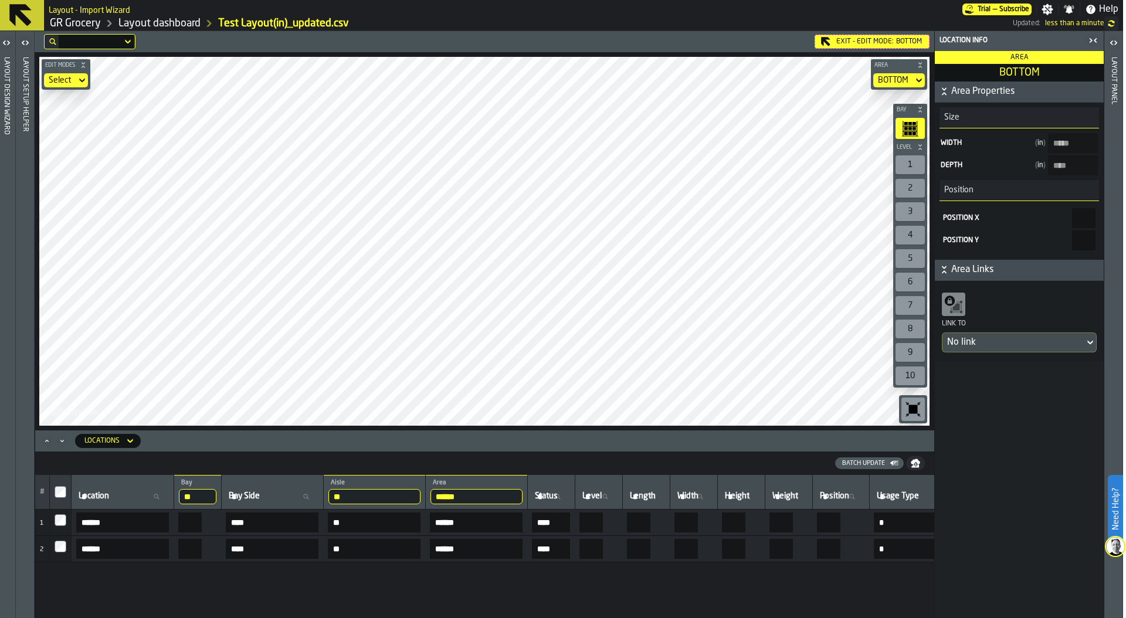
click at [1092, 42] on icon "button-toggle-Close me" at bounding box center [1093, 40] width 14 height 14
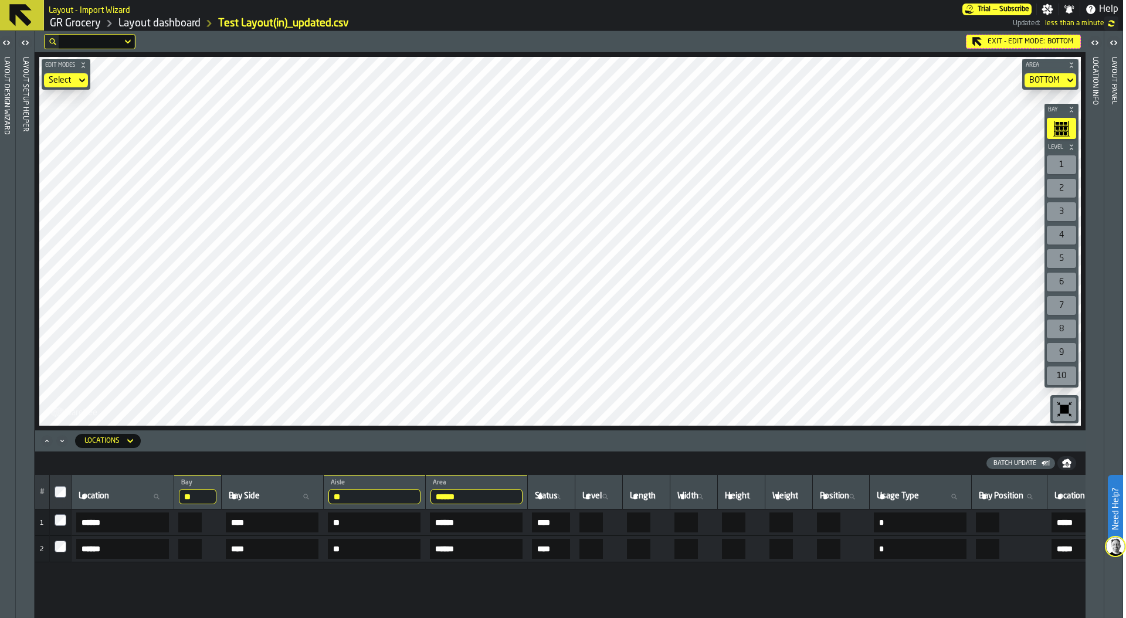
click at [1065, 405] on icon "button-toolbar-undefined" at bounding box center [1064, 409] width 9 height 9
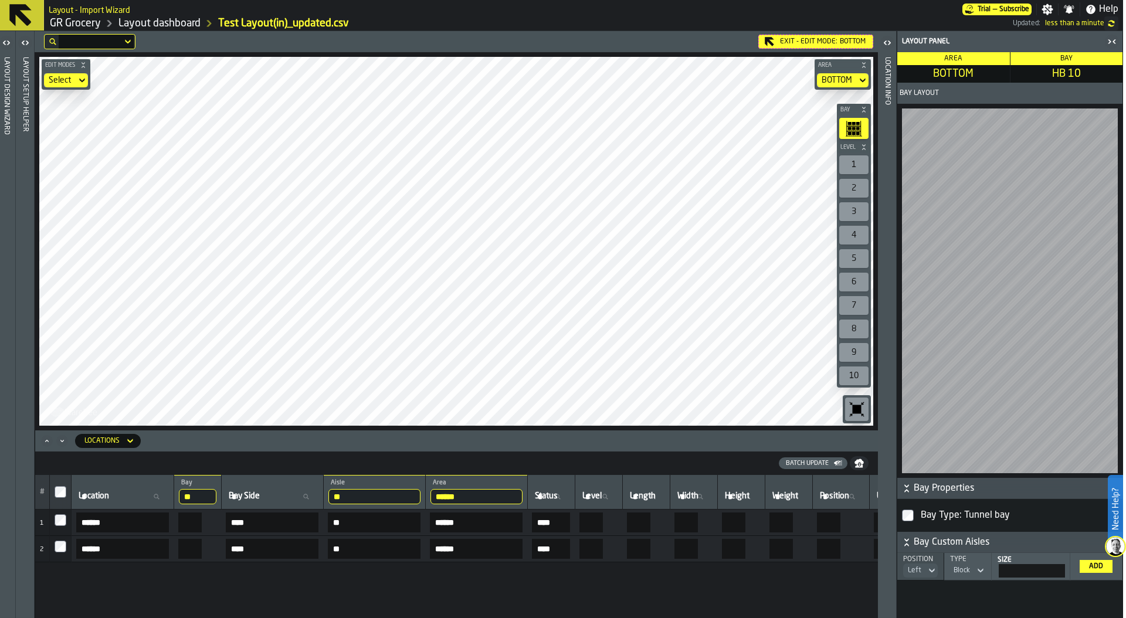
drag, startPoint x: 215, startPoint y: 494, endPoint x: 144, endPoint y: 494, distance: 70.4
click at [144, 494] on tr "# Location Location ** Bay 16 Bay Side Bay Side ** Aisle HH ****** Area BOTTOM …" at bounding box center [643, 492] width 1216 height 35
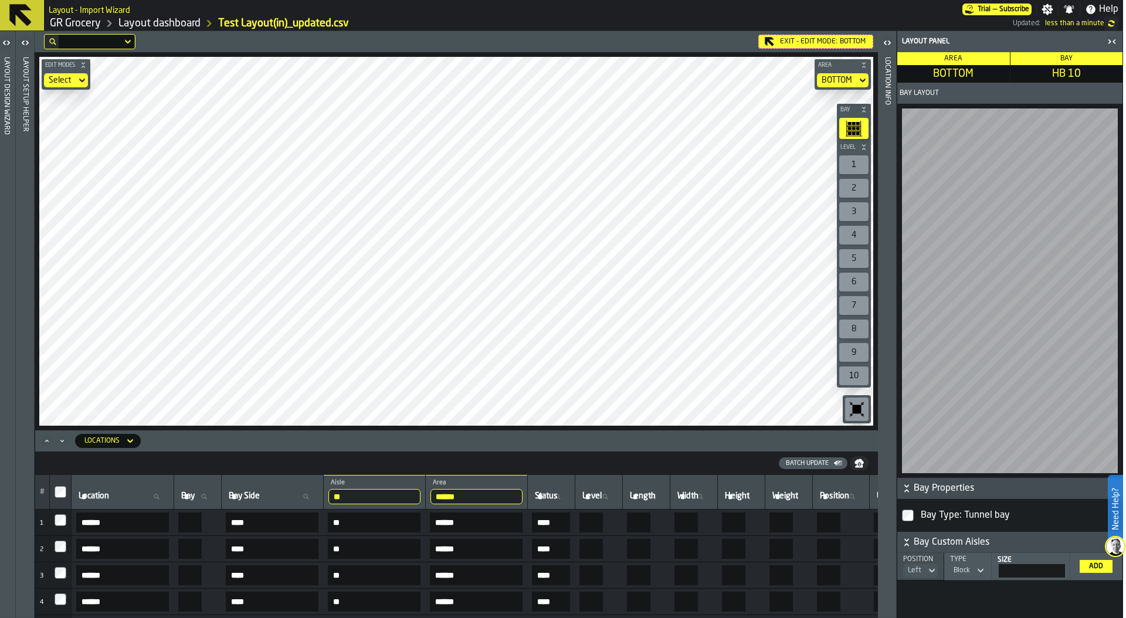
drag, startPoint x: 389, startPoint y: 501, endPoint x: 366, endPoint y: 497, distance: 23.7
type input "**"
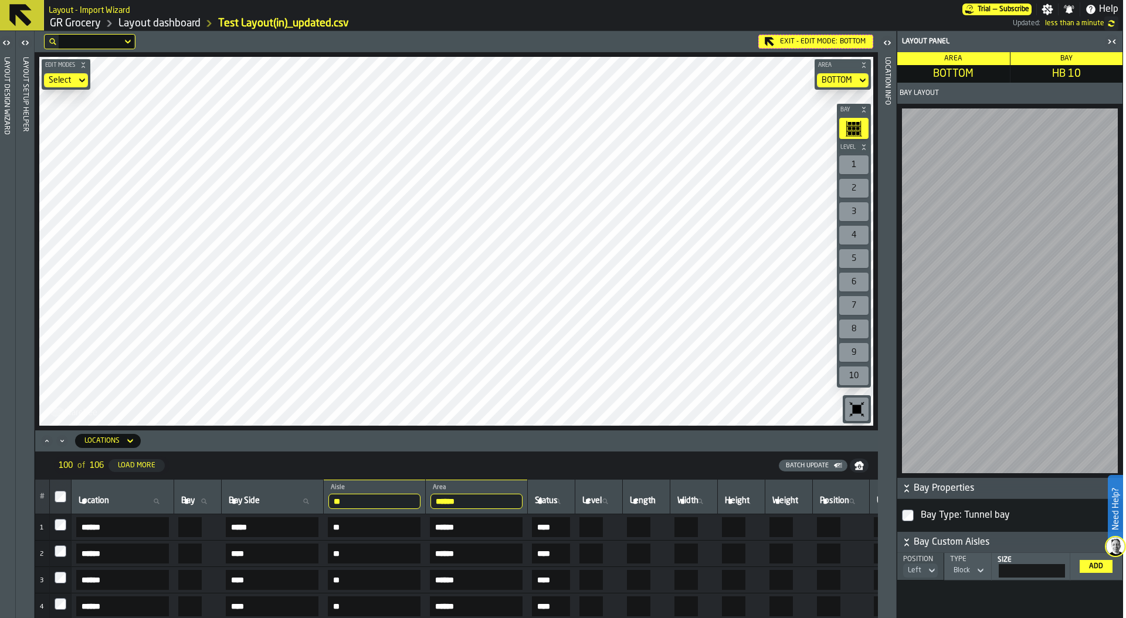
click at [522, 494] on input "******" at bounding box center [476, 501] width 92 height 15
click at [522, 503] on input "******" at bounding box center [476, 501] width 92 height 15
click at [262, 501] on label "Bay Side Bay Side" at bounding box center [272, 501] width 92 height 15
click at [262, 501] on input "Bay Side Bay Side" at bounding box center [272, 501] width 92 height 15
type input "*****"
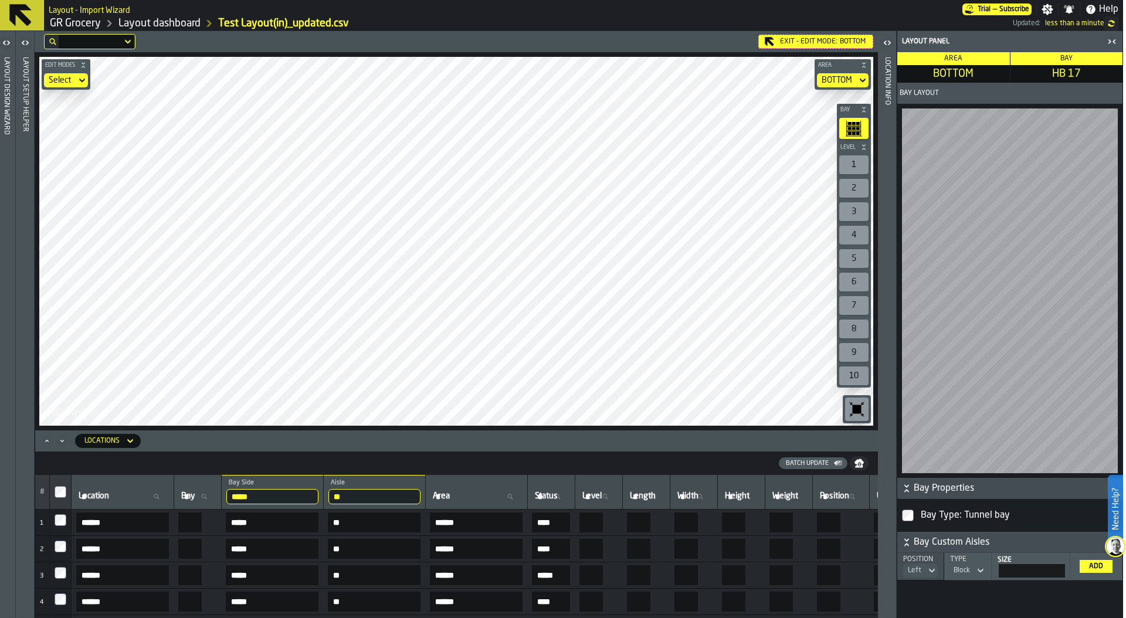
click at [854, 160] on div "1" at bounding box center [853, 164] width 29 height 19
click at [823, 464] on div "Batch Update" at bounding box center [807, 464] width 52 height 8
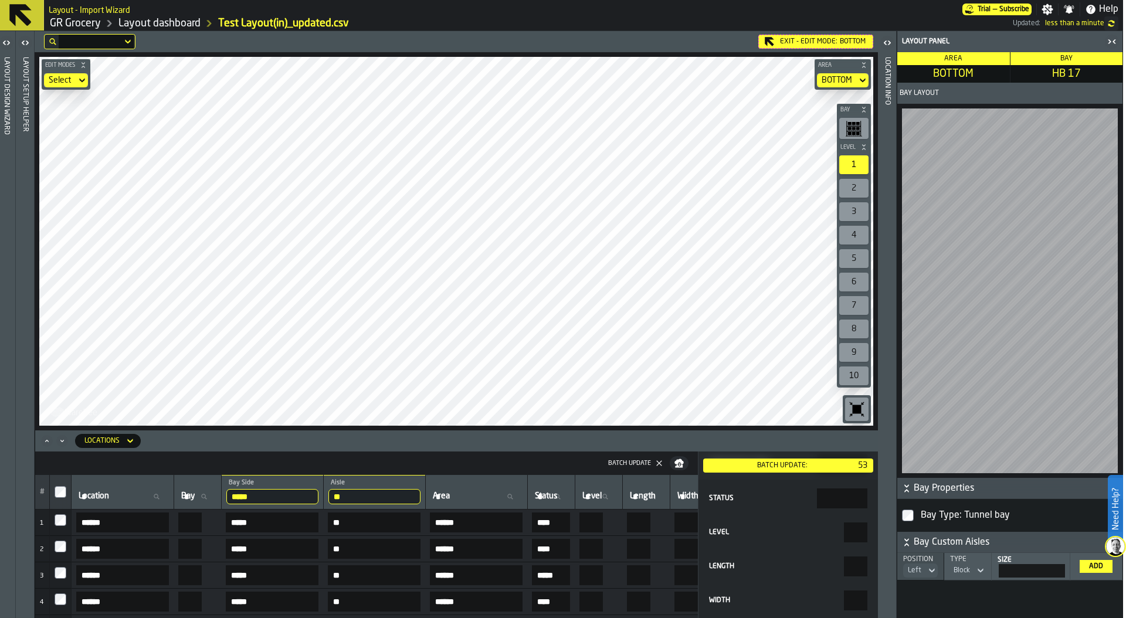
scroll to position [147, 0]
click at [844, 557] on input "Length" at bounding box center [855, 556] width 23 height 20
type input "***"
click at [786, 465] on div "Batch Update:" at bounding box center [782, 466] width 149 height 8
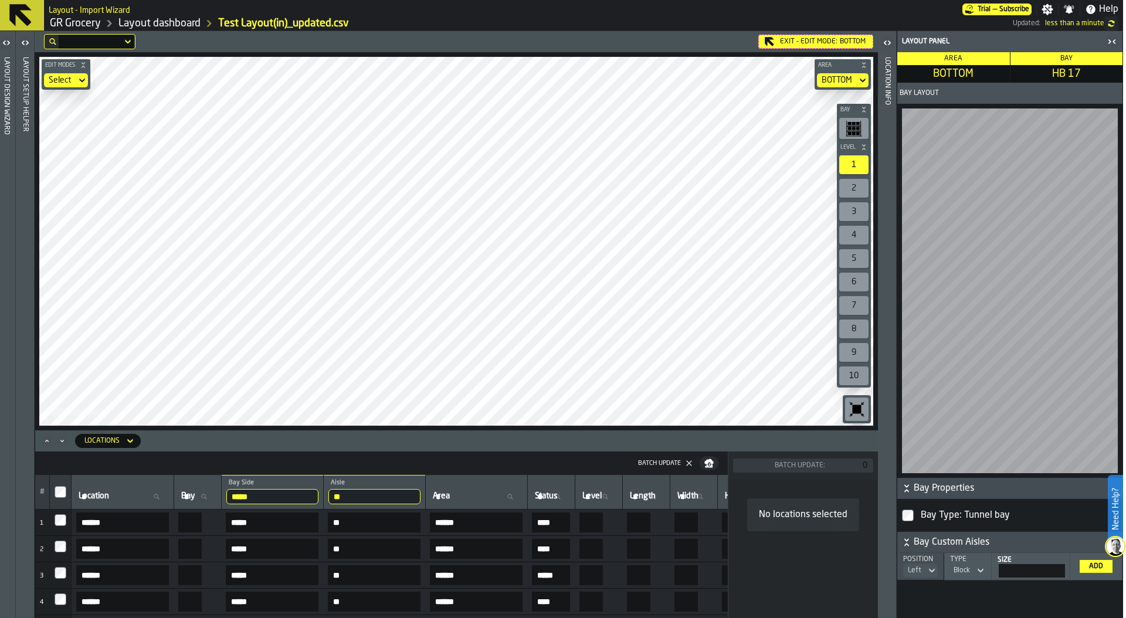
scroll to position [0, 0]
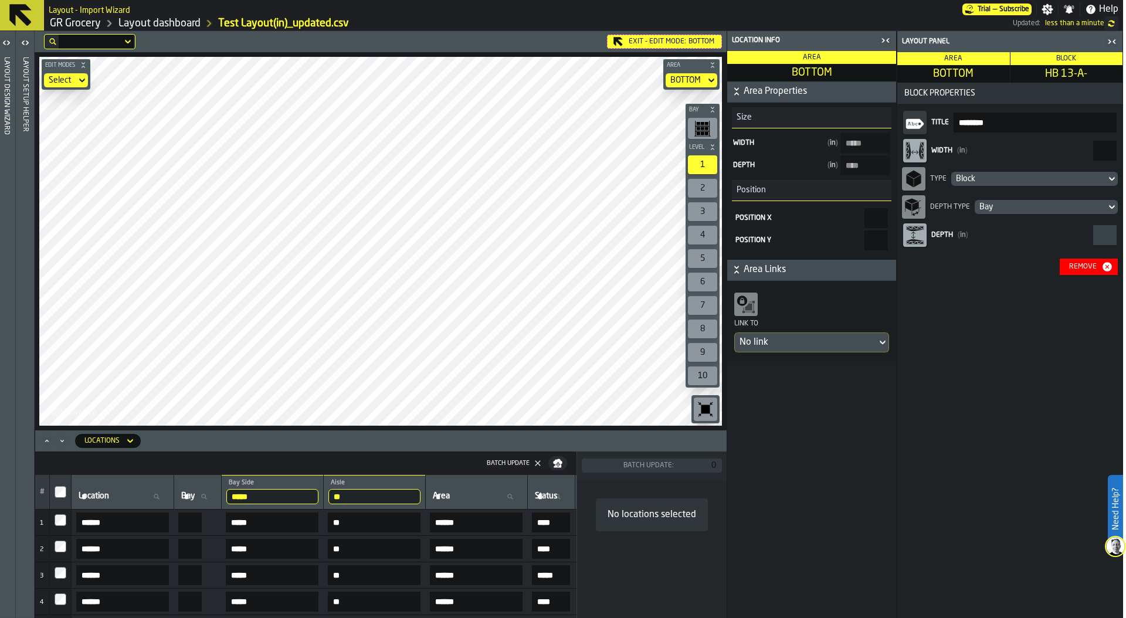
click at [1081, 263] on div "Remove" at bounding box center [1082, 267] width 37 height 8
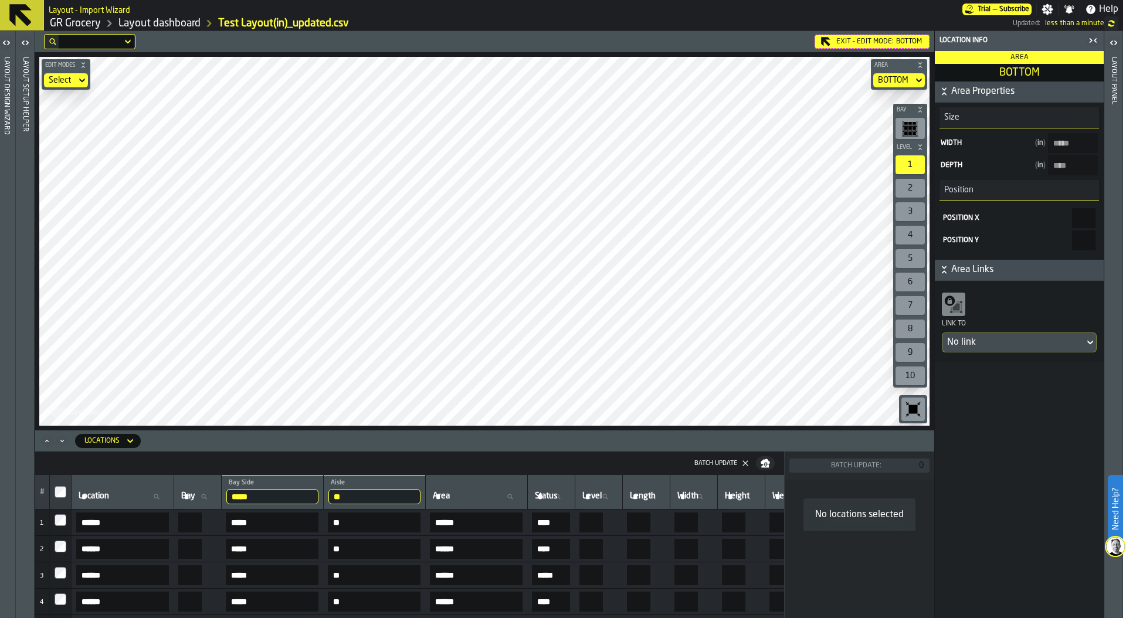
drag, startPoint x: 280, startPoint y: 501, endPoint x: 222, endPoint y: 501, distance: 58.1
click at [222, 501] on tr "# Location Location Bay Bay ***** Bay Side RIGHT ** Aisle HB Area Area Status S…" at bounding box center [643, 492] width 1216 height 35
type input "****"
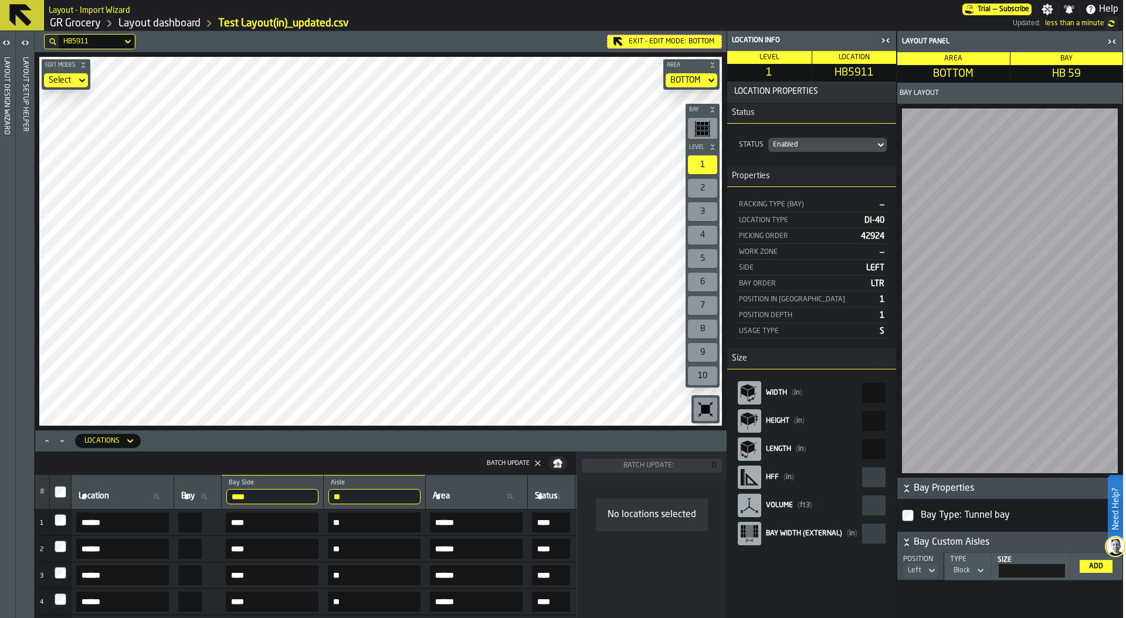
click at [530, 463] on div "Batch Update" at bounding box center [508, 464] width 52 height 8
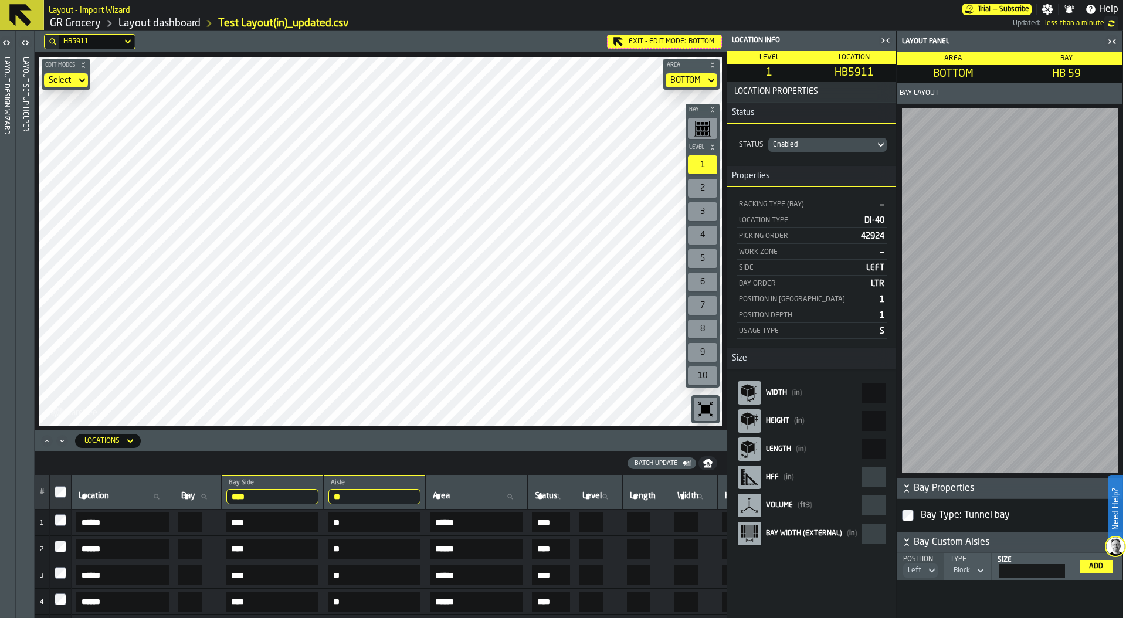
click at [664, 464] on div "Batch Update" at bounding box center [656, 464] width 52 height 8
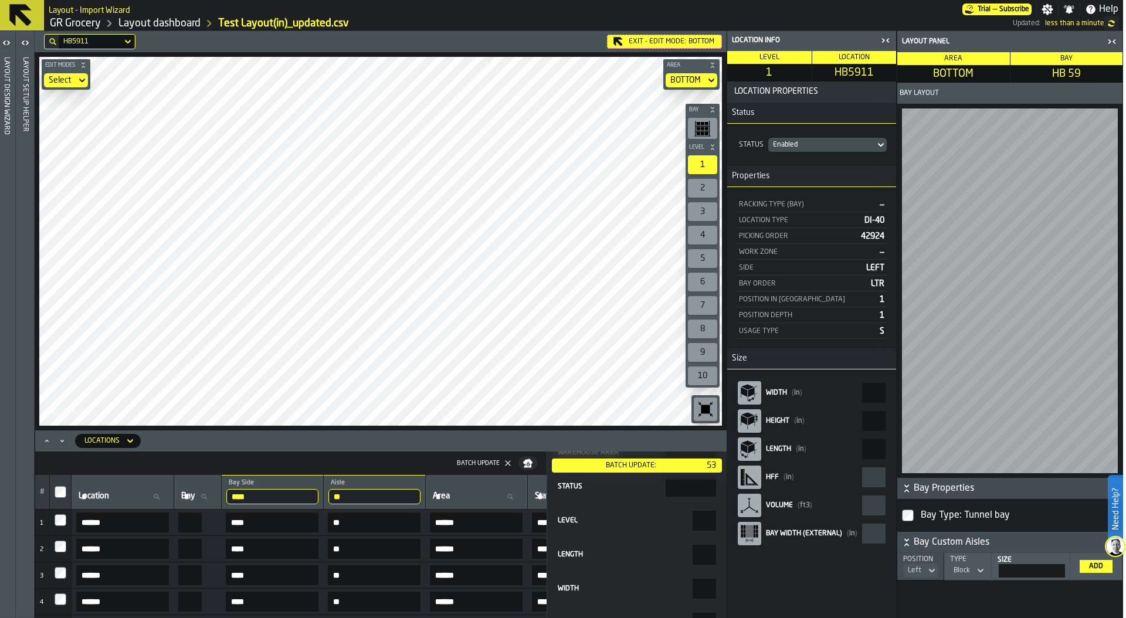
scroll to position [179, 0]
click at [693, 528] on input "Length" at bounding box center [704, 524] width 23 height 20
type input "**"
click at [642, 465] on div "Batch Update:" at bounding box center [630, 466] width 149 height 8
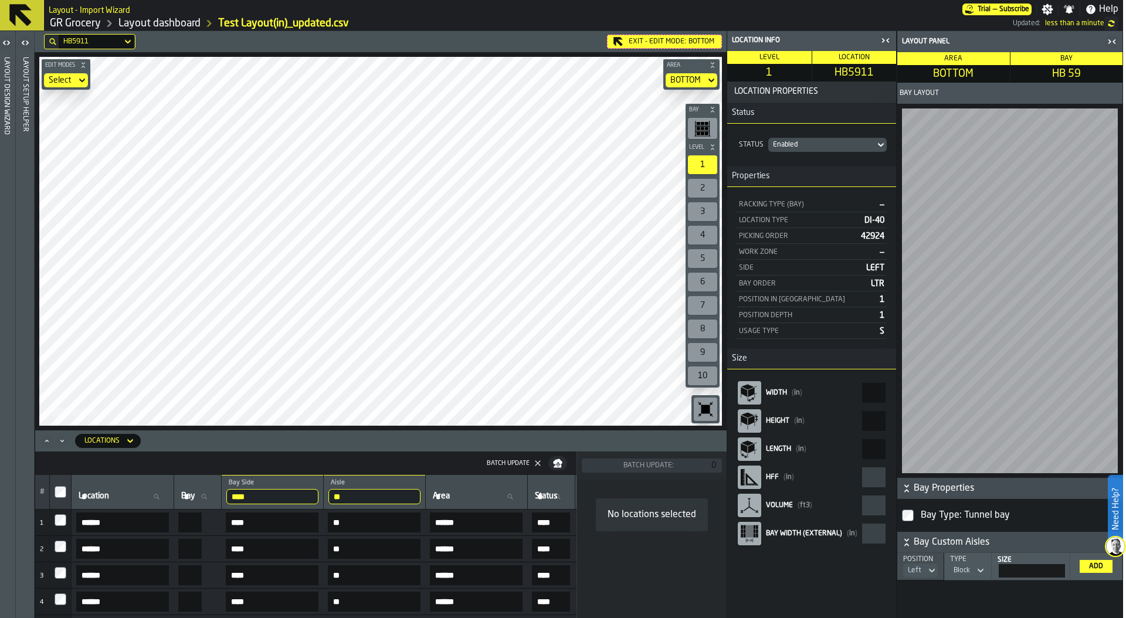
scroll to position [0, 0]
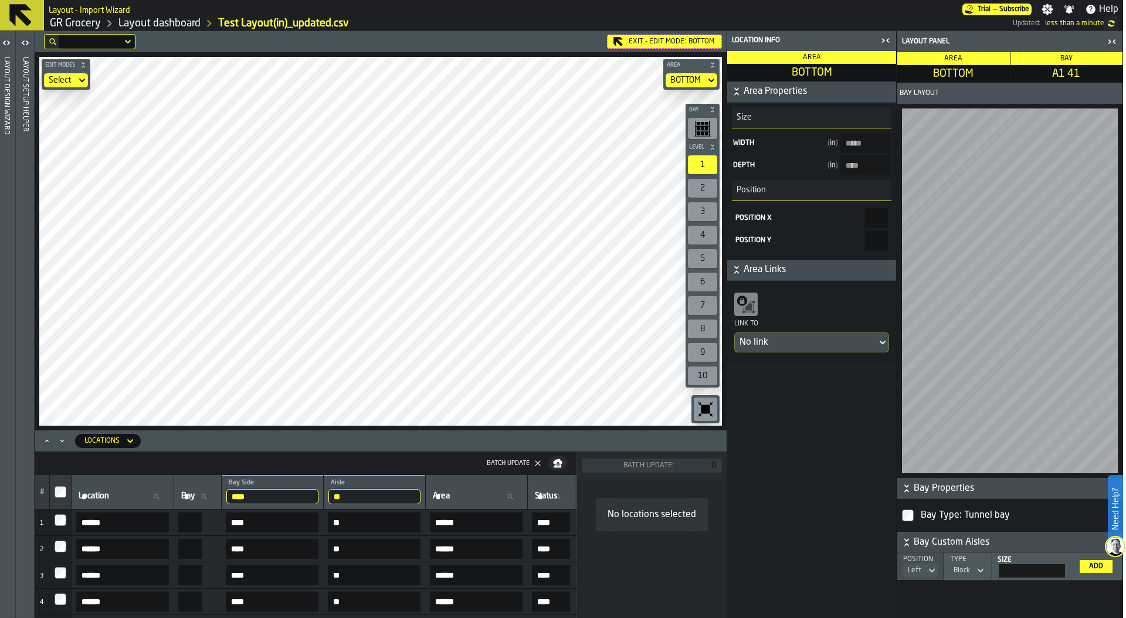
click at [0, 0] on icon at bounding box center [0, 0] width 0 height 0
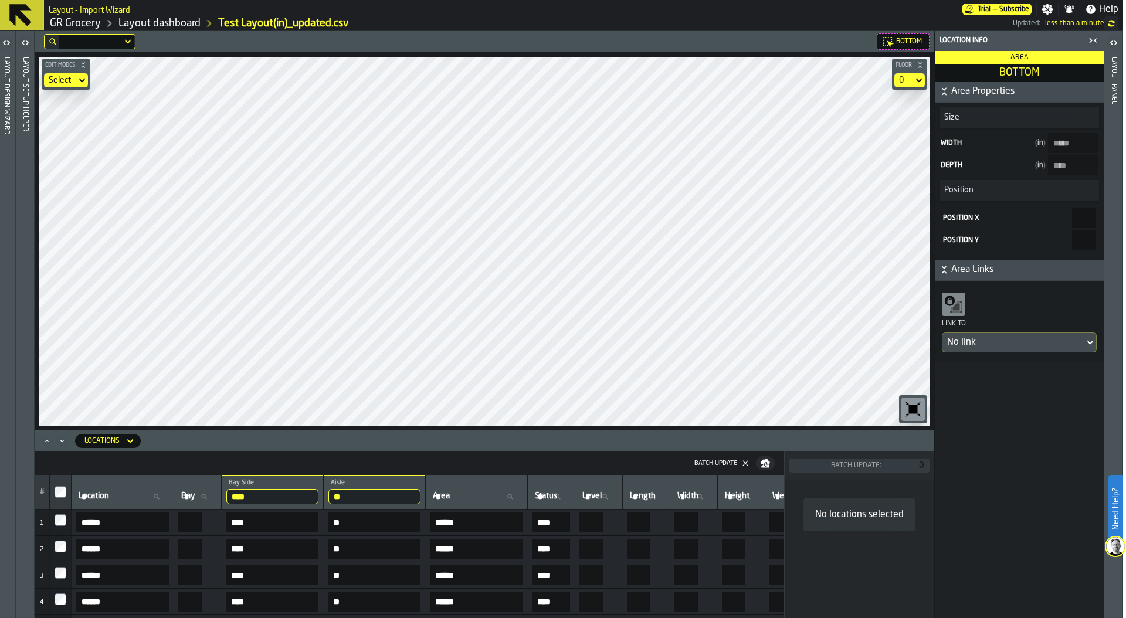
type input "*****"
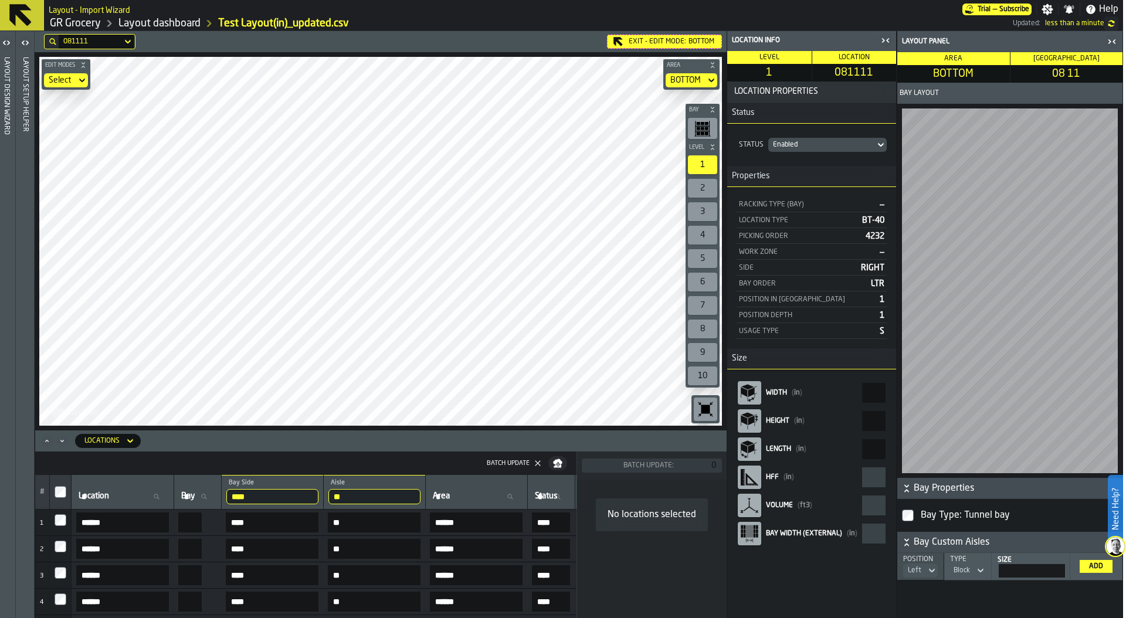
click at [926, 452] on aside "Location Info Level 1 Location 081111 Location Properties Status Status Enabled…" at bounding box center [925, 324] width 396 height 587
type input "**"
type input "******"
type input "**"
click at [701, 410] on icon "button-toolbar-undefined" at bounding box center [705, 409] width 9 height 9
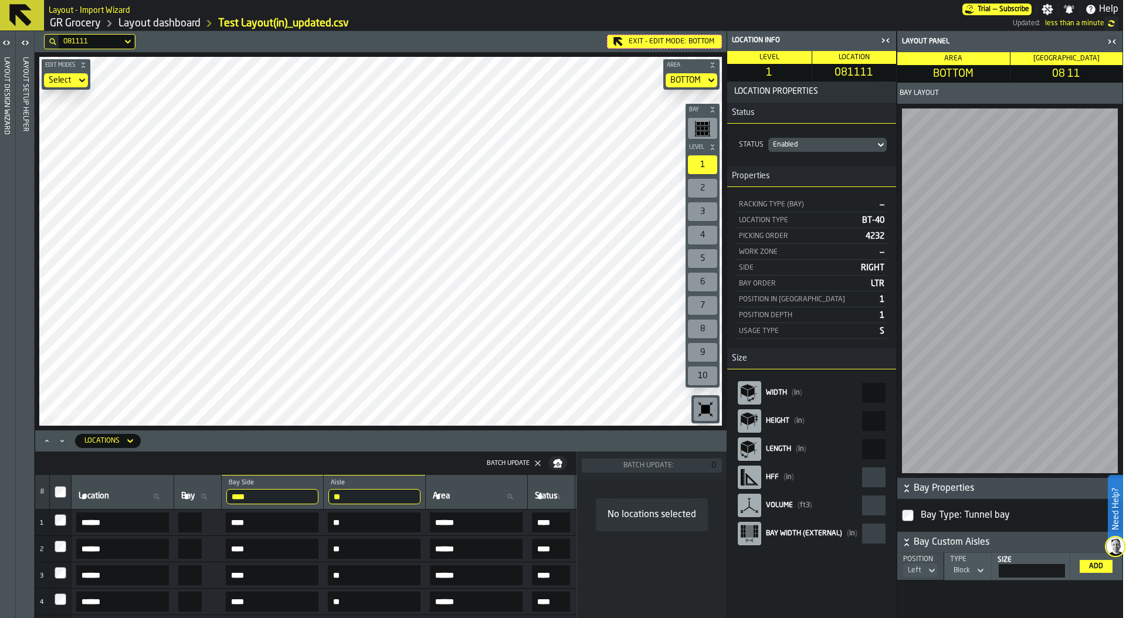
click at [883, 38] on icon "button-toggle-Close me" at bounding box center [885, 40] width 14 height 14
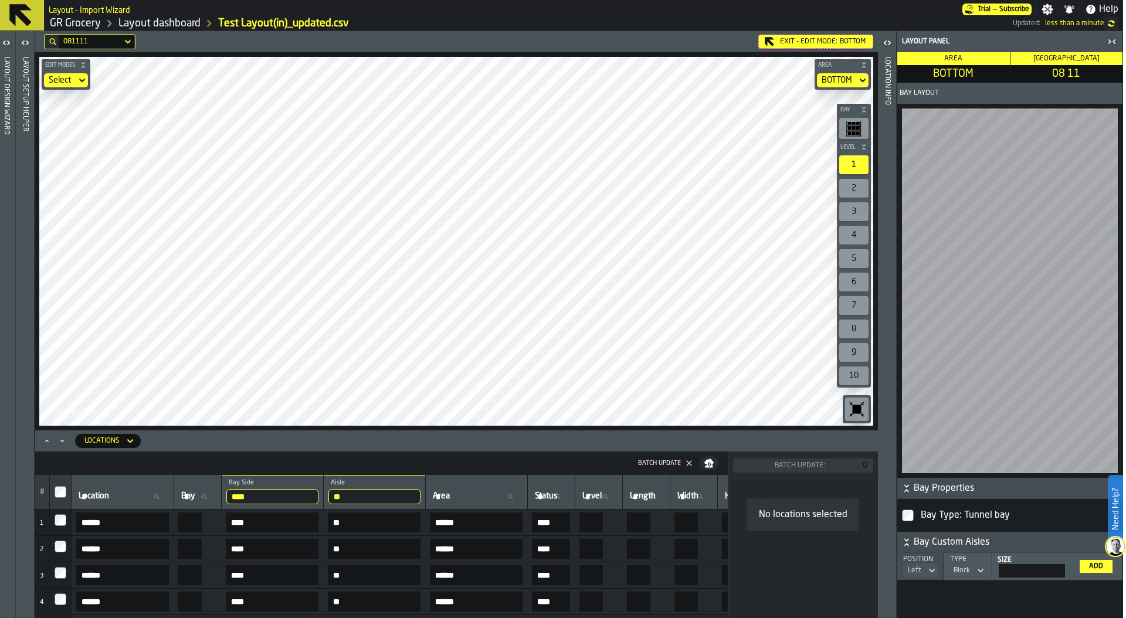
click at [1114, 42] on icon "button-toggle-Close me" at bounding box center [1113, 41] width 3 height 4
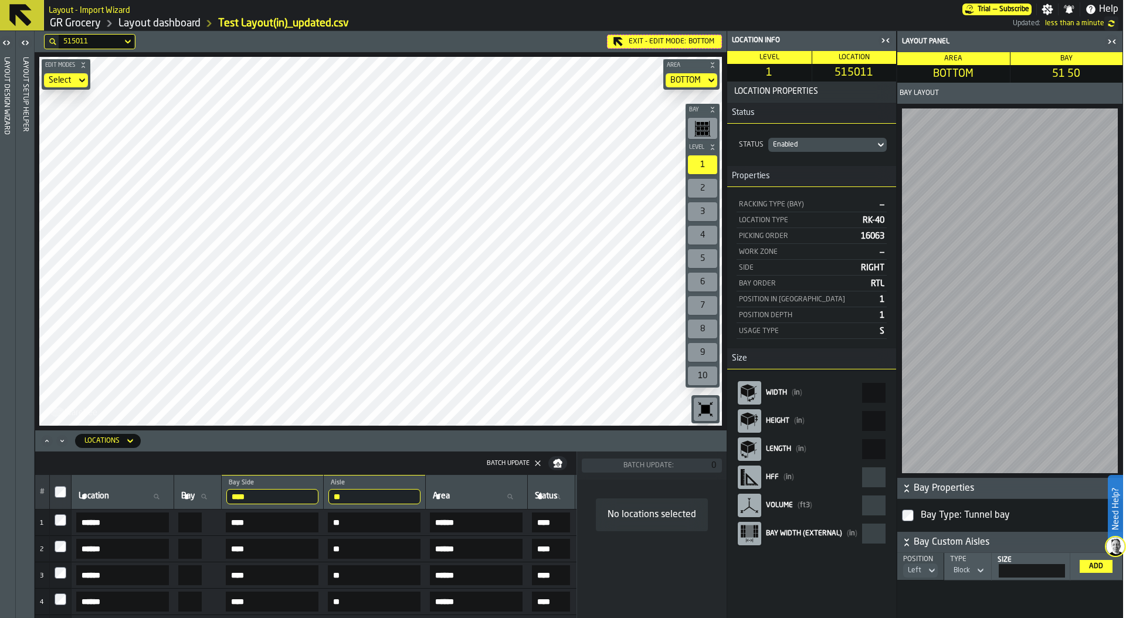
click at [4, 158] on div "Layout Design Wizard" at bounding box center [6, 335] width 8 height 561
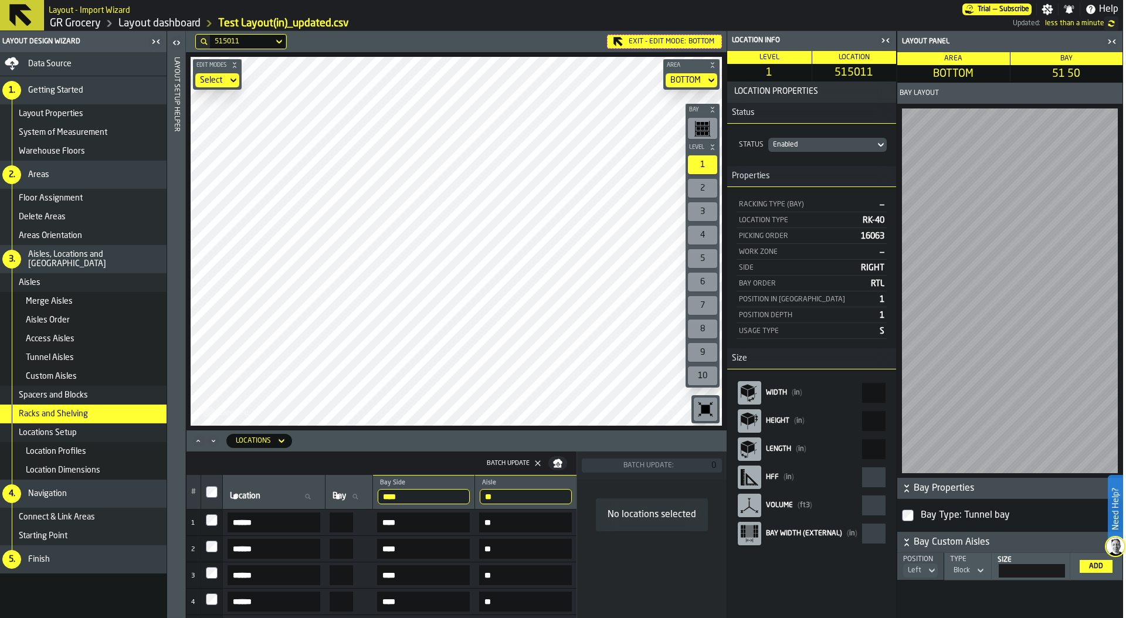
click at [75, 419] on div "Racks and Shelving" at bounding box center [82, 414] width 169 height 19
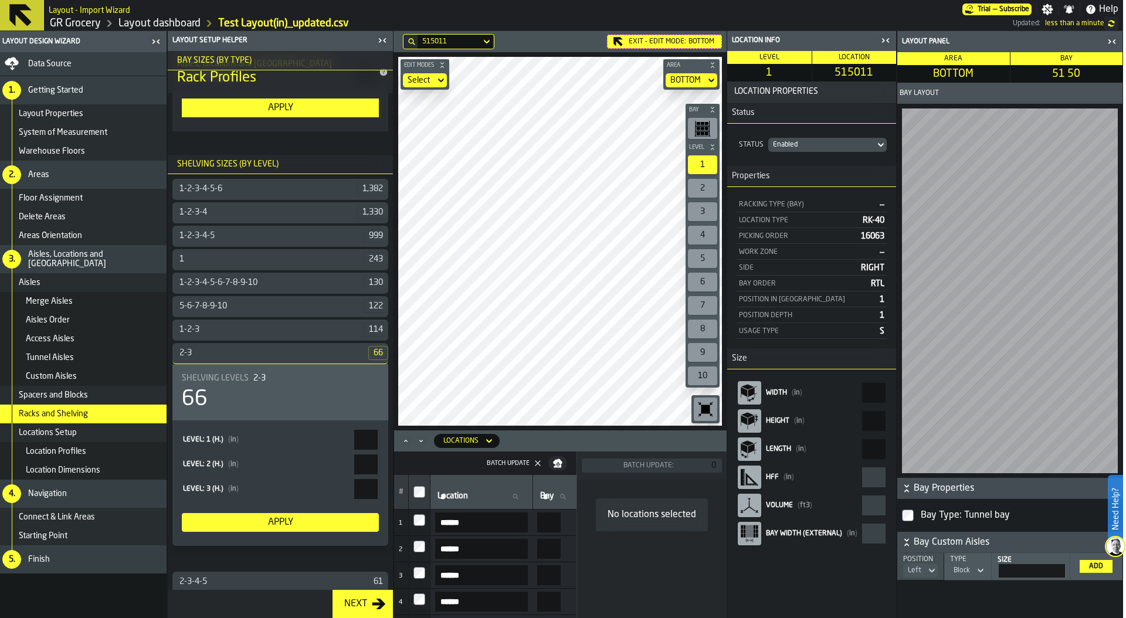
scroll to position [368, 0]
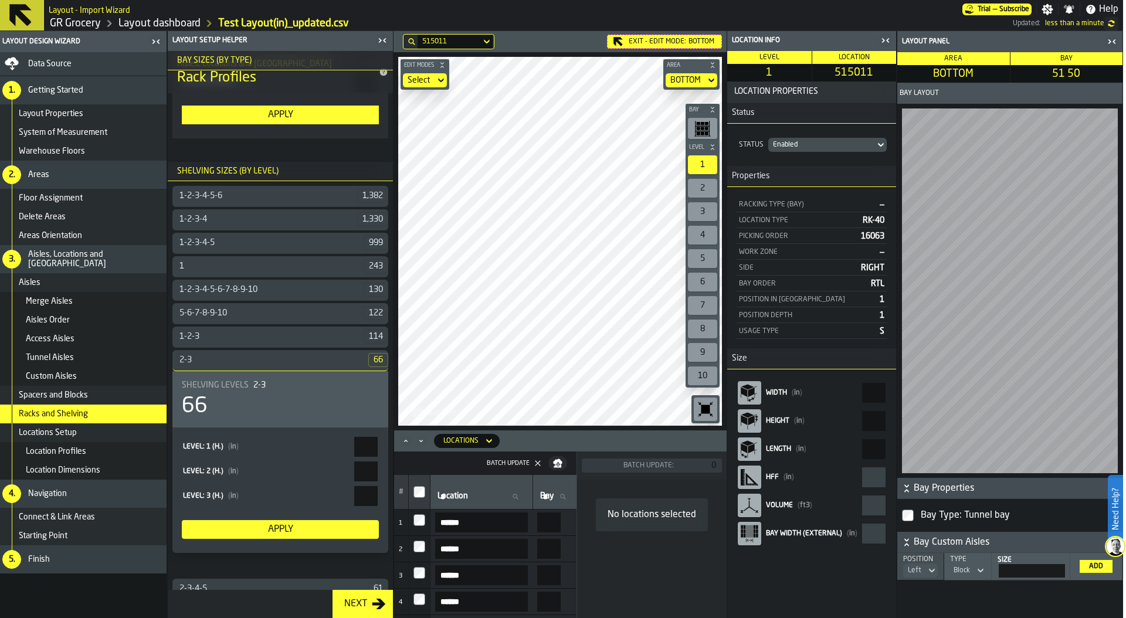
click at [246, 310] on div "5-6-7-8-9-10" at bounding box center [267, 312] width 191 height 9
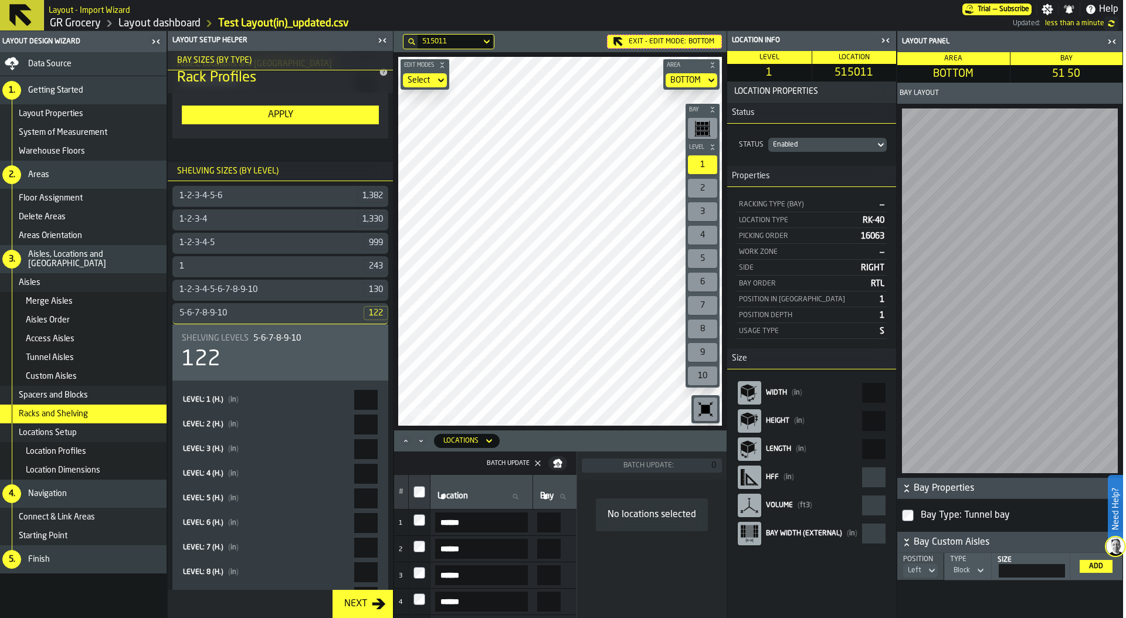
click at [258, 363] on div "122" at bounding box center [280, 359] width 197 height 23
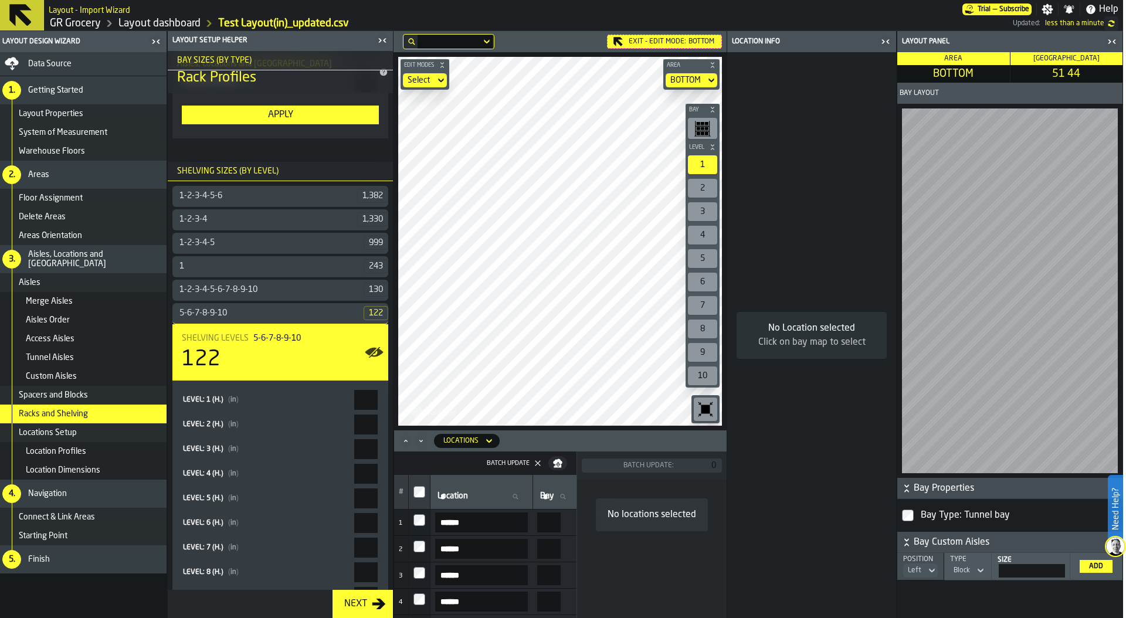
click at [1114, 41] on icon "button-toggle-Close me" at bounding box center [1112, 42] width 14 height 14
click at [382, 37] on icon "button-toggle-Close me" at bounding box center [382, 40] width 14 height 14
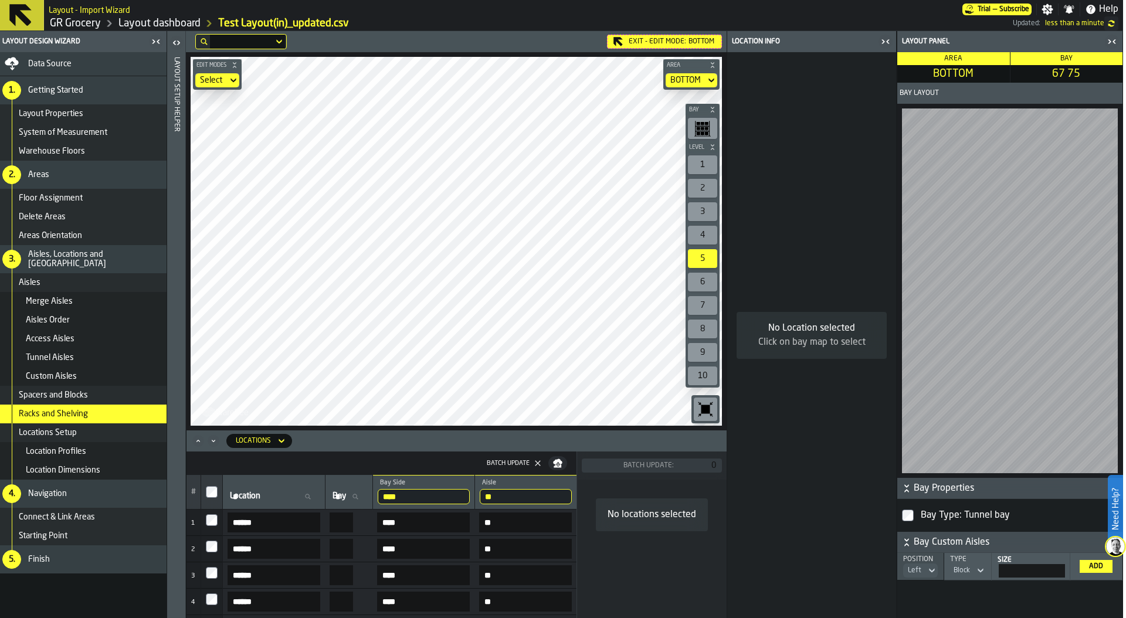
click at [154, 42] on icon "button-toggle-Close me" at bounding box center [156, 42] width 14 height 14
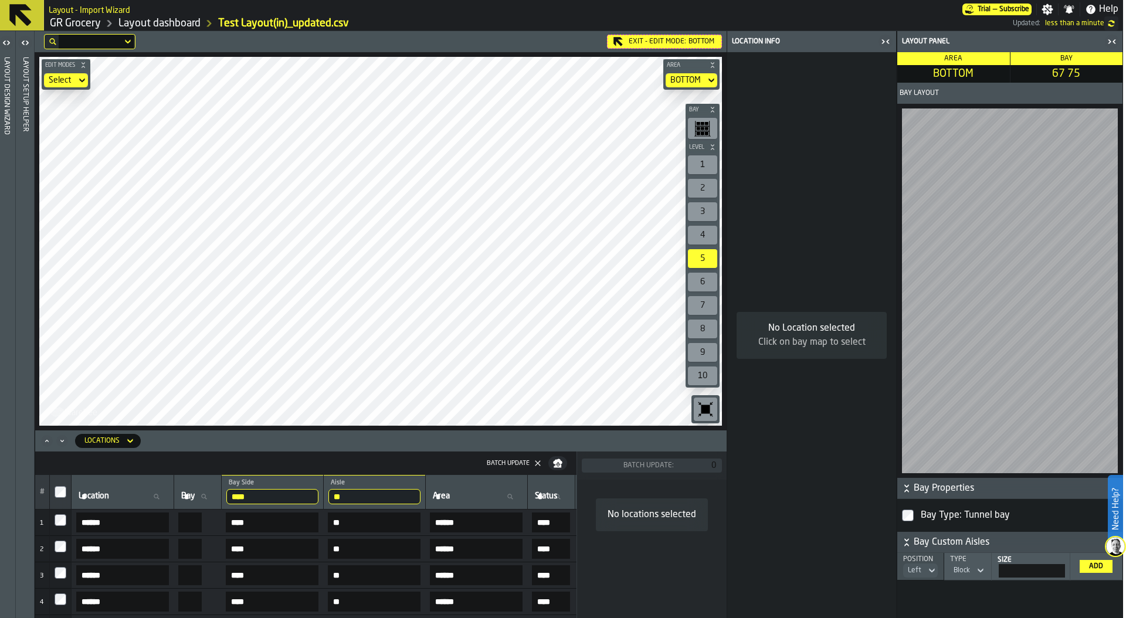
click at [882, 43] on icon "button-toggle-Close me" at bounding box center [885, 42] width 14 height 14
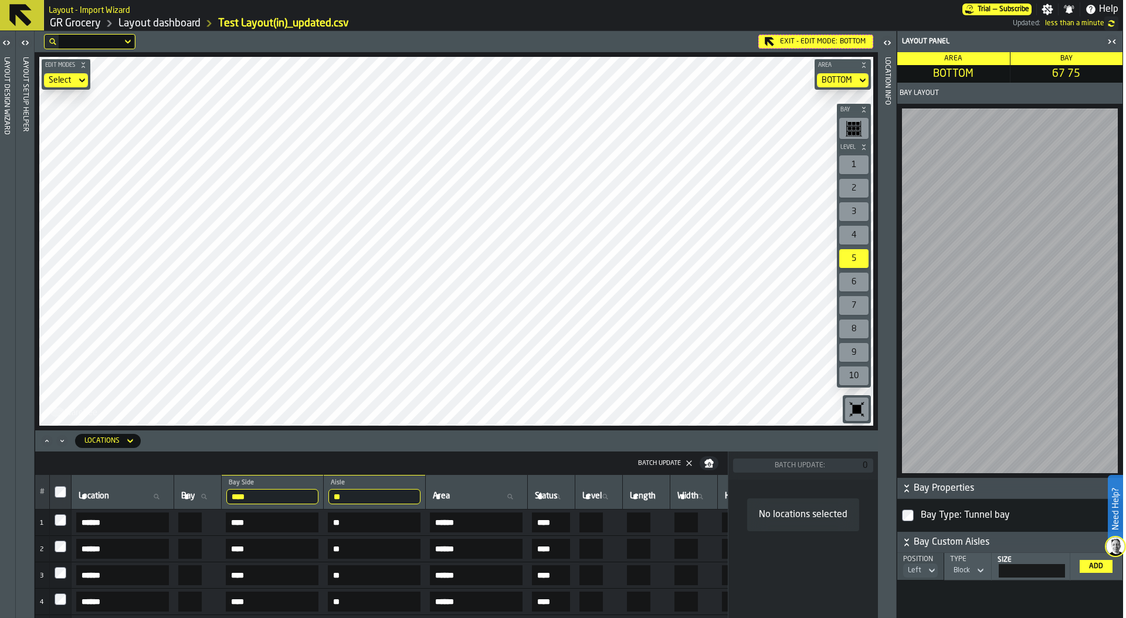
drag, startPoint x: 388, startPoint y: 493, endPoint x: 345, endPoint y: 493, distance: 43.4
click at [345, 493] on tr "# Location Location Bay Bay **** Bay Side LEFT ** Aisle HB Area Area Status Sta…" at bounding box center [643, 492] width 1216 height 35
type input "**"
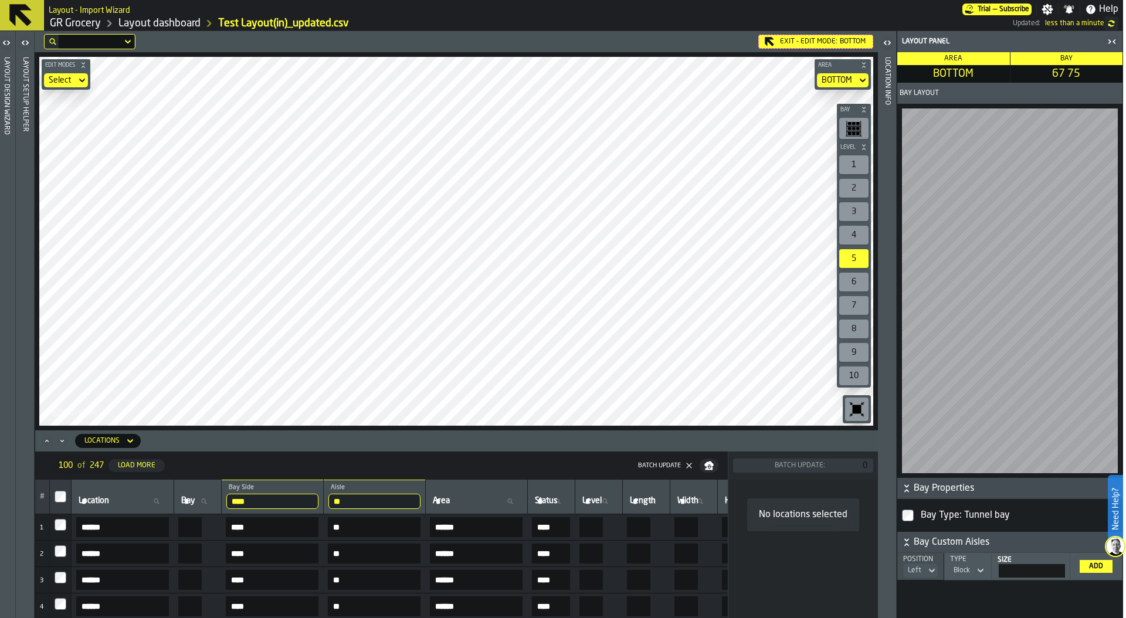
drag, startPoint x: 274, startPoint y: 498, endPoint x: 212, endPoint y: 496, distance: 61.6
click at [213, 496] on tr "# Location Location Bay Bay **** Bay Side LEFT ** Aisle 67 Area Area Status Sta…" at bounding box center [643, 497] width 1216 height 35
type input "*****"
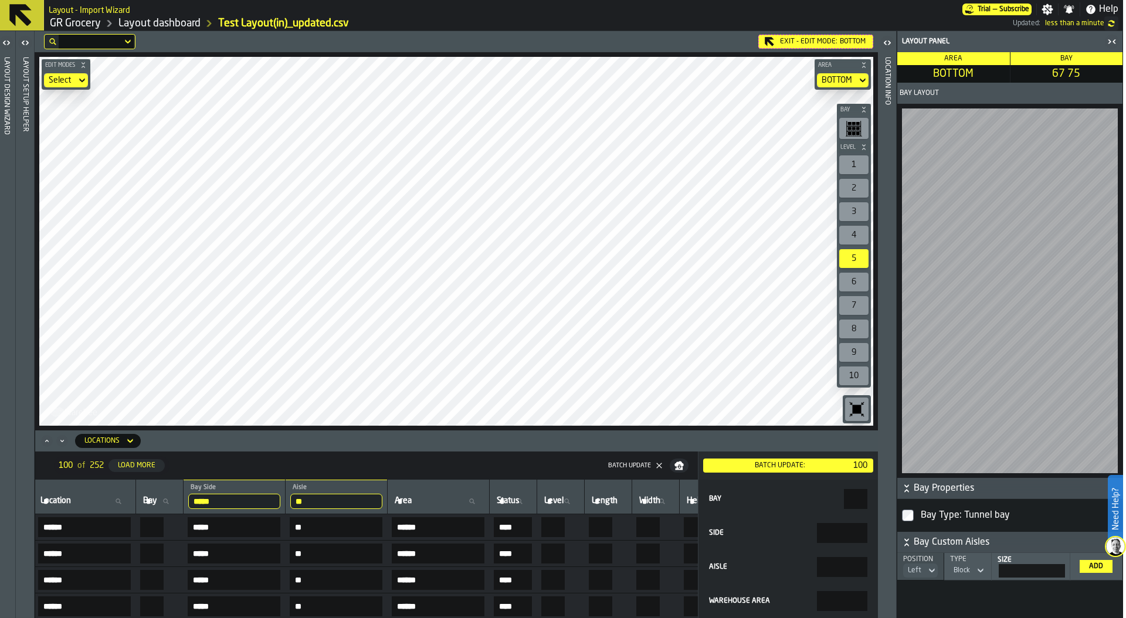
scroll to position [0, 35]
click at [862, 163] on div "1" at bounding box center [853, 164] width 29 height 19
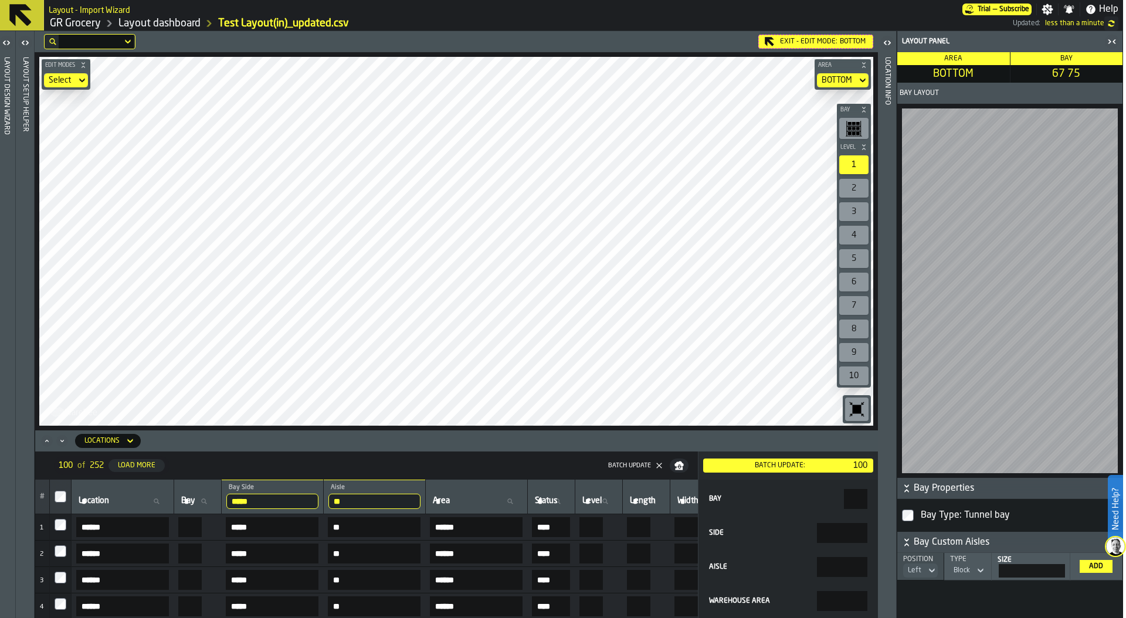
click at [138, 464] on div "Load More" at bounding box center [136, 466] width 47 height 8
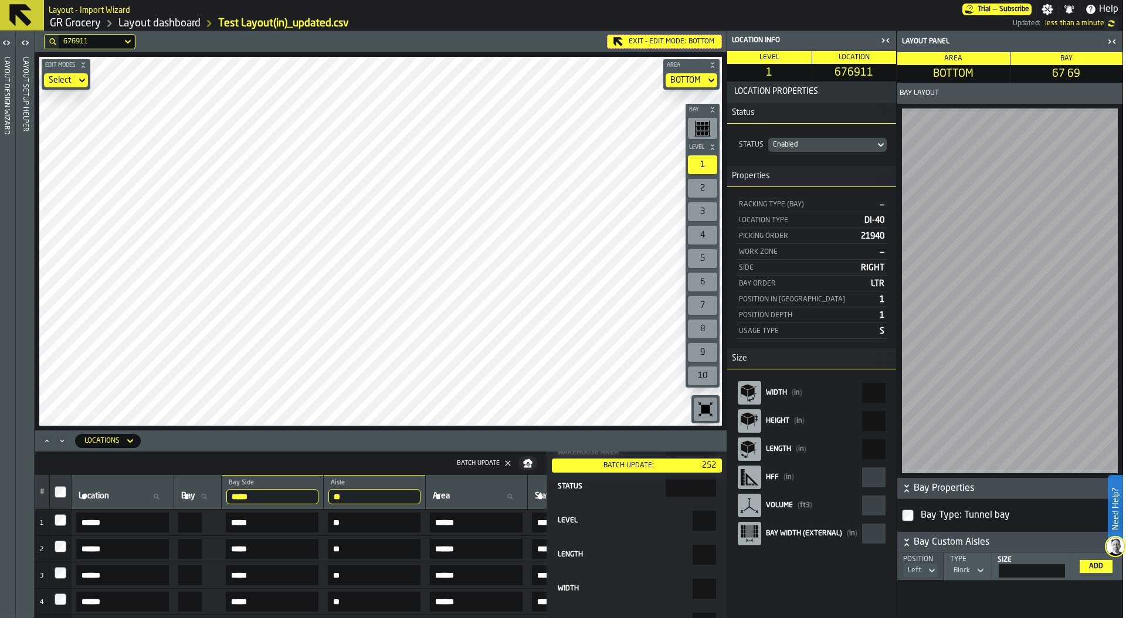
scroll to position [150, 0]
drag, startPoint x: 676, startPoint y: 562, endPoint x: 758, endPoint y: 558, distance: 82.2
click at [758, 559] on main "Layout Design Wizard Layout Setup Helper 676911 Exit - Edit Mode: BOTTOM Edit M…" at bounding box center [560, 324] width 1126 height 587
drag, startPoint x: 697, startPoint y: 550, endPoint x: 734, endPoint y: 555, distance: 37.3
click at [734, 555] on main "Layout Design Wizard Layout Setup Helper 676911 Exit - Edit Mode: BOTTOM Edit M…" at bounding box center [560, 324] width 1126 height 587
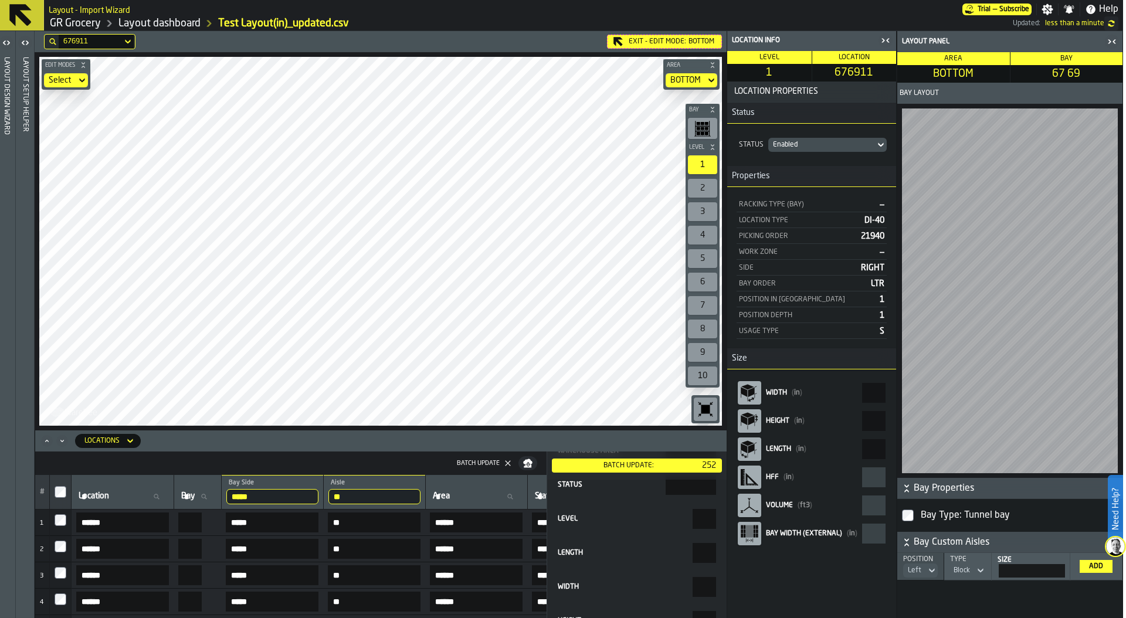
type input "***"
click at [630, 466] on div "Batch Update:" at bounding box center [628, 466] width 144 height 8
drag, startPoint x: 690, startPoint y: 554, endPoint x: 696, endPoint y: 554, distance: 6.5
click at [696, 554] on input "***" at bounding box center [704, 553] width 23 height 20
click at [638, 552] on div "Length" at bounding box center [624, 553] width 133 height 8
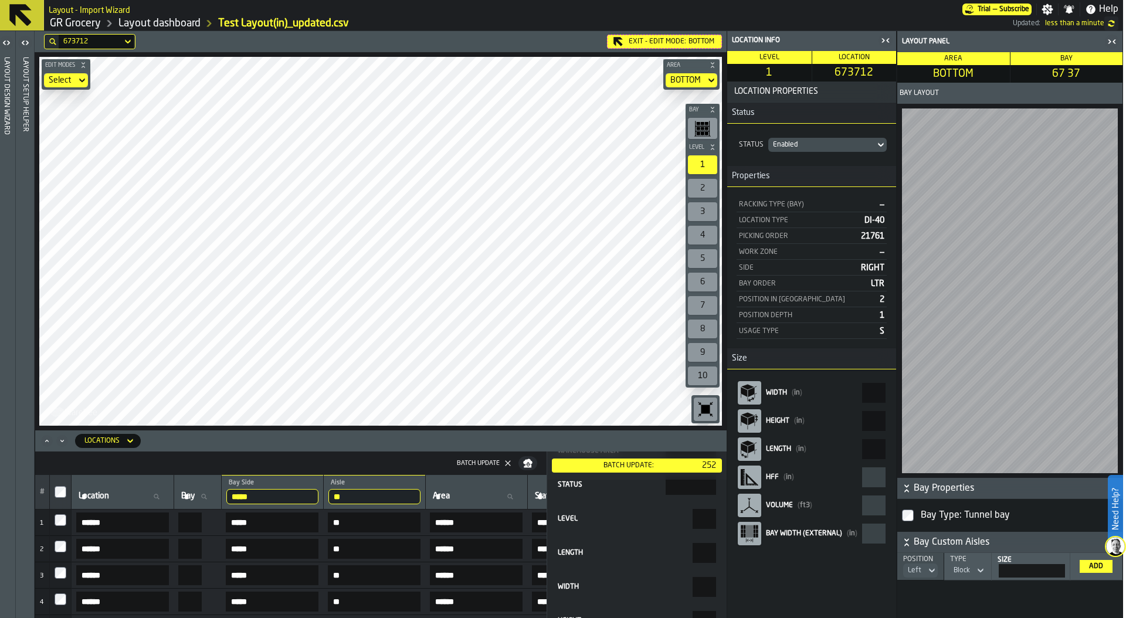
click at [693, 552] on input "***" at bounding box center [704, 553] width 23 height 20
click at [921, 450] on aside "Location Info Level 6 Location 5523D2 Location Properties Status Status Enabled…" at bounding box center [925, 324] width 396 height 587
type input "**"
type input "******"
type input "**"
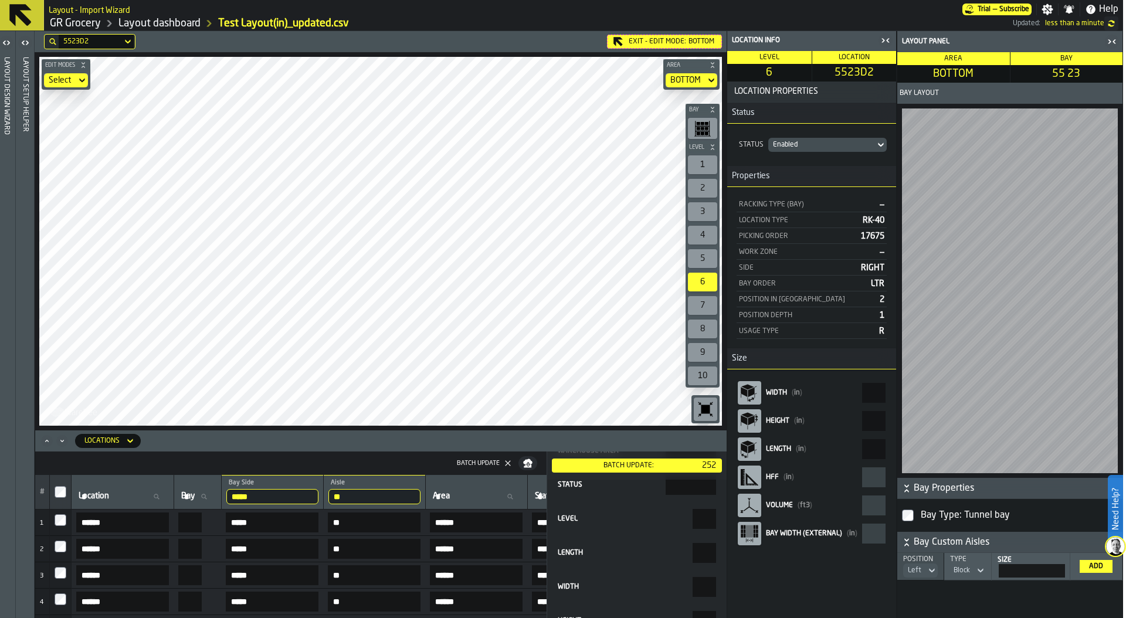
click at [701, 168] on div "1" at bounding box center [702, 164] width 29 height 19
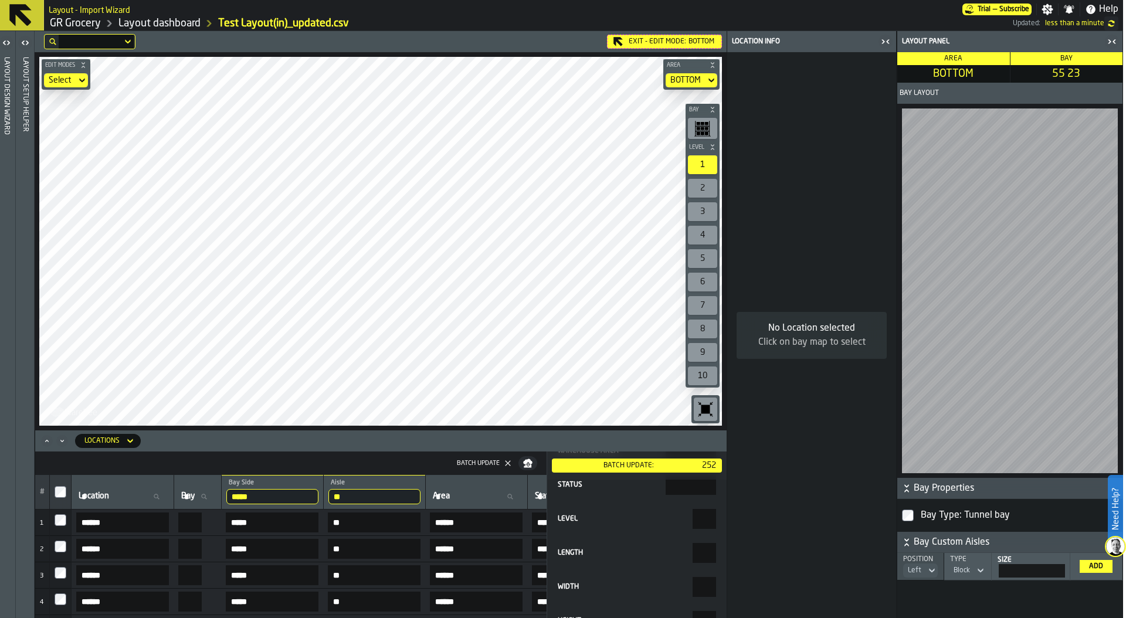
scroll to position [0, 0]
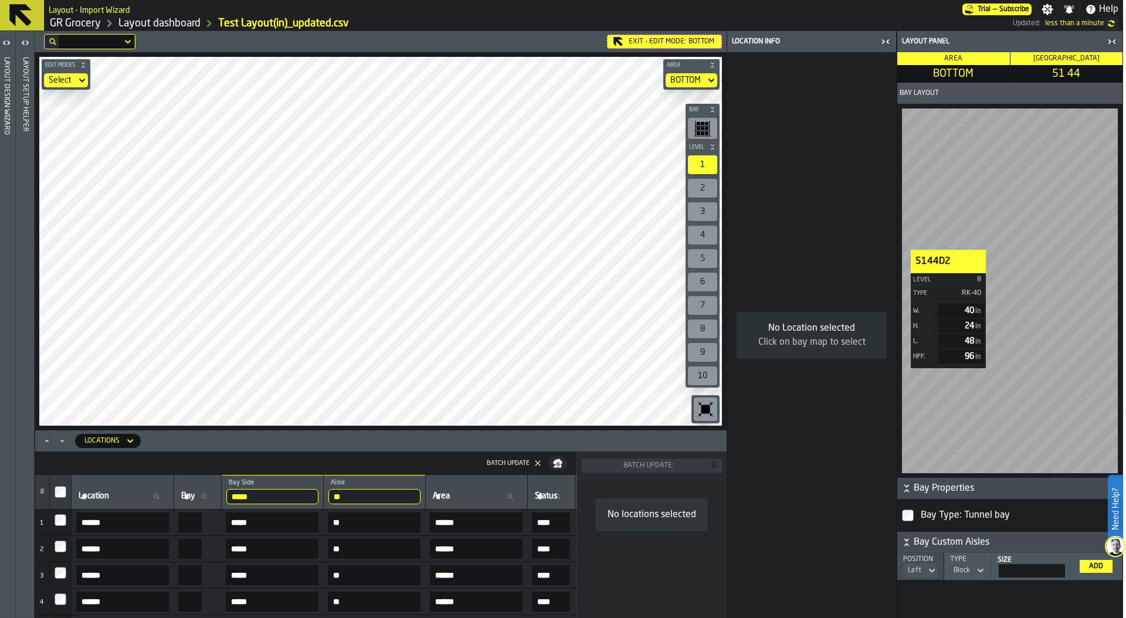
click at [900, 250] on div "5144D2 Level 8 Type RK-40 W. 40 in H. 24 in L. 48 in HFF. 96 in" at bounding box center [1009, 291] width 225 height 374
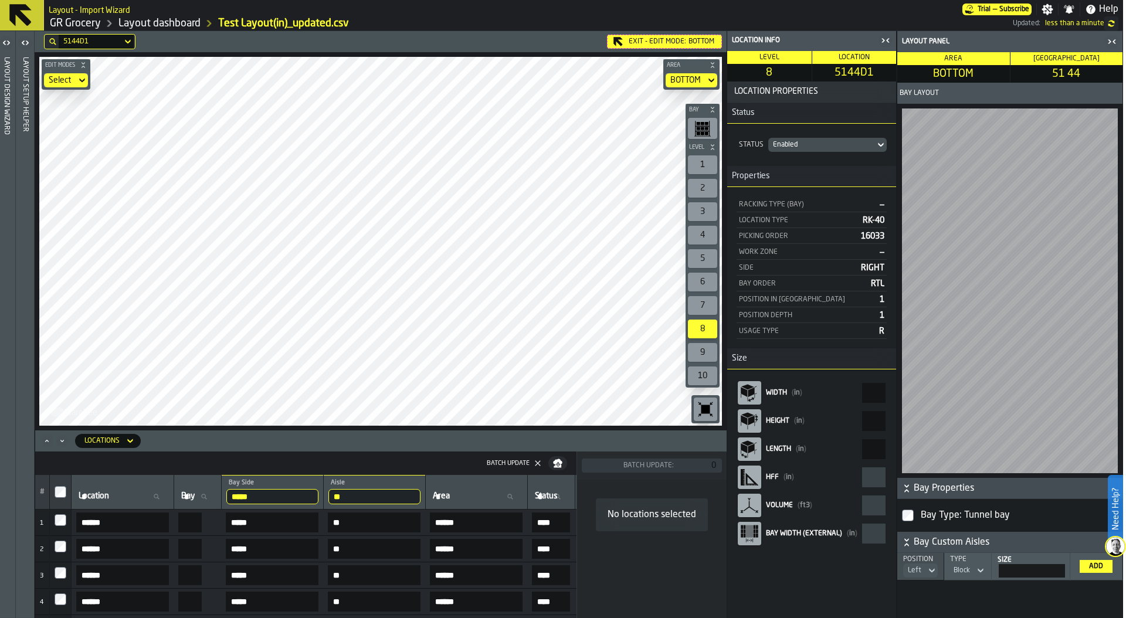
click at [310, 501] on input "*****" at bounding box center [272, 496] width 92 height 15
click at [318, 501] on input "*****" at bounding box center [272, 496] width 92 height 15
click at [420, 497] on input "**" at bounding box center [374, 496] width 92 height 15
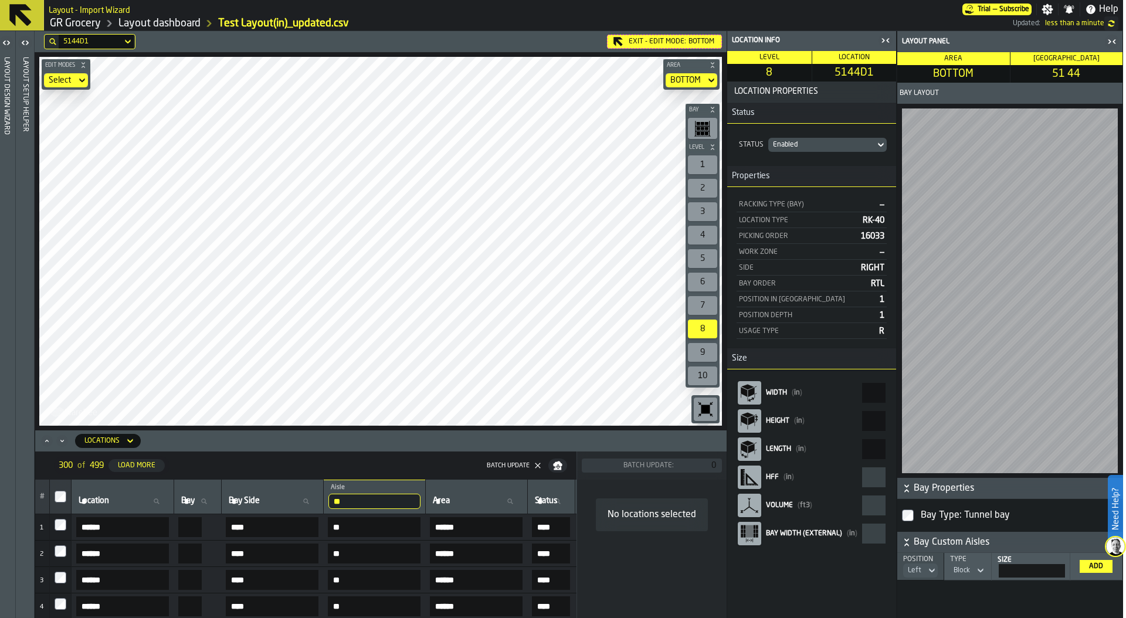
click at [420, 502] on input "**" at bounding box center [374, 501] width 92 height 15
click at [420, 498] on input "**" at bounding box center [374, 501] width 92 height 15
click at [95, 511] on th "Location Location" at bounding box center [123, 497] width 103 height 35
click at [93, 498] on span "Location" at bounding box center [94, 500] width 30 height 9
click at [93, 498] on input "Location Location" at bounding box center [122, 501] width 93 height 15
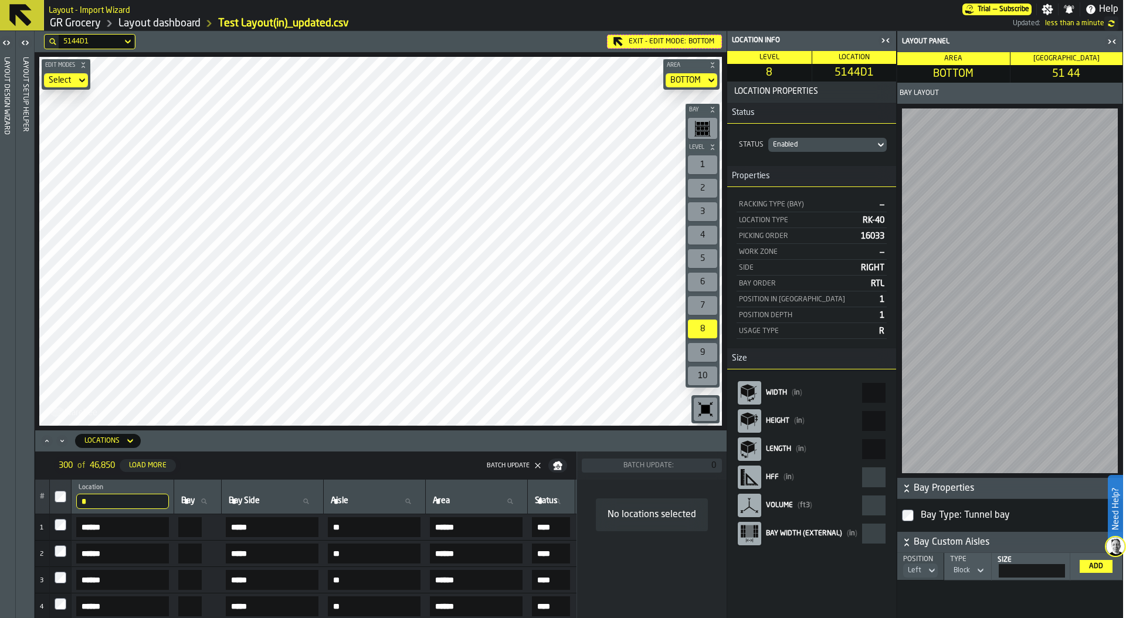
type input "**"
click at [104, 504] on input "**" at bounding box center [122, 501] width 93 height 15
type input "******"
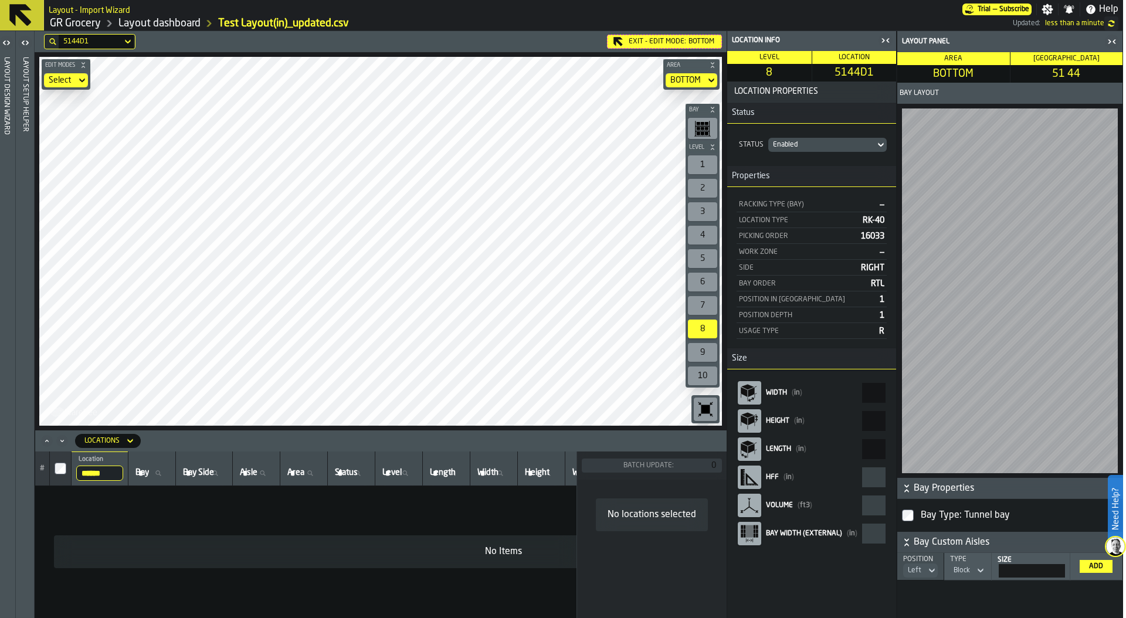
click at [99, 474] on input "******" at bounding box center [99, 473] width 47 height 15
click at [116, 471] on input "******" at bounding box center [99, 473] width 47 height 15
click at [103, 470] on input "Location Location" at bounding box center [99, 473] width 47 height 15
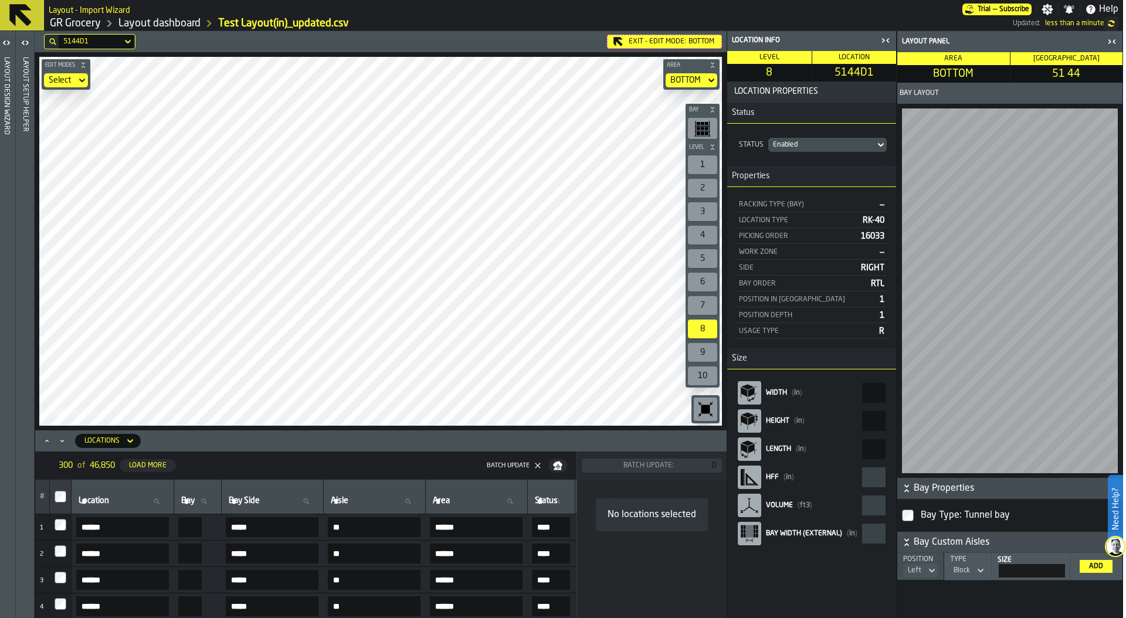
click at [114, 499] on input "Location Location" at bounding box center [122, 501] width 93 height 15
type input "****"
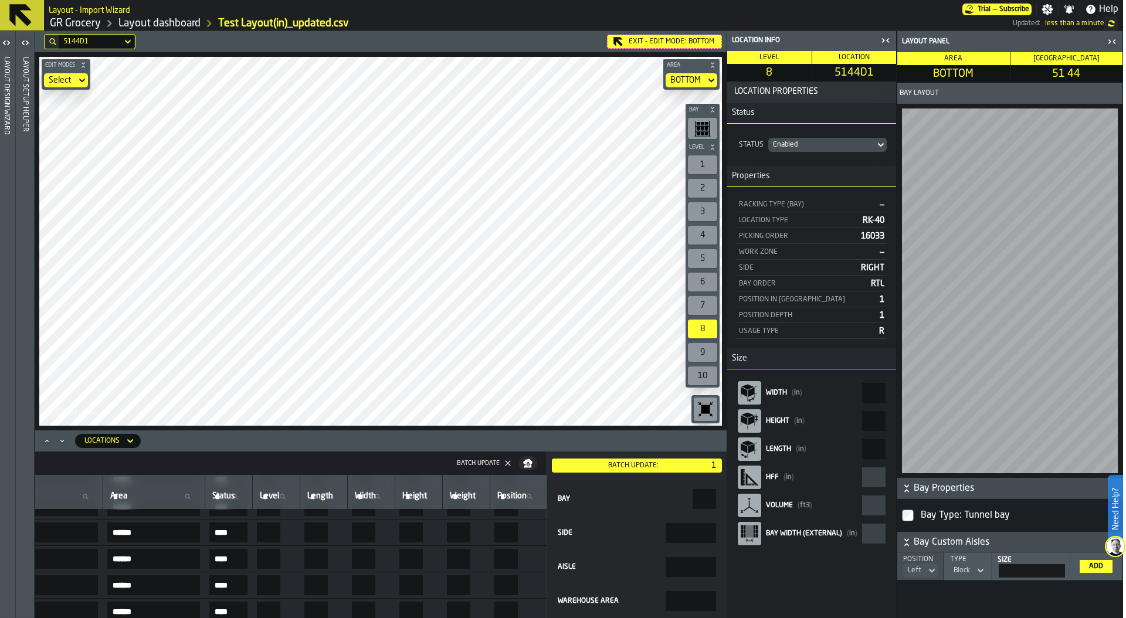
scroll to position [122, 364]
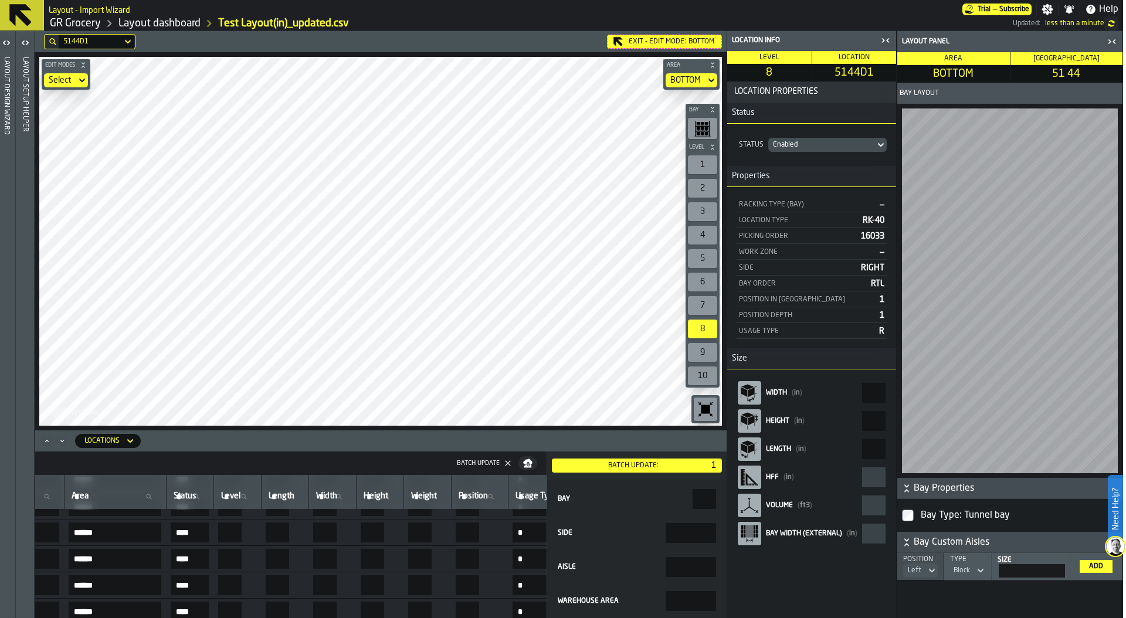
click at [242, 551] on input "*" at bounding box center [229, 559] width 23 height 20
drag, startPoint x: 301, startPoint y: 551, endPoint x: 355, endPoint y: 551, distance: 53.4
click at [355, 551] on tr "7 ****** ** ***** ** ****** **** * ** ** ** **** * * * ***** *****" at bounding box center [281, 558] width 1218 height 26
type input "*"
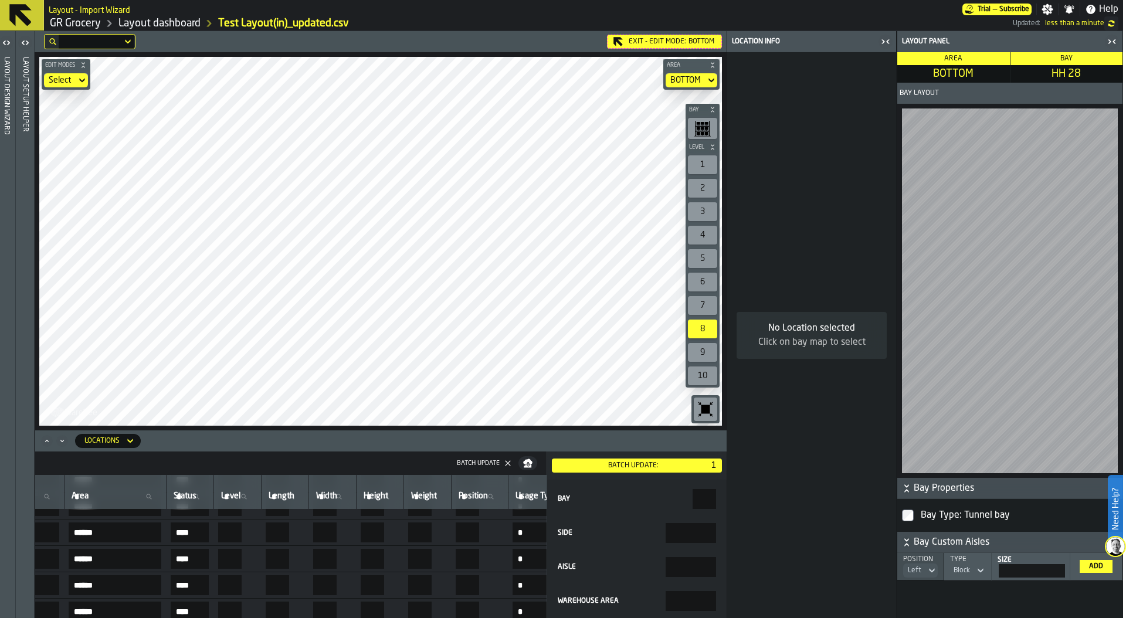
click at [715, 164] on div "1" at bounding box center [702, 164] width 29 height 19
click at [712, 403] on icon "button-toolbar-undefined" at bounding box center [705, 409] width 19 height 19
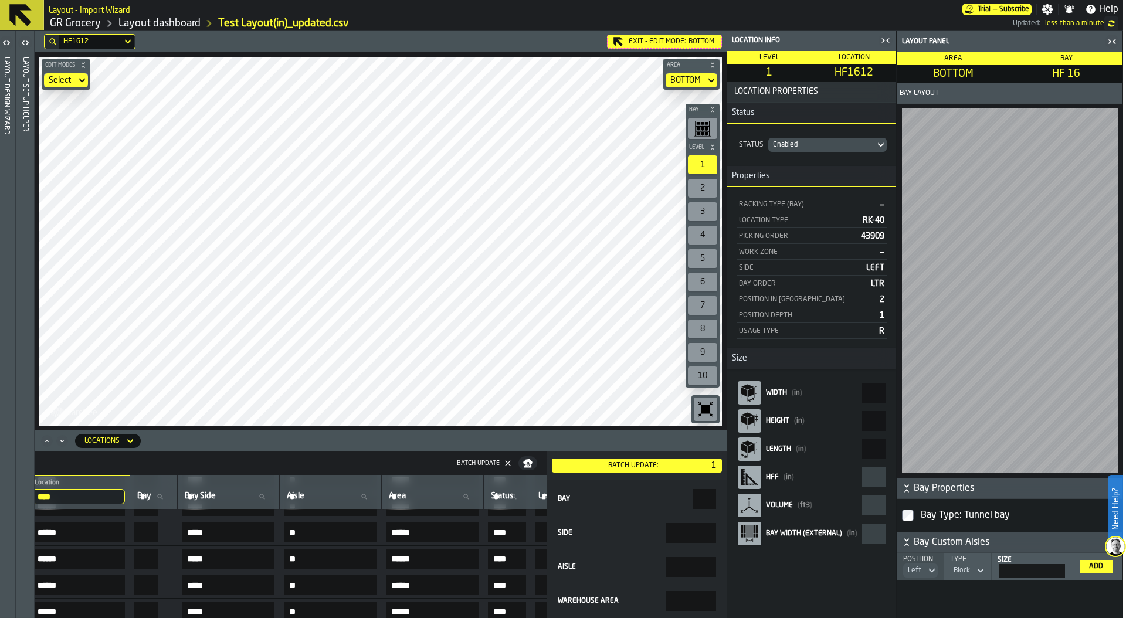
scroll to position [122, 0]
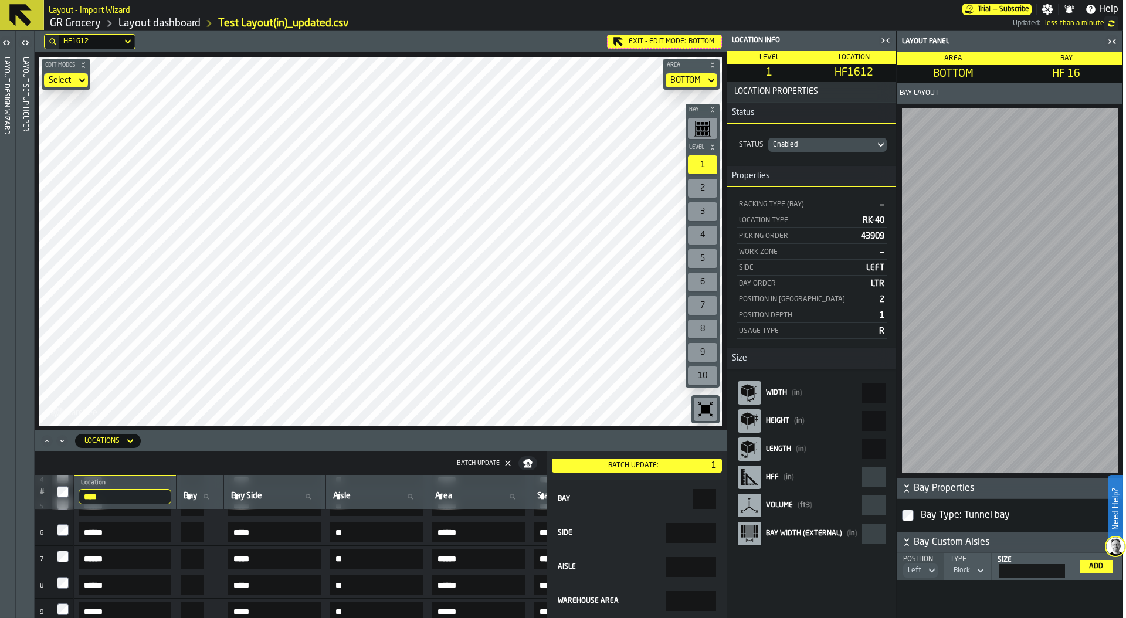
drag, startPoint x: 117, startPoint y: 495, endPoint x: 36, endPoint y: 494, distance: 80.9
click at [36, 494] on tr "# **** Location 5144 Bay Bay Bay Side Bay Side Aisle Aisle Area Area Status Sta…" at bounding box center [644, 492] width 1218 height 35
type input "*"
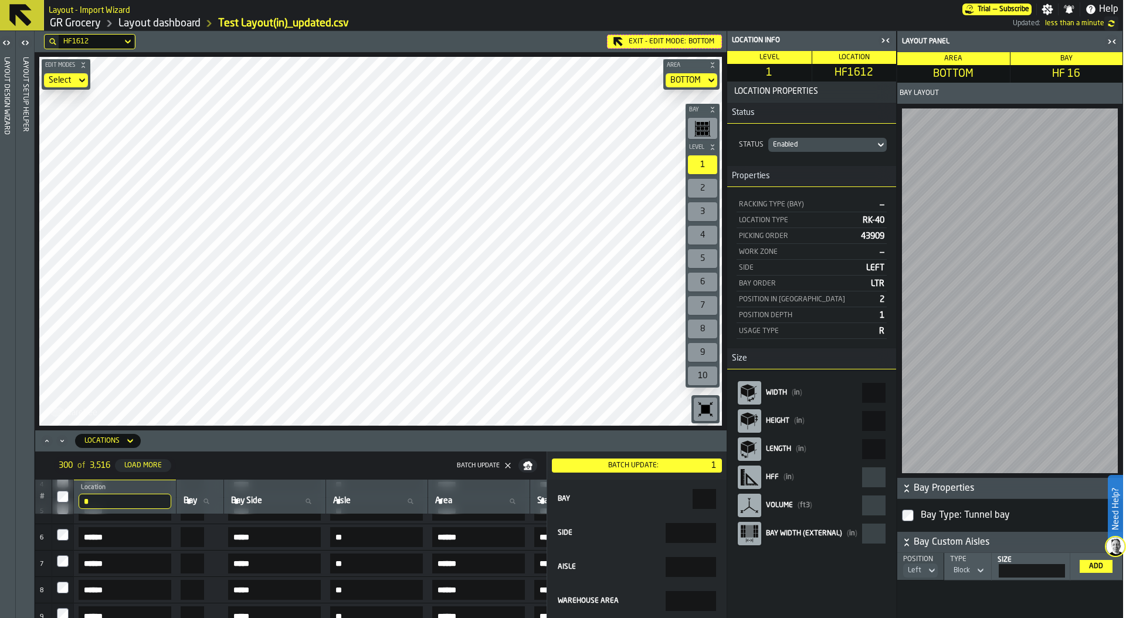
click at [119, 496] on input "*" at bounding box center [125, 501] width 93 height 15
click at [113, 501] on input "*" at bounding box center [125, 501] width 93 height 15
type input "****"
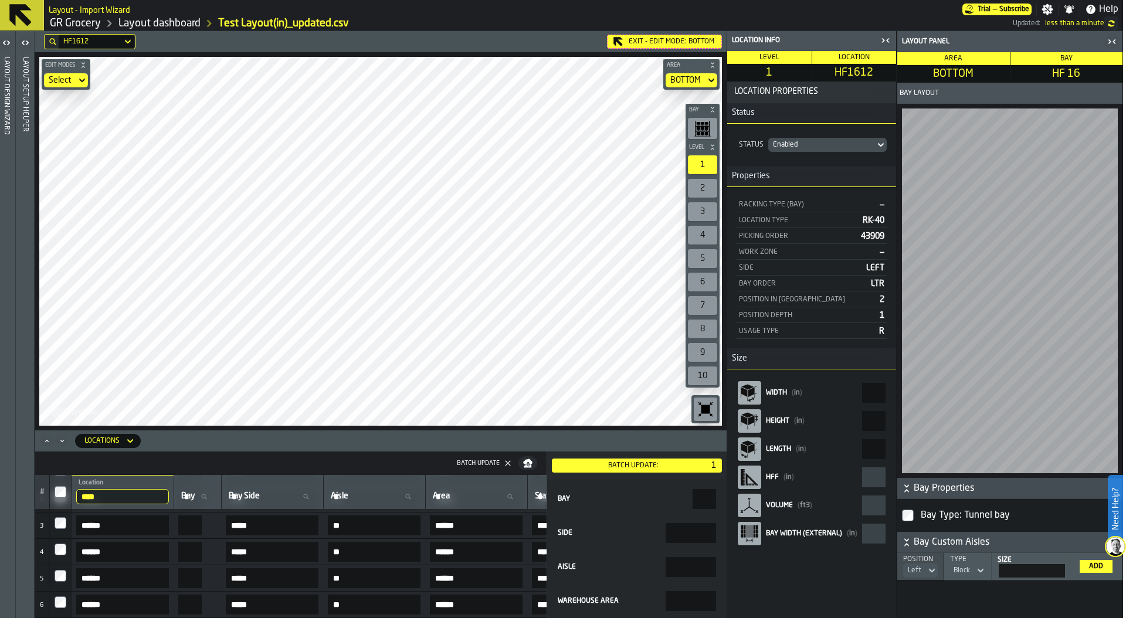
scroll to position [53, 0]
click at [114, 496] on input "****" at bounding box center [122, 496] width 93 height 15
type input "*****"
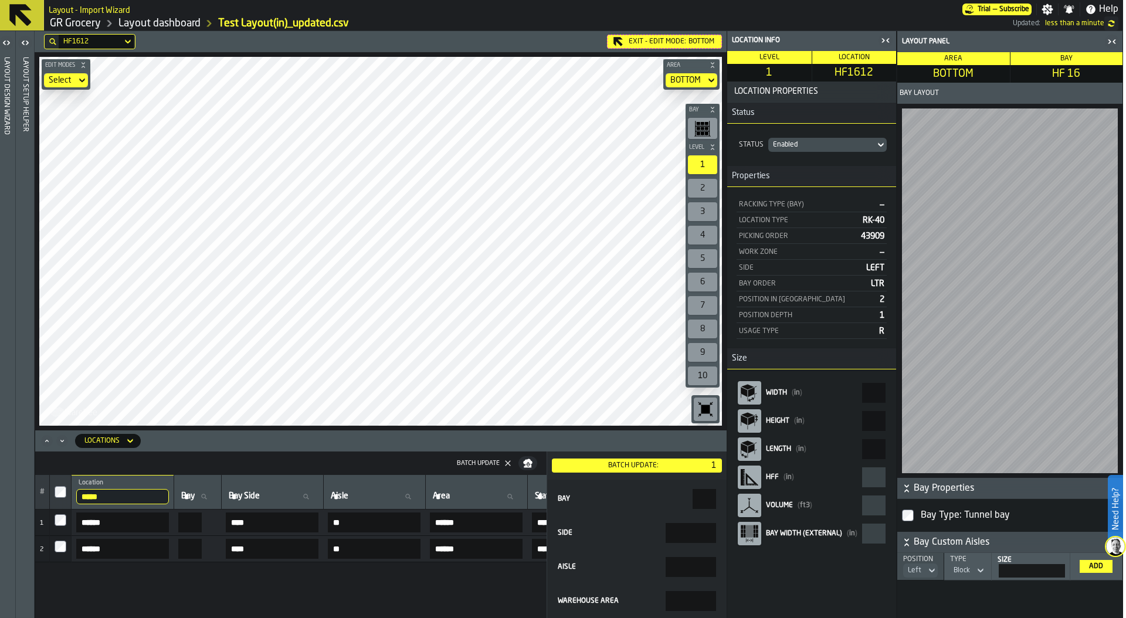
scroll to position [0, 0]
drag, startPoint x: 275, startPoint y: 522, endPoint x: 203, endPoint y: 520, distance: 71.6
click at [203, 520] on tr "1 ****** ** **** ** ****** **** * ** ** *** **** * * * ***** *****" at bounding box center [643, 523] width 1216 height 26
type input "*****"
type input "**"
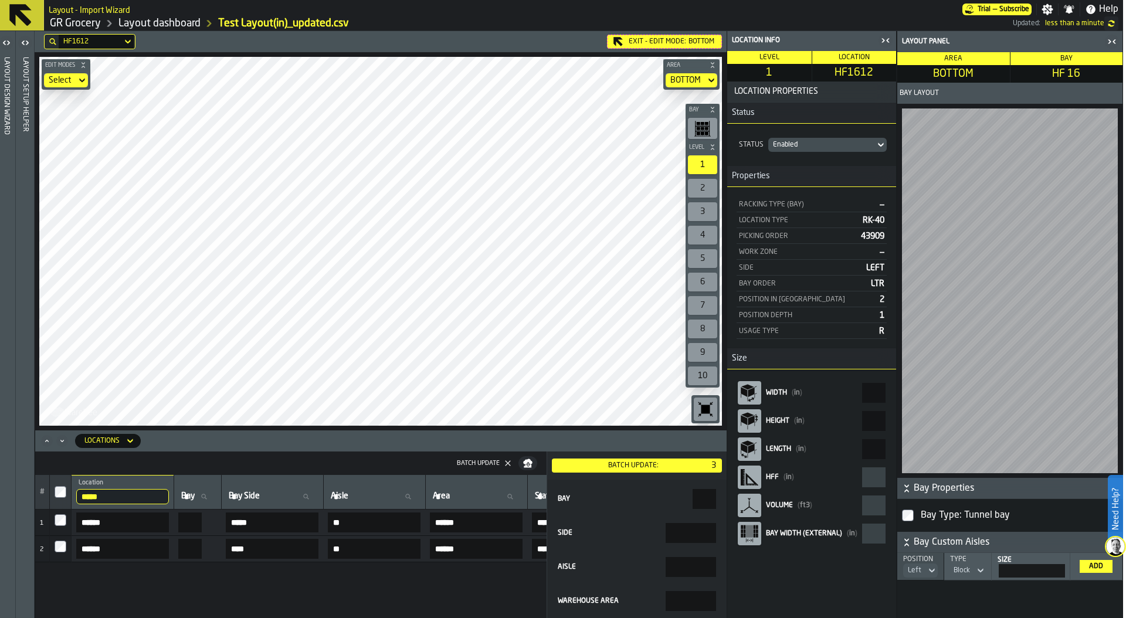
drag, startPoint x: 279, startPoint y: 547, endPoint x: 225, endPoint y: 544, distance: 54.6
click at [225, 544] on tr "2 ****** ** **** ** ****** **** * ** ** *** **** * * * ***** *****" at bounding box center [643, 549] width 1216 height 26
type input "*****"
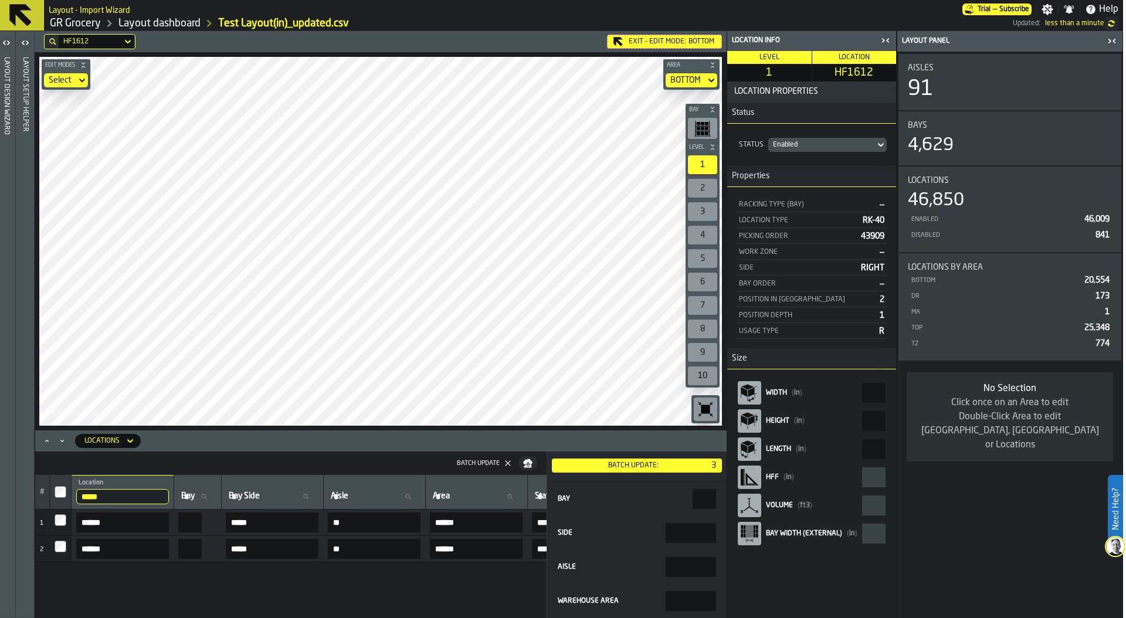
type input "*"
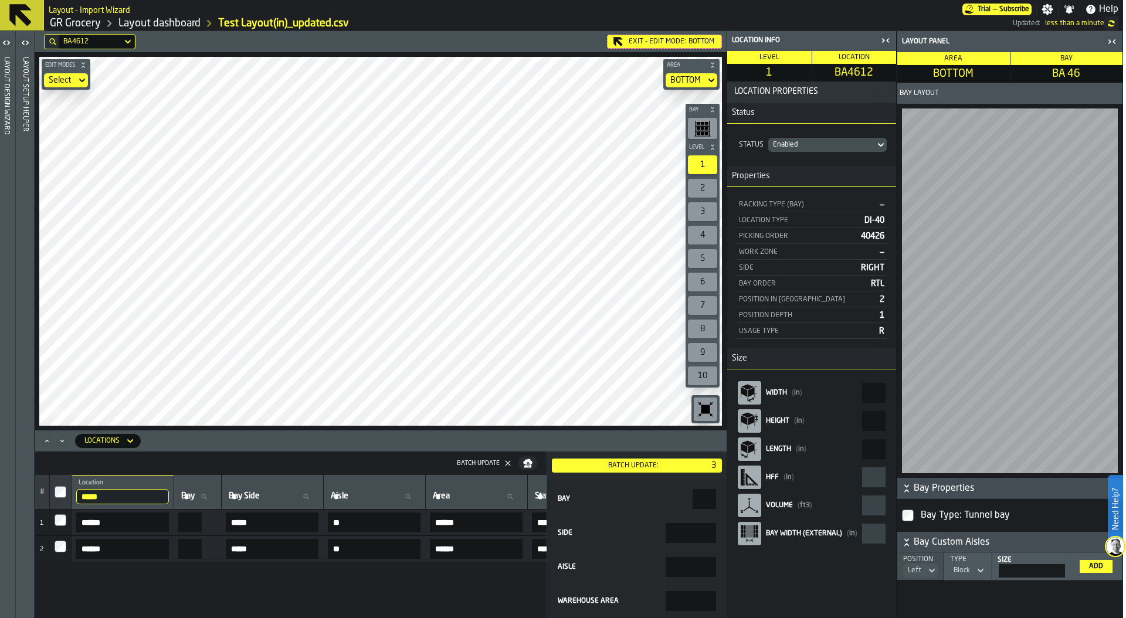
click at [111, 496] on input "*****" at bounding box center [122, 496] width 93 height 15
click at [49, 488] on th "#" at bounding box center [42, 492] width 15 height 35
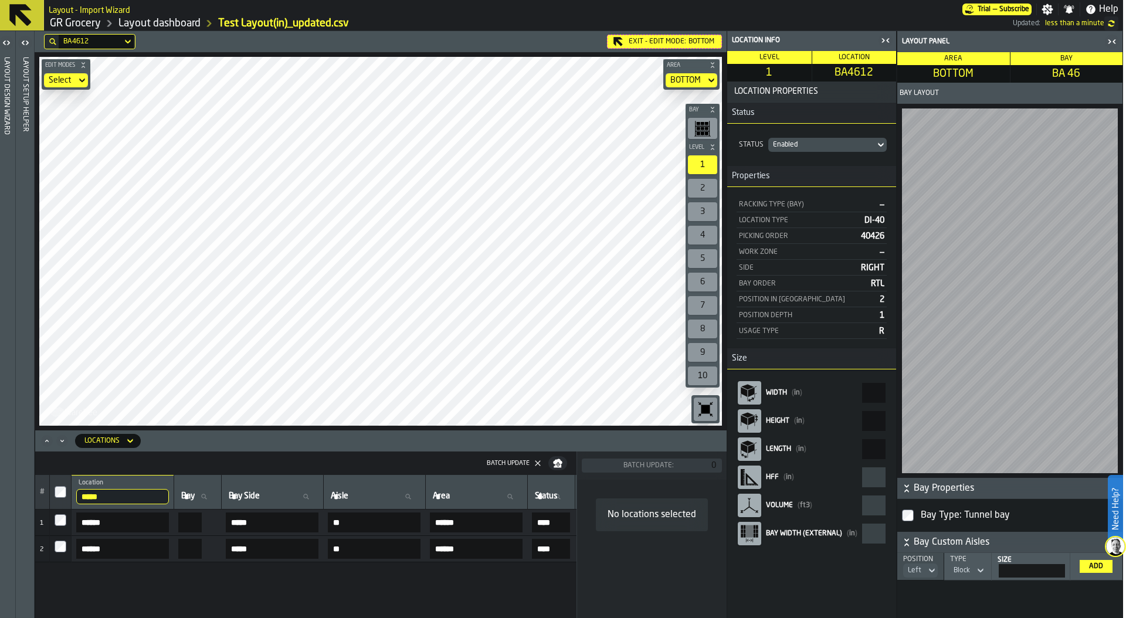
click at [124, 500] on input "*****" at bounding box center [122, 496] width 93 height 15
drag, startPoint x: 123, startPoint y: 500, endPoint x: 65, endPoint y: 498, distance: 58.1
click at [65, 498] on tr "# ***** Location hF161 Bay Bay Bay Side Bay Side Aisle Aisle Area Area Status S…" at bounding box center [643, 492] width 1216 height 35
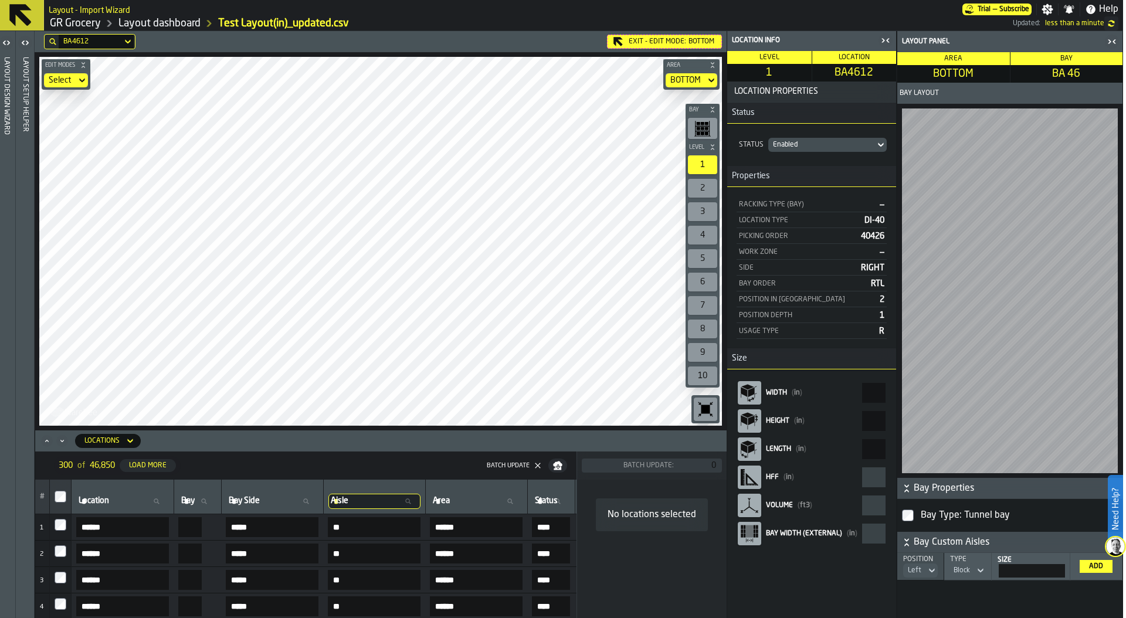
type input "**"
click at [253, 499] on span "Bay Side" at bounding box center [244, 500] width 31 height 9
click at [253, 499] on input "Bay Side Bay Side" at bounding box center [272, 501] width 92 height 15
type input "*****"
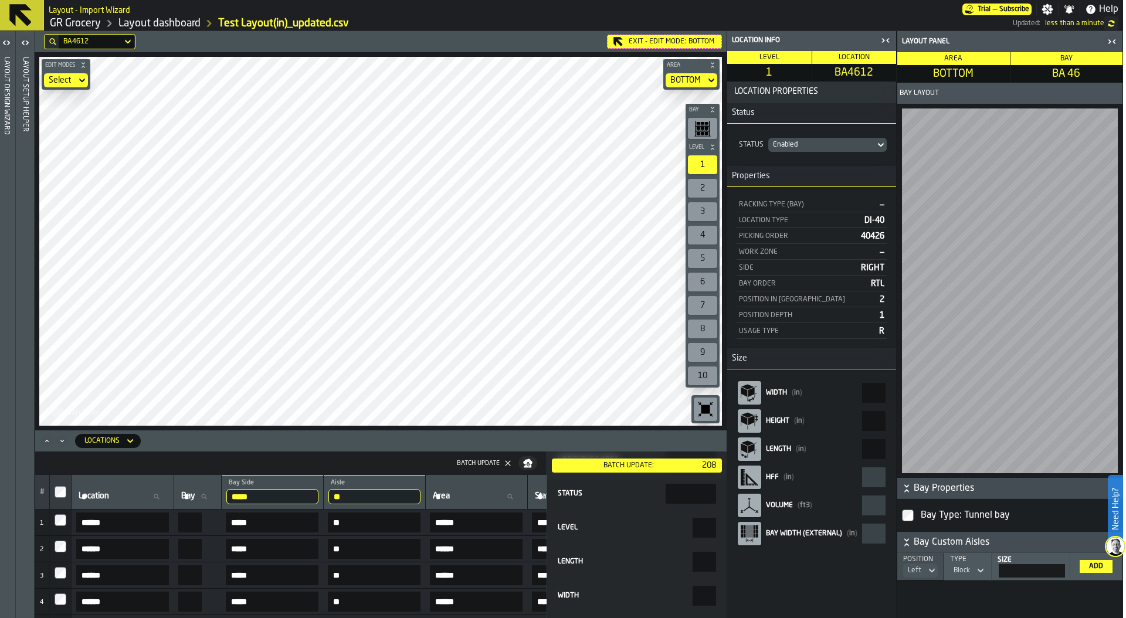
scroll to position [146, 0]
drag, startPoint x: 681, startPoint y: 560, endPoint x: 746, endPoint y: 560, distance: 65.1
click at [746, 560] on main "Layout Design Wizard Layout Setup Helper BA4612 Exit - Edit Mode: BOTTOM Edit M…" at bounding box center [560, 324] width 1126 height 587
type input "**"
click at [637, 466] on div "Batch Update:" at bounding box center [628, 466] width 144 height 8
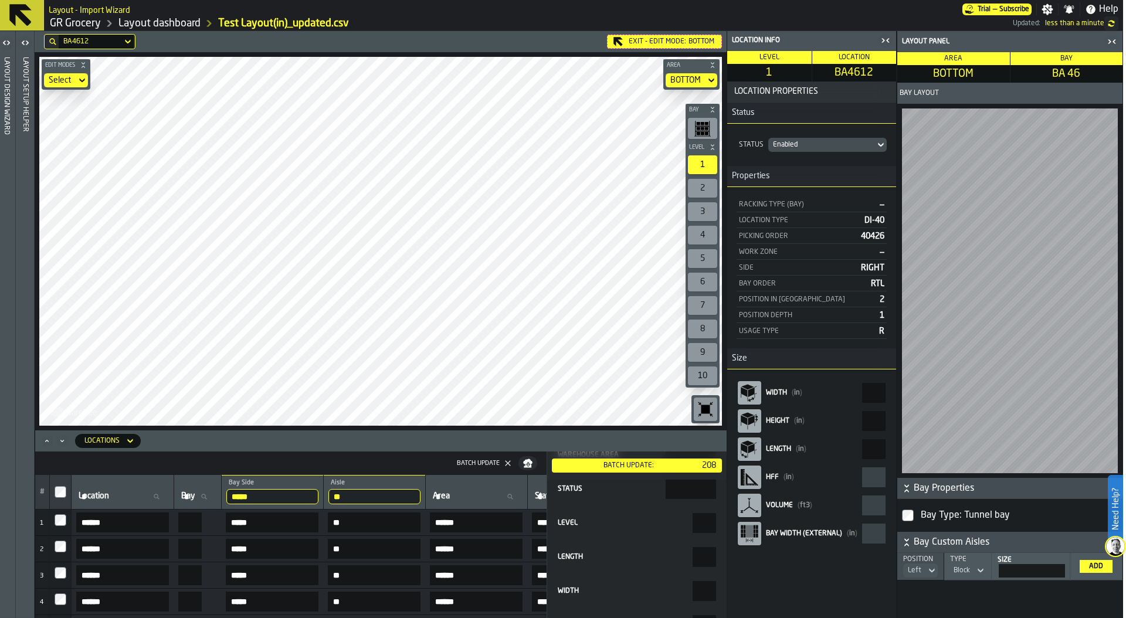
drag, startPoint x: 279, startPoint y: 494, endPoint x: 229, endPoint y: 494, distance: 50.4
click at [229, 494] on tr "# Location Location Bay Bay ***** Bay Side RIGHT ** Aisle BA Area Area Status S…" at bounding box center [643, 492] width 1216 height 35
type input "****"
drag, startPoint x: 695, startPoint y: 555, endPoint x: 762, endPoint y: 555, distance: 66.3
click at [762, 555] on main "Layout Design Wizard Layout Setup Helper BA4612 Exit - Edit Mode: BOTTOM Edit M…" at bounding box center [560, 324] width 1126 height 587
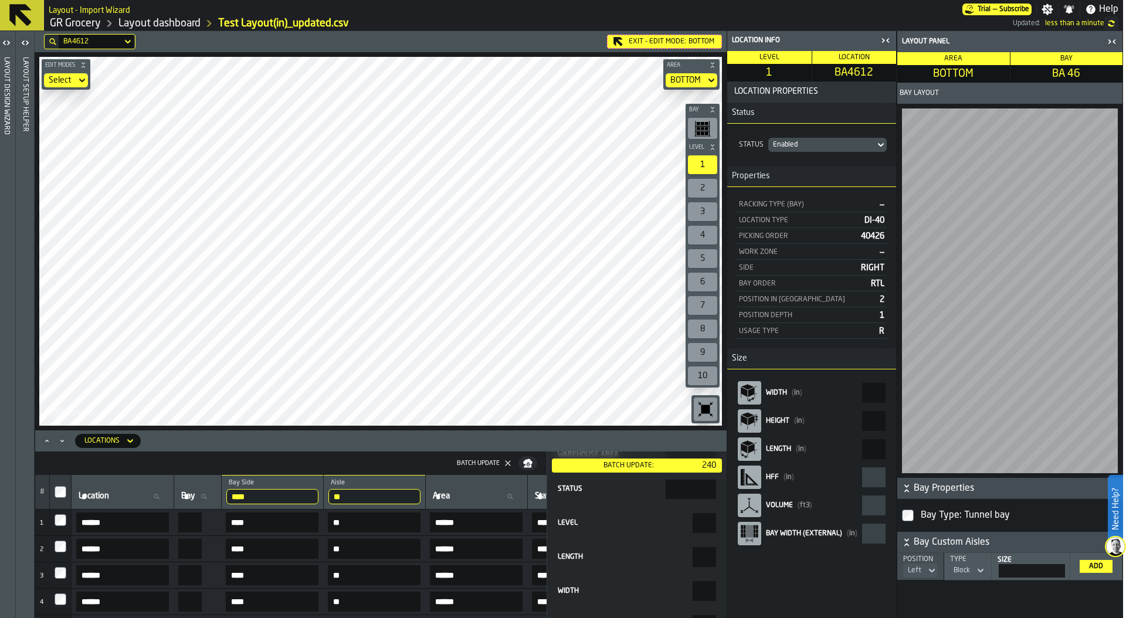
type input "**"
click at [673, 463] on div "Batch Update:" at bounding box center [628, 466] width 144 height 8
drag, startPoint x: 387, startPoint y: 495, endPoint x: 317, endPoint y: 493, distance: 70.4
click at [317, 494] on tr "# Location Location Bay Bay **** Bay Side LEFT ** Aisle BA Area Area Status Sta…" at bounding box center [643, 492] width 1216 height 35
type input "**"
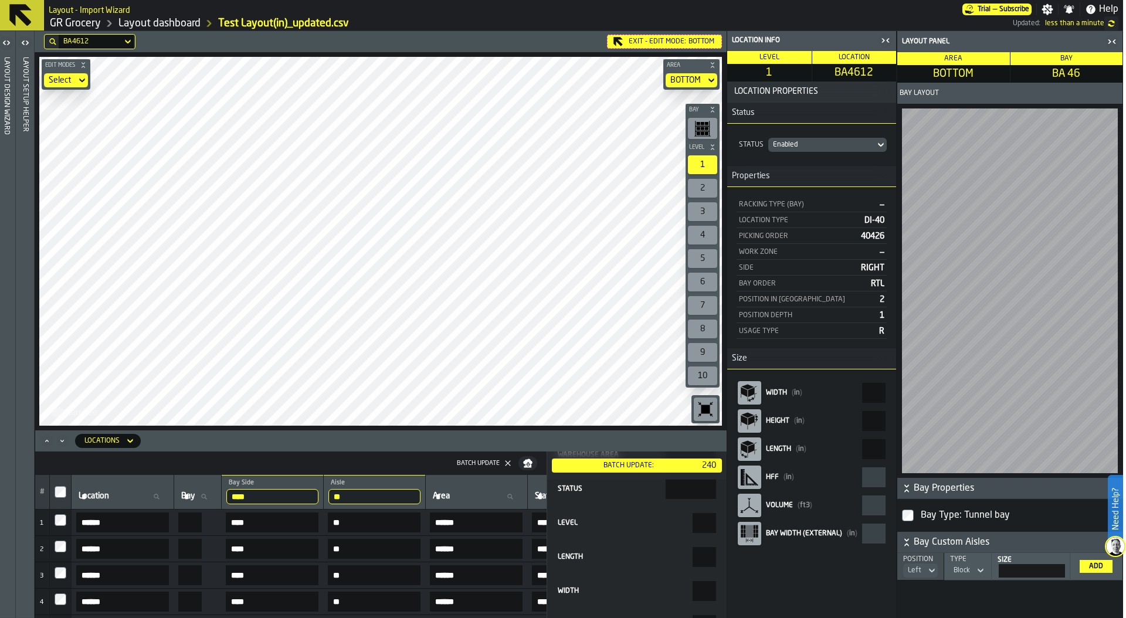
click at [317, 493] on input "****" at bounding box center [272, 496] width 92 height 15
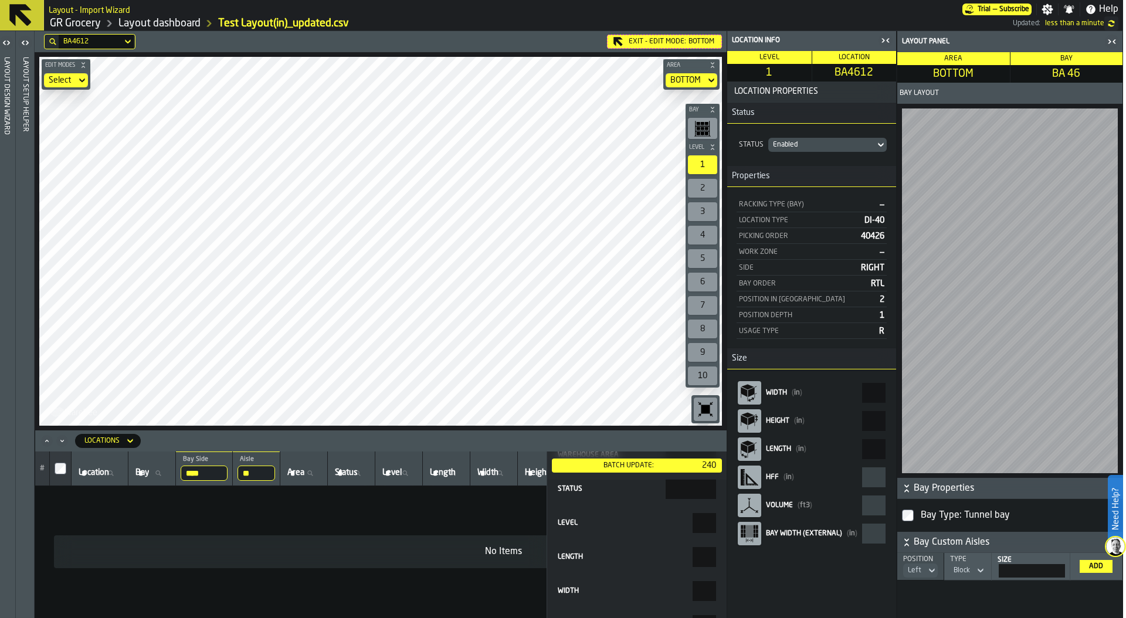
click at [267, 481] on th "** Aisle A£" at bounding box center [256, 469] width 47 height 35
click at [264, 476] on input "**" at bounding box center [256, 473] width 38 height 15
type input "**"
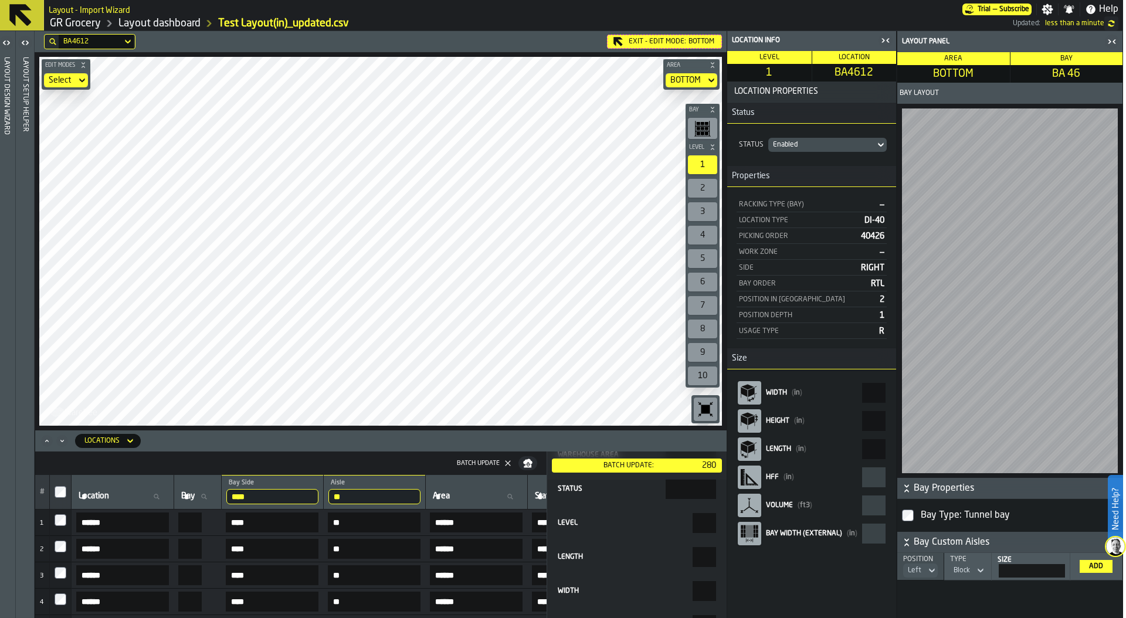
drag, startPoint x: 689, startPoint y: 554, endPoint x: 766, endPoint y: 555, distance: 76.8
click at [766, 554] on main "Layout Design Wizard Layout Setup Helper BA4612 Exit - Edit Mode: BOTTOM Edit M…" at bounding box center [560, 324] width 1126 height 587
type input "**"
click at [663, 462] on div "Batch Update:" at bounding box center [628, 466] width 144 height 8
click at [264, 493] on input "****" at bounding box center [272, 496] width 92 height 15
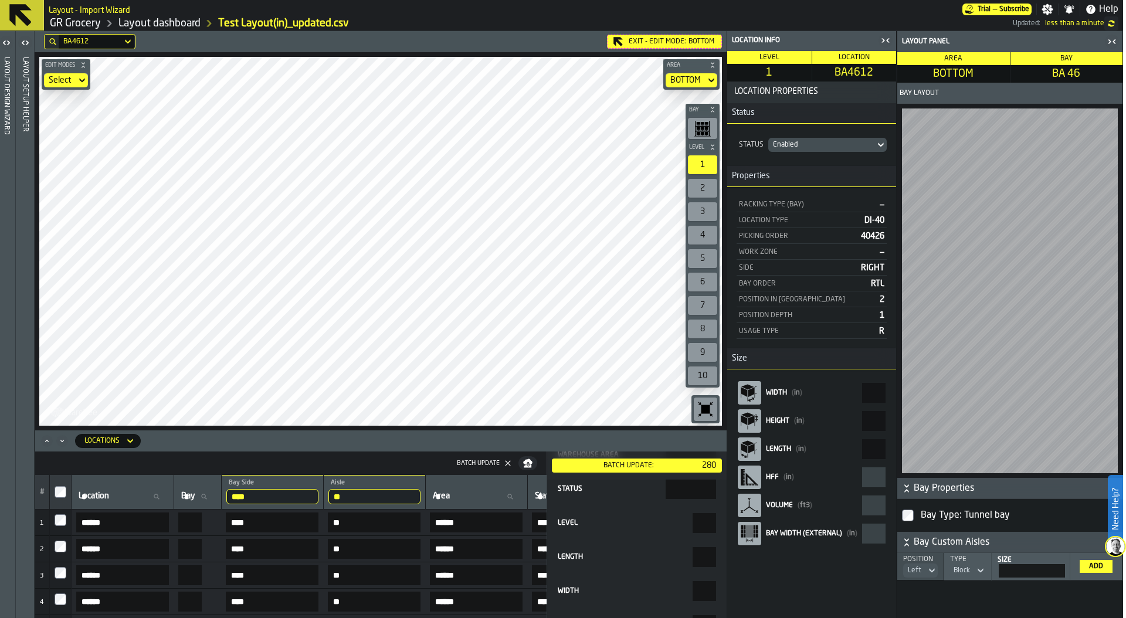
drag, startPoint x: 273, startPoint y: 495, endPoint x: 225, endPoint y: 495, distance: 48.7
click at [225, 495] on tr "# Location Location Bay Bay **** Bay Side LEFT ** Aisle A3 Area Area Status Sta…" at bounding box center [643, 492] width 1216 height 35
type input "*****"
drag, startPoint x: 691, startPoint y: 558, endPoint x: 754, endPoint y: 558, distance: 62.7
click at [753, 558] on main "Layout Design Wizard Layout Setup Helper BA4612 Exit - Edit Mode: BOTTOM Edit M…" at bounding box center [560, 324] width 1126 height 587
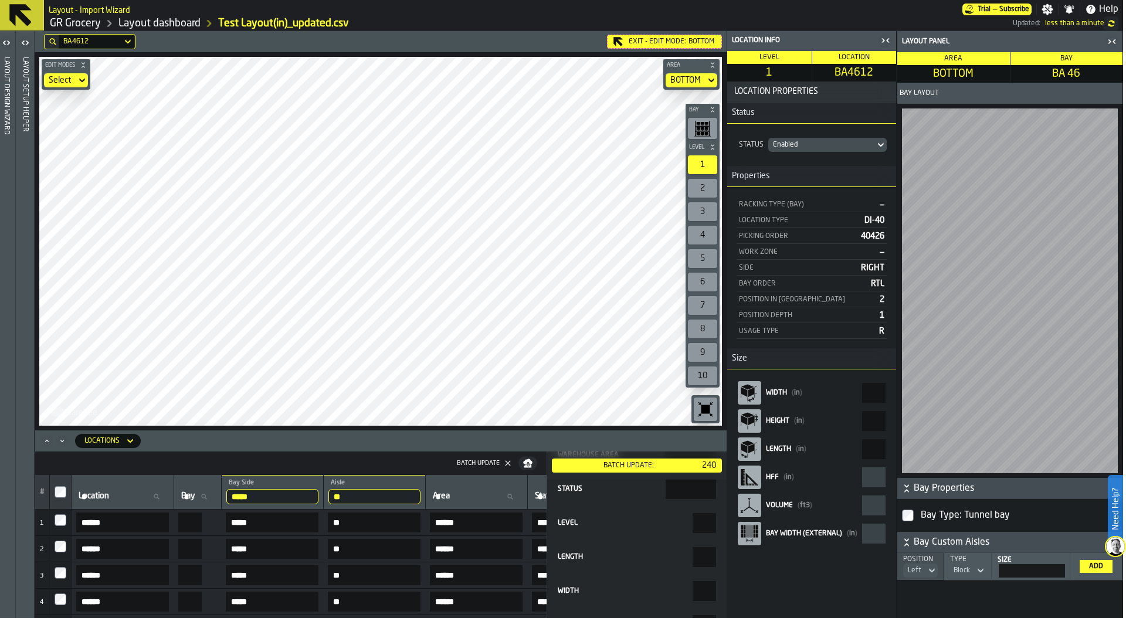
type input "**"
click at [626, 464] on div "Batch Update:" at bounding box center [628, 466] width 144 height 8
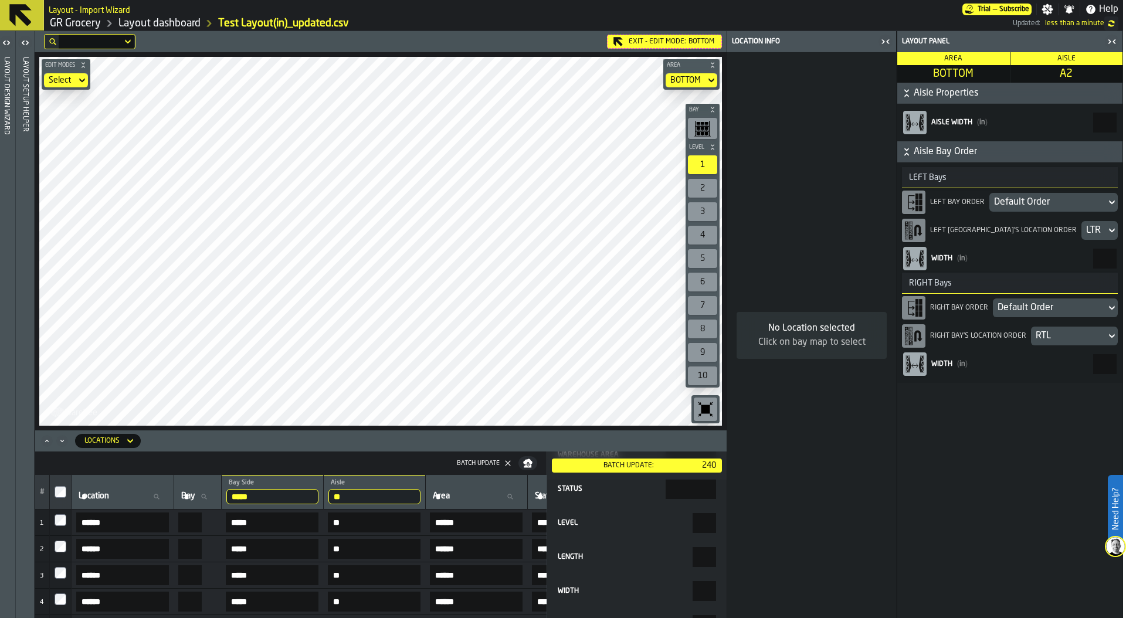
drag, startPoint x: 386, startPoint y: 497, endPoint x: 359, endPoint y: 497, distance: 27.0
click at [361, 497] on input "**" at bounding box center [374, 496] width 92 height 15
type input "*"
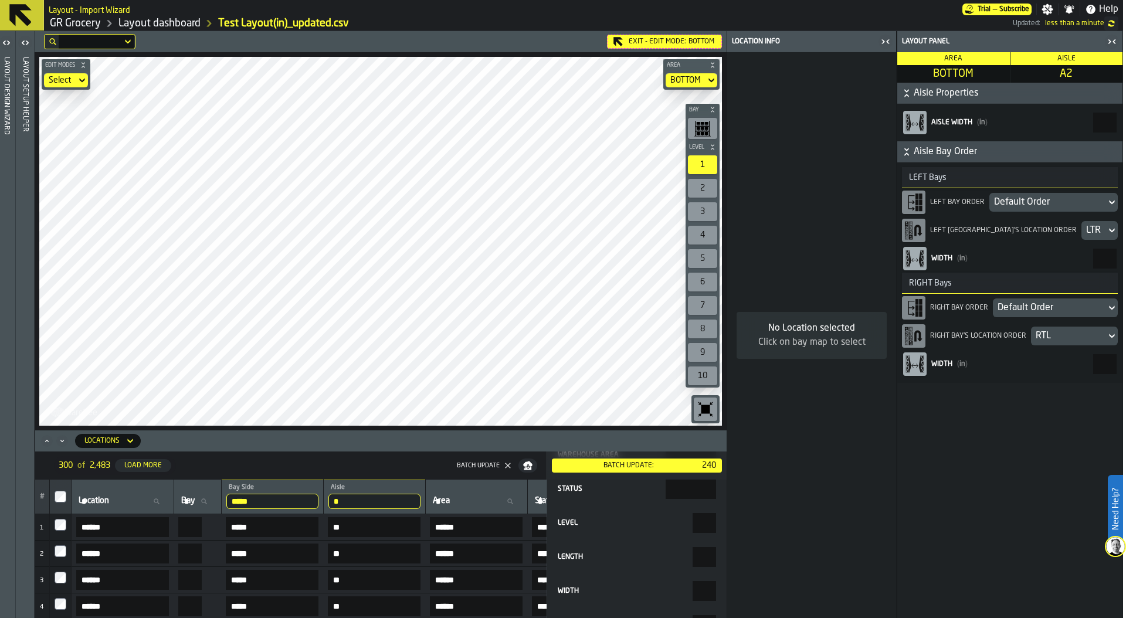
click at [386, 507] on input "*" at bounding box center [374, 501] width 92 height 15
type input "**"
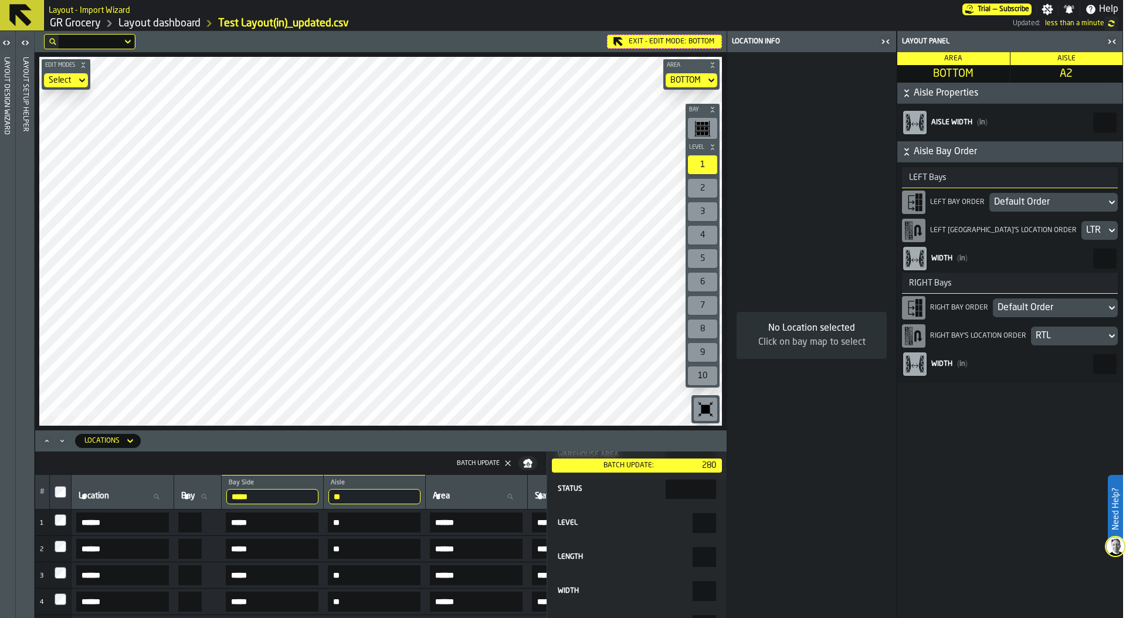
drag, startPoint x: 683, startPoint y: 560, endPoint x: 754, endPoint y: 559, distance: 71.0
click at [754, 560] on main "Layout Design Wizard Layout Setup Helper Exit - Edit Mode: BOTTOM Edit Modes Se…" at bounding box center [560, 324] width 1126 height 587
type input "**"
click at [640, 464] on div "Batch Update:" at bounding box center [628, 466] width 144 height 8
drag, startPoint x: 278, startPoint y: 501, endPoint x: 213, endPoint y: 500, distance: 65.1
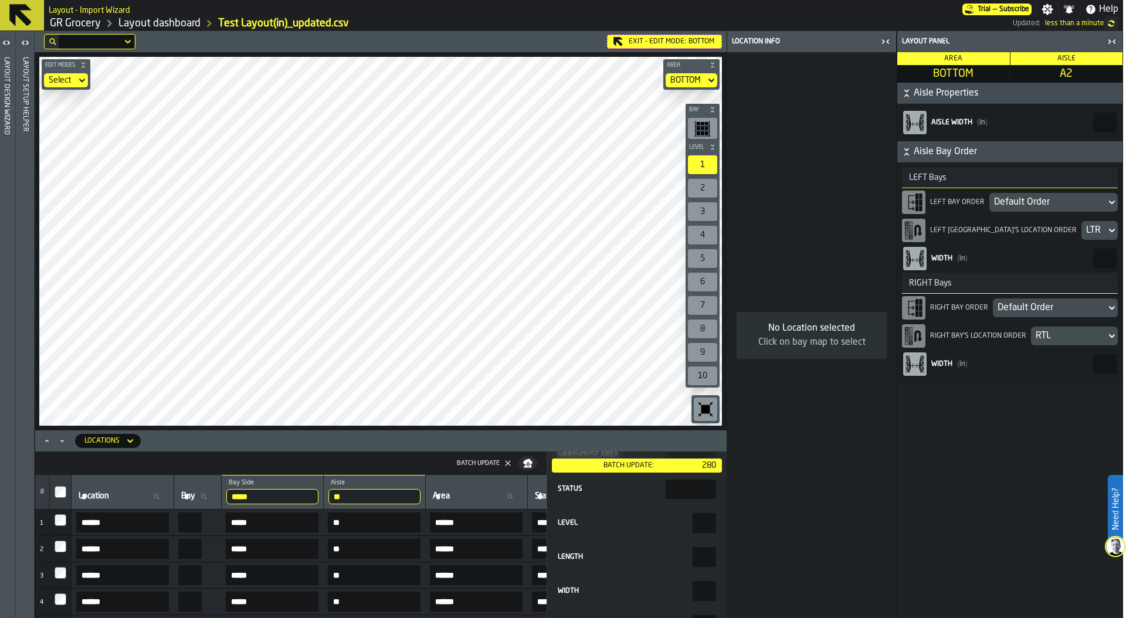
click at [212, 500] on tr "# Location Location Bay Bay ***** Bay Side RIGHT ** Aisle A2 Area Area Status S…" at bounding box center [643, 492] width 1216 height 35
type input "*"
type input "****"
drag, startPoint x: 701, startPoint y: 561, endPoint x: 746, endPoint y: 561, distance: 45.2
click at [746, 561] on main "Layout Design Wizard Layout Setup Helper Exit - Edit Mode: BOTTOM Edit Modes Se…" at bounding box center [560, 324] width 1126 height 587
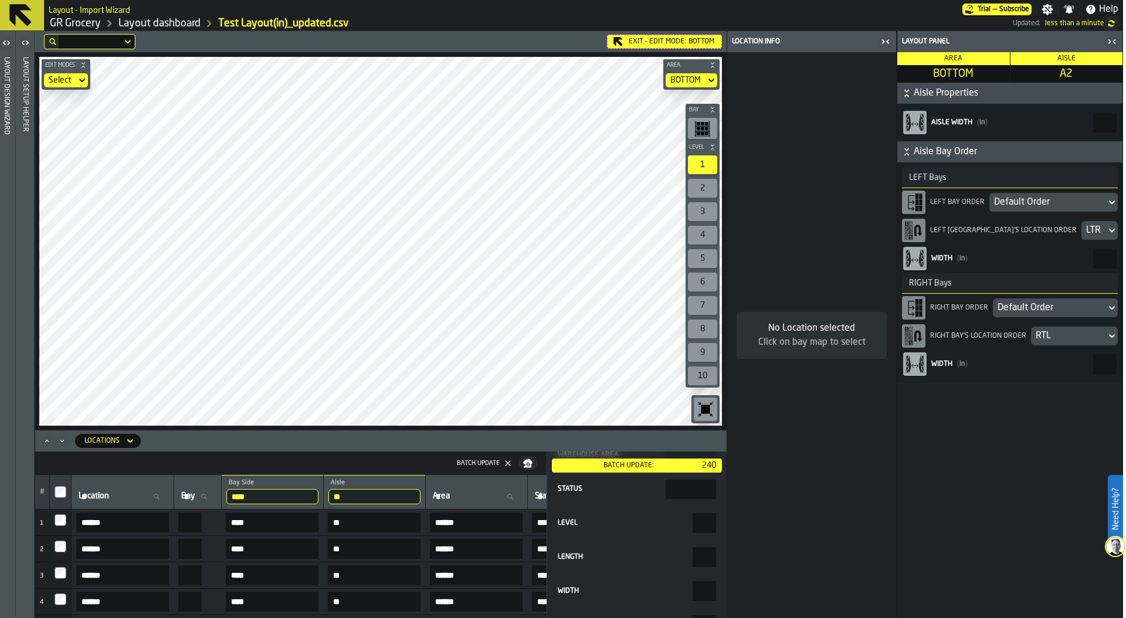
type input "**"
click at [654, 462] on div "Batch Update:" at bounding box center [628, 466] width 144 height 8
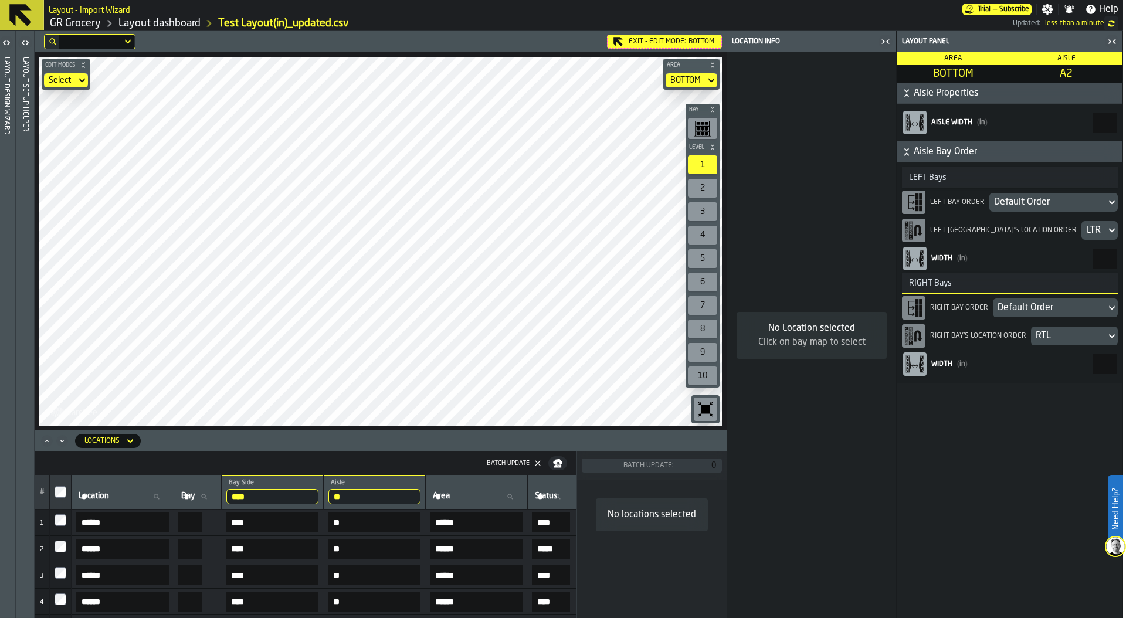
scroll to position [0, 0]
click at [307, 305] on div "Exit - Edit Mode: BOTTOM Edit Modes Select Area BOTTOM Bay Level 1 2 3 4 5 6 7 …" at bounding box center [381, 324] width 692 height 587
click at [891, 37] on div "button-toggle-Close me" at bounding box center [885, 42] width 16 height 14
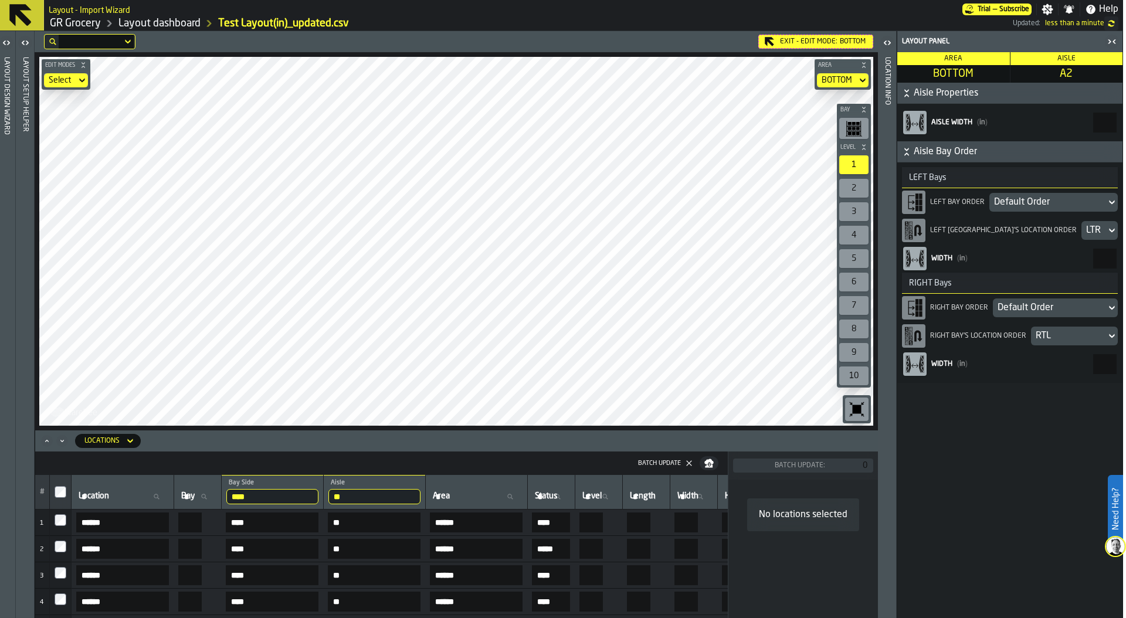
click at [525, 50] on div "Exit - Edit Mode: BOTTOM Edit Modes Select Area BOTTOM Bay Level 1 2 3 4 5 6 7 …" at bounding box center [456, 230] width 843 height 399
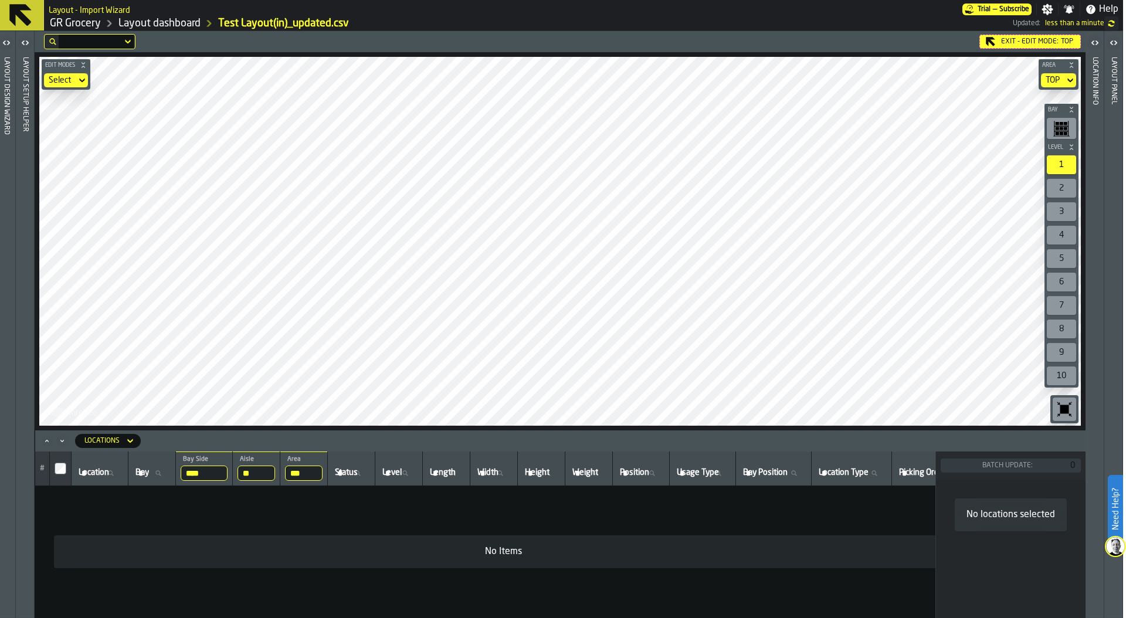
click at [0, 0] on icon at bounding box center [0, 0] width 0 height 0
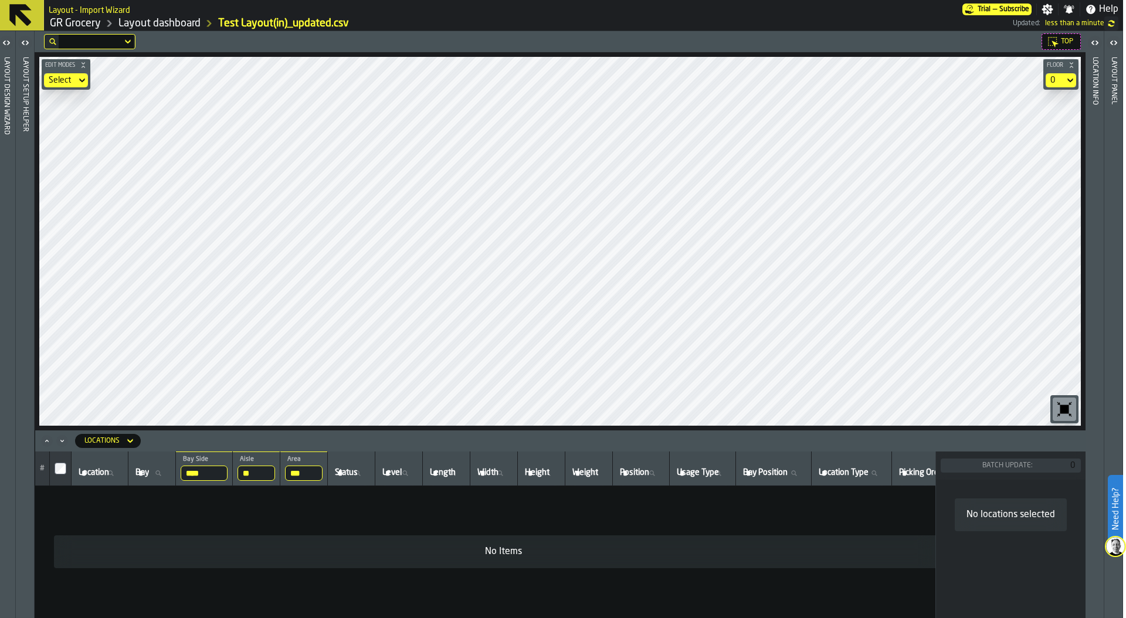
click at [1117, 134] on div "Layout panel" at bounding box center [1113, 335] width 8 height 561
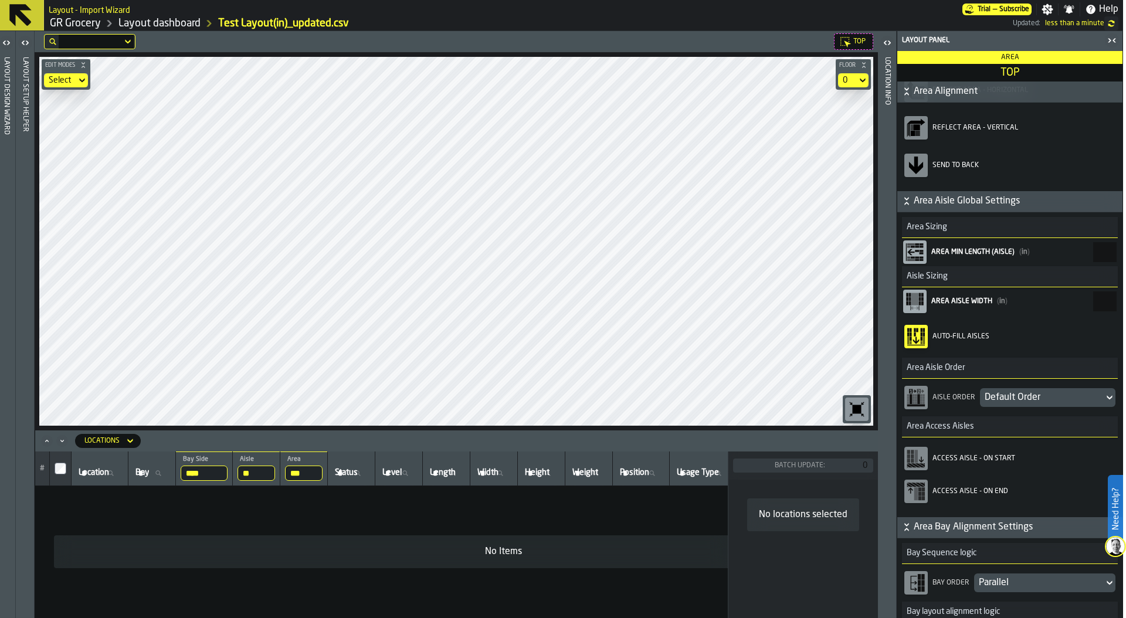
scroll to position [168, 0]
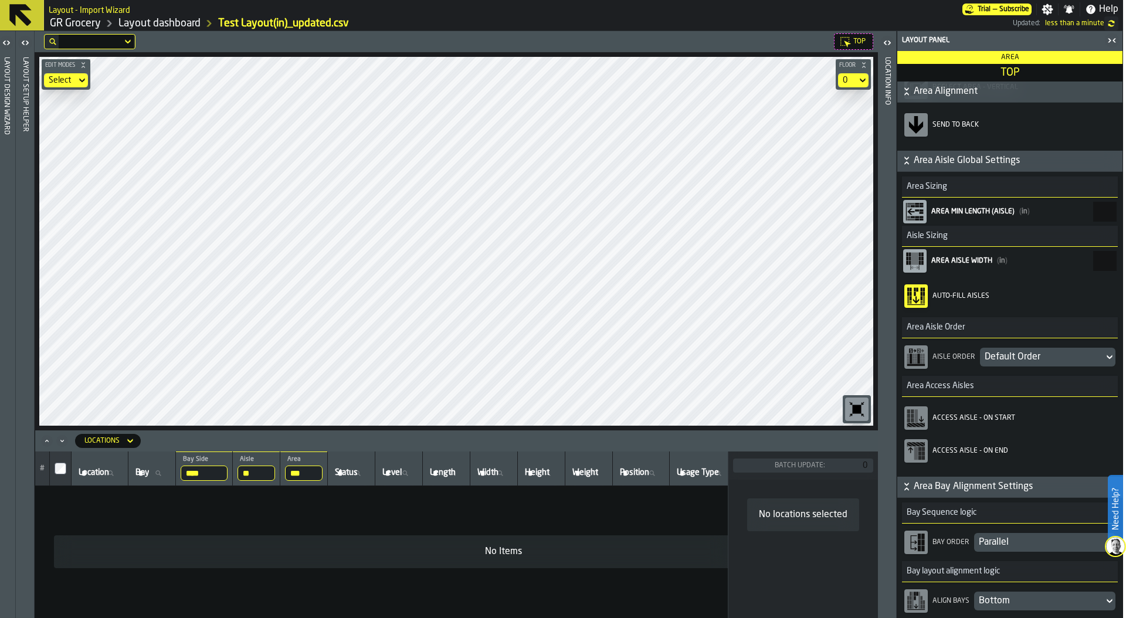
click at [1022, 361] on div "Default Order" at bounding box center [1042, 357] width 114 height 14
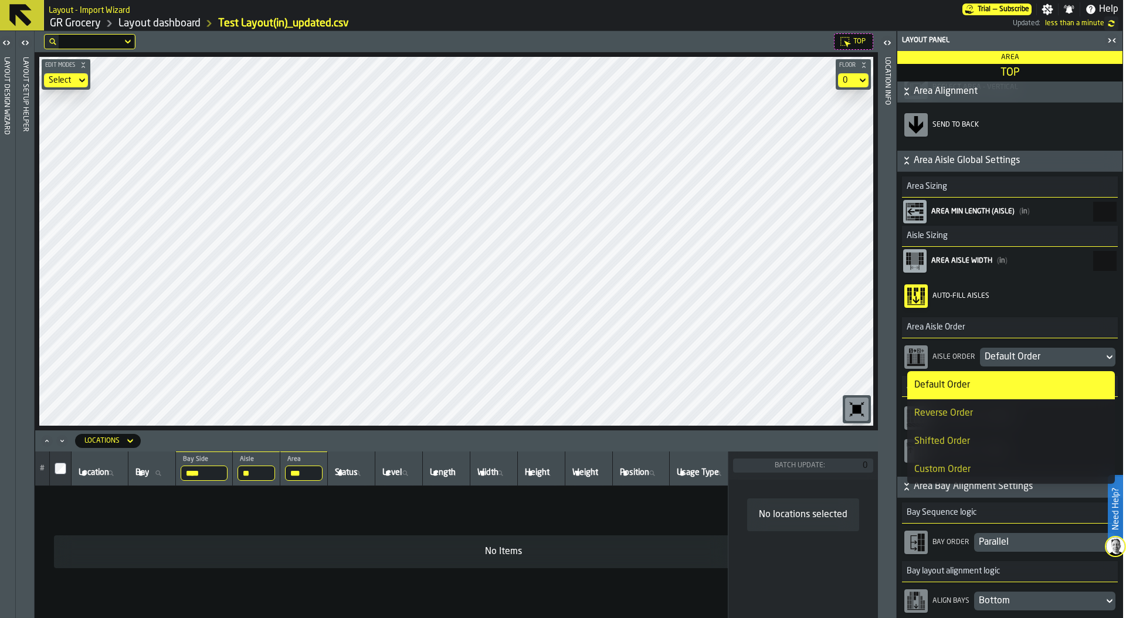
click at [981, 464] on div "Custom Order" at bounding box center [1011, 470] width 194 height 14
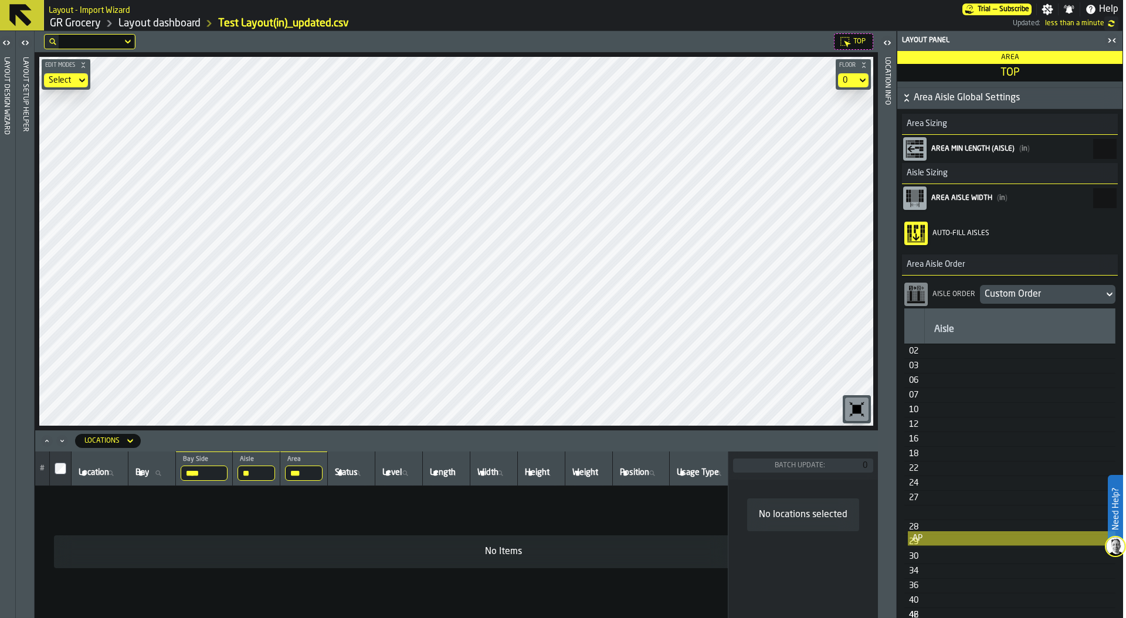
scroll to position [231, 0]
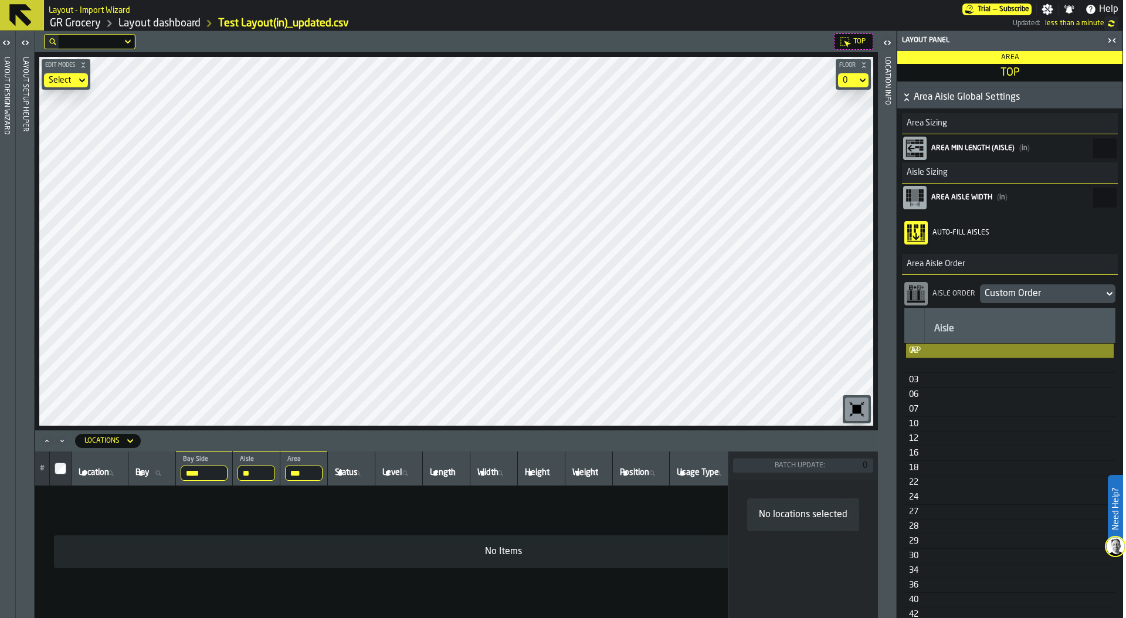
drag, startPoint x: 917, startPoint y: 437, endPoint x: 919, endPoint y: 371, distance: 66.9
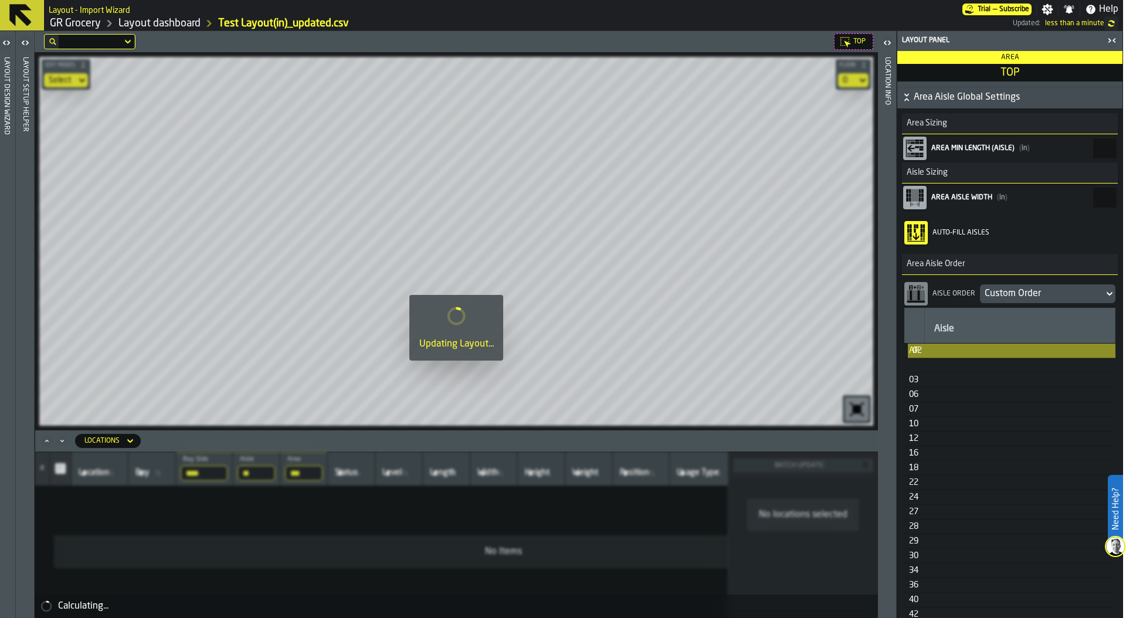
drag, startPoint x: 916, startPoint y: 354, endPoint x: 920, endPoint y: 374, distance: 20.9
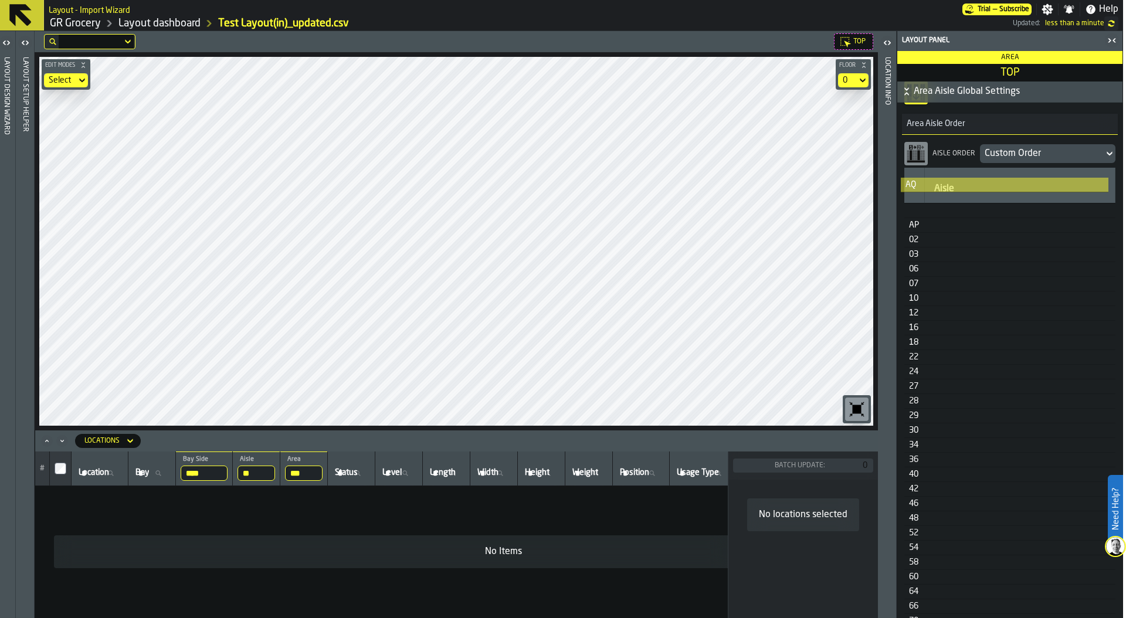
scroll to position [368, 0]
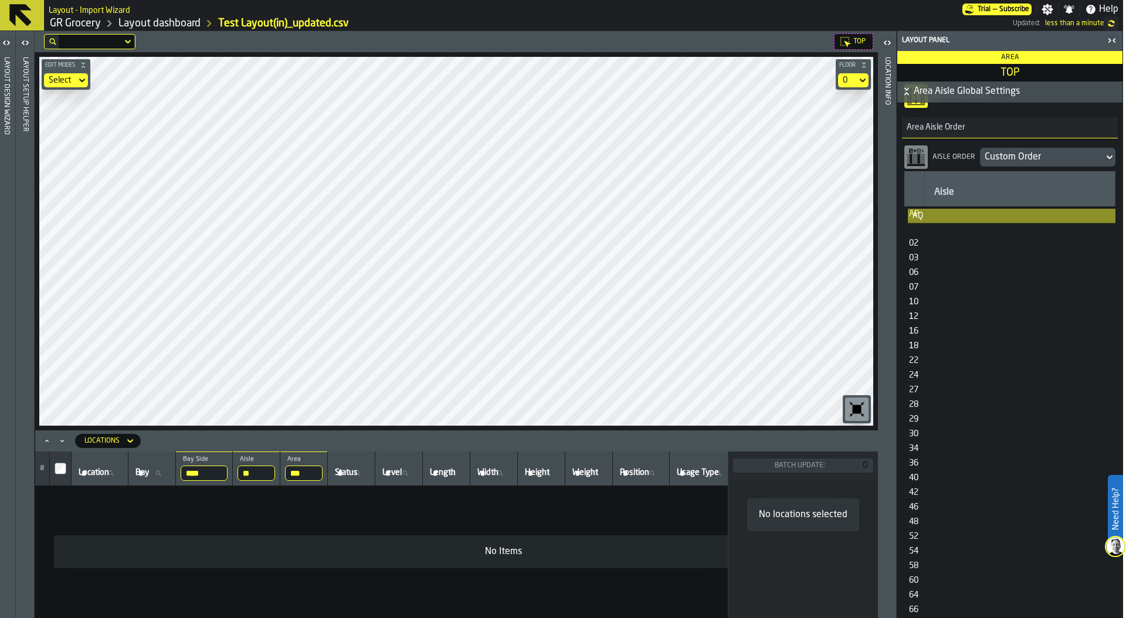
drag, startPoint x: 921, startPoint y: 384, endPoint x: 925, endPoint y: 229, distance: 154.3
click at [925, 229] on table "Aisle AP 02 03 06 07 10 12 16 18 22 24 27 28 29 30 34 36 40 42 46 48 52 54 58 6…" at bounding box center [1009, 518] width 211 height 695
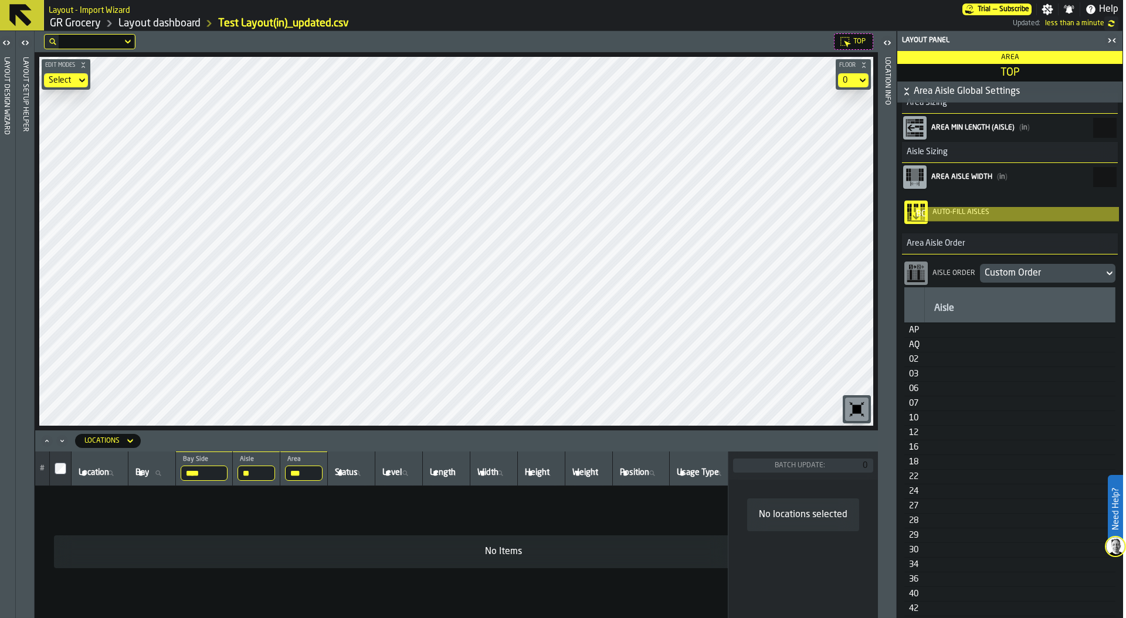
scroll to position [251, 0]
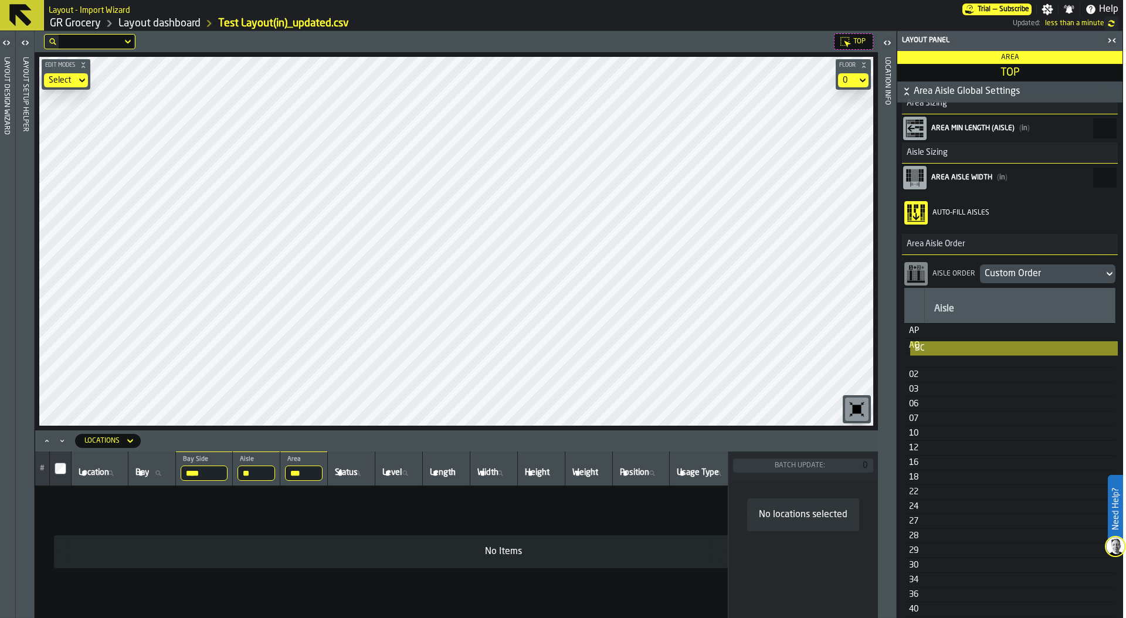
drag, startPoint x: 917, startPoint y: 298, endPoint x: 922, endPoint y: 364, distance: 65.4
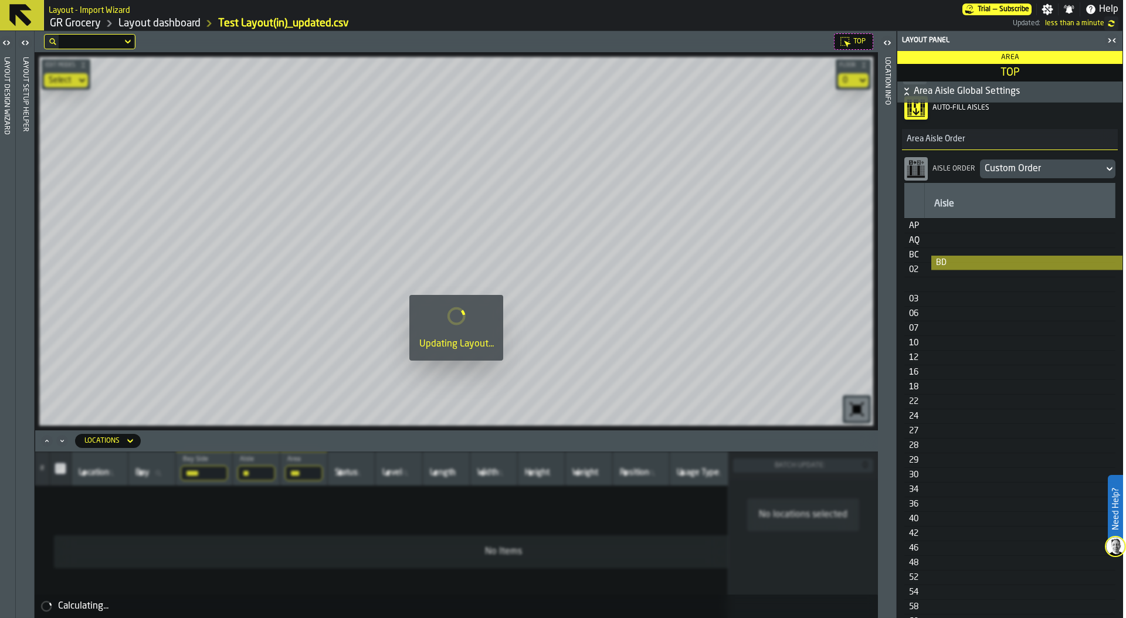
scroll to position [355, 0]
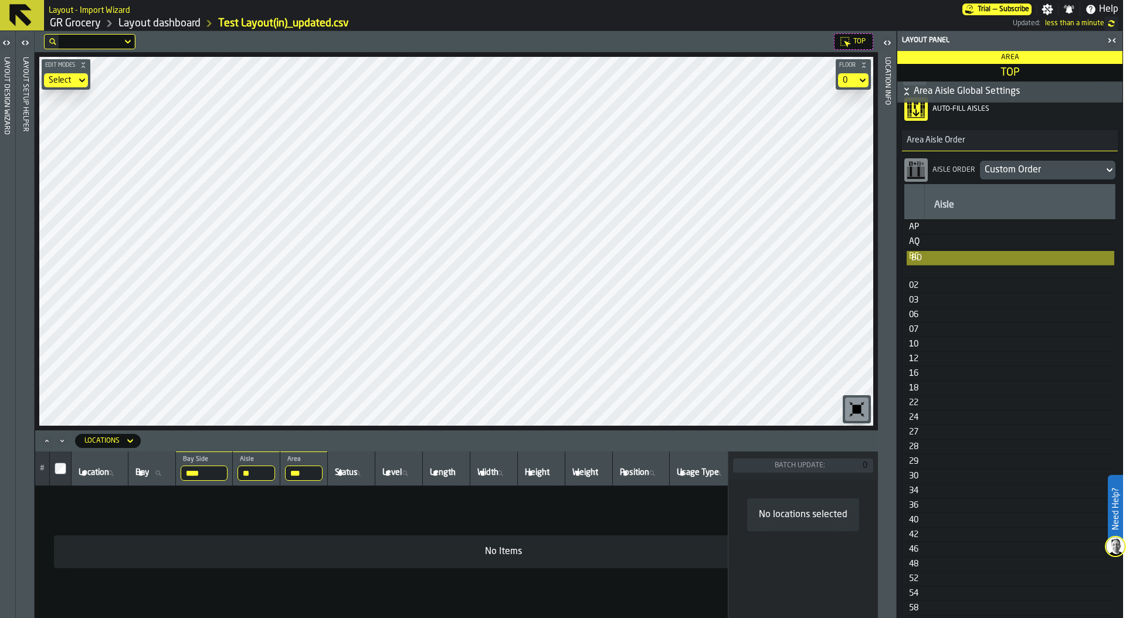
drag, startPoint x: 918, startPoint y: 368, endPoint x: 920, endPoint y: 267, distance: 101.5
click at [920, 267] on table "Aisle AP AQ BC 02 03 06 07 10 12 16 18 22 24 27 28 29 30 34 36 40 42 46 48 52 5…" at bounding box center [1009, 531] width 211 height 695
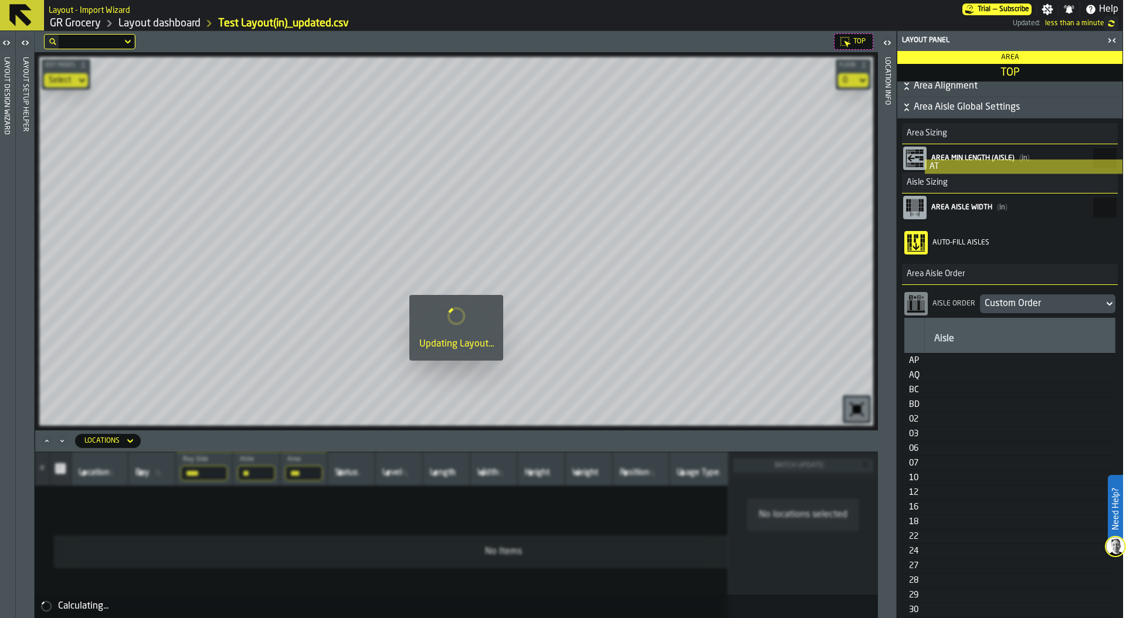
scroll to position [219, 0]
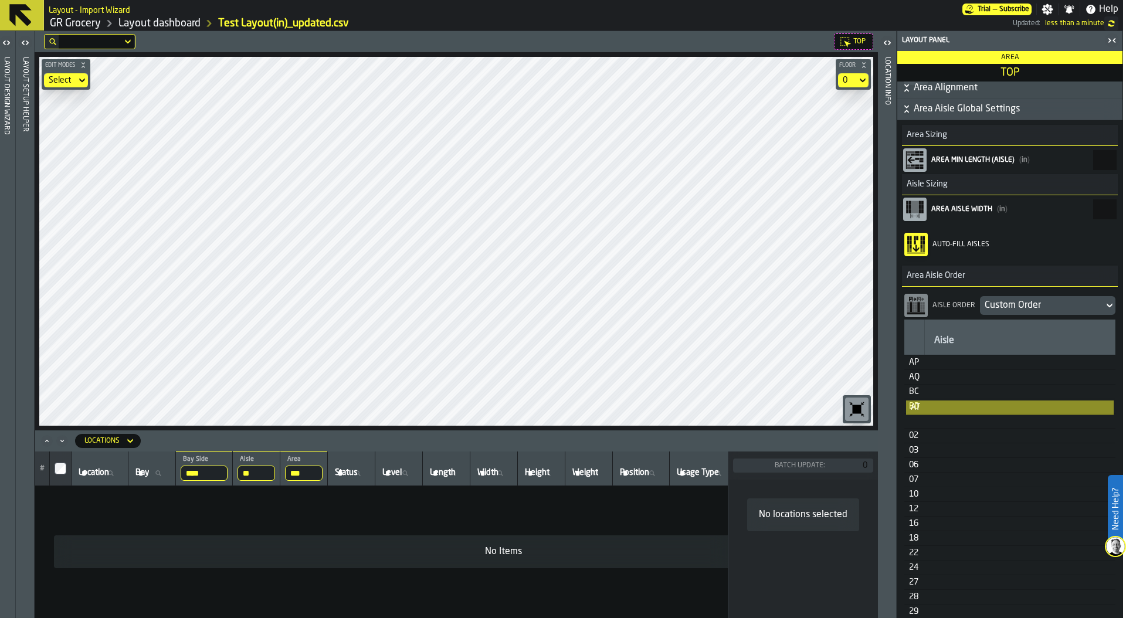
drag, startPoint x: 915, startPoint y: 317, endPoint x: 915, endPoint y: 427, distance: 110.2
click at [118, 442] on div "Locations" at bounding box center [101, 441] width 35 height 8
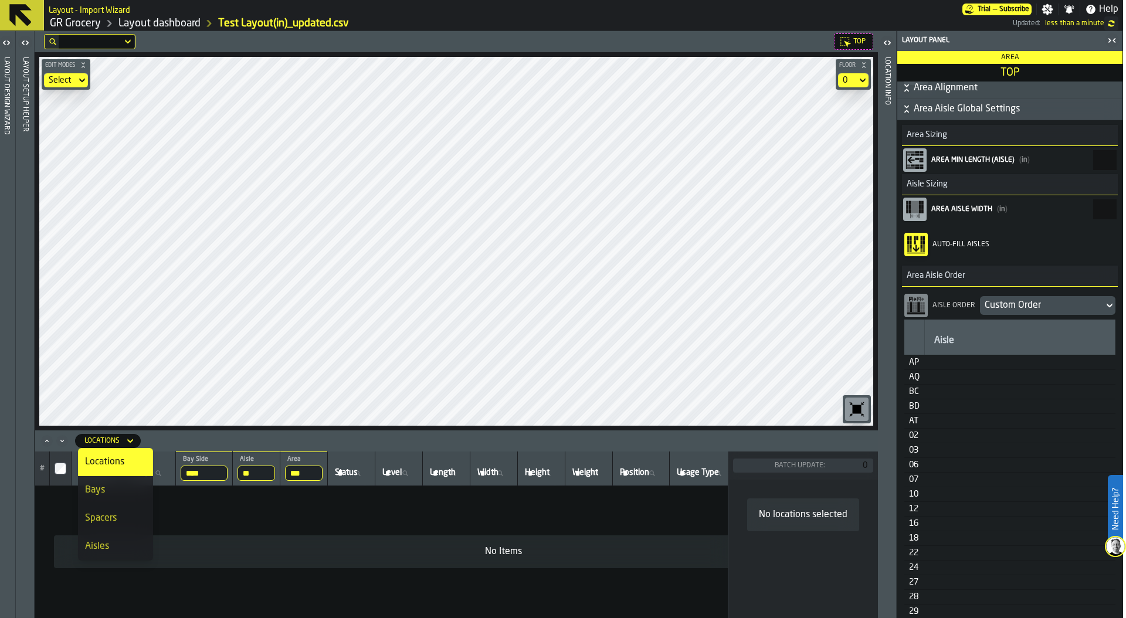
click at [111, 543] on div "Aisles" at bounding box center [115, 546] width 61 height 14
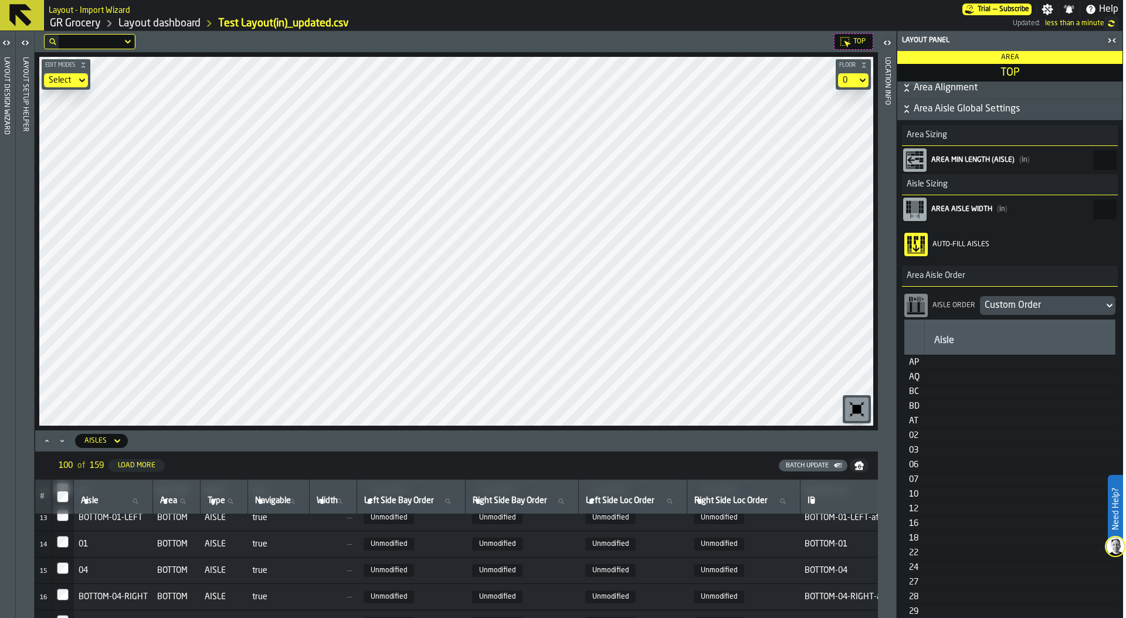
scroll to position [325, 0]
click at [171, 498] on span "Area" at bounding box center [168, 500] width 17 height 9
click at [171, 498] on input "Area Area" at bounding box center [177, 501] width 38 height 15
type input "***"
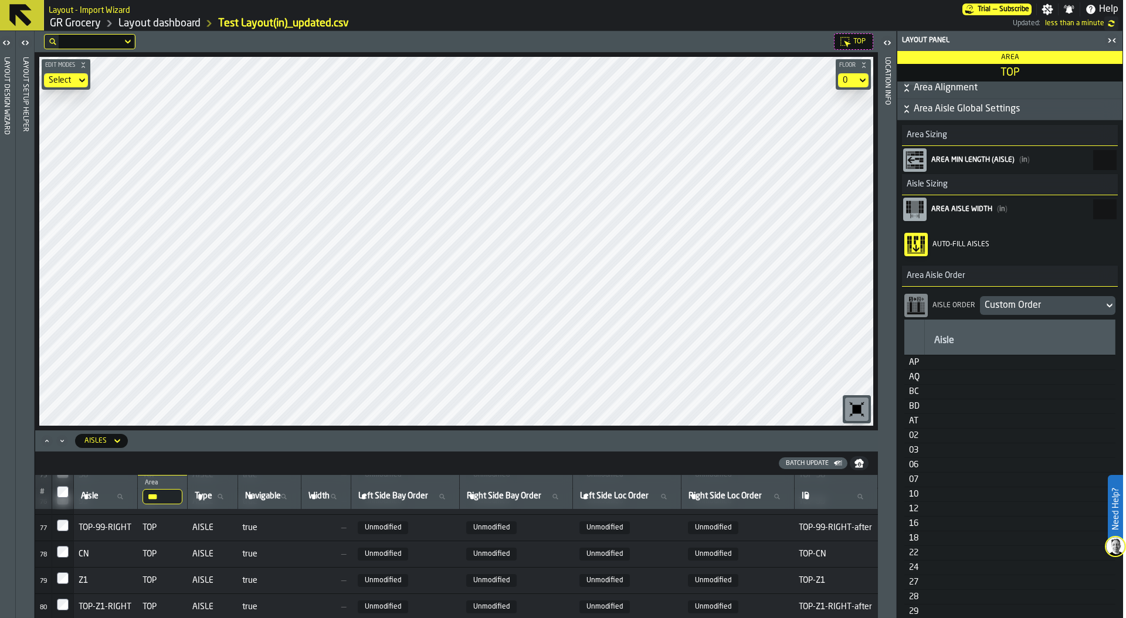
scroll to position [2006, 0]
click at [803, 462] on div "Batch Update" at bounding box center [807, 464] width 52 height 8
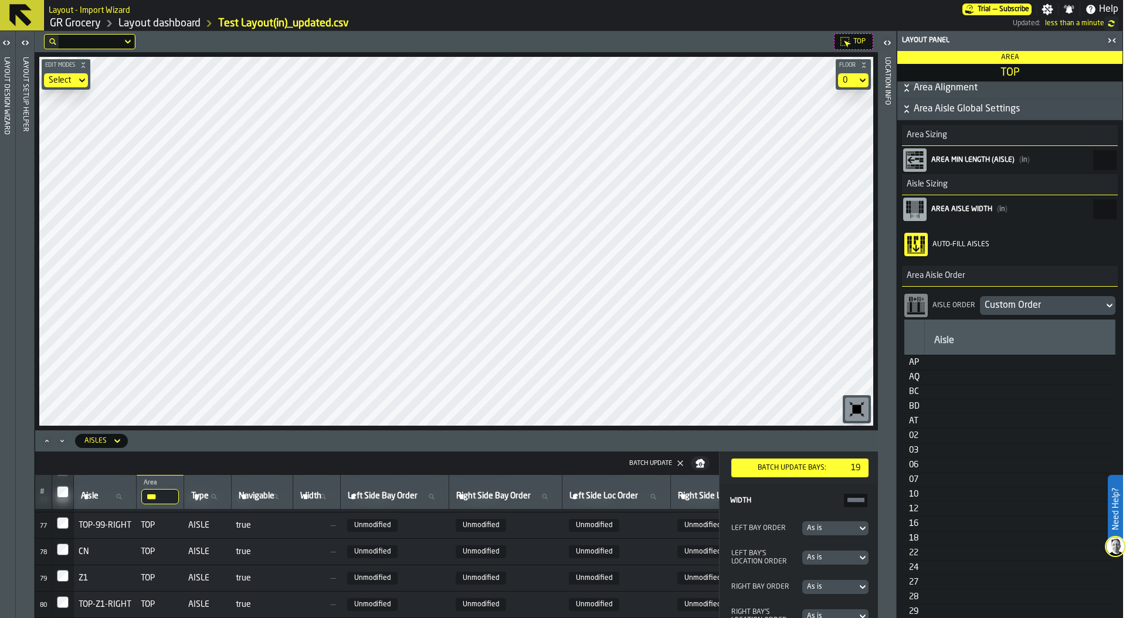
click at [832, 527] on div "As is" at bounding box center [829, 528] width 45 height 8
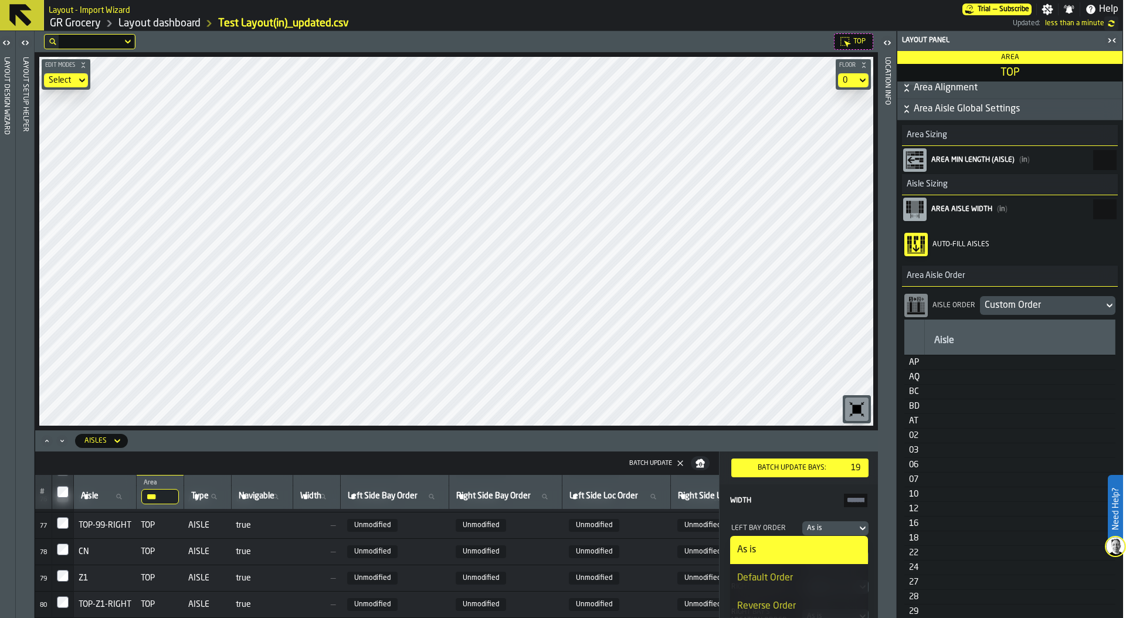
click at [812, 605] on div "Reverse Order" at bounding box center [799, 606] width 124 height 14
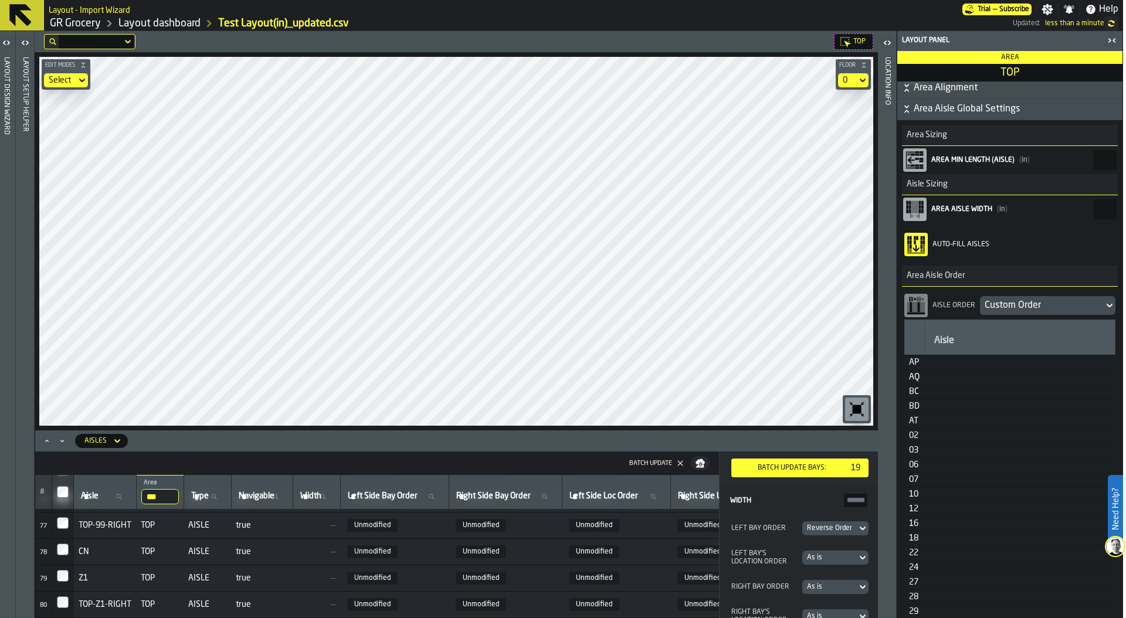
click at [829, 556] on div "As is" at bounding box center [829, 558] width 45 height 8
click at [45, 443] on icon "Maximize" at bounding box center [47, 441] width 12 height 12
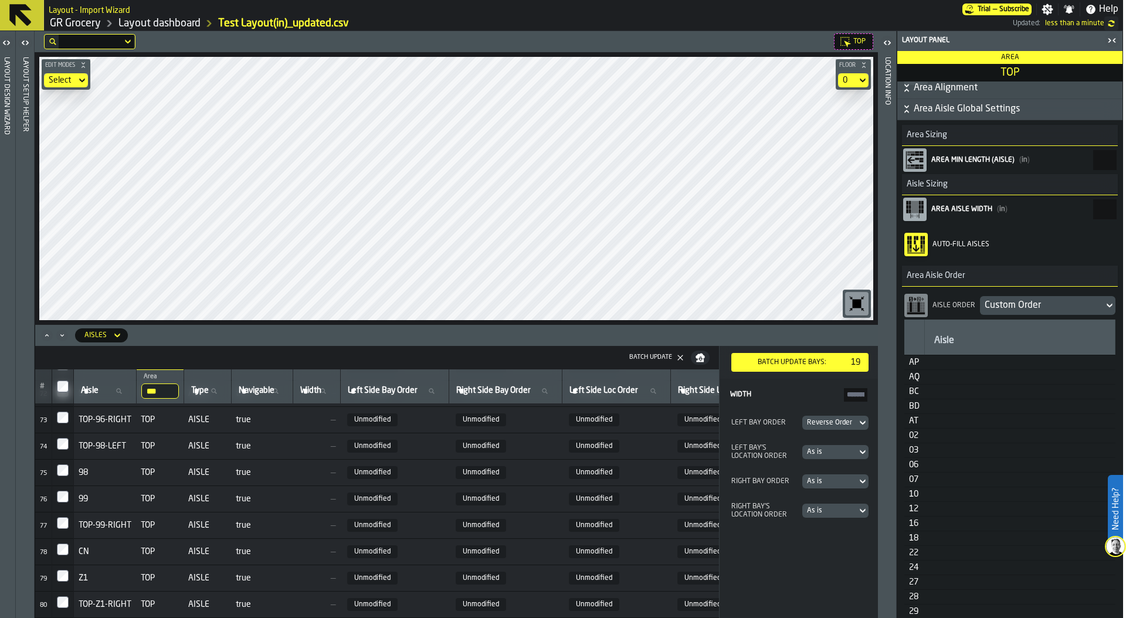
scroll to position [1900, 0]
click at [829, 456] on div "As is" at bounding box center [829, 452] width 45 height 8
click at [808, 531] on div "RTL" at bounding box center [803, 531] width 124 height 14
click at [836, 477] on div "As is" at bounding box center [829, 481] width 55 height 13
click at [813, 557] on div "Reverse Order" at bounding box center [803, 559] width 124 height 14
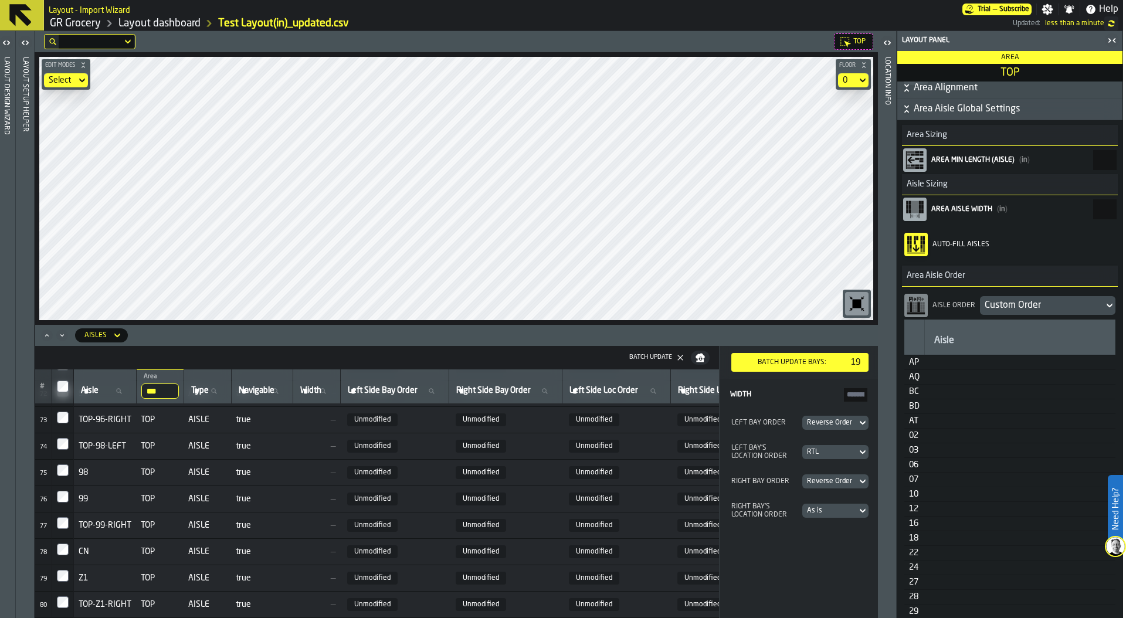
click at [842, 511] on div "As is" at bounding box center [829, 511] width 45 height 8
click at [815, 565] on div "LTR" at bounding box center [803, 562] width 124 height 14
click at [804, 361] on div "Batch Update bays:" at bounding box center [793, 362] width 108 height 8
click at [853, 303] on icon "button-toolbar-undefined" at bounding box center [857, 303] width 9 height 9
click at [564, 382] on div "TOP Edit Modes Select Floor 0 Aisles Batch Update # Aisle Aisle *** Area TOP Ty…" at bounding box center [456, 324] width 843 height 587
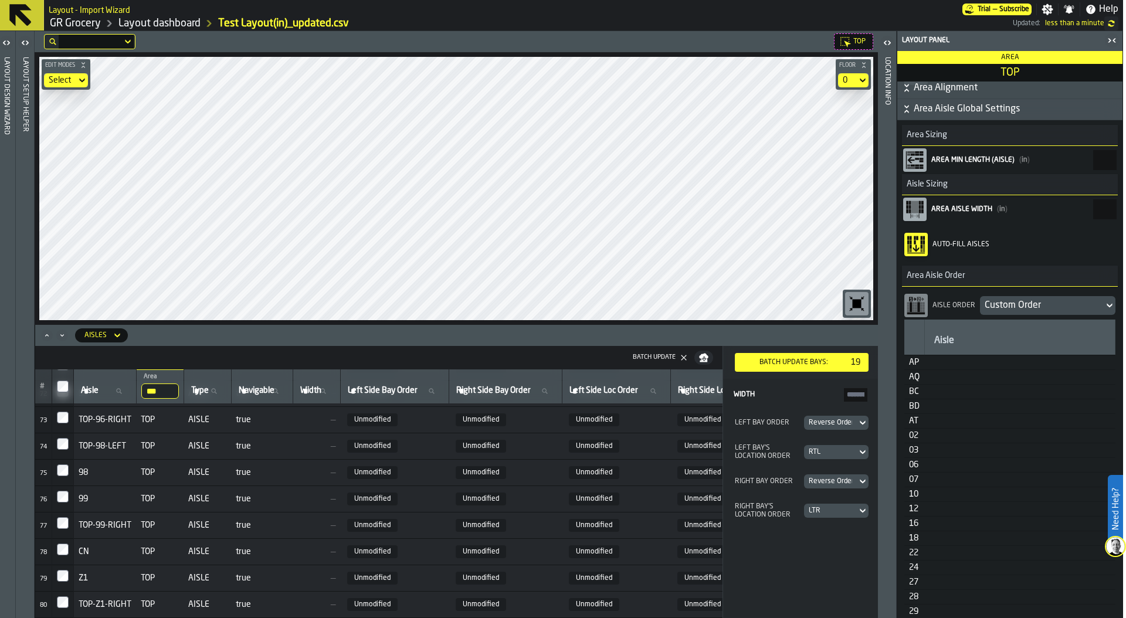
click at [162, 22] on link "Layout dashboard" at bounding box center [159, 23] width 82 height 13
click at [26, 63] on div "Layout Setup Helper" at bounding box center [25, 335] width 8 height 561
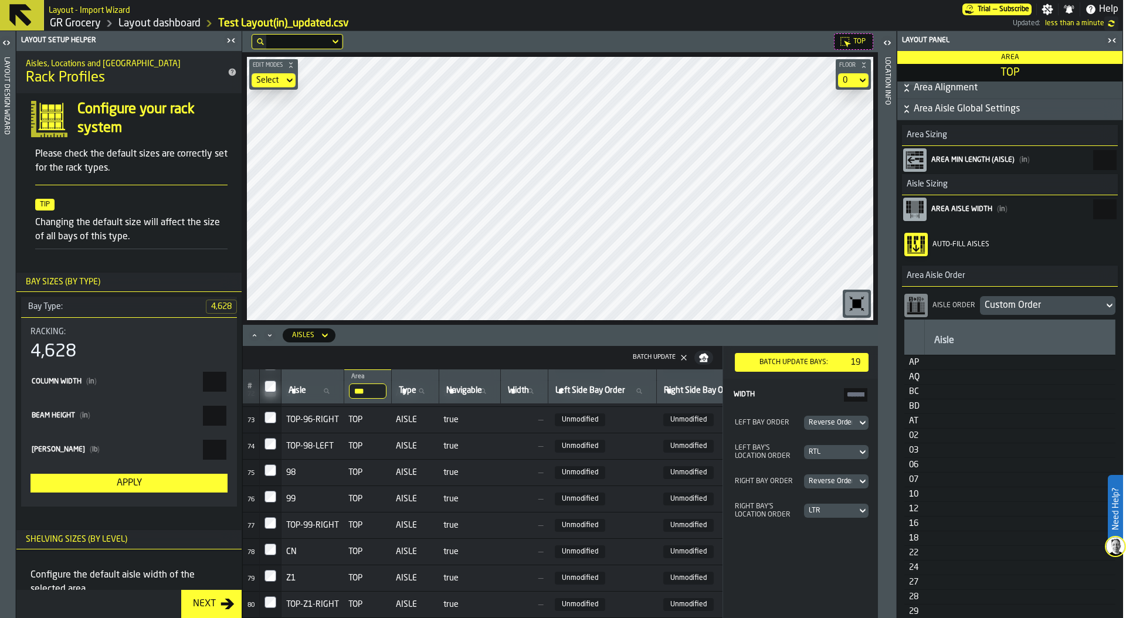
click at [11, 60] on header "Layout Design Wizard" at bounding box center [6, 324] width 18 height 587
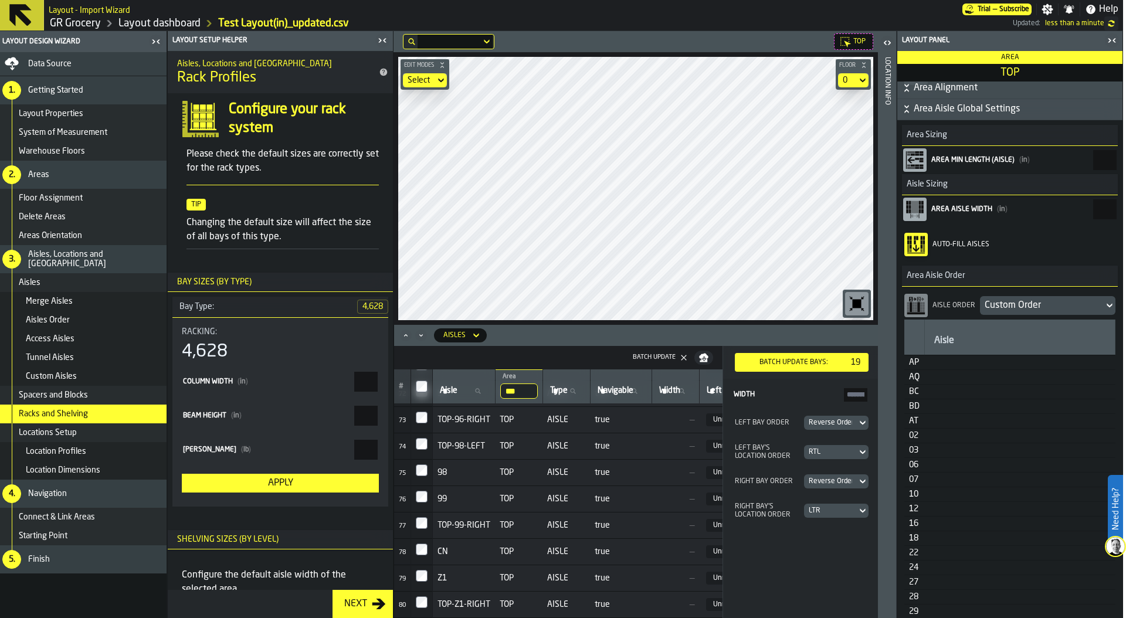
click at [63, 60] on span "Data Source" at bounding box center [49, 63] width 43 height 9
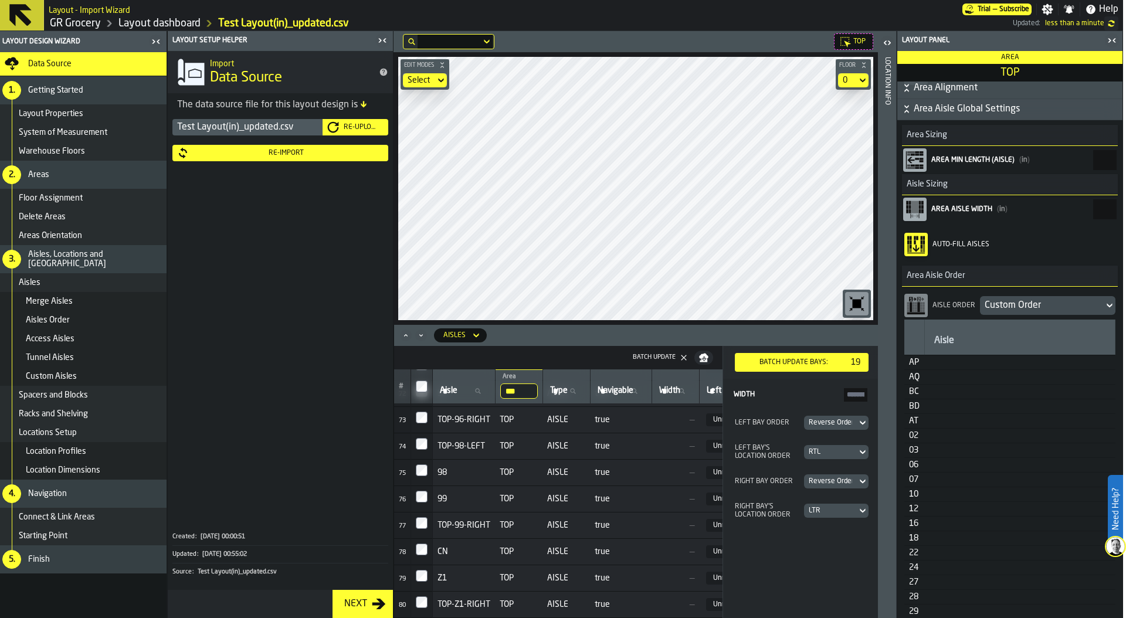
click at [363, 126] on div "Re-Upload" at bounding box center [361, 127] width 45 height 8
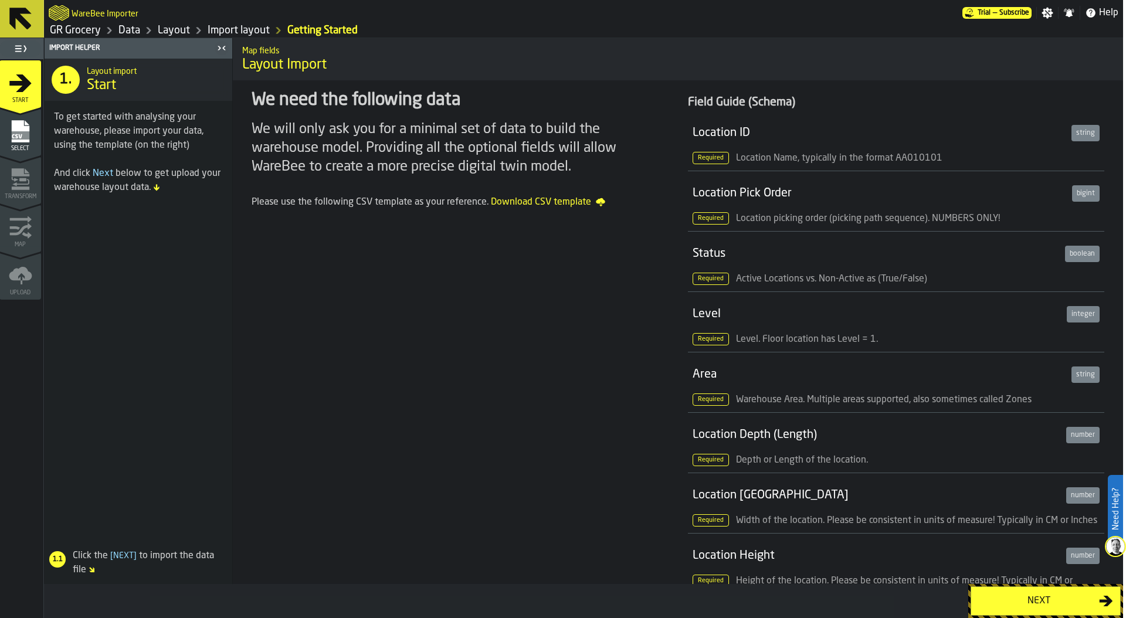
click at [1021, 604] on div "Next" at bounding box center [1038, 601] width 121 height 14
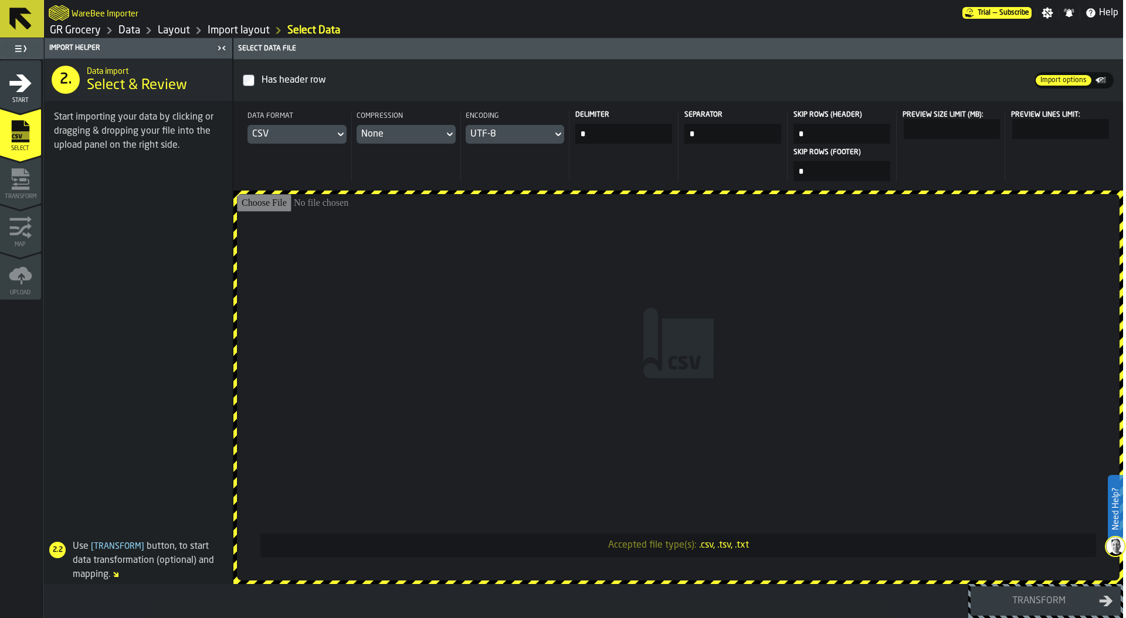
click at [616, 323] on input "Accepted file type(s): .csv, .tsv, .txt" at bounding box center [678, 387] width 883 height 386
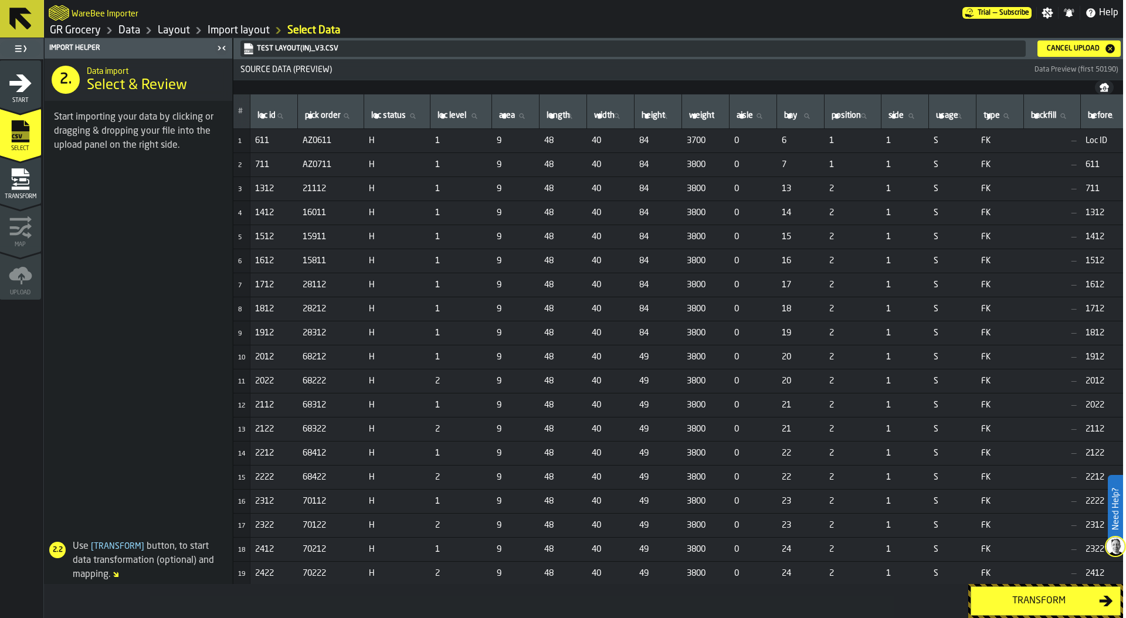
click at [1044, 600] on div "Transform" at bounding box center [1038, 601] width 121 height 14
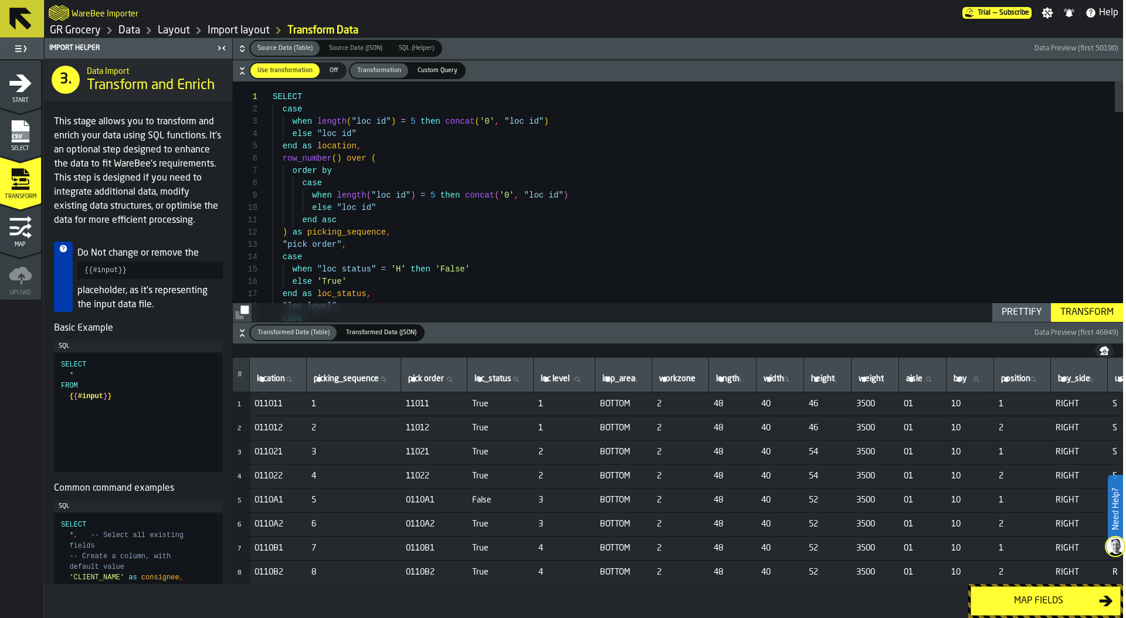
click at [1057, 603] on div "Map fields" at bounding box center [1038, 601] width 121 height 14
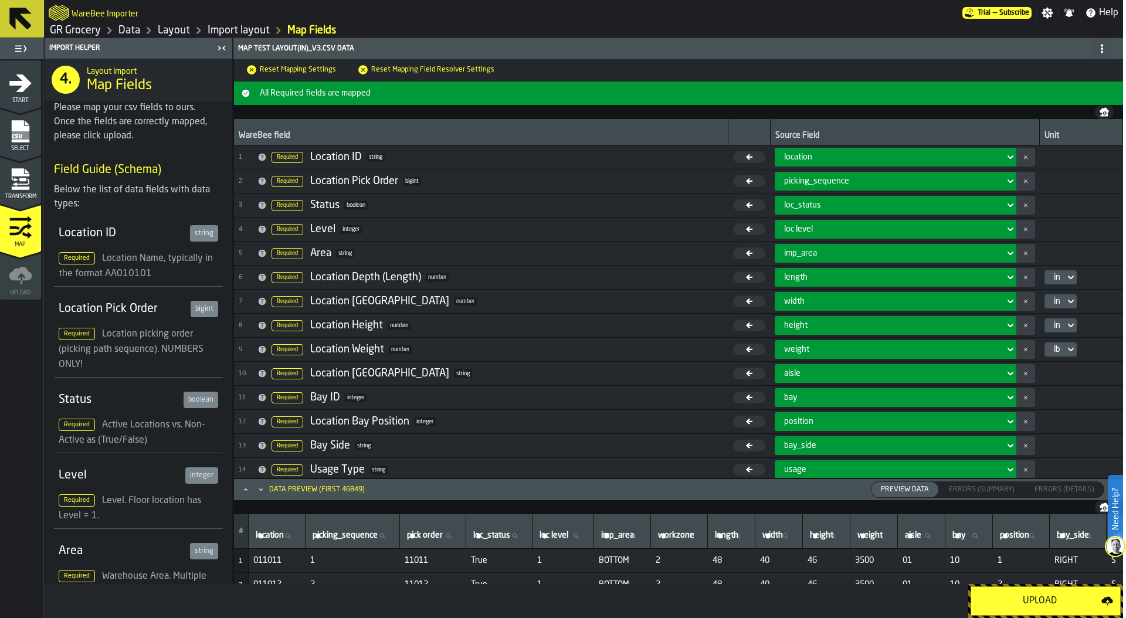
click at [1057, 600] on div "Upload" at bounding box center [1039, 601] width 123 height 14
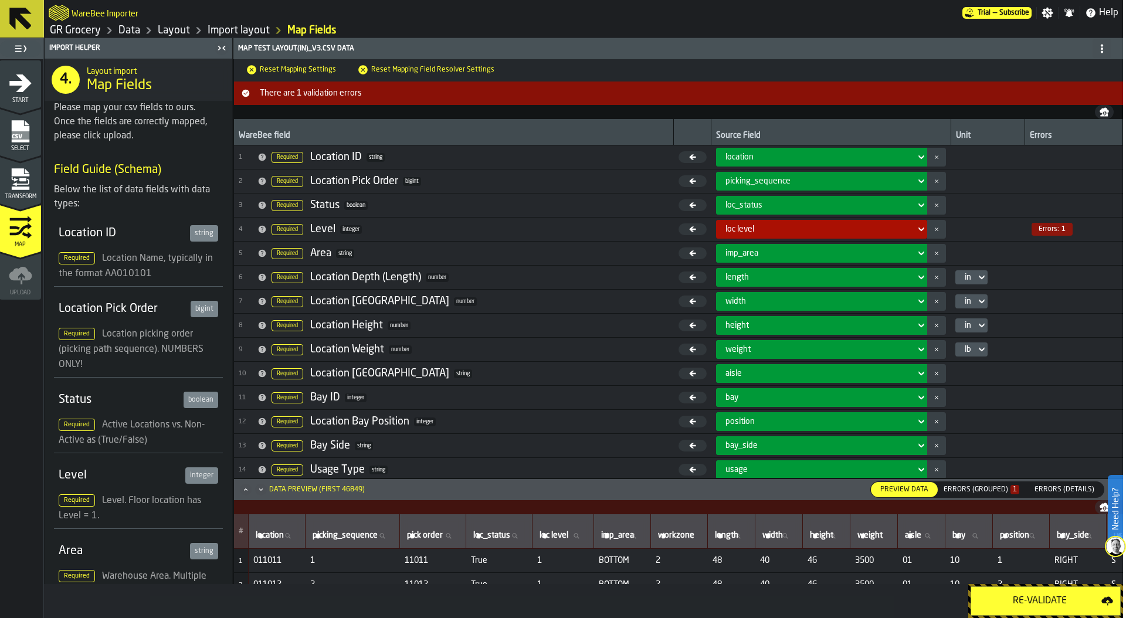
click at [981, 491] on div "Errors (Grouped) 1" at bounding box center [982, 490] width 76 height 8
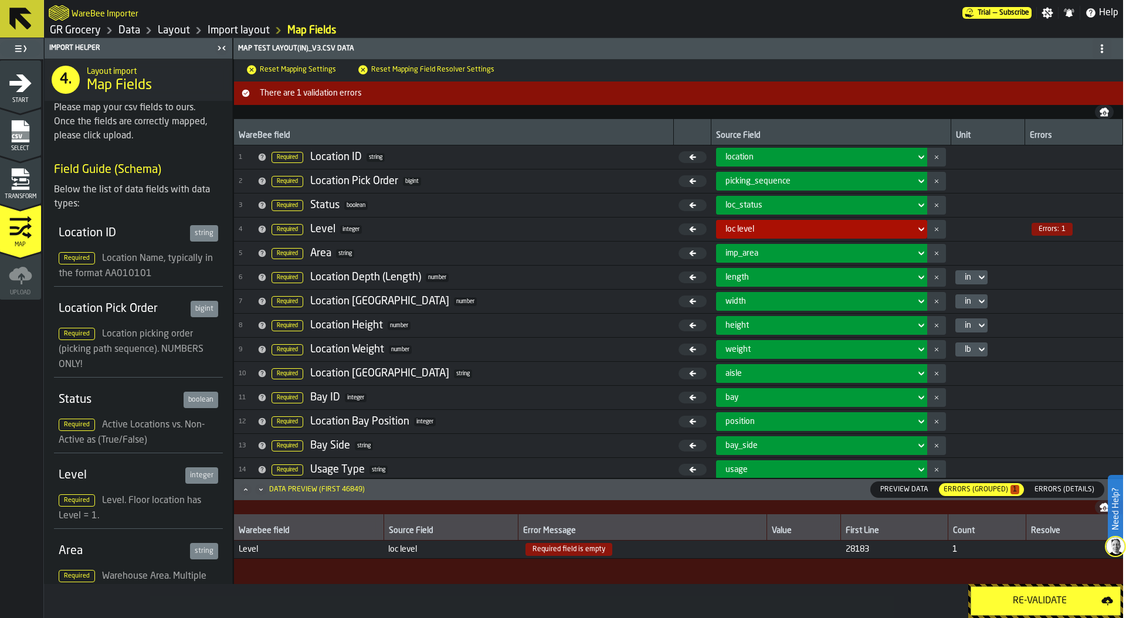
click at [18, 197] on span "Transform" at bounding box center [20, 197] width 42 height 6
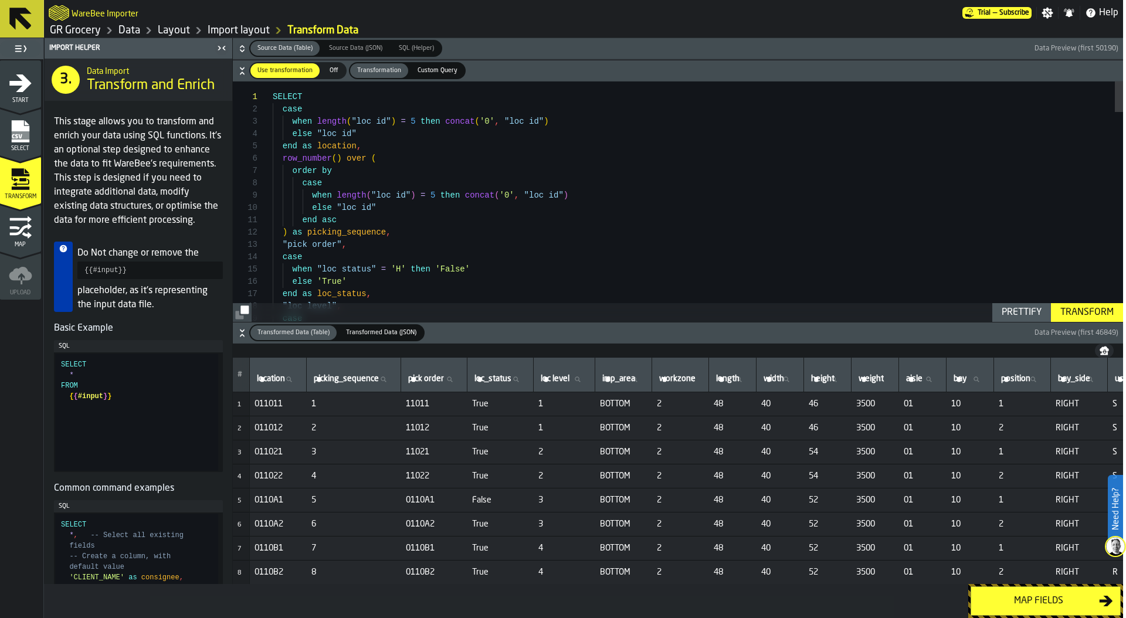
click at [17, 135] on rect "menu Select" at bounding box center [20, 135] width 18 height 8
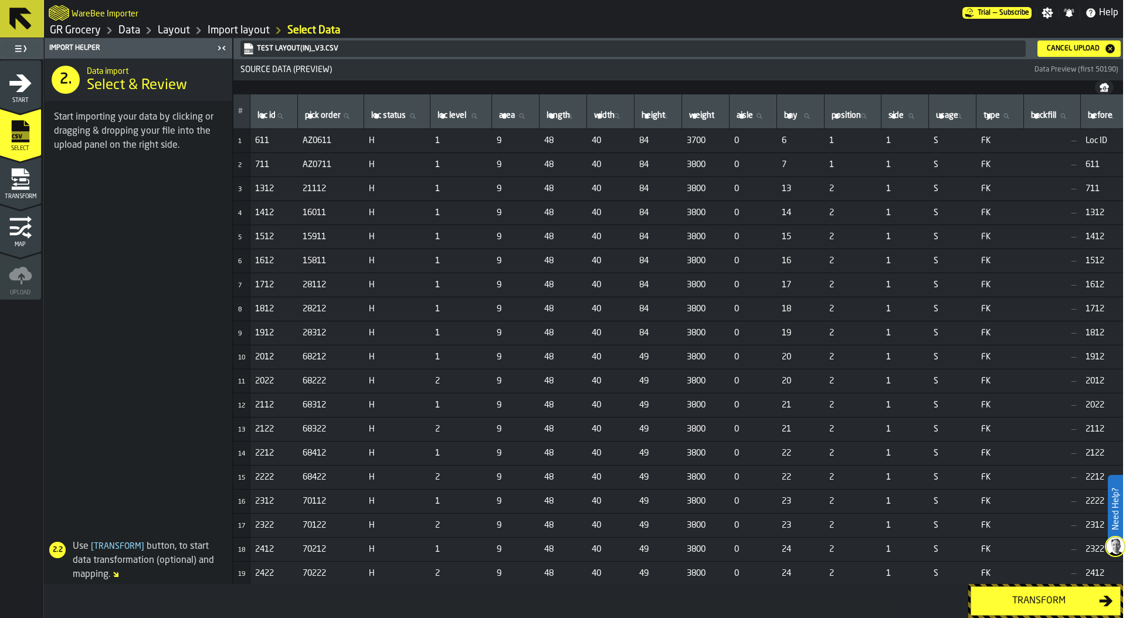
click at [1087, 45] on div "Cancel Upload" at bounding box center [1073, 49] width 62 height 8
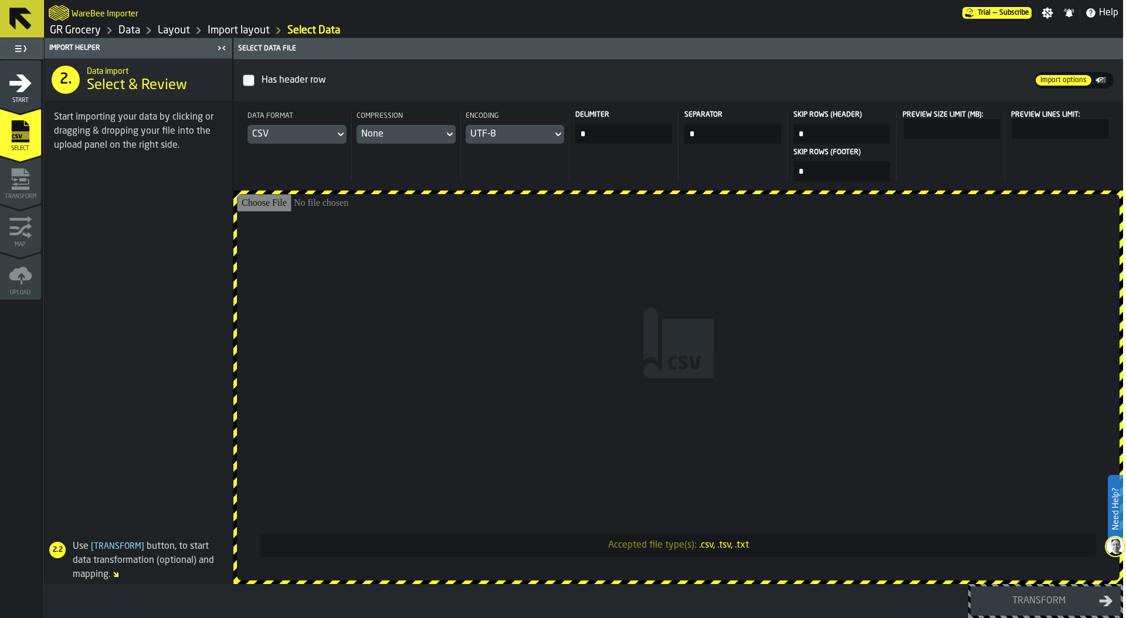
click at [751, 314] on input "Accepted file type(s): .csv, .tsv, .txt" at bounding box center [678, 387] width 883 height 386
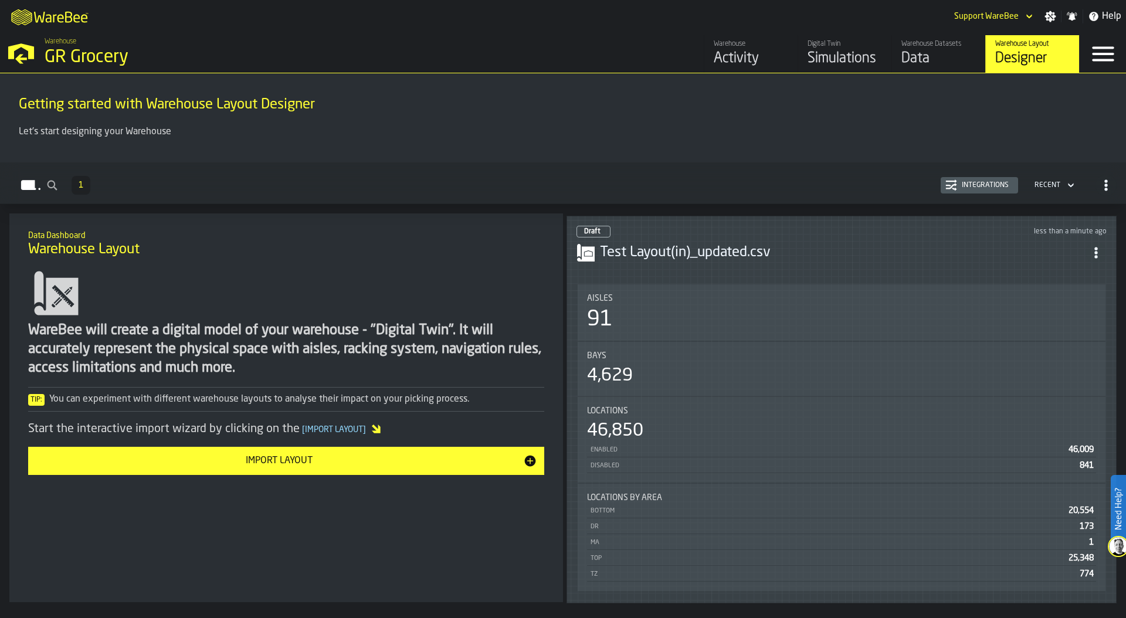
click at [921, 50] on div "Data" at bounding box center [938, 58] width 74 height 19
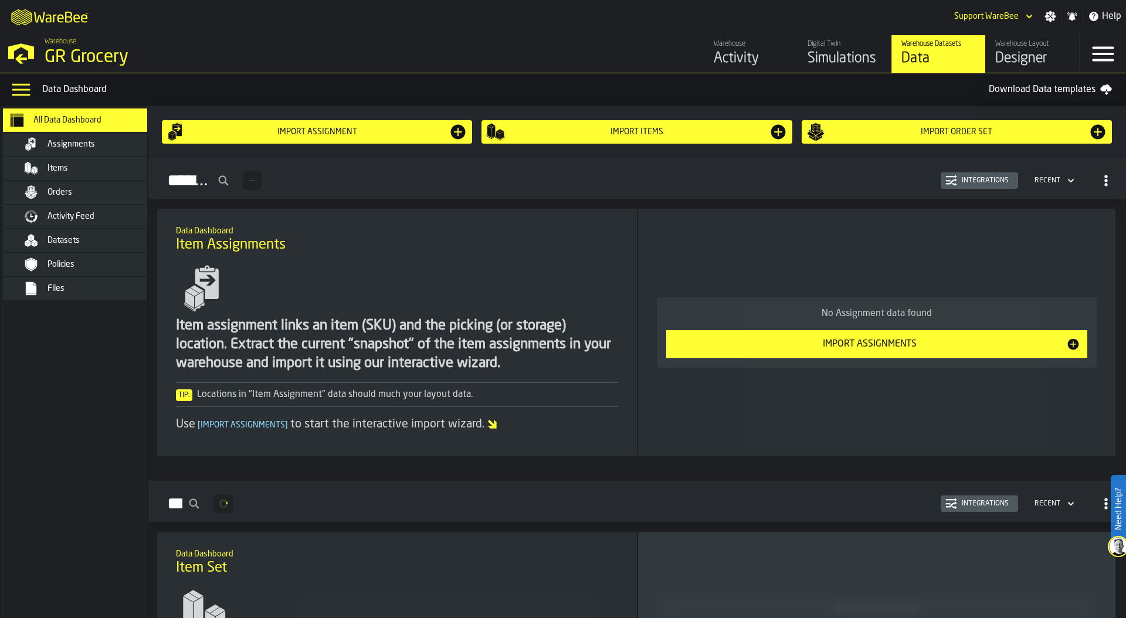
click at [67, 299] on div "Files" at bounding box center [85, 288] width 164 height 23
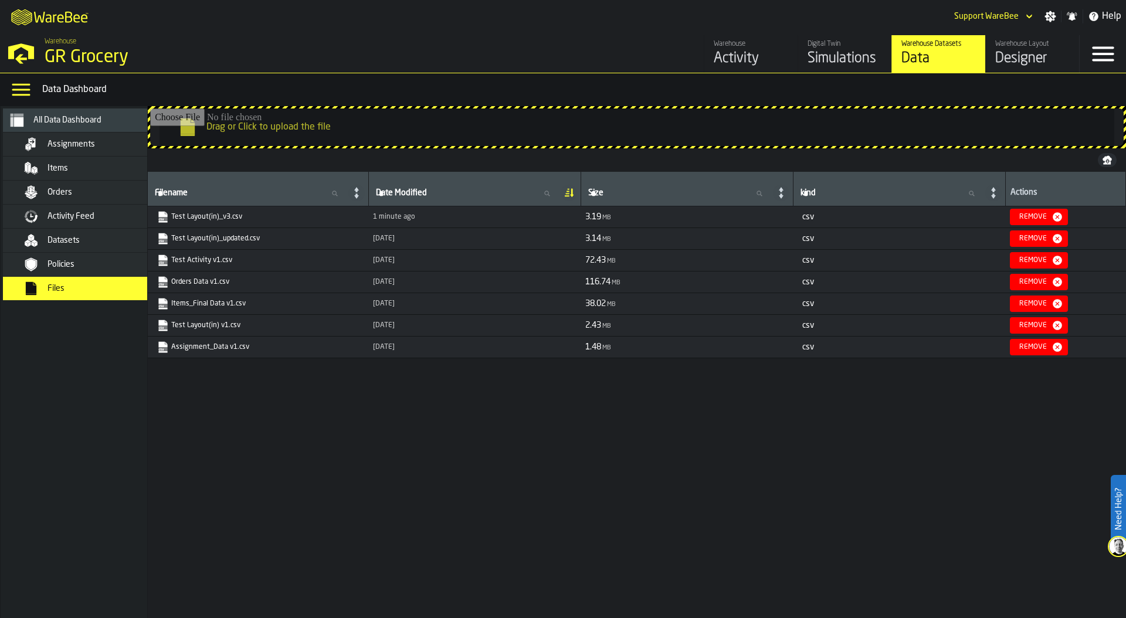
click at [216, 216] on link "Test Layout(in)_v3.csv" at bounding box center [256, 217] width 199 height 12
click at [1012, 57] on div "Designer" at bounding box center [1032, 58] width 74 height 19
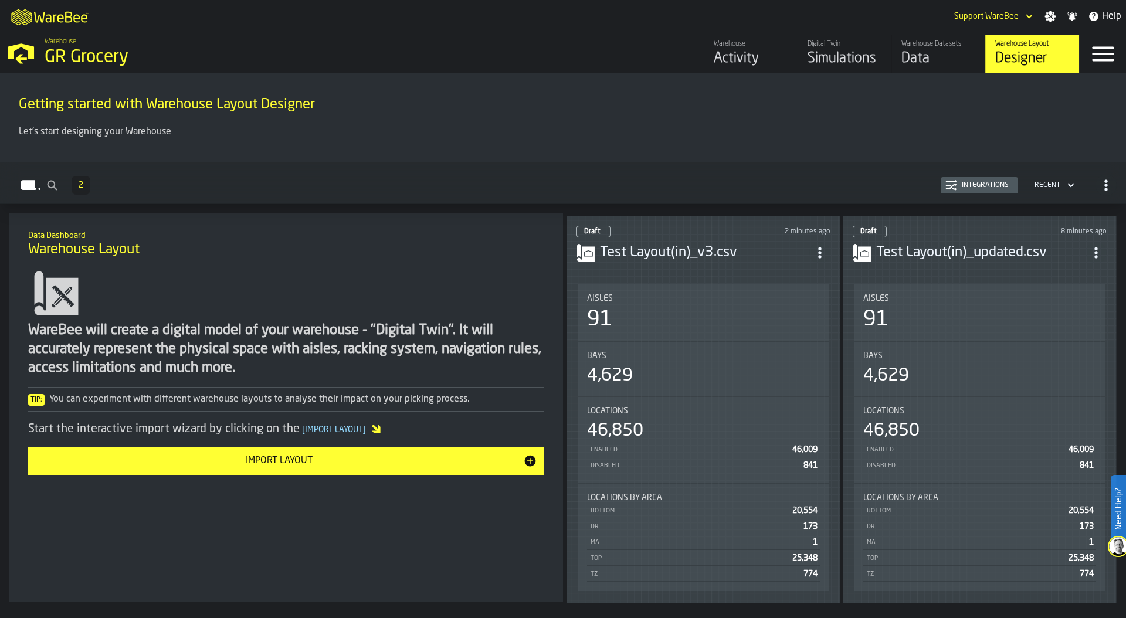
click at [700, 308] on div "91" at bounding box center [703, 319] width 233 height 23
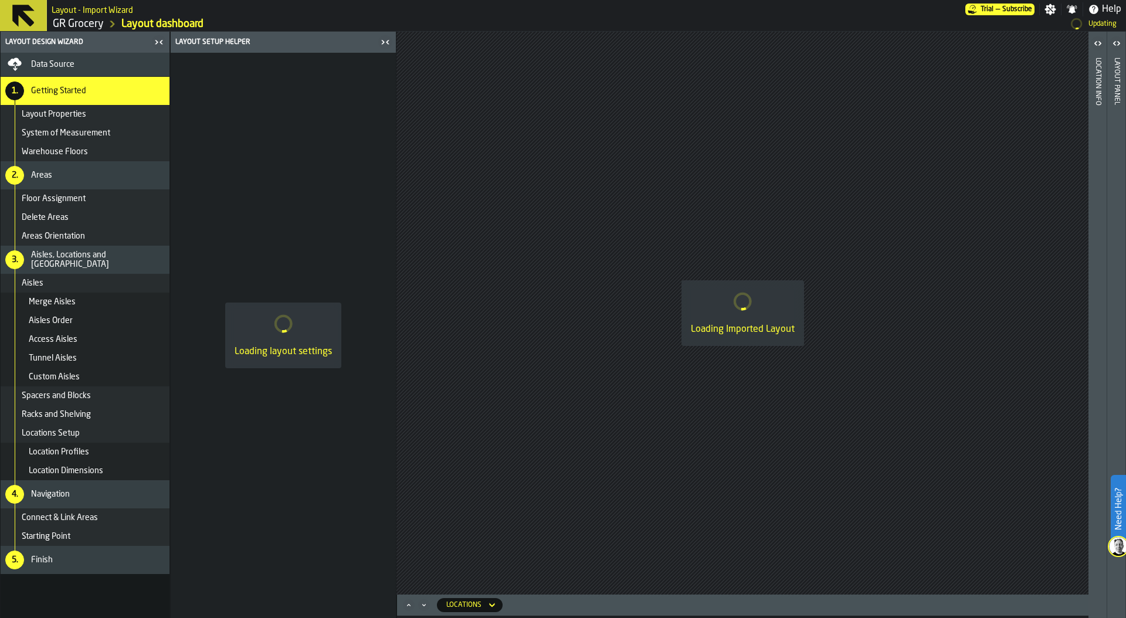
click at [85, 25] on link "GR Grocery" at bounding box center [78, 24] width 51 height 13
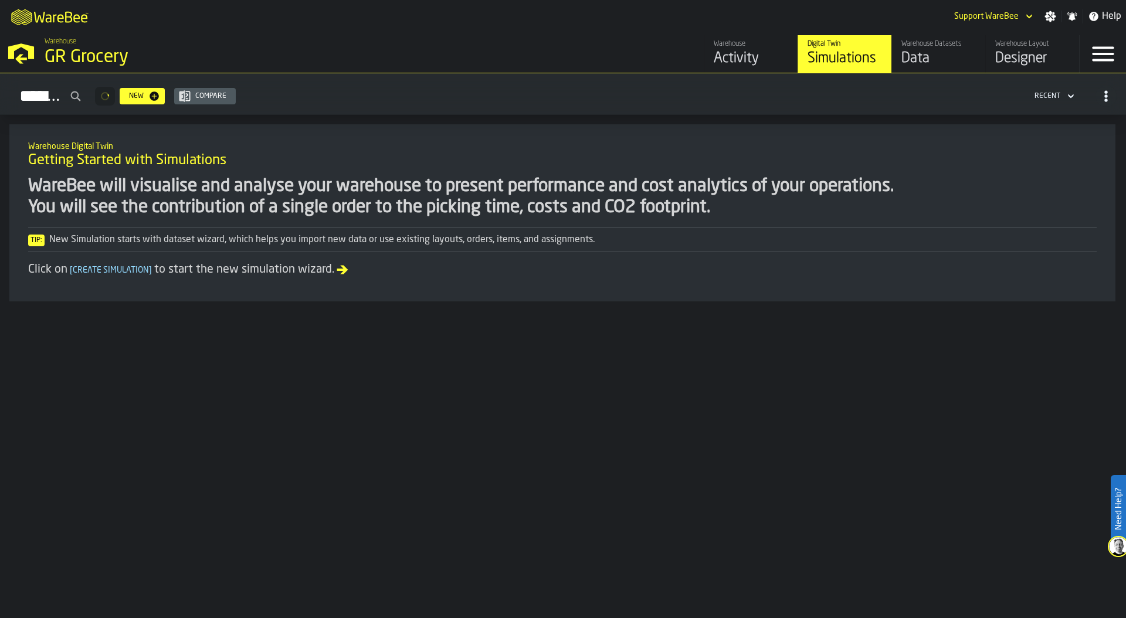
click at [1031, 58] on div "Designer" at bounding box center [1032, 58] width 74 height 19
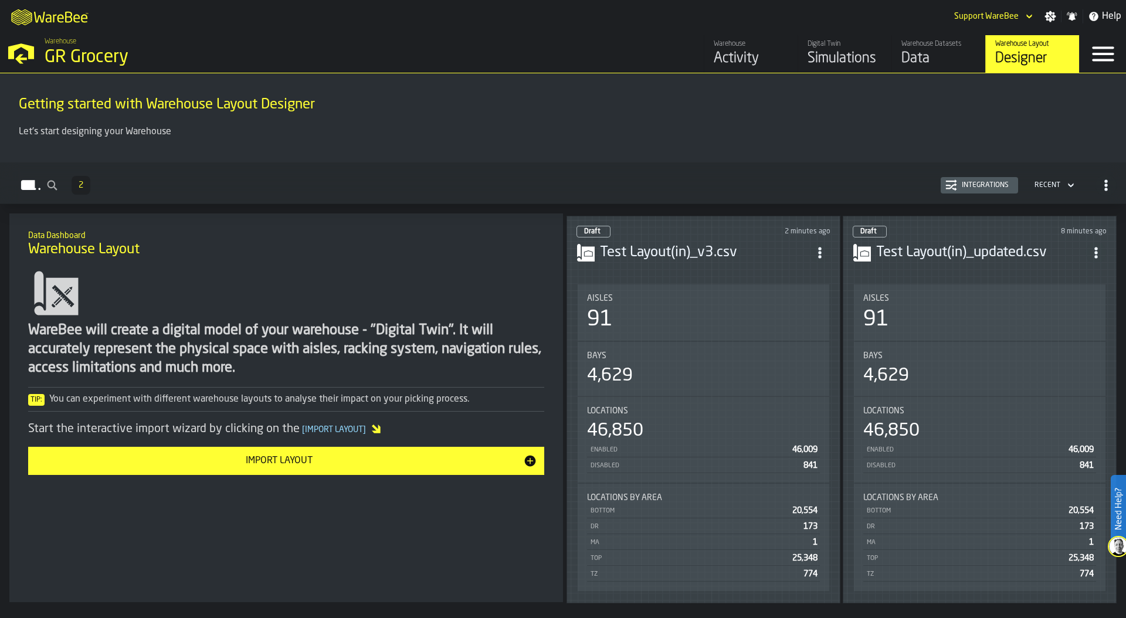
click at [1016, 284] on div "Aisles 91" at bounding box center [980, 312] width 252 height 56
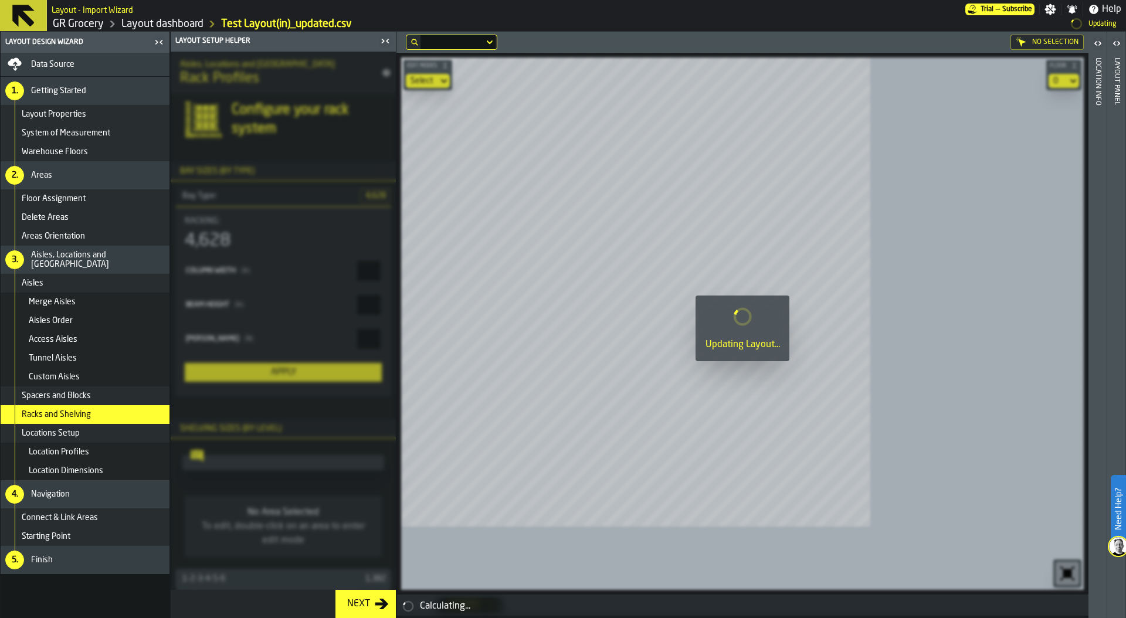
type input "**"
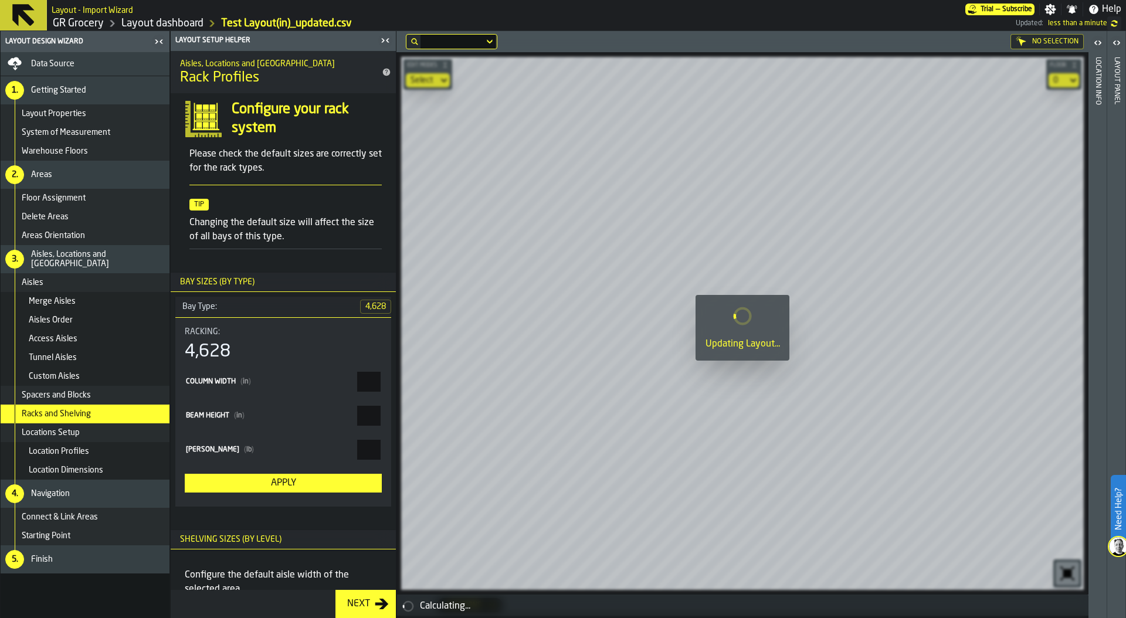
click at [384, 40] on icon "button-toggle-Close me" at bounding box center [382, 41] width 3 height 4
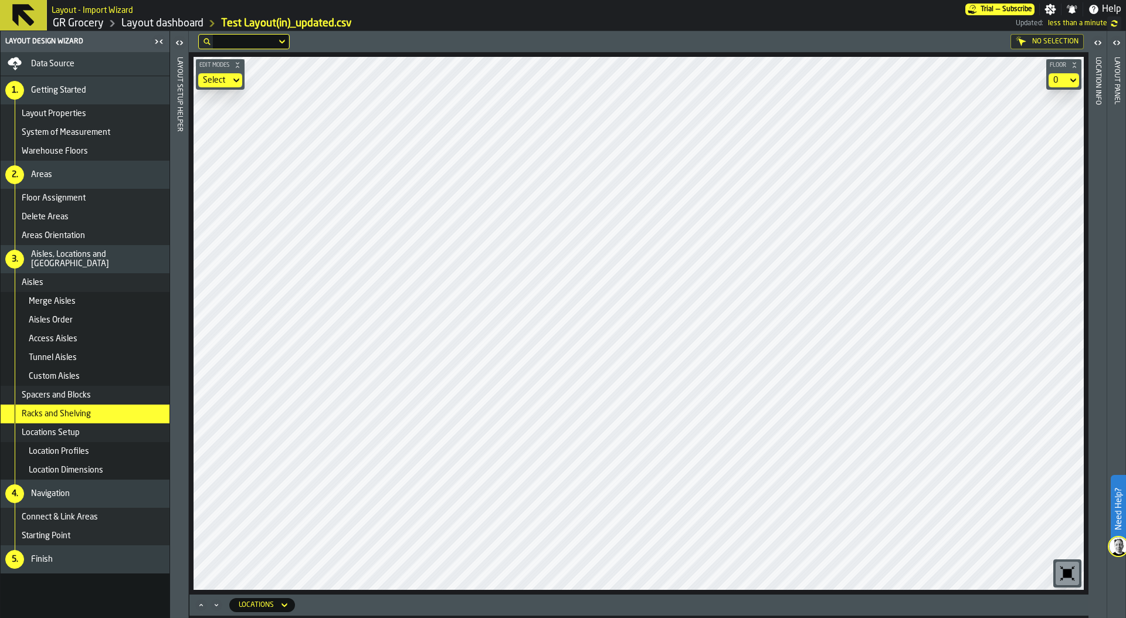
click at [155, 40] on icon "button-toggle-Close me" at bounding box center [159, 42] width 14 height 14
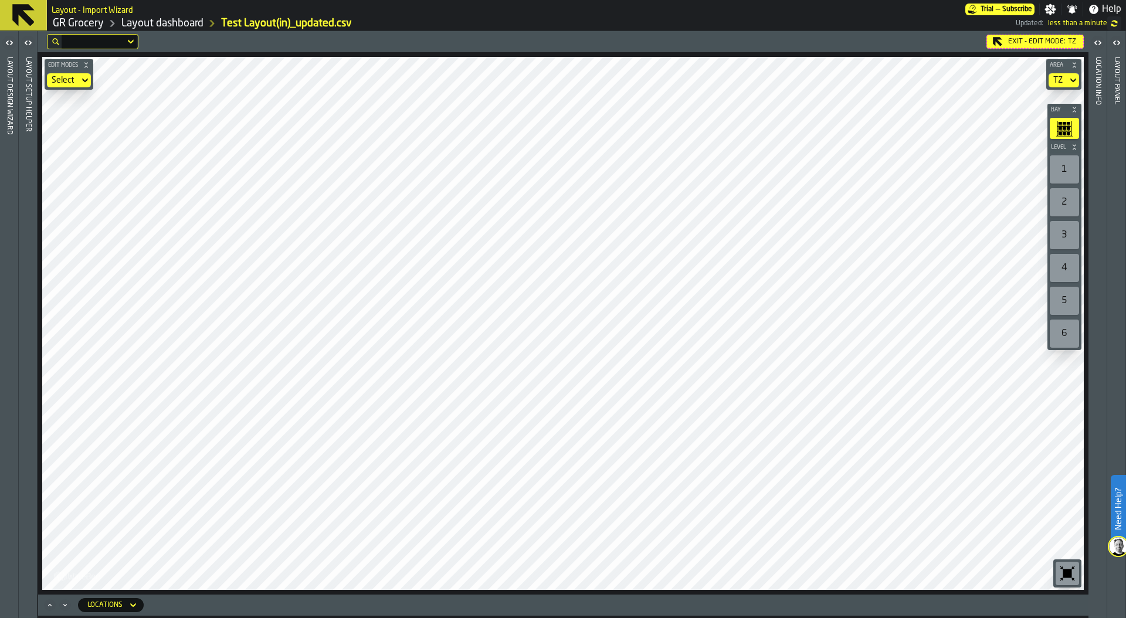
click at [1012, 39] on div "Exit - Edit Mode: TZ" at bounding box center [1034, 42] width 97 height 14
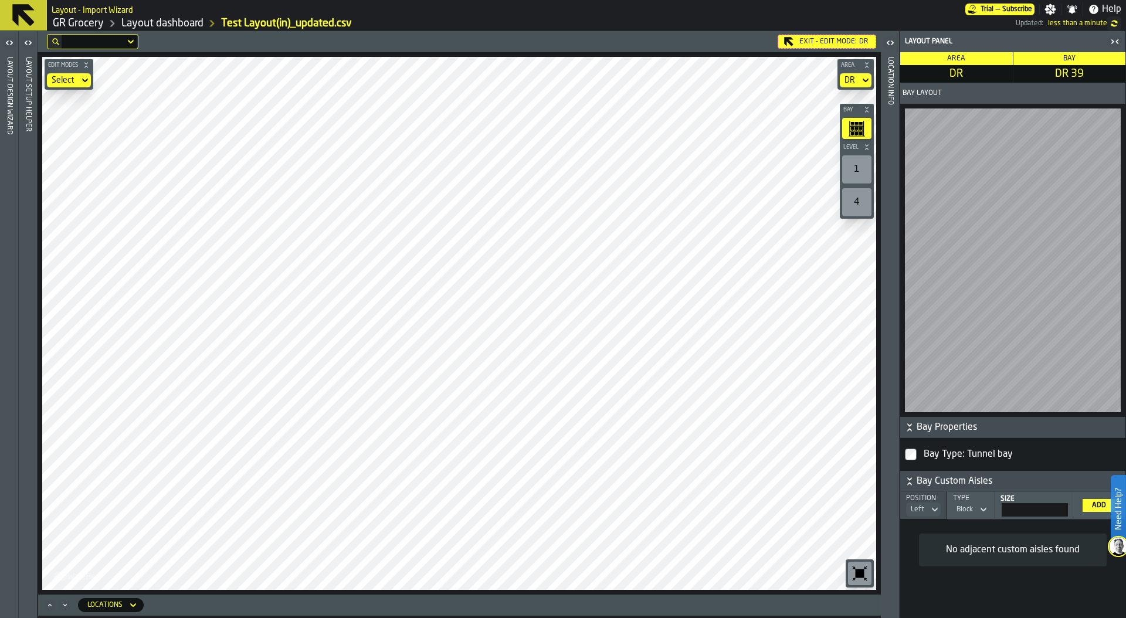
click at [9, 71] on div "Layout Design Wizard" at bounding box center [9, 335] width 8 height 561
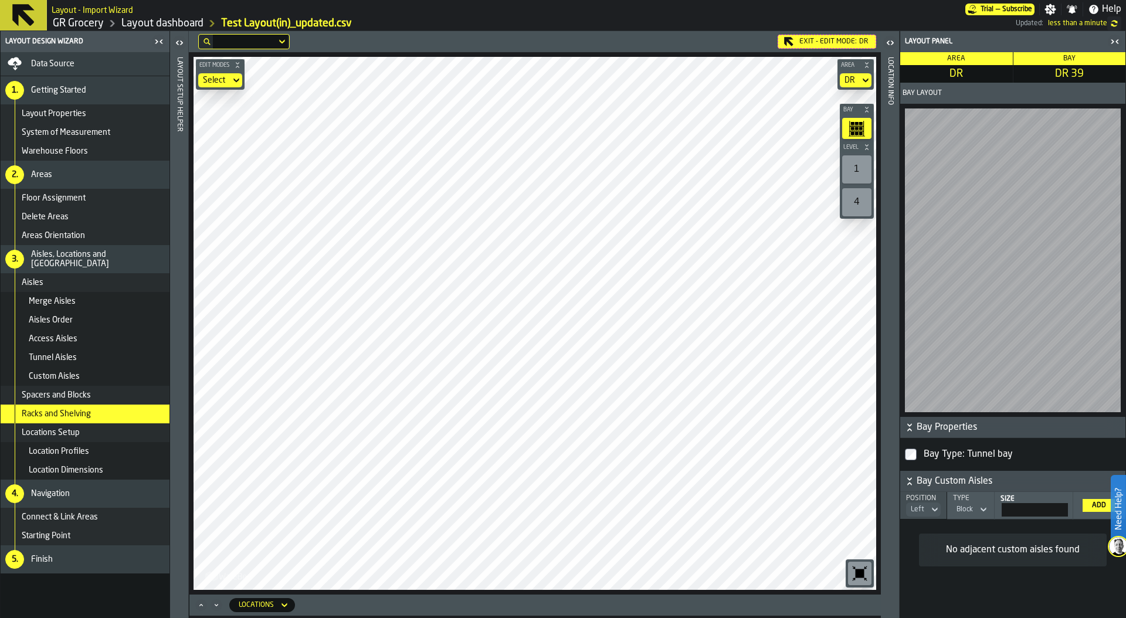
click at [97, 65] on div "Data Source" at bounding box center [98, 63] width 134 height 9
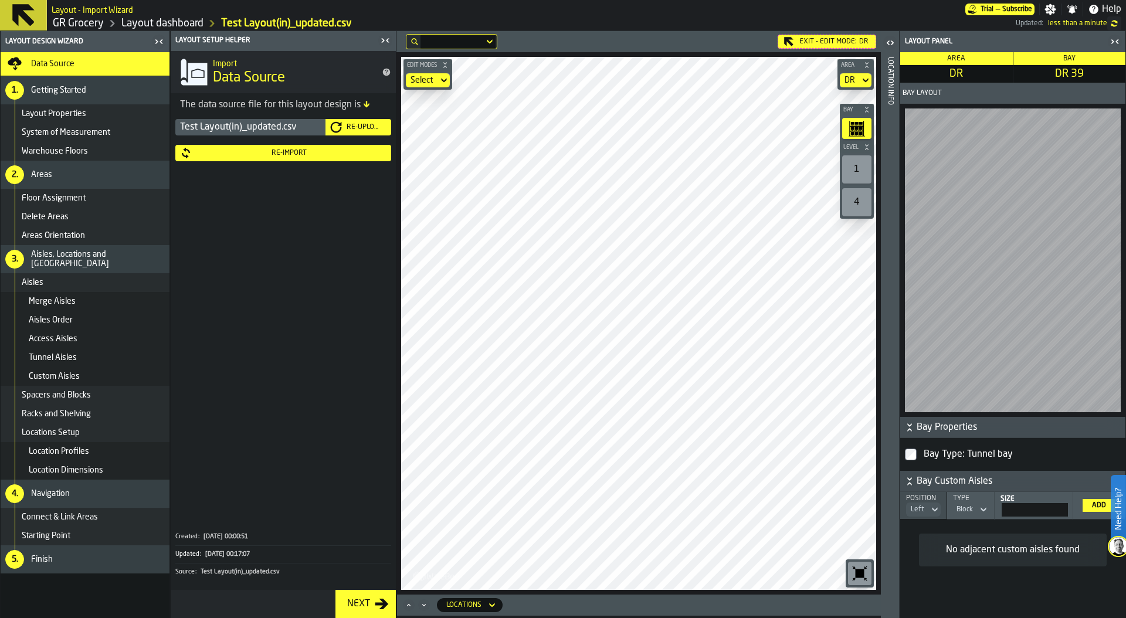
click at [369, 124] on div "Re-Upload" at bounding box center [364, 127] width 45 height 8
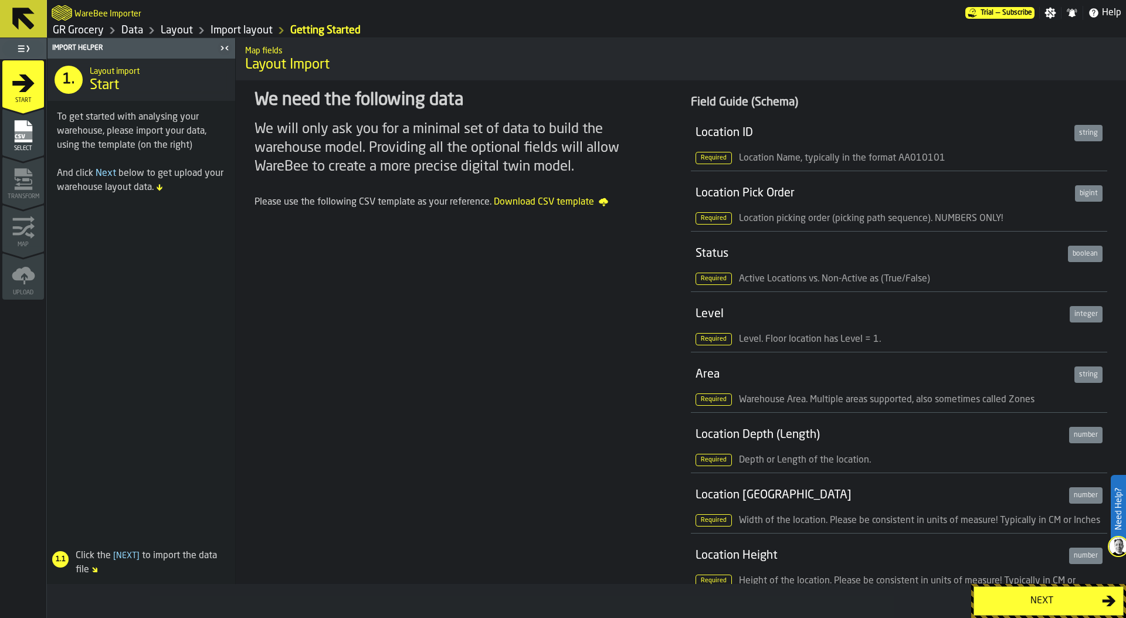
click at [1012, 598] on div "Next" at bounding box center [1041, 601] width 121 height 14
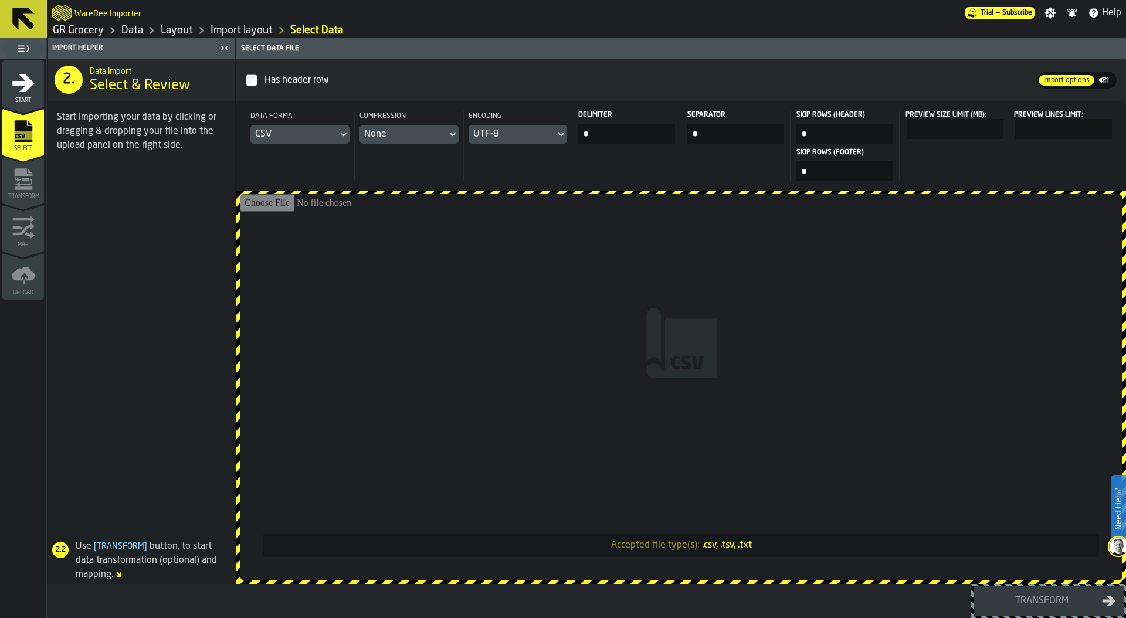
click at [671, 268] on input "Accepted file type(s): .csv, .tsv, .txt" at bounding box center [681, 387] width 883 height 386
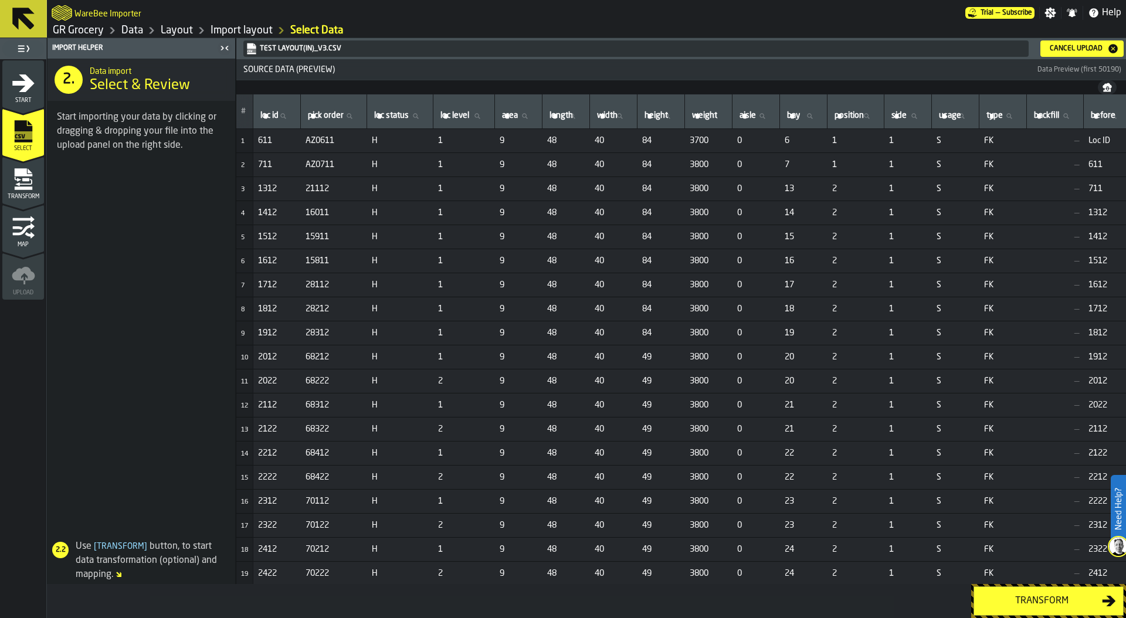
click at [1031, 603] on div "Transform" at bounding box center [1041, 601] width 121 height 14
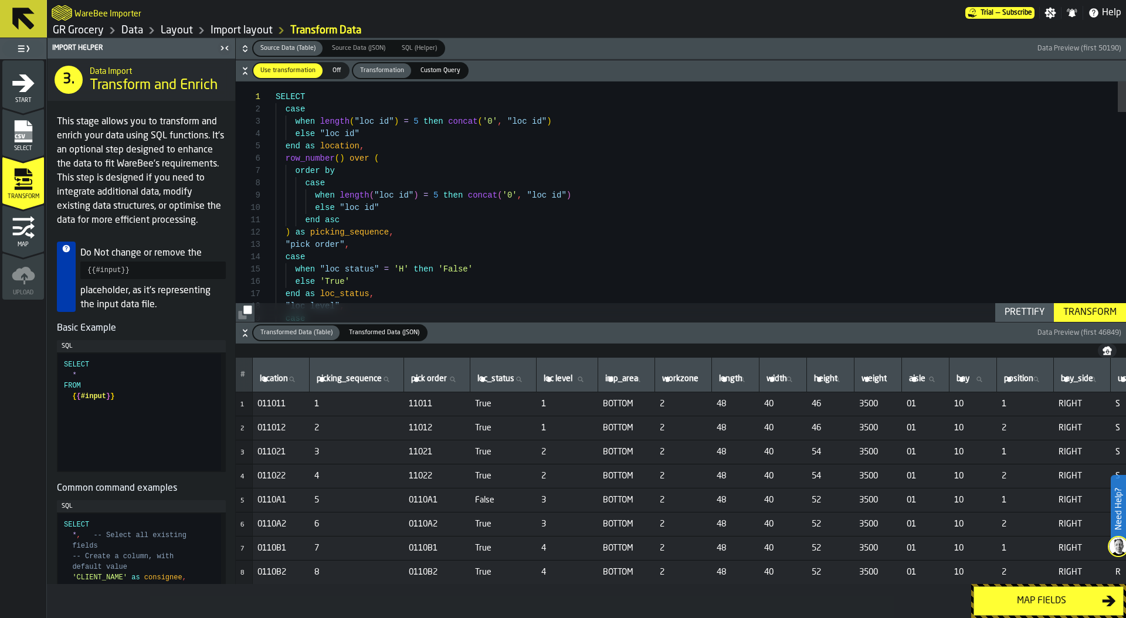
click at [1047, 599] on div "Map fields" at bounding box center [1041, 601] width 121 height 14
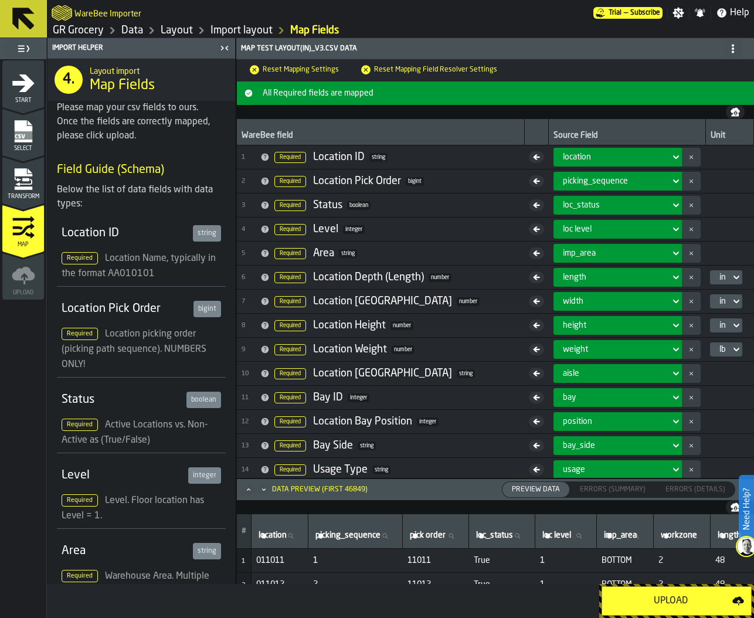
click at [700, 589] on button "Upload" at bounding box center [677, 600] width 150 height 29
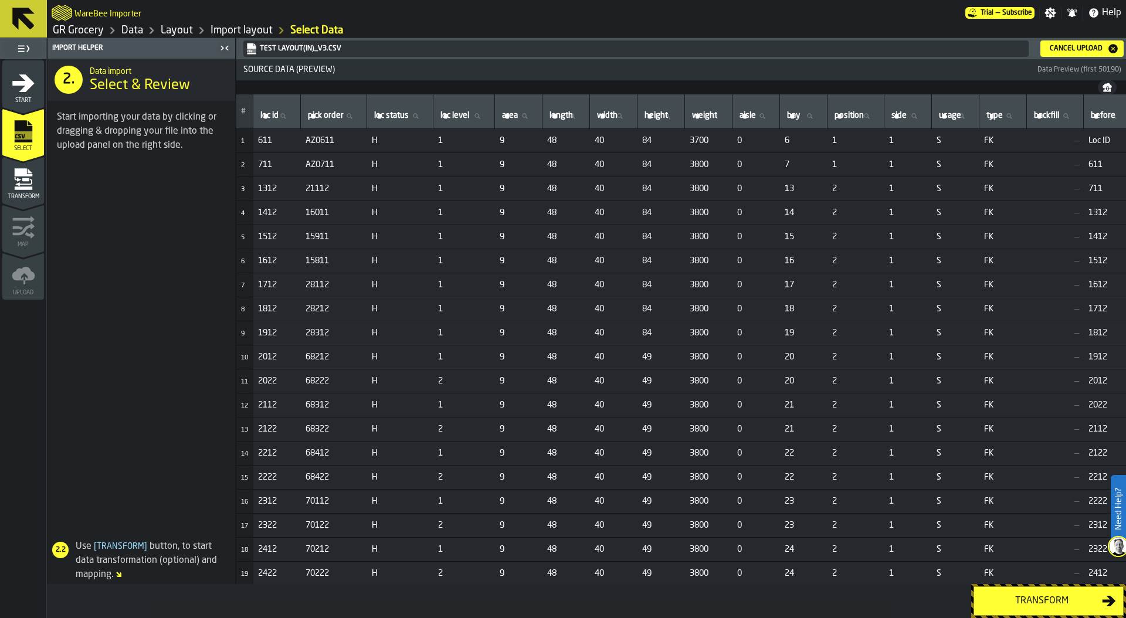
scroll to position [0, 3]
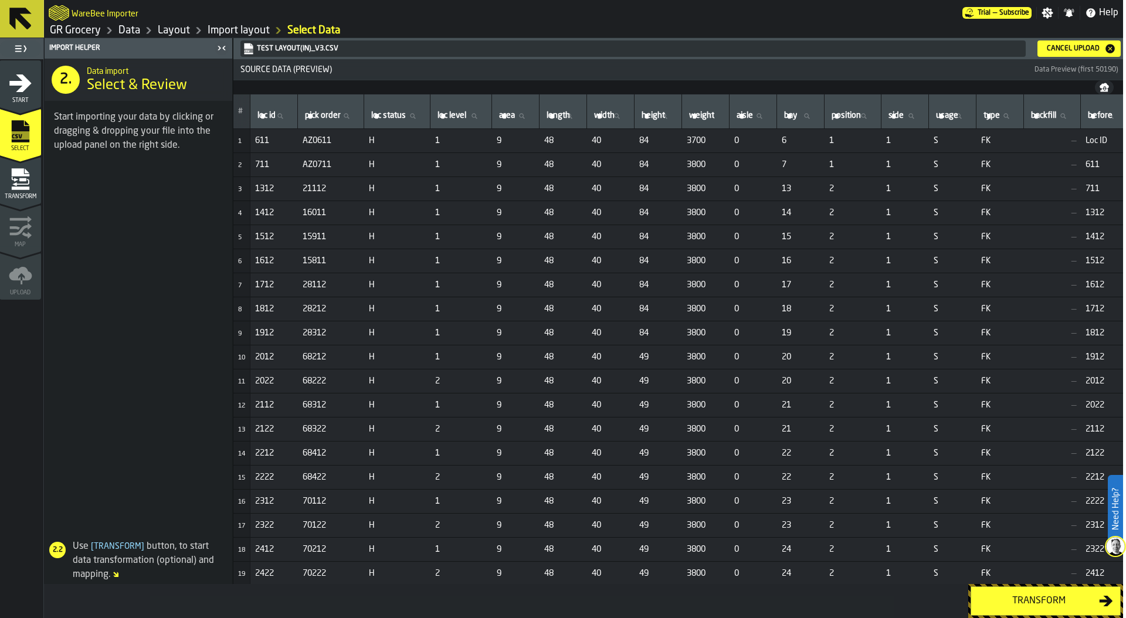
click at [1029, 604] on div "Transform" at bounding box center [1038, 601] width 121 height 14
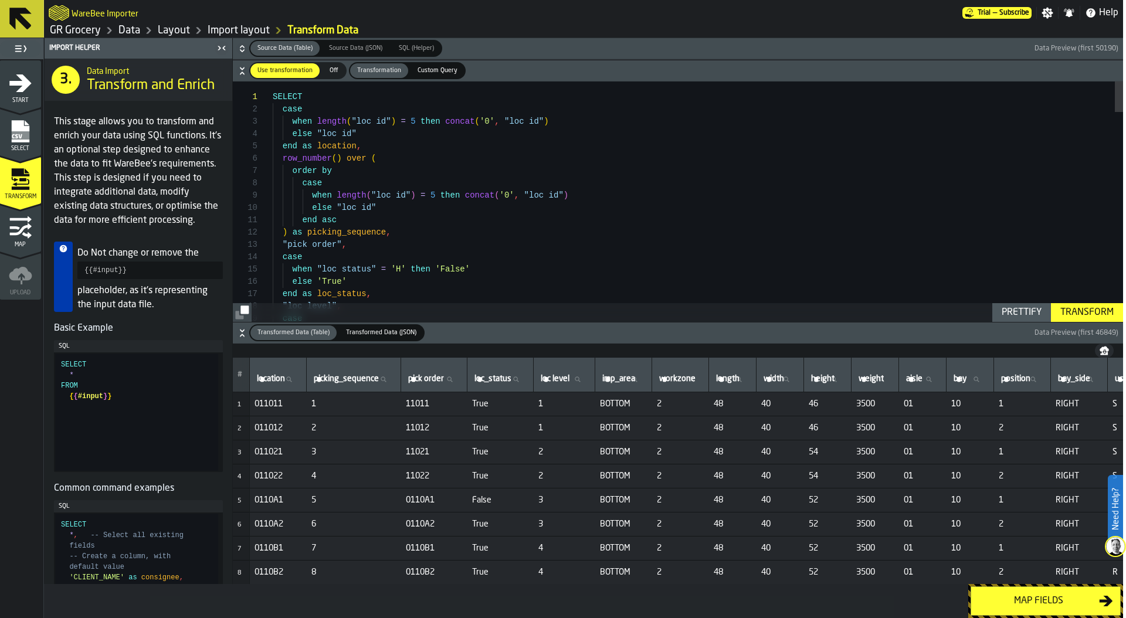
click at [1039, 600] on div "Map fields" at bounding box center [1038, 601] width 121 height 14
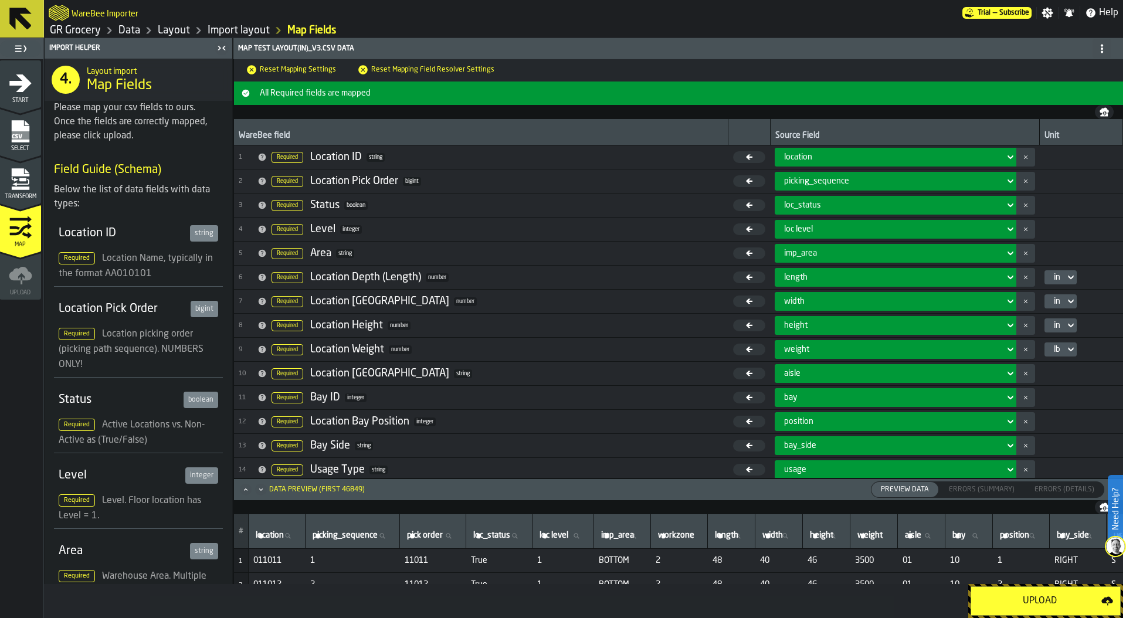
click at [1040, 598] on div "Upload" at bounding box center [1039, 601] width 123 height 14
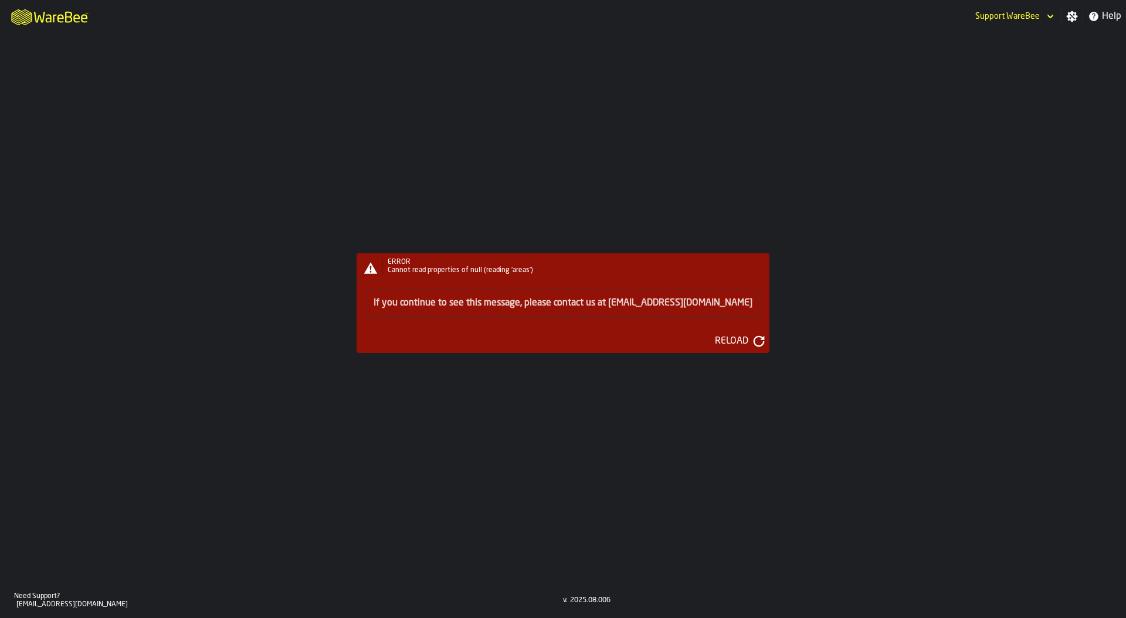
click at [723, 338] on div "Reload" at bounding box center [731, 341] width 43 height 14
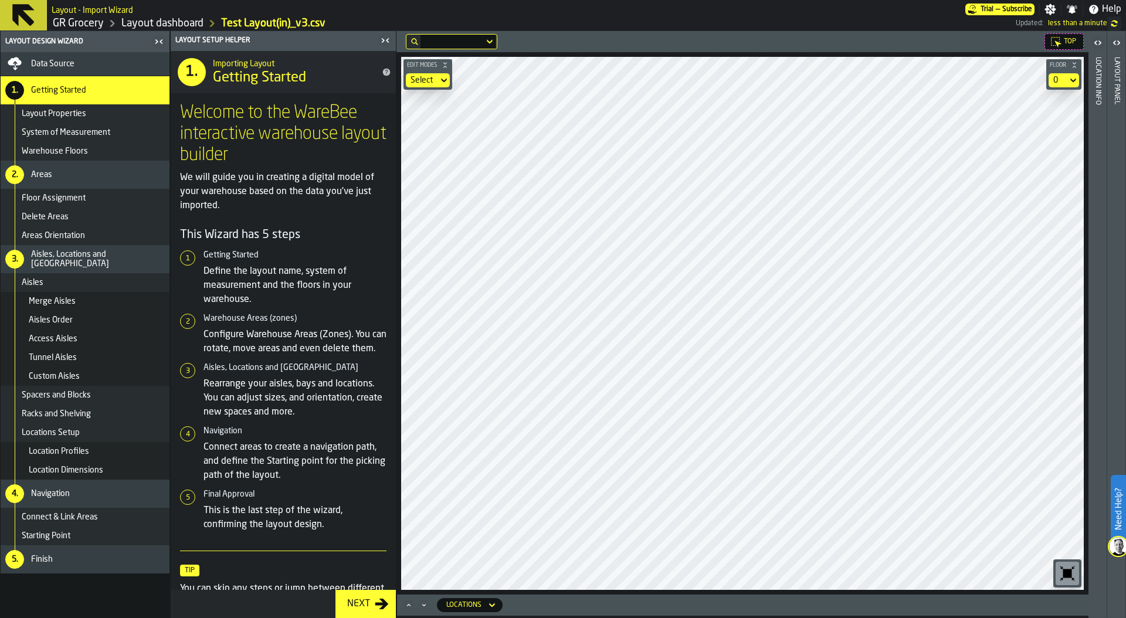
click at [142, 24] on link "Layout dashboard" at bounding box center [162, 23] width 82 height 13
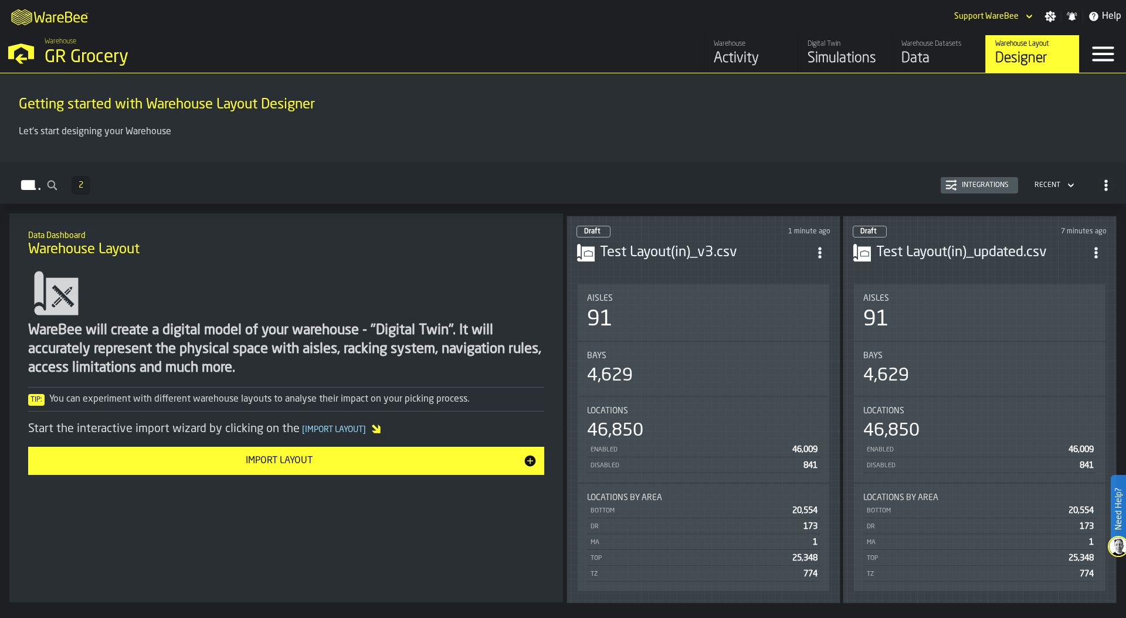
scroll to position [4, 0]
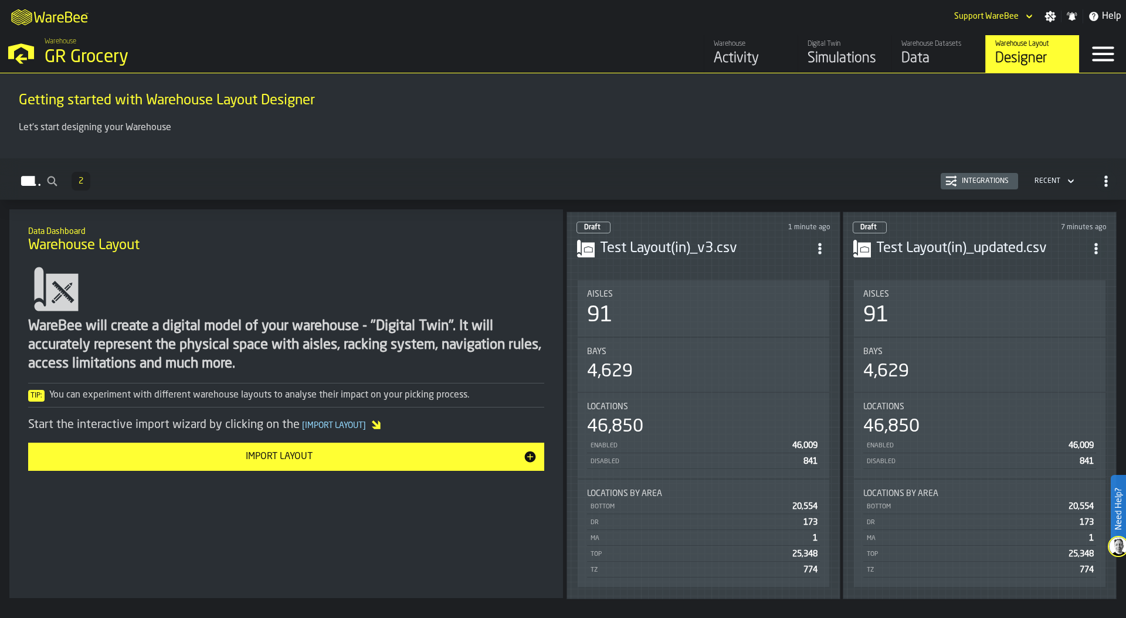
click at [1031, 307] on div "91" at bounding box center [979, 315] width 233 height 23
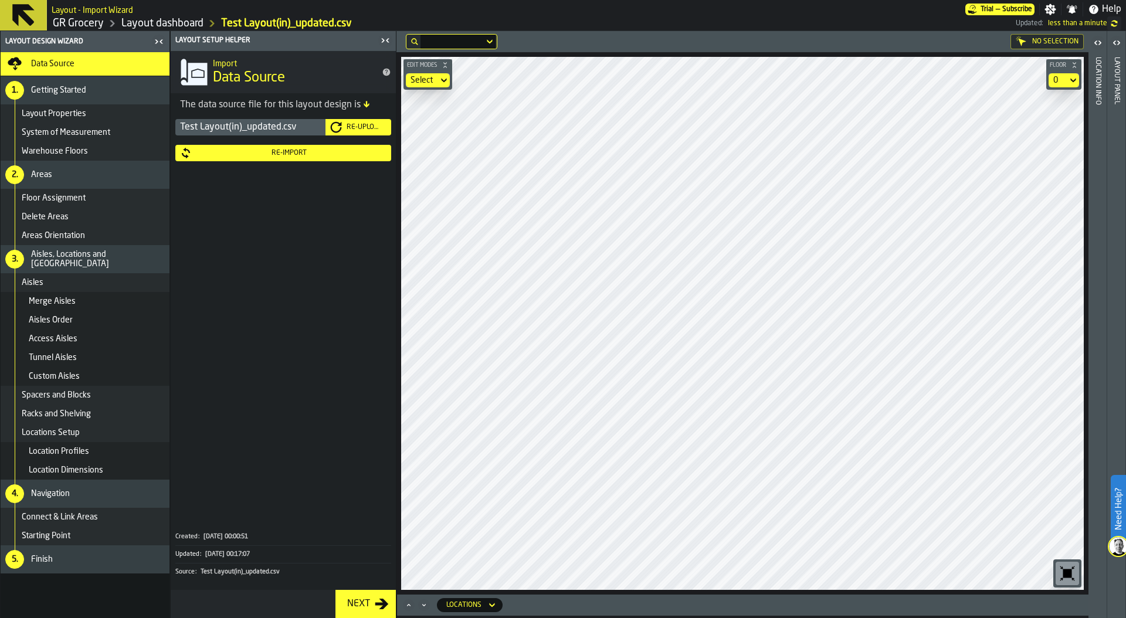
click at [361, 124] on div "Re-Upload" at bounding box center [364, 127] width 45 height 8
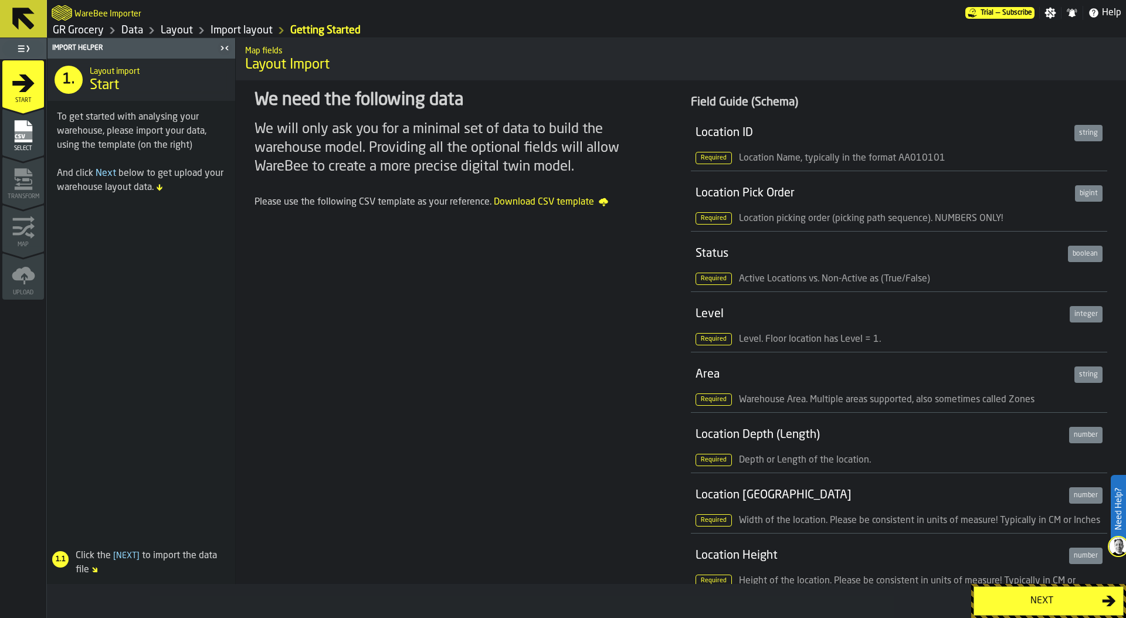
click at [1022, 606] on div "Next" at bounding box center [1041, 601] width 121 height 14
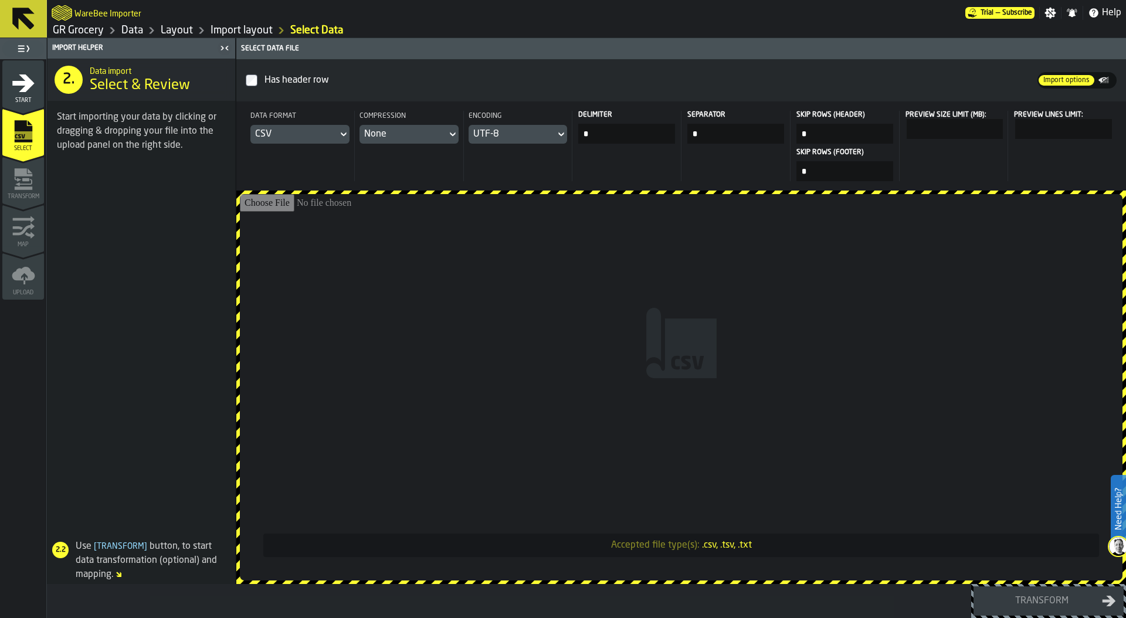
click at [606, 269] on input "Accepted file type(s): .csv, .tsv, .txt" at bounding box center [681, 387] width 883 height 386
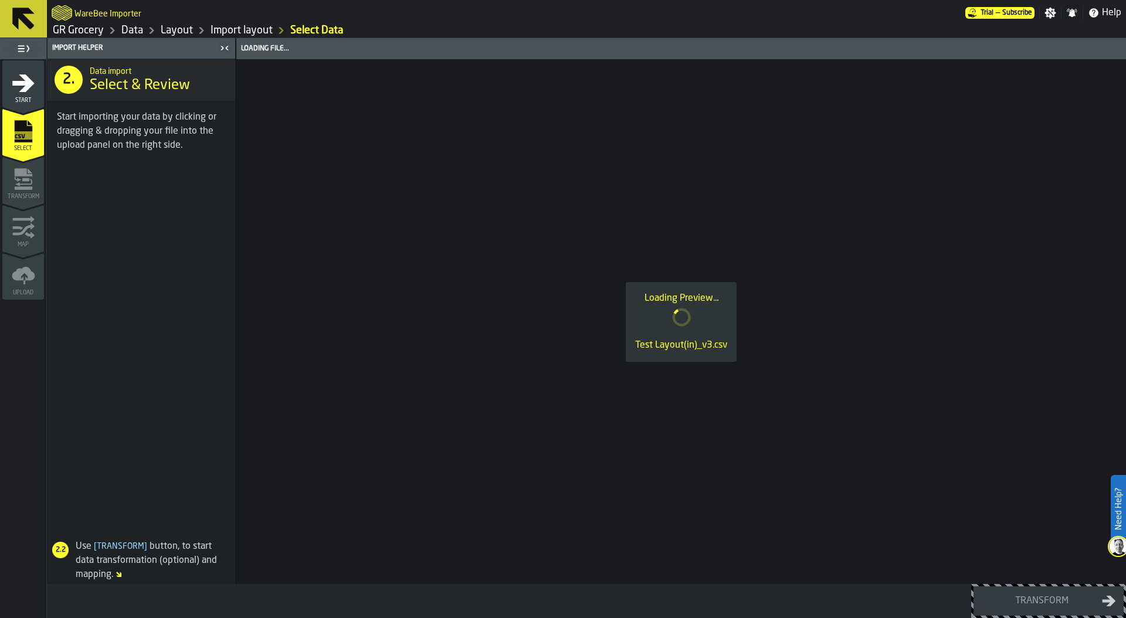
click at [186, 374] on span at bounding box center [141, 349] width 188 height 364
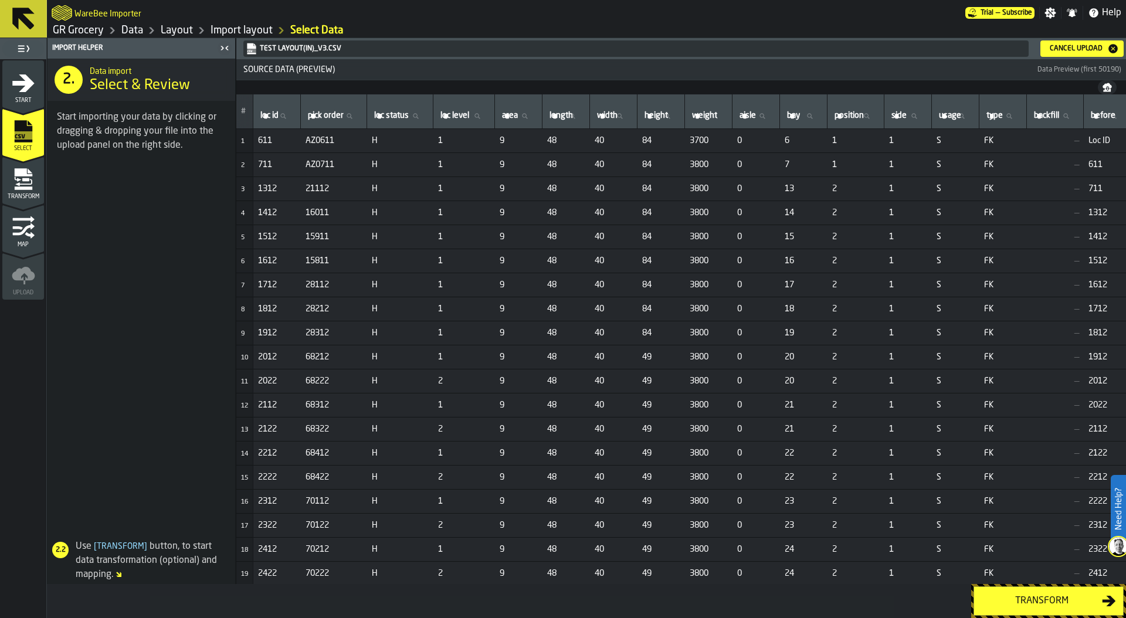
click at [1012, 592] on button "Transform" at bounding box center [1048, 600] width 150 height 29
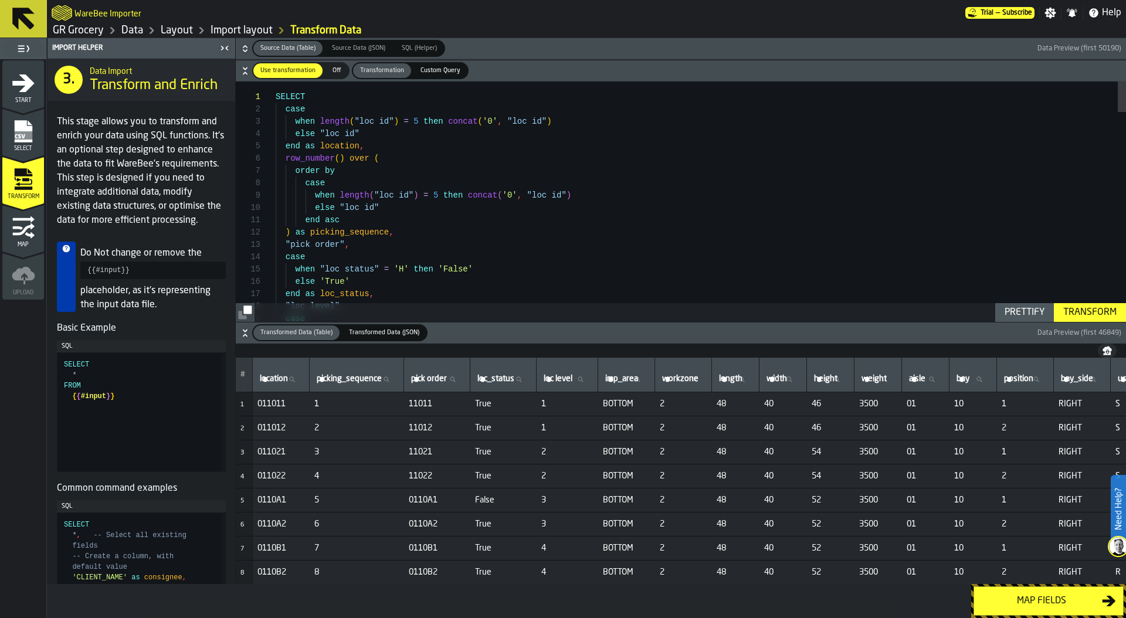
click at [1061, 602] on div "Map fields" at bounding box center [1041, 601] width 121 height 14
